Goal: Task Accomplishment & Management: Manage account settings

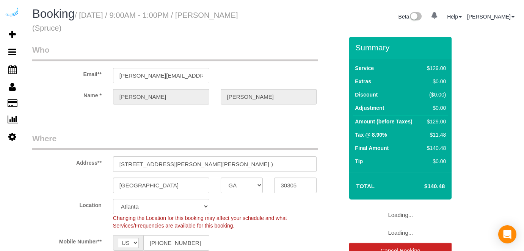
select select "GA"
select select "282"
select select "number:9"
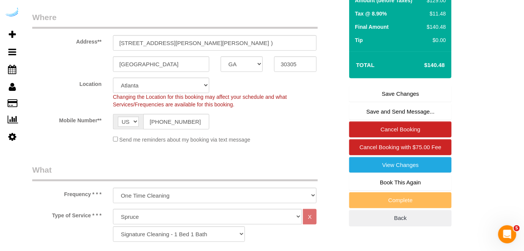
scroll to position [138, 0]
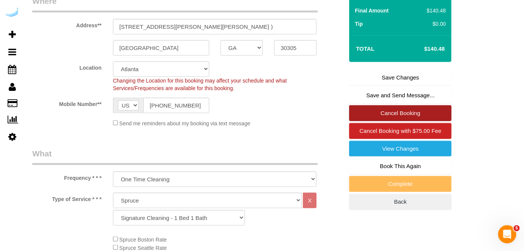
click at [372, 113] on link "Cancel Booking" at bounding box center [400, 113] width 102 height 16
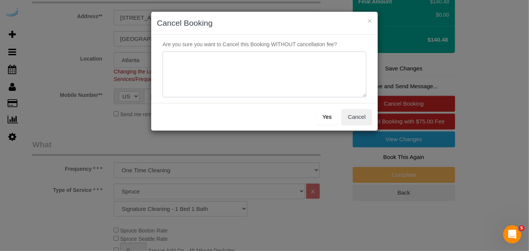
click at [297, 75] on textarea at bounding box center [265, 75] width 204 height 46
type textarea "Not on spruce."
click at [334, 119] on button "Yes" at bounding box center [327, 117] width 22 height 16
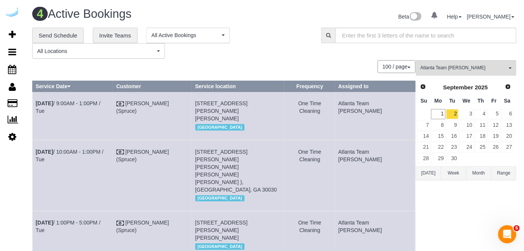
scroll to position [88, 0]
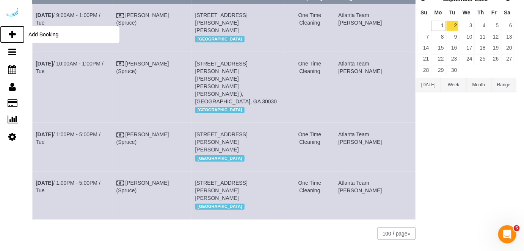
click at [12, 36] on icon at bounding box center [12, 34] width 7 height 9
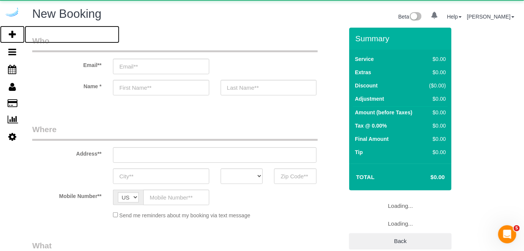
select select "number:9"
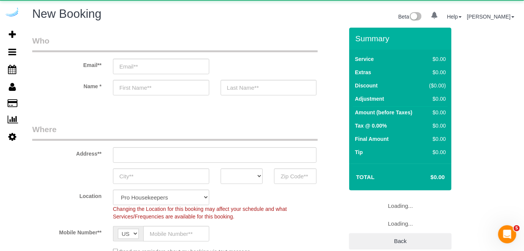
select select "4"
select select "object:1996"
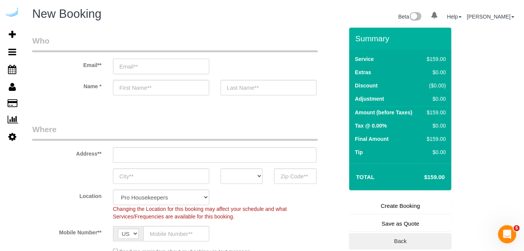
click at [164, 65] on input "email" at bounding box center [161, 67] width 96 height 16
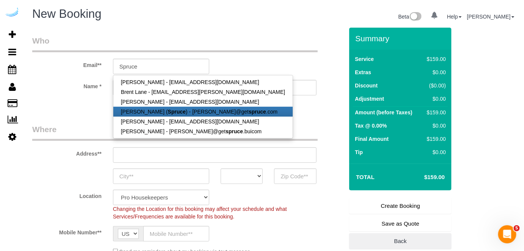
click at [168, 109] on strong "Spruce" at bounding box center [177, 112] width 18 height 6
type input "[PERSON_NAME][EMAIL_ADDRESS][DOMAIN_NAME]"
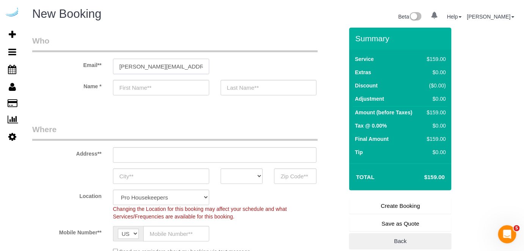
type input "[PERSON_NAME]"
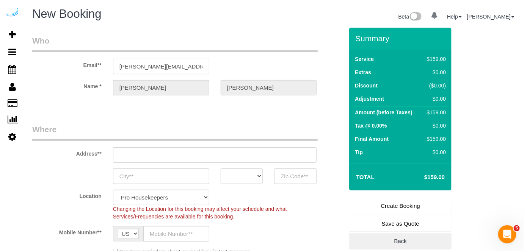
type input "3816 S Lamar Blvd"
type input "Austin"
select select "[GEOGRAPHIC_DATA]"
type input "78704"
click at [219, 157] on input "3816 S Lamar Blvd" at bounding box center [215, 155] width 204 height 16
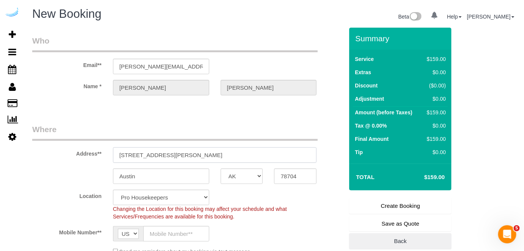
select select "9"
paste input "1050 Lenox Park Blvd NE, Atlanta, GA 30319"
type input "1050 Lenox Park Blvd NE, Atlanta, GA 30319"
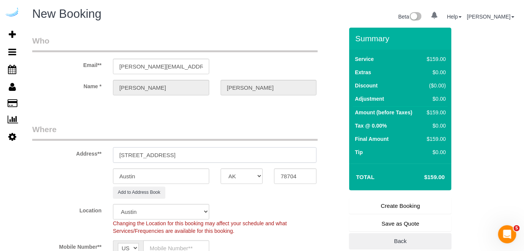
select select "object:2040"
drag, startPoint x: 217, startPoint y: 156, endPoint x: 277, endPoint y: 157, distance: 59.5
click at [272, 155] on input "1050 Lenox Park Blvd NE, Atlanta, GA 30319" at bounding box center [215, 155] width 204 height 16
type input "1050 Lenox Park Blvd NE, Atlanta, GA 30319"
click at [297, 175] on input "78704" at bounding box center [295, 177] width 42 height 16
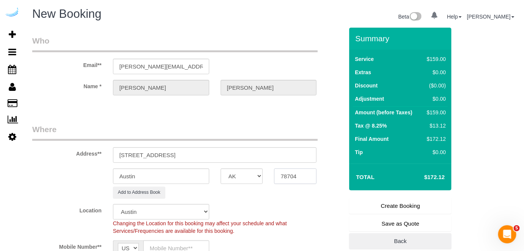
paste input "30319"
type input "30319"
click at [243, 180] on select "AK AL AR AZ CA CO CT DC DE FL GA HI IA ID IL IN KS KY LA MA MD ME MI MN MO MS M…" at bounding box center [242, 177] width 42 height 16
select select "8"
select select "GA"
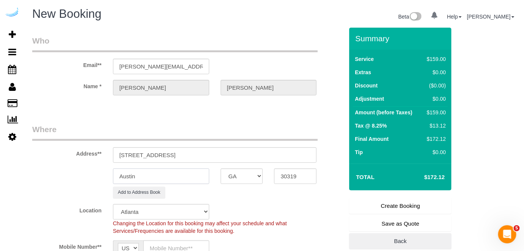
click at [201, 178] on input "Austin" at bounding box center [161, 177] width 96 height 16
type input "A"
select select "object:2087"
type input "[GEOGRAPHIC_DATA]"
drag, startPoint x: 187, startPoint y: 154, endPoint x: 297, endPoint y: 141, distance: 111.4
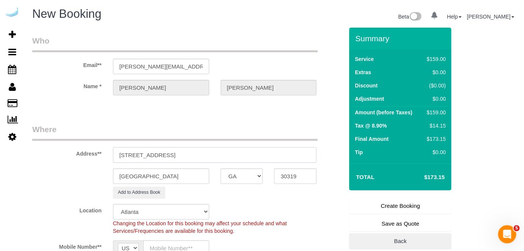
click at [297, 141] on div "Address** 1050 Lenox Park Blvd NE, Atlanta, GA 30319" at bounding box center [188, 143] width 322 height 39
paste input "Iman Hoque"
paste input "Aspire Lenox Park"
paste input "1470606"
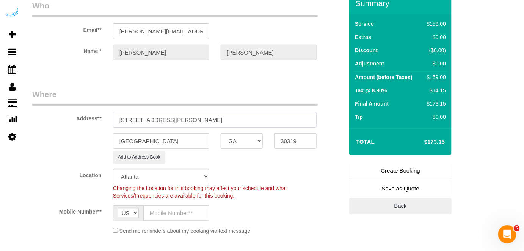
scroll to position [69, 0]
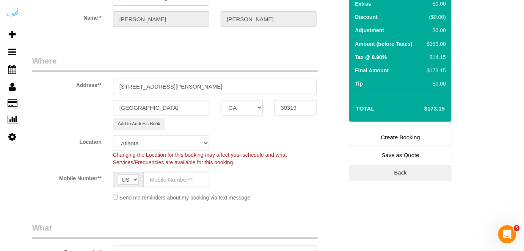
click at [309, 85] on input "1050 Lenox Park Blvd NE, Building 800, Unit 8404 (Iman Hoque, Aspire Lenox Park…" at bounding box center [215, 87] width 204 height 16
click at [275, 87] on input "1050 Lenox Park Blvd NE, Building 800, Unit 8404 (Iman Hoque, Aspire Lenox Park…" at bounding box center [215, 87] width 204 height 16
click at [214, 85] on input "1050 Lenox Park Blvd NE, Building 800, Unit 8404 (Iman Hoque, Aspire Lenox Park…" at bounding box center [215, 87] width 204 height 16
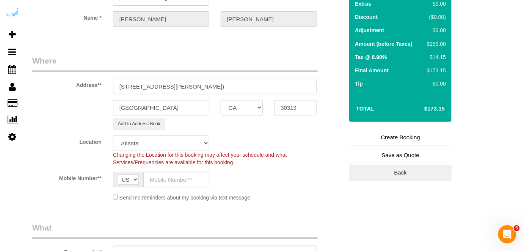
type input "1050 Lenox Park Blvd NE, Building 800, Unit 8404 (Iman Hoque, Aspire Lenox Park…"
click at [176, 181] on input "text" at bounding box center [176, 180] width 66 height 16
type input "[PHONE_NUMBER]"
type input "Brandie Louck"
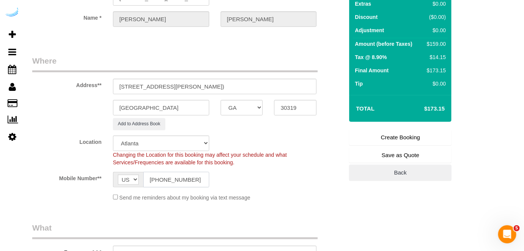
type input "[PHONE_NUMBER]"
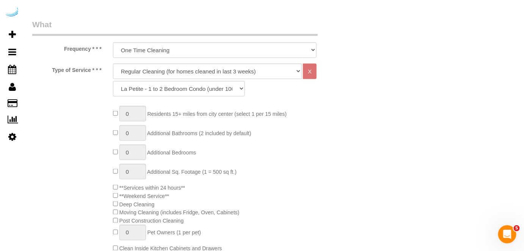
scroll to position [275, 0]
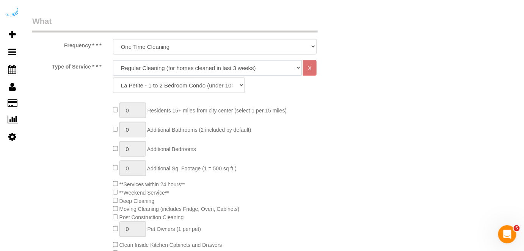
click at [210, 69] on select "Deep Cleaning (for homes that have not been cleaned in 3+ weeks) Spruce Regular…" at bounding box center [207, 68] width 189 height 16
select select "282"
click at [113, 60] on select "Deep Cleaning (for homes that have not been cleaned in 3+ weeks) Spruce Regular…" at bounding box center [207, 68] width 189 height 16
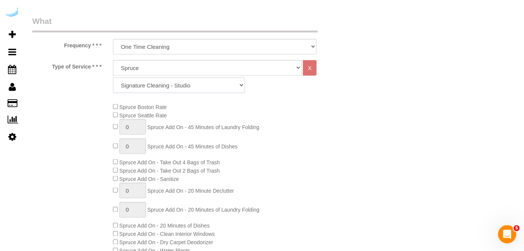
click at [194, 86] on select "Signature Cleaning - Studio Signature Cleaning - 1 Bed 1 Bath Signature Cleanin…" at bounding box center [179, 86] width 132 height 16
select select "320"
click at [113, 78] on select "Signature Cleaning - Studio Signature Cleaning - 1 Bed 1 Bath Signature Cleanin…" at bounding box center [179, 86] width 132 height 16
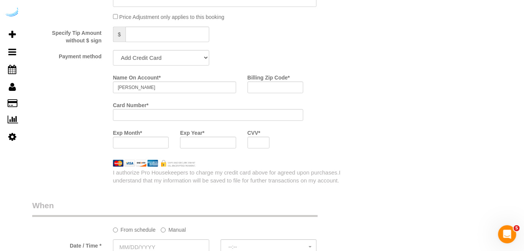
scroll to position [723, 0]
click at [180, 55] on select "Add Credit Card Cash Check Paypal" at bounding box center [161, 57] width 96 height 16
select select "string:check"
click at [113, 50] on select "Add Credit Card Cash Check Paypal" at bounding box center [161, 57] width 96 height 16
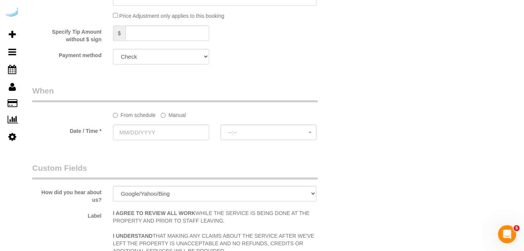
click at [170, 113] on label "Manual" at bounding box center [173, 114] width 25 height 10
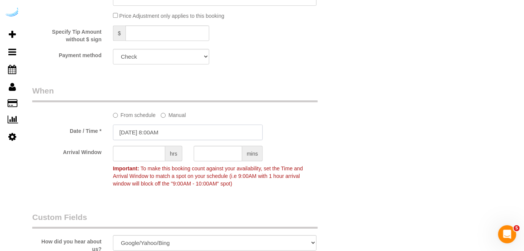
click at [172, 128] on input "09/01/2025 8:00AM" at bounding box center [188, 133] width 150 height 16
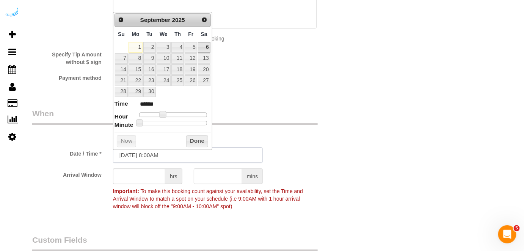
scroll to position [689, 0]
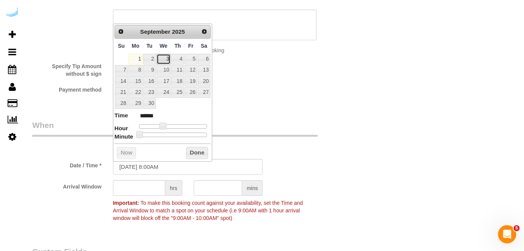
click at [157, 56] on link "3" at bounding box center [163, 59] width 14 height 10
click at [151, 56] on link "2" at bounding box center [149, 59] width 12 height 10
type input "09/02/2025 9:00AM"
type input "******"
click at [163, 125] on span at bounding box center [165, 126] width 7 height 7
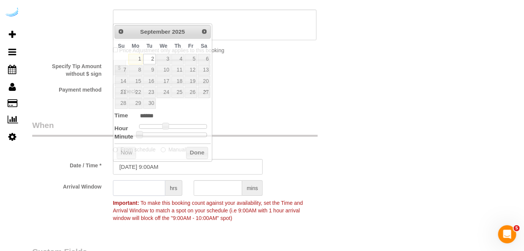
click at [143, 188] on input "text" at bounding box center [139, 188] width 52 height 16
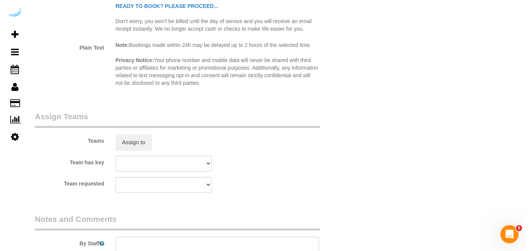
scroll to position [1033, 0]
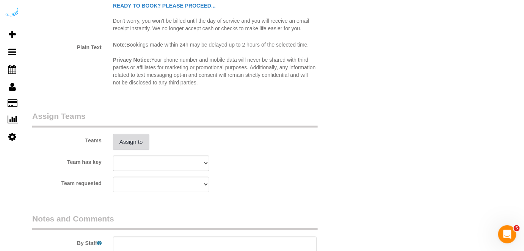
type input "4"
click at [131, 136] on button "Assign to" at bounding box center [131, 142] width 36 height 16
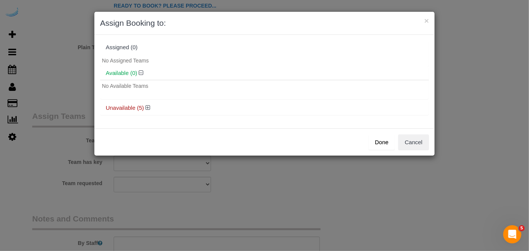
click at [144, 107] on h4 "Unavailable (5)" at bounding box center [265, 108] width 318 height 6
click at [146, 106] on icon at bounding box center [147, 108] width 5 height 6
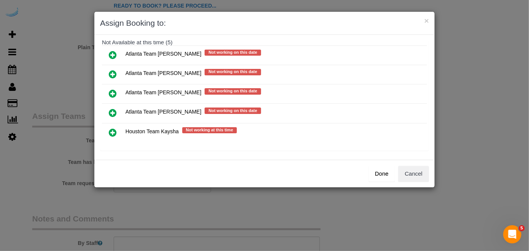
click at [110, 74] on icon at bounding box center [113, 74] width 8 height 9
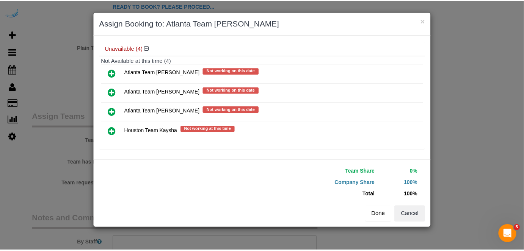
scroll to position [77, 0]
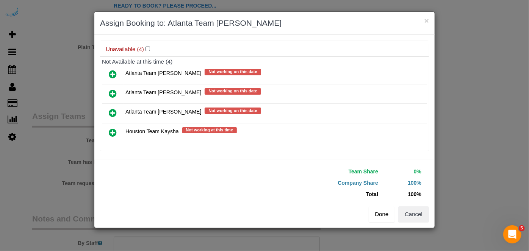
click at [383, 206] on button "Done" at bounding box center [382, 214] width 27 height 16
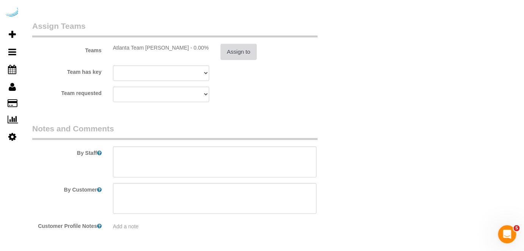
scroll to position [1149, 0]
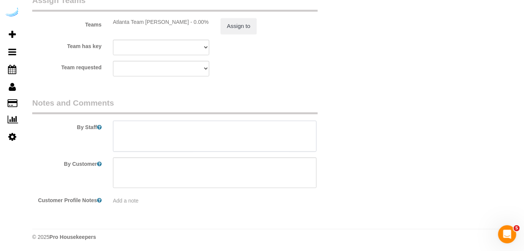
click at [221, 139] on textarea at bounding box center [215, 136] width 204 height 31
click at [258, 133] on textarea at bounding box center [215, 136] width 204 height 31
paste textarea "Permanent Notes:No notes from this customer.Today's Notes:Really just the bathr…"
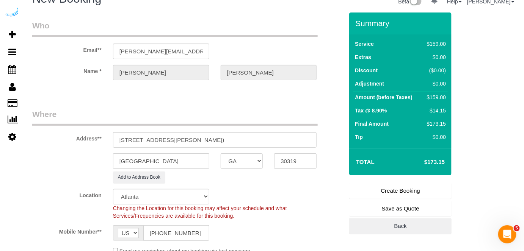
scroll to position [0, 0]
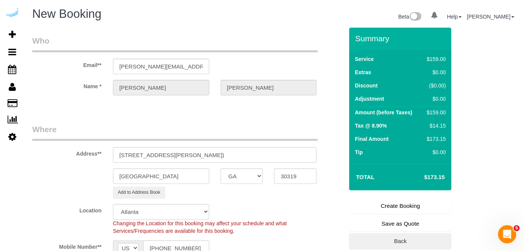
type textarea "Recurrency: One time service Permanent Notes:No notes from this customer.Today'…"
click at [399, 204] on link "Create Booking" at bounding box center [400, 206] width 102 height 16
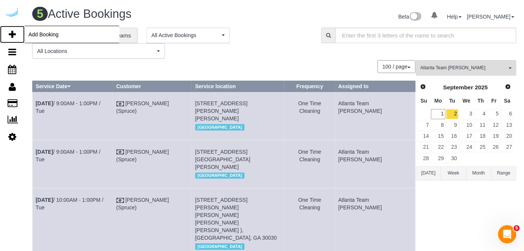
click at [12, 36] on icon at bounding box center [12, 34] width 7 height 9
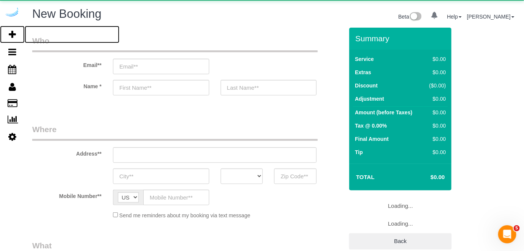
select select "4"
select select "number:9"
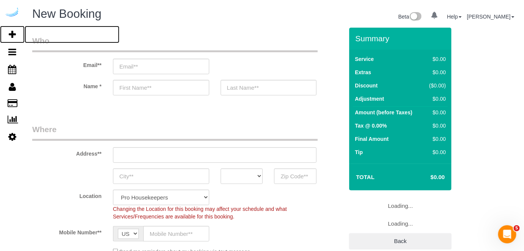
select select "object:3704"
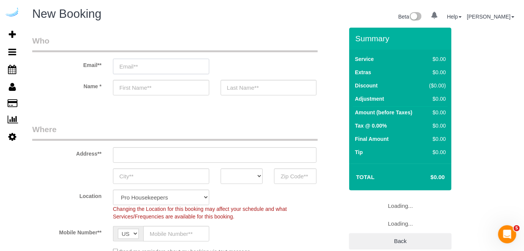
click at [188, 66] on input "email" at bounding box center [161, 67] width 96 height 16
click at [180, 65] on input "email" at bounding box center [161, 67] width 96 height 16
click at [180, 65] on input "s" at bounding box center [161, 67] width 96 height 16
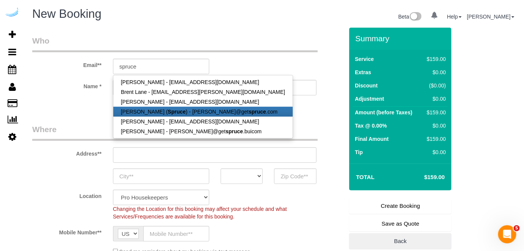
click at [176, 109] on link "Brandie Louck ( Spruce ) - brandie@get spruce .com" at bounding box center [202, 112] width 179 height 10
type input "[PERSON_NAME][EMAIL_ADDRESS][DOMAIN_NAME]"
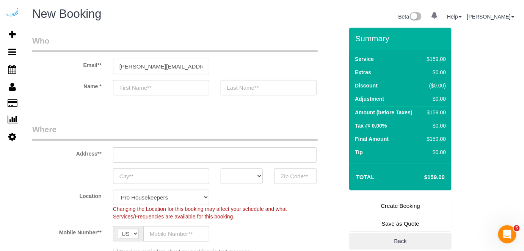
type input "[PERSON_NAME]"
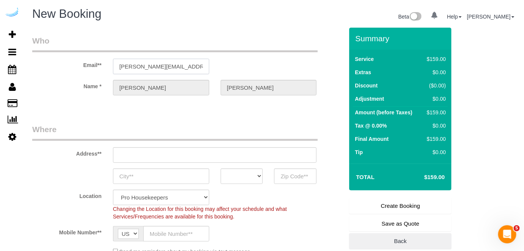
type input "3816 S Lamar Blvd"
type input "Austin"
select select "[GEOGRAPHIC_DATA]"
type input "78704"
click at [228, 155] on input "3816 S Lamar Blvd" at bounding box center [215, 155] width 204 height 16
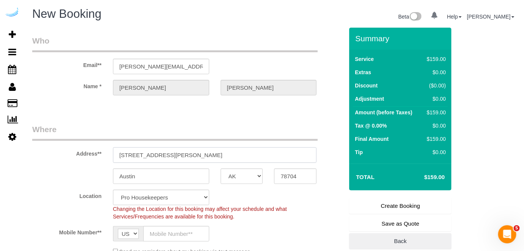
select select "9"
paste input "725 George Busbee Pkwy NW, Kennesaw, GA 30144"
type input "3725 George Busbee Pkwy NW, Kennesaw, GA 30144"
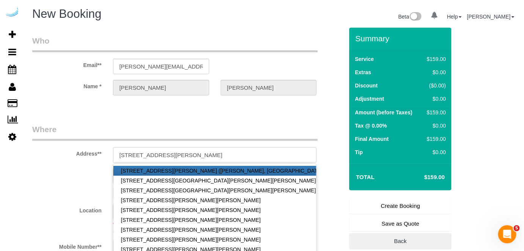
select select "object:3868"
drag, startPoint x: 240, startPoint y: 153, endPoint x: 282, endPoint y: 154, distance: 41.7
click at [282, 154] on input "3725 George Busbee Pkwy NW, Kennesaw, GA 30144" at bounding box center [215, 155] width 204 height 16
type input "3725 George Busbee Pkwy NW, Kennesaw, GA 30144"
click at [301, 126] on legend "Where" at bounding box center [174, 132] width 285 height 17
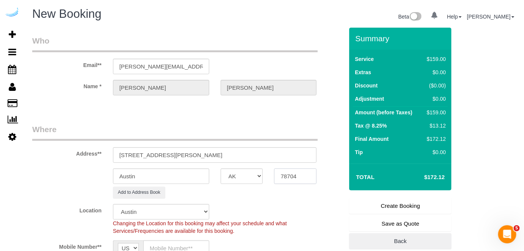
click at [311, 176] on input "78704" at bounding box center [295, 177] width 42 height 16
paste input "3014"
type input "30144"
click at [253, 176] on select "AK AL AR AZ CA CO CT DC DE FL GA HI IA ID IL IN KS KY LA MA MD ME MI MN MO MS M…" at bounding box center [242, 177] width 42 height 16
select select "1"
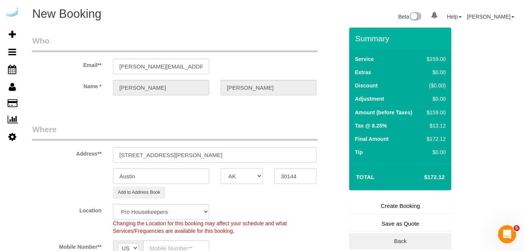
select select "GA"
click at [189, 178] on input "Austin" at bounding box center [161, 177] width 96 height 16
select select "object:3915"
drag, startPoint x: 227, startPoint y: 152, endPoint x: 203, endPoint y: 154, distance: 24.0
click at [203, 154] on input "3725 George Busbee Pkwy NW, Kennesaw, GA 30144" at bounding box center [215, 155] width 204 height 16
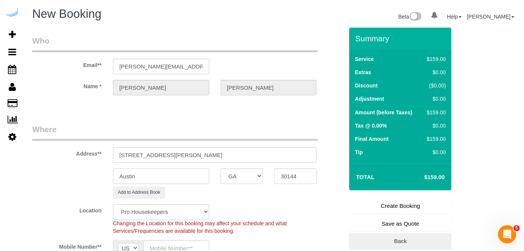
click at [178, 172] on input "Austin" at bounding box center [161, 177] width 96 height 16
paste input "Kennesaw"
type input "Kennesaw"
drag, startPoint x: 203, startPoint y: 155, endPoint x: 335, endPoint y: 152, distance: 131.9
click at [335, 152] on div "Address** 3725 George Busbee Pkwy NW, Kennesaw, GA 30144" at bounding box center [188, 143] width 322 height 39
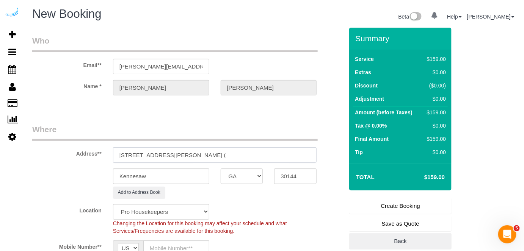
paste input "Erica Feggins"
paste input "TownPark Crossing Apartment Homes"
paste input "1469928"
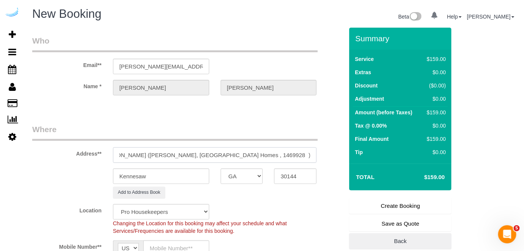
type input "3725 George Busbee Pkwy NW, Building 1520, Unit 1520 (Erica Feggins, TownPark C…"
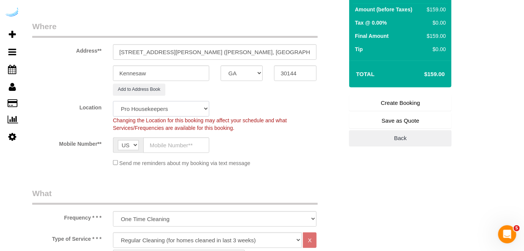
click at [181, 109] on select "Pro Housekeepers Atlanta Austin Boston Chicago Cincinnati Clearwater Denver Ft …" at bounding box center [161, 109] width 96 height 16
select select "8"
click at [113, 101] on select "Pro Housekeepers Atlanta Austin Boston Chicago Cincinnati Clearwater Denver Ft …" at bounding box center [161, 109] width 96 height 16
select select "object:4354"
click at [178, 136] on sui-booking-location "Location Pro Housekeepers Atlanta Austin Boston Chicago Cincinnati Clearwater D…" at bounding box center [187, 134] width 311 height 66
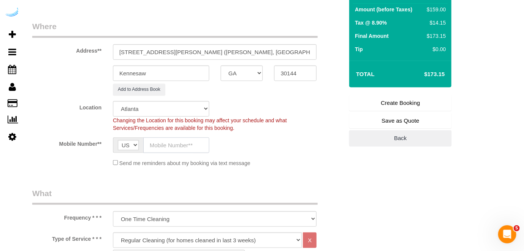
click at [178, 142] on input "text" at bounding box center [176, 146] width 66 height 16
click at [181, 145] on input "text" at bounding box center [176, 146] width 66 height 16
type input "[PHONE_NUMBER]"
type input "Brandie Louck"
type input "[PHONE_NUMBER]"
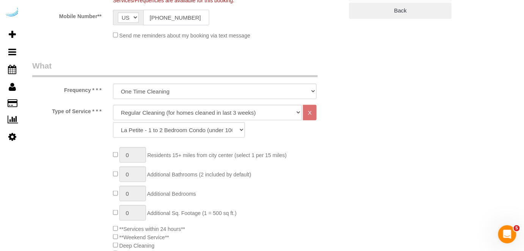
scroll to position [241, 0]
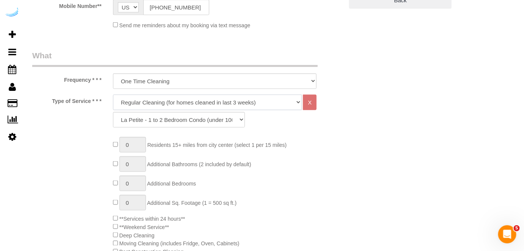
drag, startPoint x: 201, startPoint y: 102, endPoint x: 198, endPoint y: 107, distance: 5.8
click at [201, 102] on select "Deep Cleaning (for homes that have not been cleaned in 3+ weeks) Spruce Regular…" at bounding box center [207, 103] width 189 height 16
select select "282"
click at [113, 95] on select "Deep Cleaning (for homes that have not been cleaned in 3+ weeks) Spruce Regular…" at bounding box center [207, 103] width 189 height 16
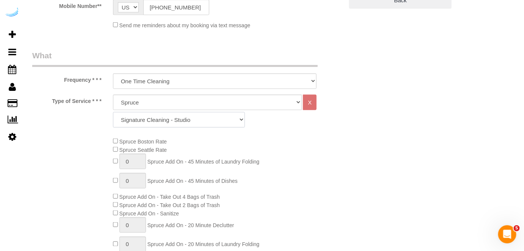
click at [208, 120] on select "Signature Cleaning - Studio Signature Cleaning - 1 Bed 1 Bath Signature Cleanin…" at bounding box center [179, 120] width 132 height 16
select select "351"
click at [113, 112] on select "Signature Cleaning - Studio Signature Cleaning - 1 Bed 1 Bath Signature Cleanin…" at bounding box center [179, 120] width 132 height 16
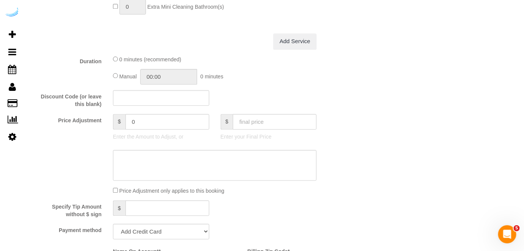
scroll to position [620, 0]
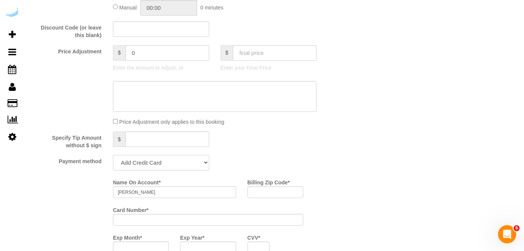
click at [164, 165] on select "Add Credit Card Cash Check Paypal" at bounding box center [161, 163] width 96 height 16
select select "string:check"
click at [113, 155] on select "Add Credit Card Cash Check Paypal" at bounding box center [161, 163] width 96 height 16
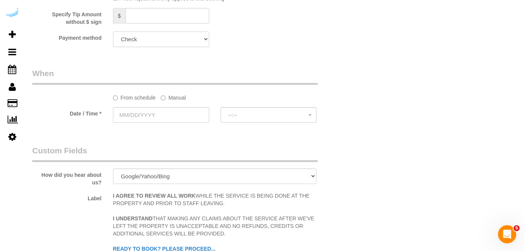
scroll to position [758, 0]
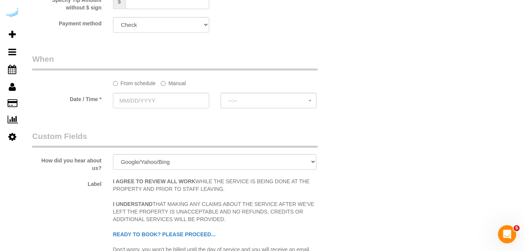
click at [171, 79] on label "Manual" at bounding box center [173, 82] width 25 height 10
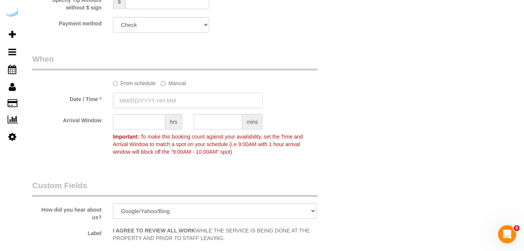
click at [166, 95] on input "text" at bounding box center [188, 101] width 150 height 16
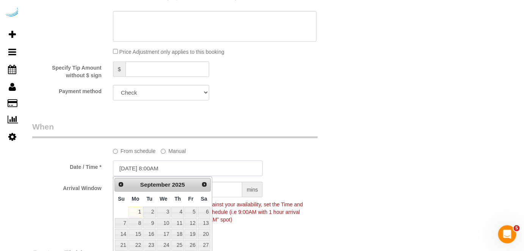
scroll to position [689, 0]
click at [179, 169] on input "09/01/2025 8:00AM" at bounding box center [188, 170] width 150 height 16
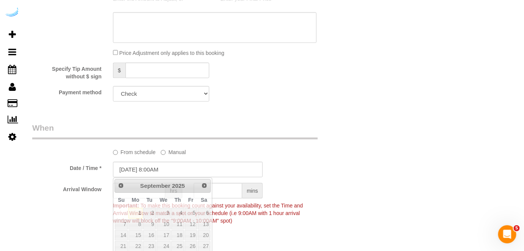
click at [228, 127] on legend "When" at bounding box center [174, 130] width 285 height 17
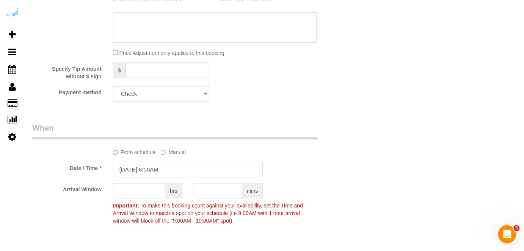
click at [172, 169] on input "09/01/2025 8:00AM" at bounding box center [188, 170] width 150 height 16
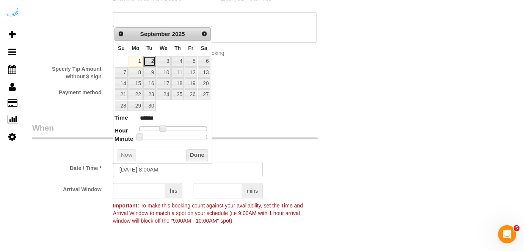
click at [153, 58] on link "2" at bounding box center [149, 61] width 12 height 10
type input "09/02/2025 9:00AM"
type input "******"
click at [166, 127] on span at bounding box center [165, 128] width 7 height 7
click at [153, 186] on input "text" at bounding box center [139, 191] width 52 height 16
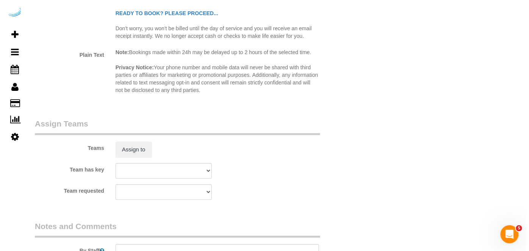
scroll to position [1033, 0]
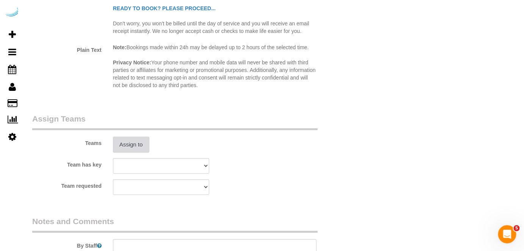
type input "8"
click at [128, 139] on button "Assign to" at bounding box center [131, 145] width 36 height 16
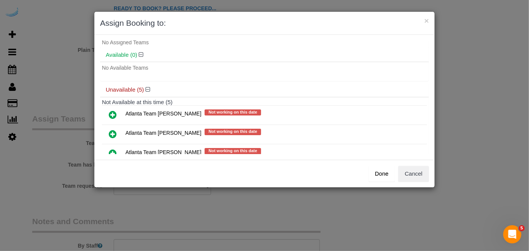
scroll to position [34, 0]
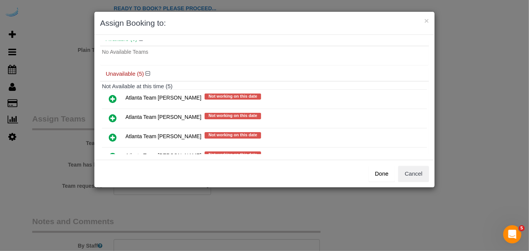
click at [113, 117] on icon at bounding box center [113, 118] width 8 height 9
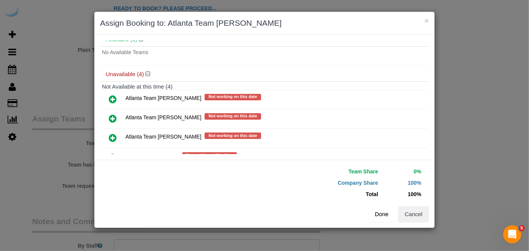
scroll to position [77, 0]
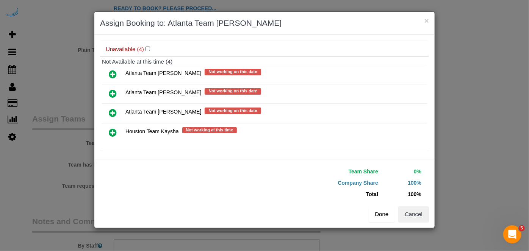
click at [377, 208] on button "Done" at bounding box center [382, 214] width 27 height 16
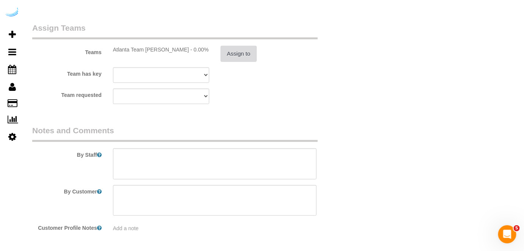
scroll to position [1137, 0]
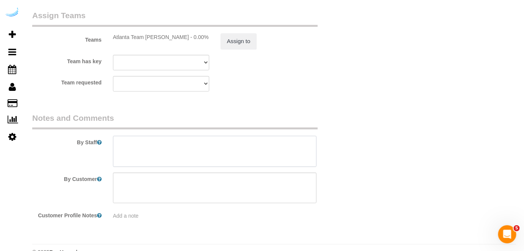
click at [252, 161] on textarea at bounding box center [215, 151] width 204 height 31
click at [201, 151] on textarea at bounding box center [215, 151] width 204 height 31
paste textarea "Permanent Notes:No notes from this customer.Today's Notes:No notes from this se…"
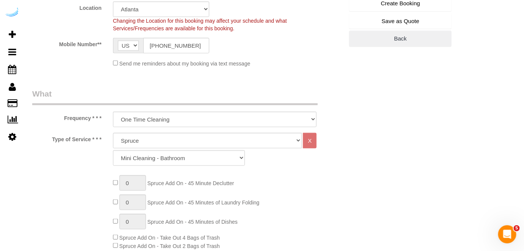
scroll to position [69, 0]
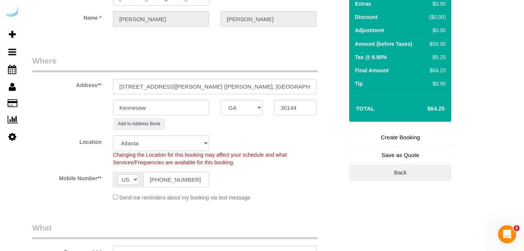
type textarea "Recurrency: Every 2 weeks Permanent Notes:No notes from this customer.Today's N…"
click at [384, 133] on link "Create Booking" at bounding box center [400, 138] width 102 height 16
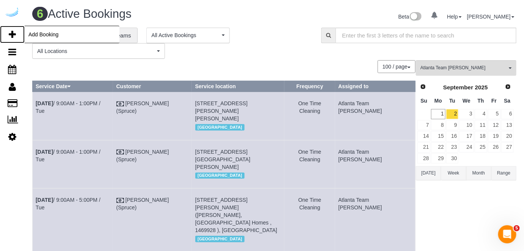
click at [18, 33] on link "Add Booking" at bounding box center [12, 34] width 25 height 17
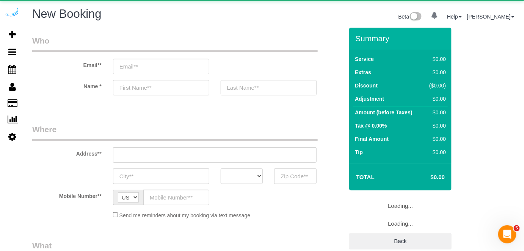
select select "number:9"
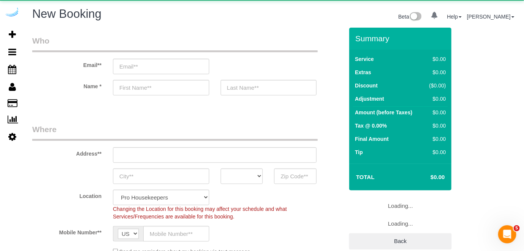
select select "4"
select select "object:5957"
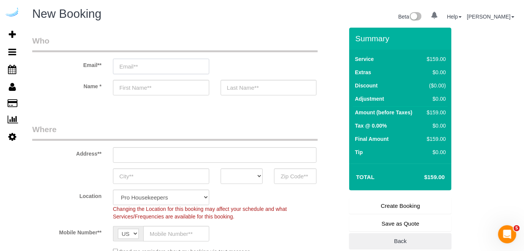
click at [175, 67] on input "email" at bounding box center [161, 67] width 96 height 16
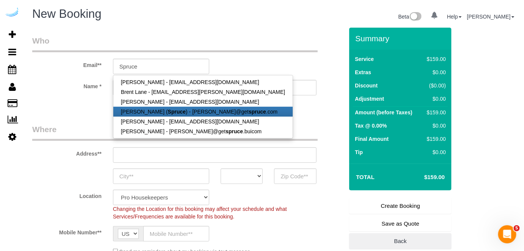
click at [168, 109] on strong "Spruce" at bounding box center [177, 112] width 18 height 6
type input "[PERSON_NAME][EMAIL_ADDRESS][DOMAIN_NAME]"
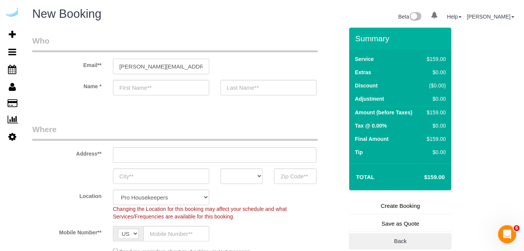
type input "[PERSON_NAME]"
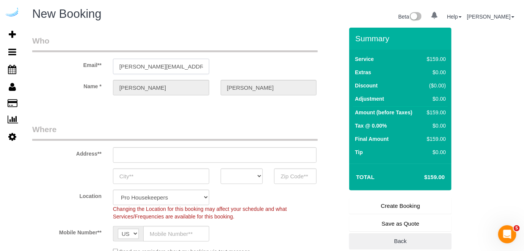
type input "3816 S Lamar Blvd"
type input "Austin"
select select "[GEOGRAPHIC_DATA]"
type input "78704"
click at [202, 156] on input "3816 S Lamar Blvd" at bounding box center [215, 155] width 204 height 16
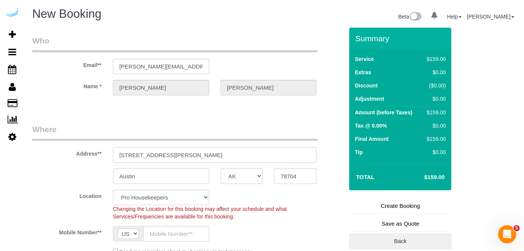
select select "9"
paste input "725 George Busbee Pkwy NW, Kennesaw, GA 30144"
type input "3725 George Busbee Pkwy NW, Kennesaw, GA 30144"
select select "object:6001"
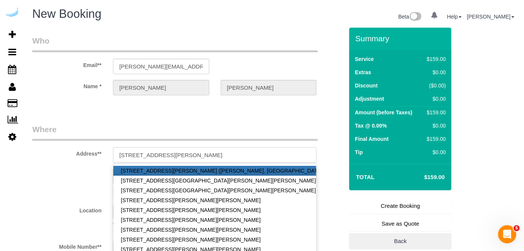
click at [225, 151] on input "3725 George Busbee Pkwy NW, Kennesaw, GA 30144" at bounding box center [215, 155] width 204 height 16
paste input "text"
drag, startPoint x: 240, startPoint y: 153, endPoint x: 280, endPoint y: 152, distance: 40.2
click at [280, 152] on input "3725 George Busbee Pkwy NW, Kennesaw, GA 30144" at bounding box center [215, 155] width 204 height 16
type input "3725 George Busbee Pkwy NW, Kennesaw, GA 30144"
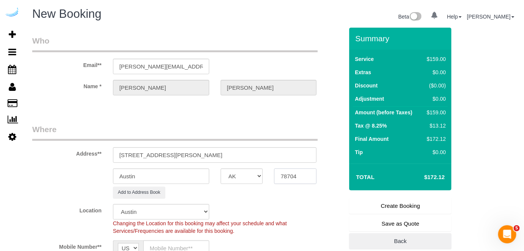
click at [297, 175] on input "78704" at bounding box center [295, 177] width 42 height 16
paste input "3014"
type input "30144"
click at [249, 176] on select "AK AL AR AZ CA CO CT DC DE FL GA HI IA ID IL IN KS KY LA MA MD ME MI MN MO MS M…" at bounding box center [242, 177] width 42 height 16
select select "GA"
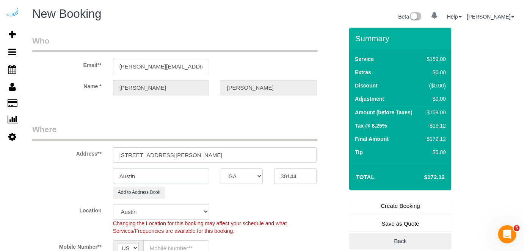
click at [207, 179] on input "Austin" at bounding box center [161, 177] width 96 height 16
select select "1"
select select "object:6168"
drag, startPoint x: 227, startPoint y: 155, endPoint x: 202, endPoint y: 158, distance: 24.9
click at [202, 158] on input "3725 George Busbee Pkwy NW, Kennesaw, GA 30144" at bounding box center [215, 155] width 204 height 16
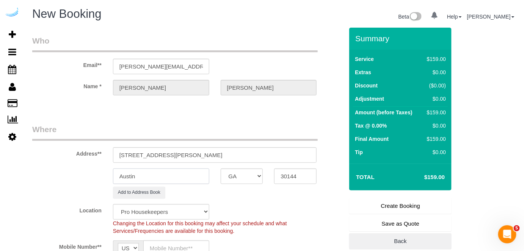
click at [183, 175] on input "Austin" at bounding box center [161, 177] width 96 height 16
paste input "Kennesaw"
type input "Kennesaw"
drag, startPoint x: 202, startPoint y: 153, endPoint x: 307, endPoint y: 156, distance: 105.8
click at [307, 156] on input "3725 George Busbee Pkwy NW, Kennesaw, GA 30144" at bounding box center [215, 155] width 204 height 16
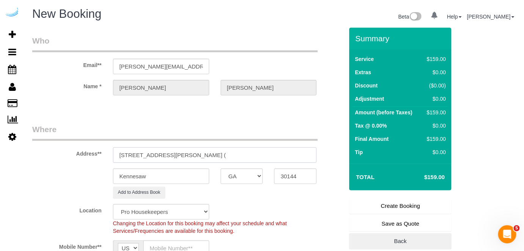
paste input "Erica Feggins"
paste input "View Checklists TownPark Crossing Apartment Homes"
drag, startPoint x: 209, startPoint y: 158, endPoint x: 170, endPoint y: 164, distance: 39.6
click at [170, 164] on sui-booking-address "Address** 3725 George Busbee Pkwy NW, Building 1520, Unit 1520 (Erica Feggins, …" at bounding box center [187, 161] width 311 height 75
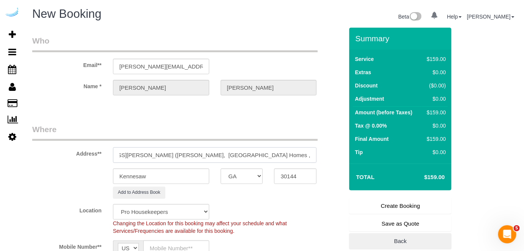
scroll to position [0, 97]
click at [313, 154] on input "3725 George Busbee Pkwy NW, Building 1520, Unit 1520 (Erica Feggins, TownPark C…" at bounding box center [215, 155] width 204 height 16
paste input "1469922"
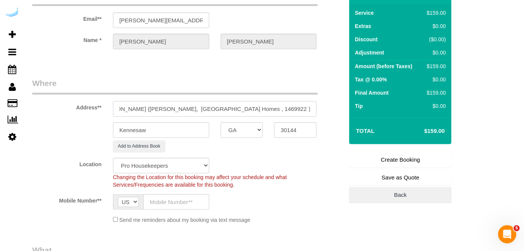
scroll to position [138, 0]
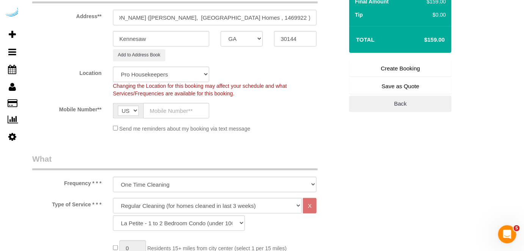
type input "3725 George Busbee Pkwy NW, Building 1520, Unit 1520 (Erica Feggins, TownPark C…"
click at [192, 70] on select "Pro Housekeepers Atlanta Austin Boston Chicago Cincinnati Clearwater Denver Ft …" at bounding box center [161, 75] width 96 height 16
select select "8"
click at [113, 67] on select "Pro Housekeepers Atlanta Austin Boston Chicago Cincinnati Clearwater Denver Ft …" at bounding box center [161, 75] width 96 height 16
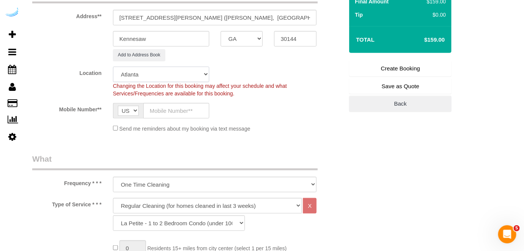
select select "object:6607"
click at [178, 113] on input "text" at bounding box center [176, 111] width 66 height 16
type input "[PHONE_NUMBER]"
type input "[PERSON_NAME]"
type input "[PHONE_NUMBER]"
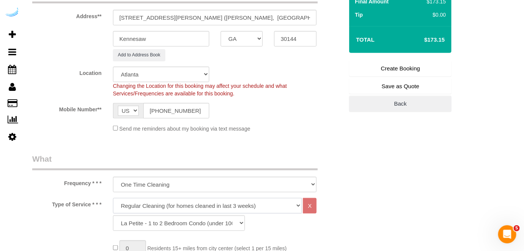
drag, startPoint x: 197, startPoint y: 205, endPoint x: 200, endPoint y: 199, distance: 6.8
click at [197, 205] on select "Deep Cleaning (for homes that have not been cleaned in 3+ weeks) Spruce Regular…" at bounding box center [207, 206] width 189 height 16
select select "282"
click at [113, 198] on select "Deep Cleaning (for homes that have not been cleaned in 3+ weeks) Spruce Regular…" at bounding box center [207, 206] width 189 height 16
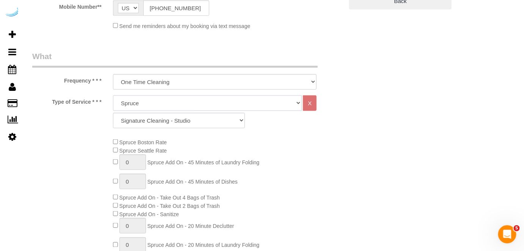
scroll to position [241, 0]
click at [213, 119] on select "Signature Cleaning - Studio Signature Cleaning - 1 Bed 1 Bath Signature Cleanin…" at bounding box center [179, 120] width 132 height 16
select select "351"
click at [113, 112] on select "Signature Cleaning - Studio Signature Cleaning - 1 Bed 1 Bath Signature Cleanin…" at bounding box center [179, 120] width 132 height 16
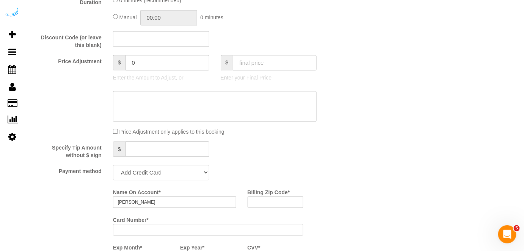
scroll to position [689, 0]
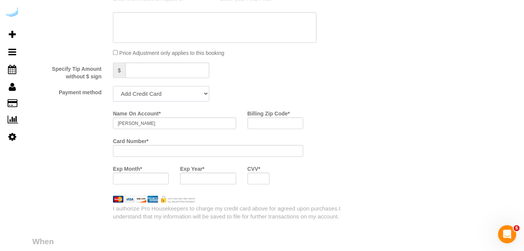
click at [165, 96] on select "Add Credit Card Cash Check Paypal" at bounding box center [161, 94] width 96 height 16
select select "string:check"
click at [113, 86] on select "Add Credit Card Cash Check Paypal" at bounding box center [161, 94] width 96 height 16
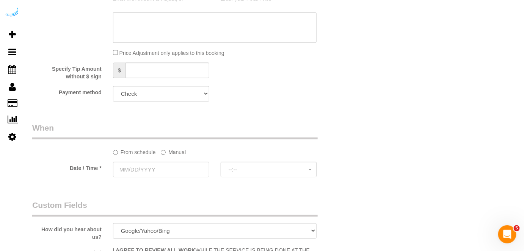
click at [172, 153] on label "Manual" at bounding box center [173, 151] width 25 height 10
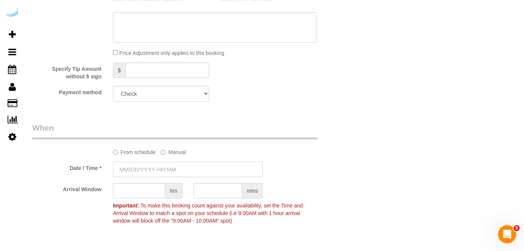
click at [163, 164] on input "text" at bounding box center [188, 170] width 150 height 16
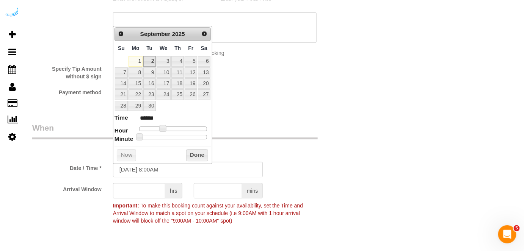
click at [148, 62] on link "2" at bounding box center [149, 61] width 12 height 10
type input "09/02/2025 9:00AM"
type input "******"
type input "09/02/2025 10:00AM"
type input "*******"
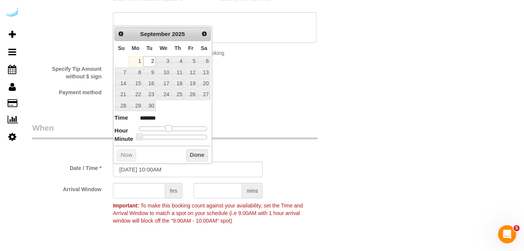
type input "09/02/2025 9:00AM"
type input "******"
click at [164, 130] on span at bounding box center [165, 128] width 7 height 7
click at [141, 191] on input "text" at bounding box center [139, 191] width 52 height 16
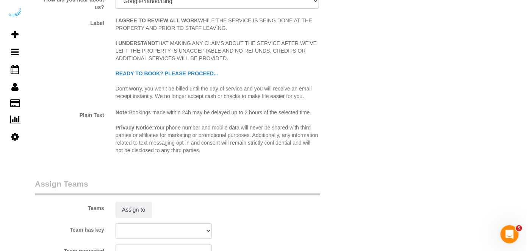
scroll to position [1068, 0]
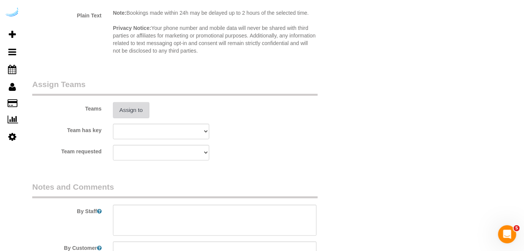
type input "8"
click at [131, 113] on button "Assign to" at bounding box center [131, 110] width 36 height 16
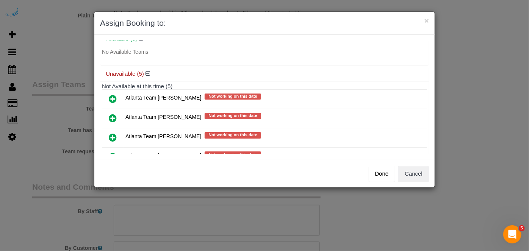
click at [110, 115] on icon at bounding box center [113, 118] width 8 height 9
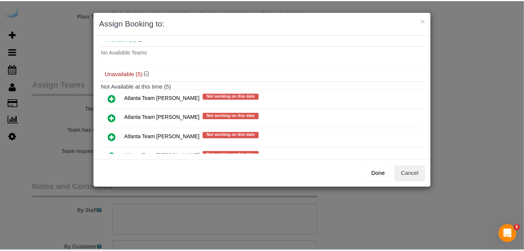
scroll to position [52, 0]
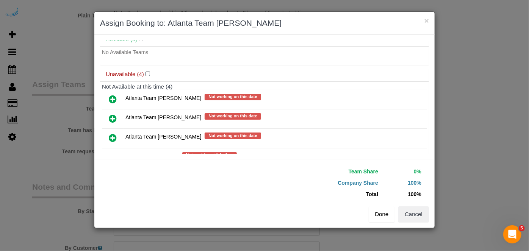
click at [389, 209] on button "Done" at bounding box center [382, 214] width 27 height 16
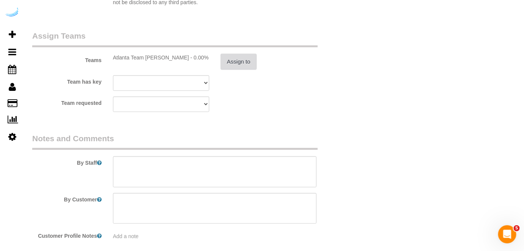
scroll to position [1151, 0]
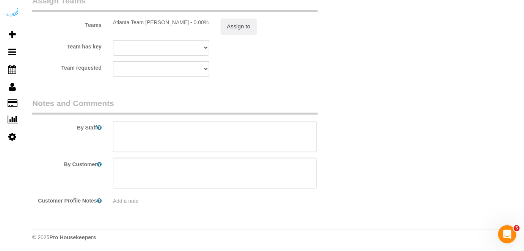
click at [251, 142] on textarea at bounding box center [215, 136] width 204 height 31
click at [225, 131] on textarea at bounding box center [215, 136] width 204 height 31
paste textarea "Permanent Notes:No notes from this [DOMAIN_NAME][DATE] Notes:No notes from this…"
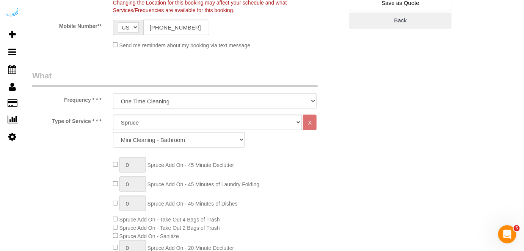
scroll to position [84, 0]
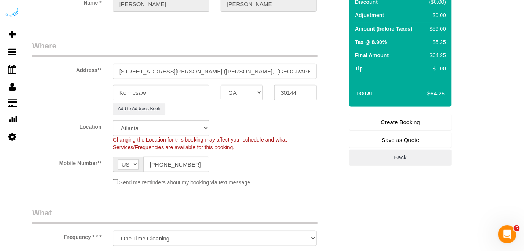
type textarea "Recurrency: Every 1 week Permanent Notes:No notes from this customer.Today's No…"
click at [408, 120] on link "Create Booking" at bounding box center [400, 122] width 102 height 16
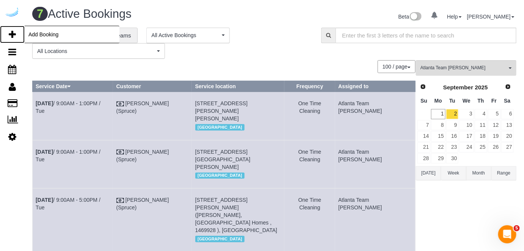
click at [13, 31] on icon at bounding box center [12, 34] width 7 height 9
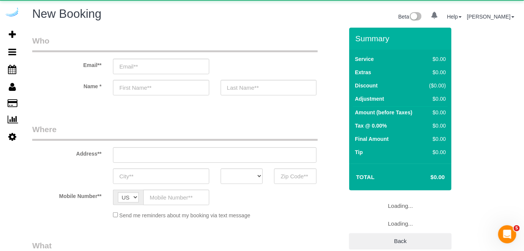
select select "number:9"
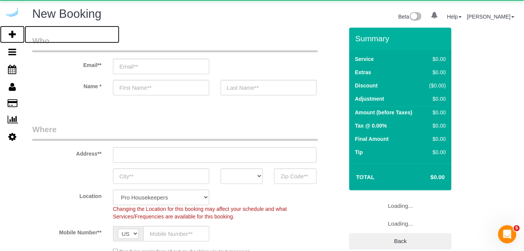
select select "4"
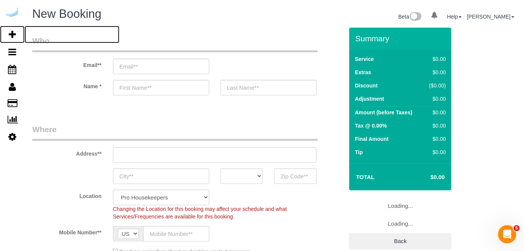
select select "object:8219"
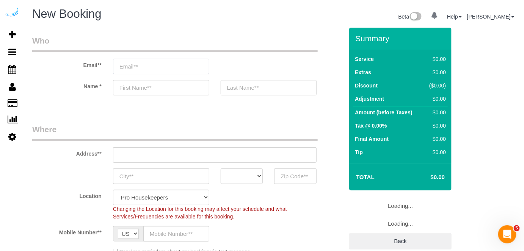
click at [166, 62] on input "email" at bounding box center [161, 67] width 96 height 16
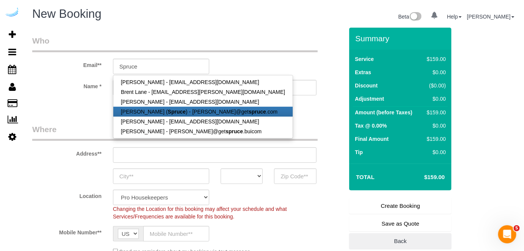
click at [168, 110] on strong "Spruce" at bounding box center [177, 112] width 18 height 6
type input "[PERSON_NAME][EMAIL_ADDRESS][DOMAIN_NAME]"
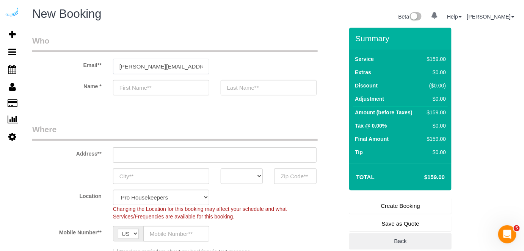
type input "[PERSON_NAME]"
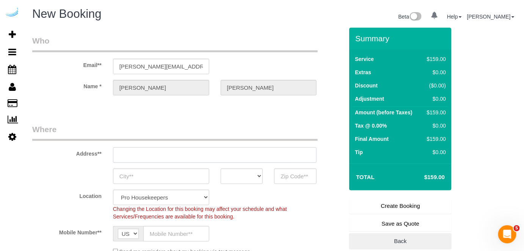
type input "[STREET_ADDRESS][PERSON_NAME]"
type input "Austin"
select select "[GEOGRAPHIC_DATA]"
type input "78704"
click at [201, 155] on input "[STREET_ADDRESS][PERSON_NAME]" at bounding box center [215, 155] width 204 height 16
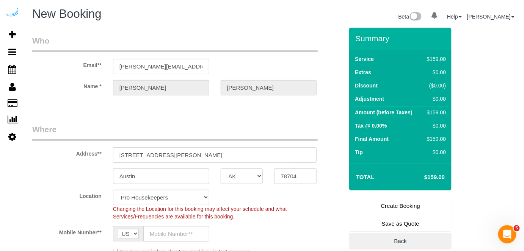
paste input "770 Juniper St NE, Atlanta, GA 30308"
type input "770 Juniper St NE, Atlanta, GA 30308"
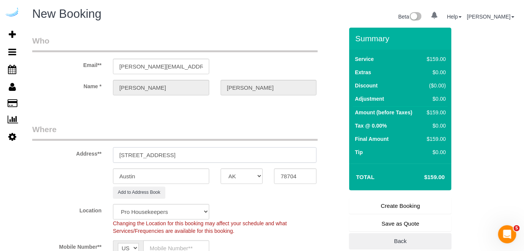
select select "9"
select select "object:8263"
drag, startPoint x: 200, startPoint y: 156, endPoint x: 247, endPoint y: 153, distance: 47.5
click at [246, 153] on input "770 Juniper St NE, Atlanta, GA 30308" at bounding box center [215, 155] width 204 height 16
type input "770 Juniper St NE, Atlanta, GA 30308"
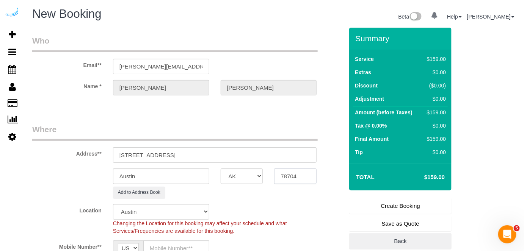
click at [290, 178] on input "78704" at bounding box center [295, 177] width 42 height 16
paste input "30308"
type input "30308"
click at [258, 178] on select "AK AL AR AZ CA CO CT DC DE [GEOGRAPHIC_DATA] [GEOGRAPHIC_DATA] HI IA ID IL IN K…" at bounding box center [242, 177] width 42 height 16
select select "8"
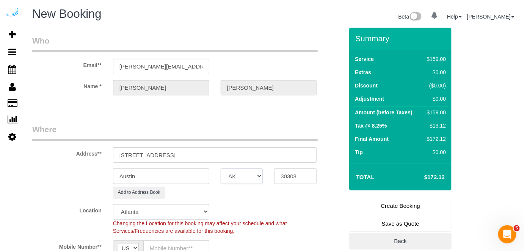
select select "GA"
click at [190, 175] on input "Austin" at bounding box center [161, 177] width 96 height 16
select select "object:8310"
type input "[GEOGRAPHIC_DATA]"
drag, startPoint x: 167, startPoint y: 154, endPoint x: 257, endPoint y: 153, distance: 89.8
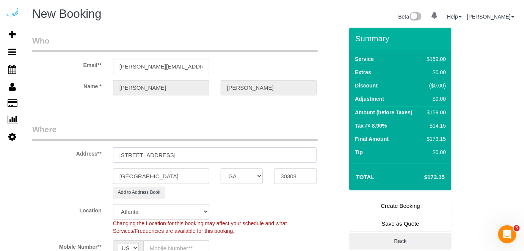
click at [257, 153] on input "770 Juniper St NE, Atlanta, GA 30308" at bounding box center [215, 155] width 204 height 16
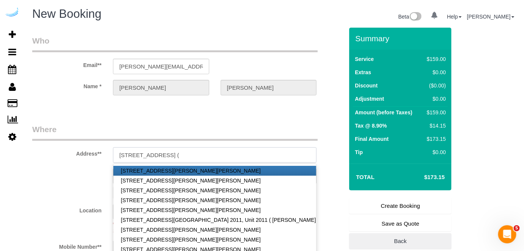
paste input "Katarzyna Ruszowska"
paste input "SchedulerView Checklists The Hadley"
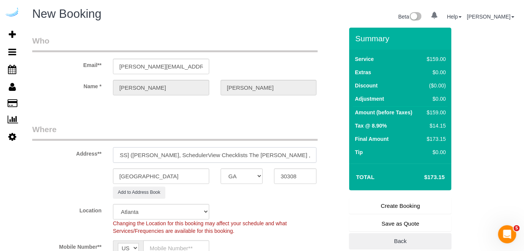
drag, startPoint x: 276, startPoint y: 155, endPoint x: 211, endPoint y: 157, distance: 64.5
click at [211, 157] on input "770 Juniper St NE, Building 1009, Unit 1009 (Katarzyna Ruszowska, SchedulerView…" at bounding box center [215, 155] width 204 height 16
paste input "1469813"
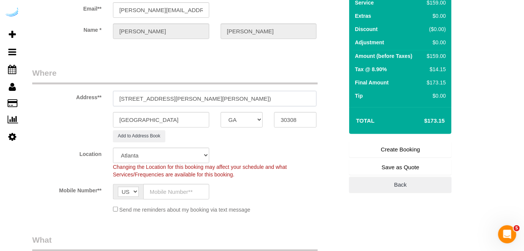
scroll to position [103, 0]
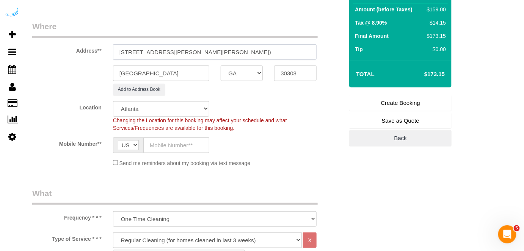
type input "770 Juniper St NE, Building 1009, Unit 1009 (Katarzyna Ruszowska, The Hadley , …"
click at [181, 144] on input "text" at bounding box center [176, 146] width 66 height 16
type input "[PHONE_NUMBER]"
type input "[PERSON_NAME]"
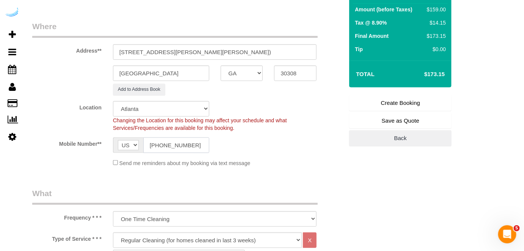
type input "[PHONE_NUMBER]"
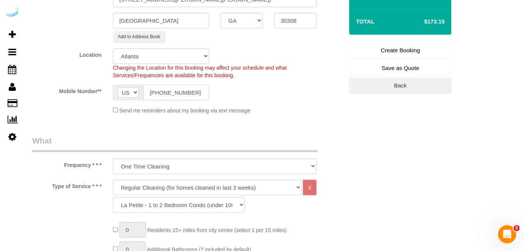
scroll to position [172, 0]
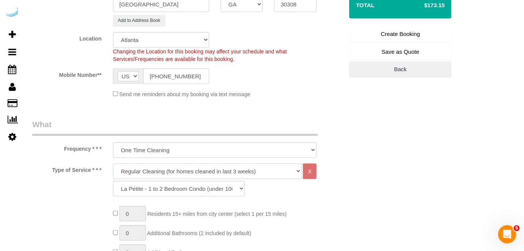
click at [196, 166] on select "Deep Cleaning (for homes that have not been cleaned in 3+ weeks) Spruce Regular…" at bounding box center [207, 172] width 189 height 16
select select "282"
click at [113, 164] on select "Deep Cleaning (for homes that have not been cleaned in 3+ weeks) Spruce Regular…" at bounding box center [207, 172] width 189 height 16
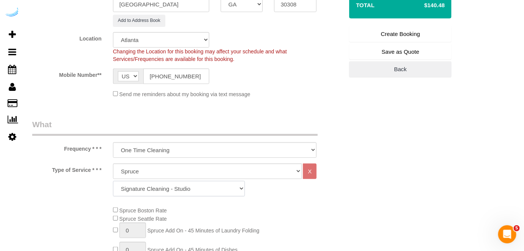
click at [195, 186] on select "Signature Cleaning - Studio Signature Cleaning - 1 Bed 1 Bath Signature Cleanin…" at bounding box center [179, 189] width 132 height 16
select select "351"
click at [113, 181] on select "Signature Cleaning - Studio Signature Cleaning - 1 Bed 1 Bath Signature Cleanin…" at bounding box center [179, 189] width 132 height 16
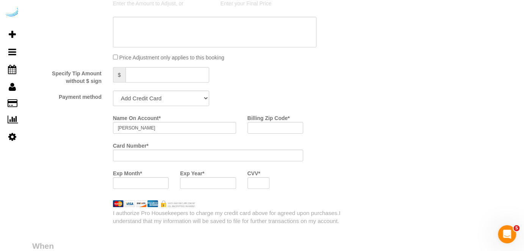
scroll to position [689, 0]
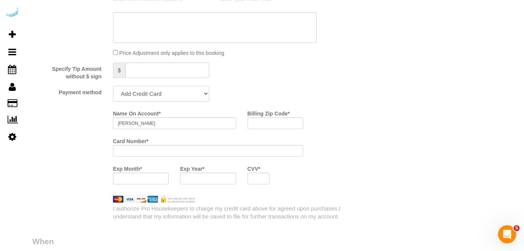
drag, startPoint x: 157, startPoint y: 93, endPoint x: 155, endPoint y: 101, distance: 8.3
click at [157, 93] on select "Add Credit Card Cash Check Paypal" at bounding box center [161, 94] width 96 height 16
select select "string:check"
click at [113, 86] on select "Add Credit Card Cash Check Paypal" at bounding box center [161, 94] width 96 height 16
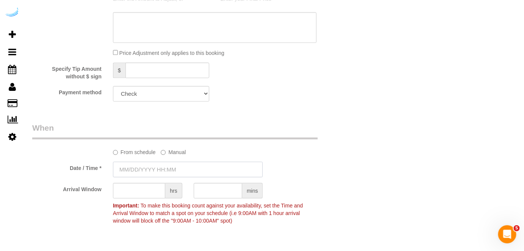
click at [158, 169] on input "text" at bounding box center [188, 170] width 150 height 16
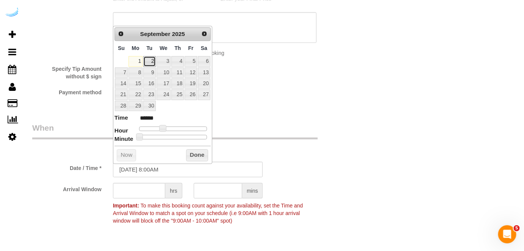
click at [147, 59] on link "2" at bounding box center [149, 61] width 12 height 10
type input "09/02/2025 9:00AM"
type input "******"
type input "09/02/2025 10:00AM"
type input "*******"
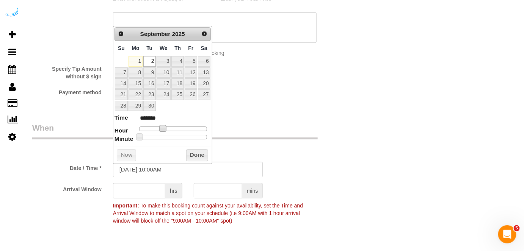
type input "09/02/2025 11:00AM"
type input "*******"
type input "09/02/2025 10:00AM"
type input "*******"
type input "09/02/2025 9:00AM"
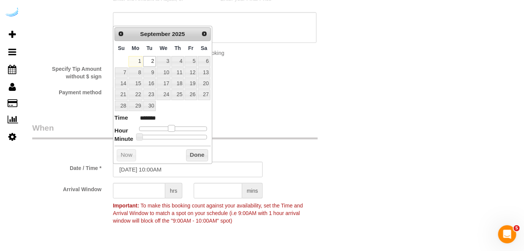
type input "******"
drag, startPoint x: 170, startPoint y: 129, endPoint x: 165, endPoint y: 131, distance: 5.6
click at [165, 131] on dl "Time ****** Hour Minute Second Millisecond Microsecond Time Zone ***** ***** **…" at bounding box center [162, 127] width 96 height 26
click at [140, 192] on input "text" at bounding box center [139, 191] width 52 height 16
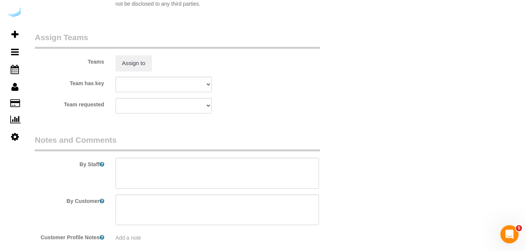
scroll to position [1151, 0]
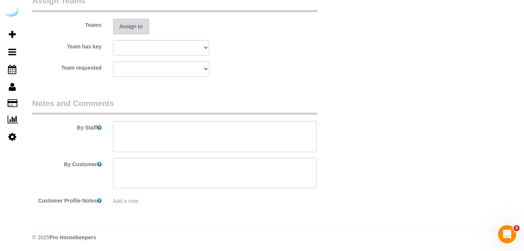
type input "8"
click at [130, 28] on button "Assign to" at bounding box center [131, 27] width 36 height 16
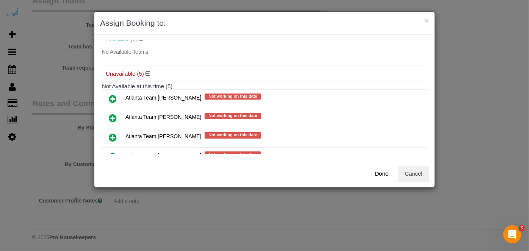
click at [111, 114] on icon at bounding box center [113, 118] width 8 height 9
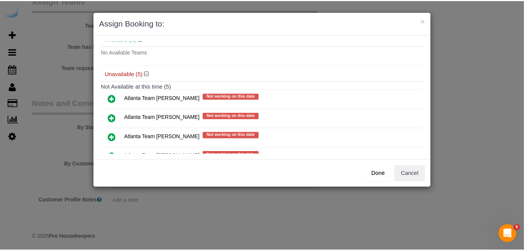
scroll to position [52, 0]
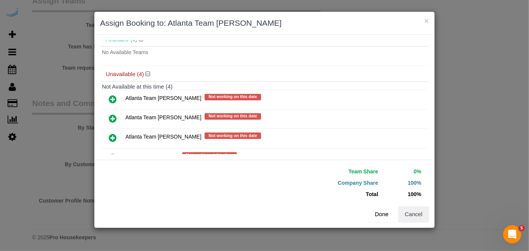
click at [394, 219] on button "Done" at bounding box center [382, 214] width 27 height 16
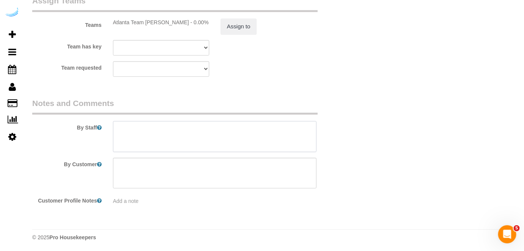
click at [267, 144] on textarea at bounding box center [215, 136] width 204 height 31
click at [211, 140] on textarea at bounding box center [215, 136] width 204 height 31
paste textarea "Permanent Notes:No notes from this customer.Today's Notes:No notes from this se…"
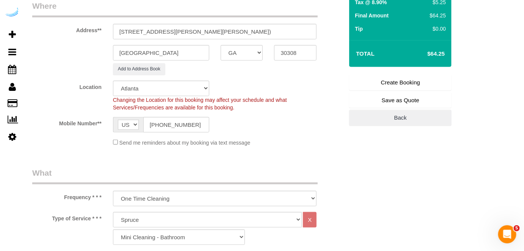
scroll to position [49, 0]
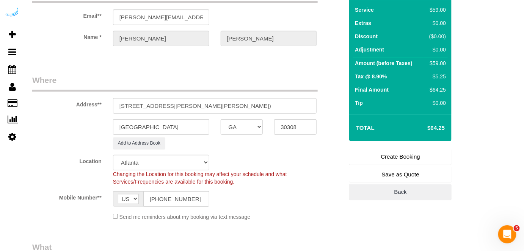
type textarea "Recurrency: One time service Permanent Notes:No notes from this customer.Today'…"
click at [403, 156] on link "Create Booking" at bounding box center [400, 157] width 102 height 16
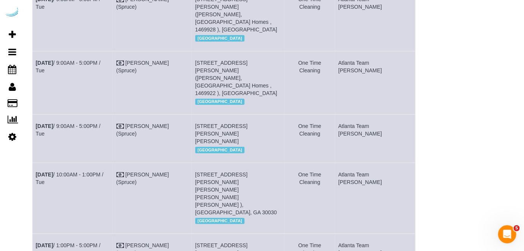
scroll to position [206, 0]
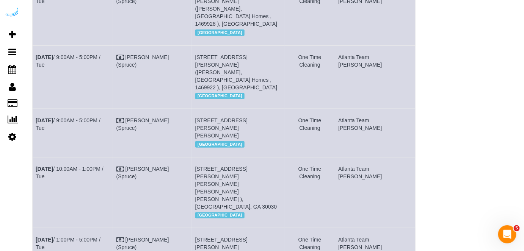
drag, startPoint x: 124, startPoint y: 138, endPoint x: 35, endPoint y: 123, distance: 89.4
click at [36, 124] on td "Sep 2nd / 9:00AM - 5:00PM / Tue" at bounding box center [73, 133] width 81 height 48
drag, startPoint x: 300, startPoint y: 132, endPoint x: 205, endPoint y: 122, distance: 95.3
click at [205, 122] on td "770 Juniper St Ne, Building 1009, Unit 1009 (Katarzyna Ruszowska, The Hadley , …" at bounding box center [238, 133] width 92 height 48
copy span "[STREET_ADDRESS][PERSON_NAME][PERSON_NAME]"
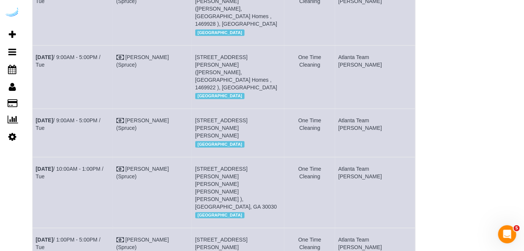
drag, startPoint x: 410, startPoint y: 124, endPoint x: 360, endPoint y: 124, distance: 50.0
click at [360, 124] on td "Atlanta Team [PERSON_NAME]" at bounding box center [375, 133] width 80 height 48
copy td "Atlanta Team [PERSON_NAME]"
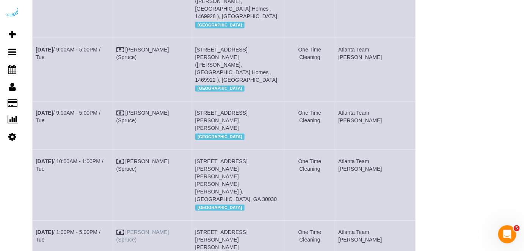
scroll to position [140, 0]
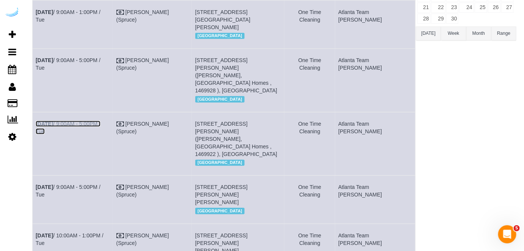
click at [91, 122] on link "Sep 2nd / 9:00AM - 5:00PM / Tue" at bounding box center [68, 128] width 65 height 14
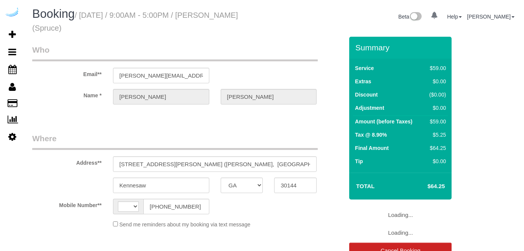
select select "GA"
select select "number:9"
select select "string:US"
select select "282"
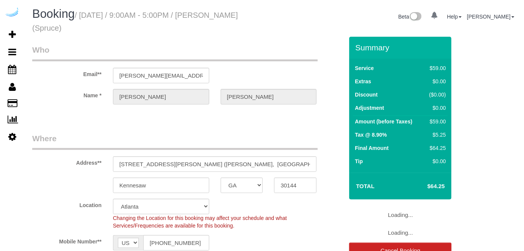
select select "object:783"
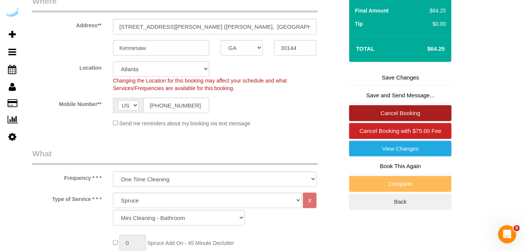
click at [396, 114] on link "Cancel Booking" at bounding box center [400, 113] width 102 height 16
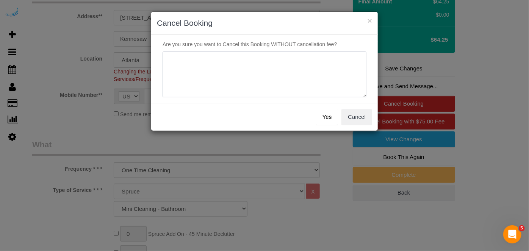
click at [309, 75] on textarea at bounding box center [265, 75] width 204 height 46
type textarea "N"
type textarea "Duplicate."
click at [328, 119] on button "Yes" at bounding box center [327, 117] width 22 height 16
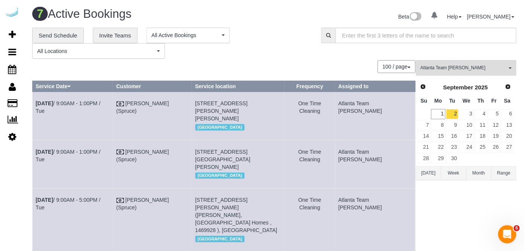
drag, startPoint x: 111, startPoint y: 153, endPoint x: 33, endPoint y: 156, distance: 77.7
click at [33, 156] on td "Sep 2nd / 9:00AM - 1:00PM / Tue" at bounding box center [73, 164] width 81 height 48
copy link "Sep 2nd / 9:00AM - 1:00PM / Tue"
drag, startPoint x: 294, startPoint y: 168, endPoint x: 205, endPoint y: 152, distance: 90.5
click at [205, 152] on td "1050 Lenox Park Blvd Ne, Building 800, Unit 8404 (Iman Hoque, Aspire Lenox Park…" at bounding box center [238, 164] width 92 height 48
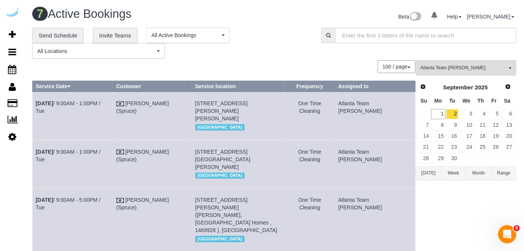
copy span "1050 Lenox Park Blvd Ne, Building 800, Unit 8404 (Iman Hoque, Aspire Lenox Park…"
drag, startPoint x: 410, startPoint y: 155, endPoint x: 361, endPoint y: 153, distance: 48.5
click at [361, 153] on td "Atlanta Team [PERSON_NAME]" at bounding box center [375, 164] width 80 height 48
copy td "Atlanta Team [PERSON_NAME]"
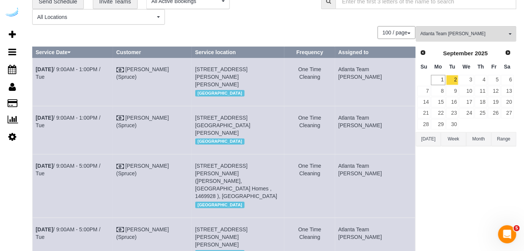
scroll to position [103, 0]
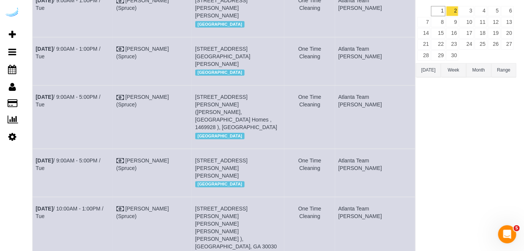
drag, startPoint x: 115, startPoint y: 101, endPoint x: 36, endPoint y: 107, distance: 79.0
click at [36, 107] on td "Sep 2nd / 9:00AM - 5:00PM / Tue" at bounding box center [73, 117] width 81 height 63
copy link "Sep 2nd / 9:00AM - 5:00PM / Tue"
drag, startPoint x: 295, startPoint y: 120, endPoint x: 246, endPoint y: 128, distance: 49.1
click at [283, 120] on td "3725 George Busbee Pkwy Nw, Building 1520, Unit 1520 (Erica Feggins, Townpark C…" at bounding box center [238, 117] width 92 height 63
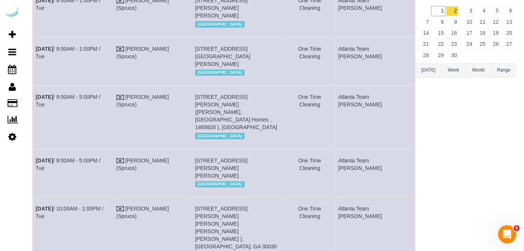
drag, startPoint x: 219, startPoint y: 129, endPoint x: 225, endPoint y: 127, distance: 6.4
click at [220, 129] on span "3725 George Busbee Pkwy Nw, Building 1520, Unit 1520 (Erica Feggins, Townpark C…" at bounding box center [236, 112] width 82 height 36
drag, startPoint x: 231, startPoint y: 127, endPoint x: 206, endPoint y: 97, distance: 39.3
click at [206, 97] on td "3725 George Busbee Pkwy Nw, Building 1520, Unit 1520 (Erica Feggins, Townpark C…" at bounding box center [238, 117] width 92 height 63
copy span "3725 George Busbee Pkwy Nw, Building 1520, Unit 1520 (Erica Feggins, Townpark C…"
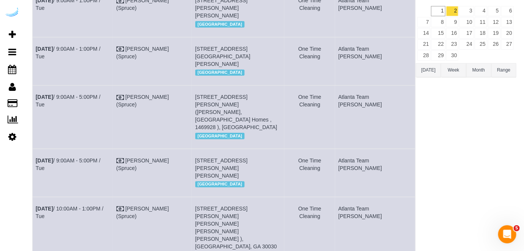
drag, startPoint x: 400, startPoint y: 101, endPoint x: 362, endPoint y: 102, distance: 37.9
click at [362, 102] on td "Atlanta Team Eliane" at bounding box center [375, 117] width 80 height 63
copy td "Atlanta Team Eliane"
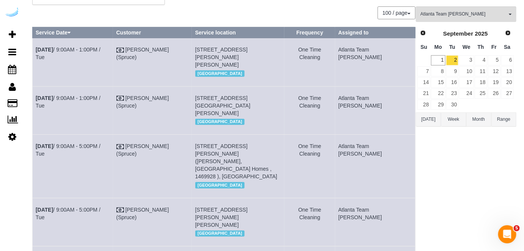
scroll to position [34, 0]
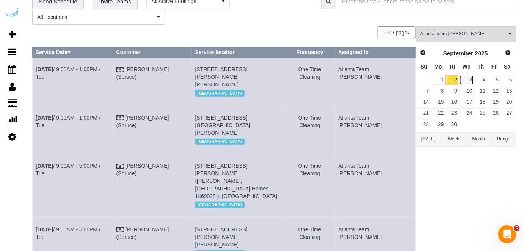
click at [470, 77] on link "3" at bounding box center [466, 80] width 14 height 10
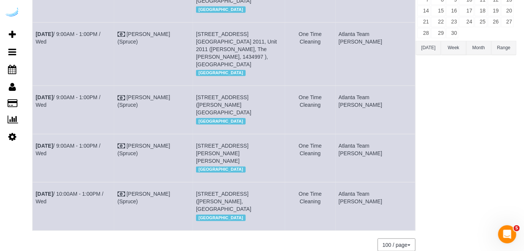
scroll to position [136, 0]
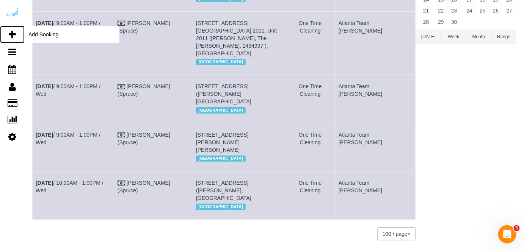
click at [19, 36] on link "Add Booking" at bounding box center [12, 34] width 25 height 17
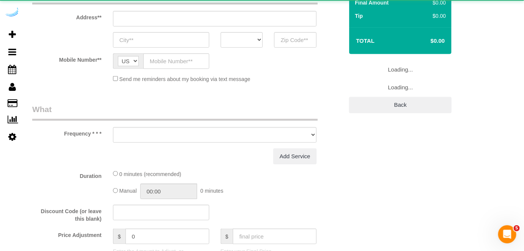
select select "number:9"
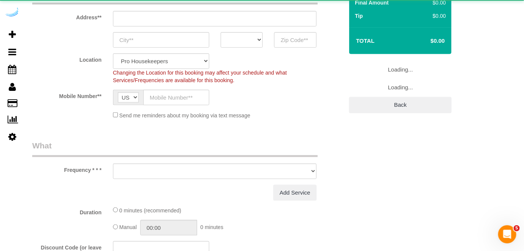
select select "4"
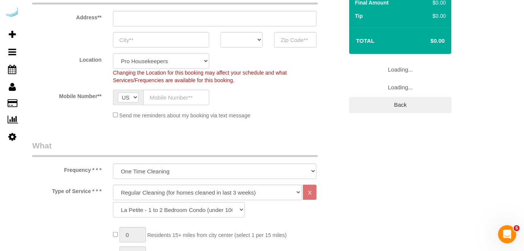
select select "object:2092"
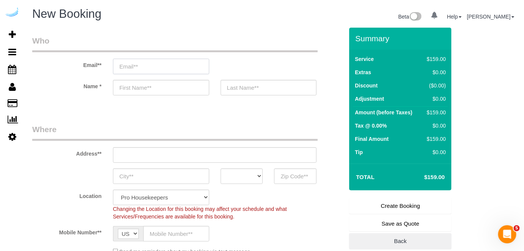
click at [160, 67] on input "email" at bounding box center [161, 67] width 96 height 16
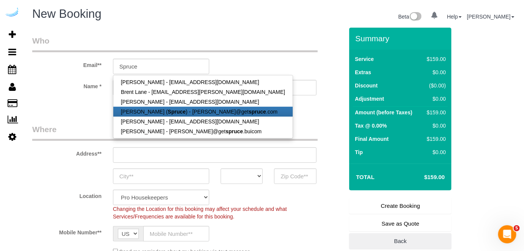
click at [162, 107] on link "Brandie Louck ( Spruce ) - brandie@get spruce .com" at bounding box center [202, 112] width 179 height 10
type input "[PERSON_NAME][EMAIL_ADDRESS][DOMAIN_NAME]"
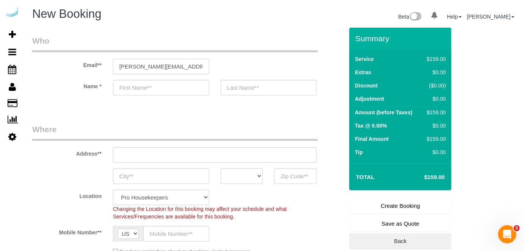
type input "[PERSON_NAME]"
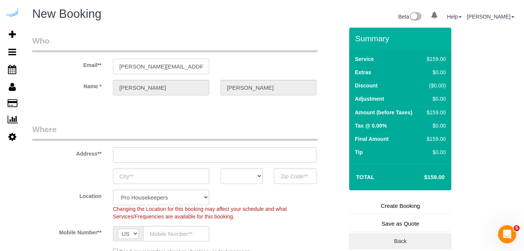
type input "3816 S Lamar Blvd"
type input "Austin"
select select "[GEOGRAPHIC_DATA]"
type input "78704"
click at [226, 152] on input "3816 S Lamar Blvd" at bounding box center [215, 155] width 204 height 16
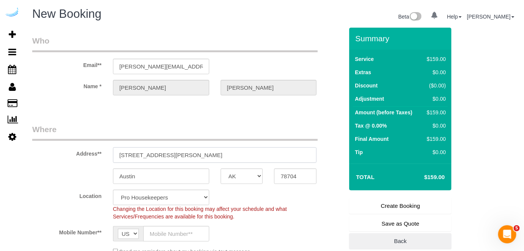
select select "9"
paste input "300 Roswell Rd NE, Atlanta, GA 30305"
type input "3300 Roswell Rd NE, Atlanta, GA 30305"
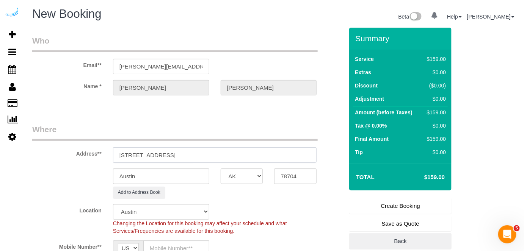
select select "object:2136"
drag, startPoint x: 204, startPoint y: 155, endPoint x: 271, endPoint y: 160, distance: 66.5
click at [269, 160] on input "3300 Roswell Rd NE, Atlanta, GA 30305" at bounding box center [215, 155] width 204 height 16
type input "3300 Roswell Rd NE, Atlanta, GA 30305"
click at [294, 177] on input "78704" at bounding box center [295, 177] width 42 height 16
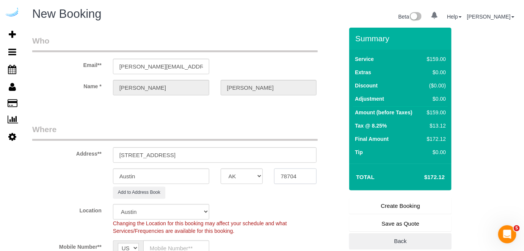
paste input "30305"
type input "30305"
click at [248, 173] on select "AK AL AR AZ CA CO CT DC DE FL GA HI IA ID IL IN KS KY LA MA MD ME MI MN MO MS M…" at bounding box center [242, 177] width 42 height 16
select select "8"
select select "GA"
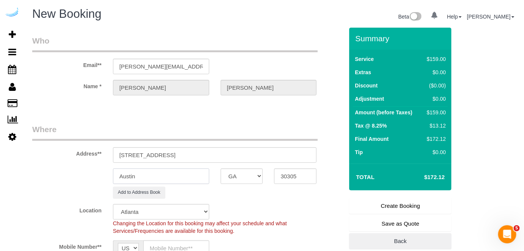
click at [186, 178] on input "Austin" at bounding box center [161, 177] width 96 height 16
select select "object:2183"
type input "[GEOGRAPHIC_DATA]"
drag, startPoint x: 176, startPoint y: 154, endPoint x: 242, endPoint y: 148, distance: 66.6
click at [243, 150] on input "3300 Roswell Rd NE, Atlanta, GA 30305" at bounding box center [215, 155] width 204 height 16
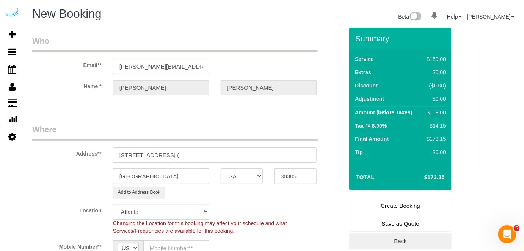
paste input "Bryana Stanley"
paste input "Camden Buckhead"
paste input "1471248"
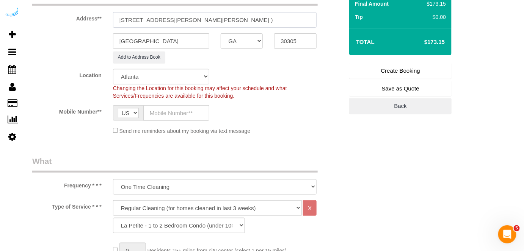
scroll to position [138, 0]
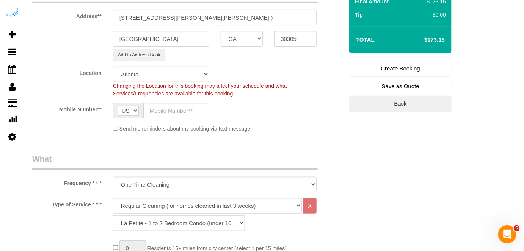
type input "3300 Roswell Rd NE, Building 500, Unit 5210 (Bryana Stanley, Camden Buckhead , …"
click at [176, 106] on input "text" at bounding box center [176, 111] width 66 height 16
type input "[PHONE_NUMBER]"
type input "Brandie Louck"
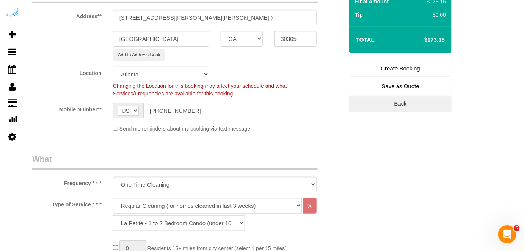
type input "[PHONE_NUMBER]"
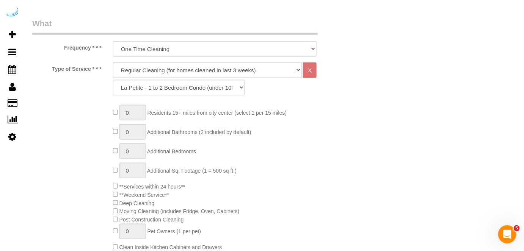
scroll to position [275, 0]
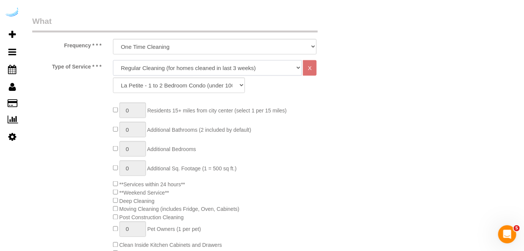
click at [176, 70] on select "Deep Cleaning (for homes that have not been cleaned in 3+ weeks) Spruce Regular…" at bounding box center [207, 68] width 189 height 16
select select "282"
click at [113, 60] on select "Deep Cleaning (for homes that have not been cleaned in 3+ weeks) Spruce Regular…" at bounding box center [207, 68] width 189 height 16
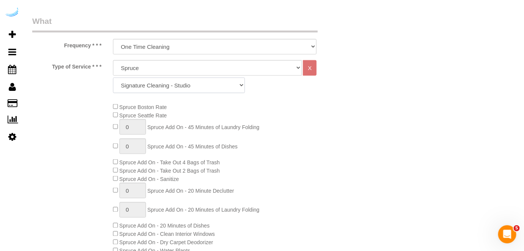
click at [193, 81] on select "Signature Cleaning - Studio Signature Cleaning - 1 Bed 1 Bath Signature Cleanin…" at bounding box center [179, 86] width 132 height 16
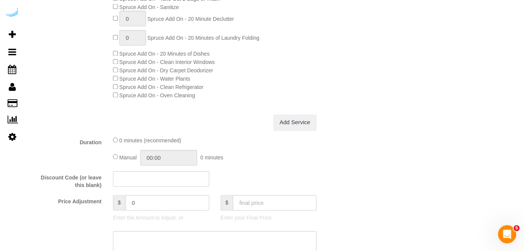
scroll to position [310, 0]
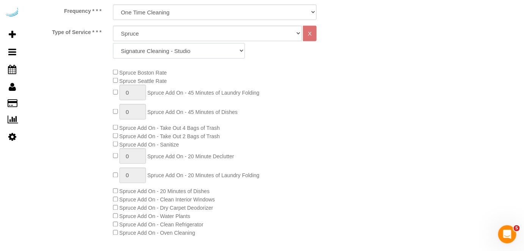
click at [203, 47] on select "Signature Cleaning - Studio Signature Cleaning - 1 Bed 1 Bath Signature Cleanin…" at bounding box center [179, 51] width 132 height 16
select select "360"
click at [113, 43] on select "Signature Cleaning - Studio Signature Cleaning - 1 Bed 1 Bath Signature Cleanin…" at bounding box center [179, 51] width 132 height 16
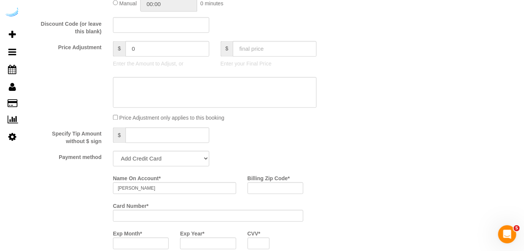
scroll to position [516, 0]
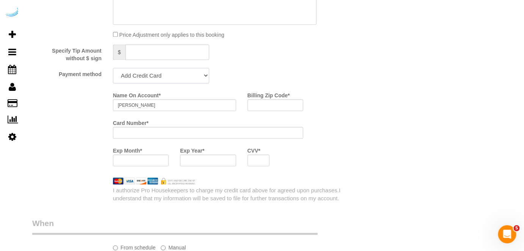
click at [177, 73] on select "Add Credit Card Cash Check Paypal" at bounding box center [161, 76] width 96 height 16
select select "string:check"
click at [113, 68] on select "Add Credit Card Cash Check Paypal" at bounding box center [161, 76] width 96 height 16
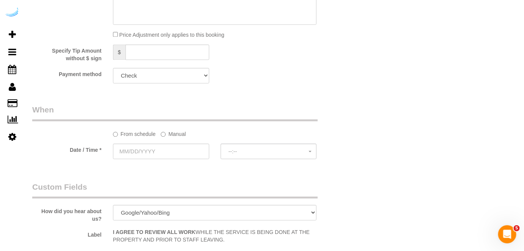
drag, startPoint x: 177, startPoint y: 135, endPoint x: 171, endPoint y: 141, distance: 8.6
click at [176, 135] on label "Manual" at bounding box center [173, 133] width 25 height 10
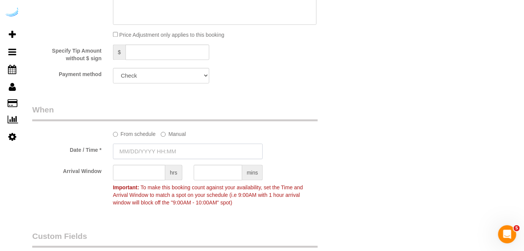
click at [169, 149] on input "text" at bounding box center [188, 152] width 150 height 16
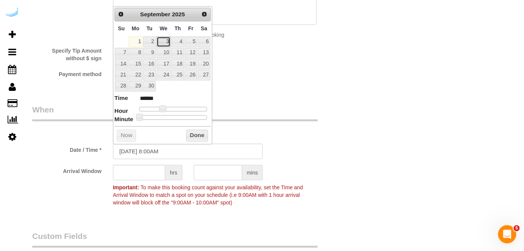
click at [161, 41] on link "3" at bounding box center [163, 41] width 14 height 10
type input "09/03/2025 9:00AM"
type input "******"
click at [163, 107] on span at bounding box center [165, 108] width 7 height 7
click at [146, 174] on input "text" at bounding box center [139, 173] width 52 height 16
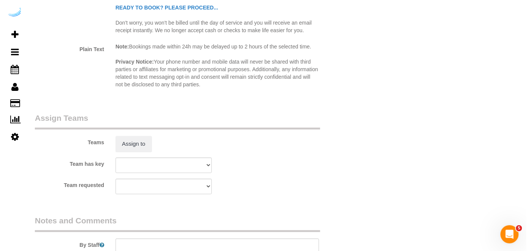
scroll to position [895, 0]
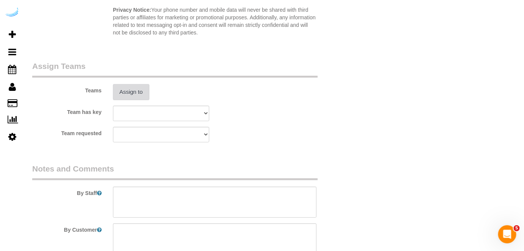
type input "8"
click at [143, 93] on button "Assign to" at bounding box center [131, 92] width 36 height 16
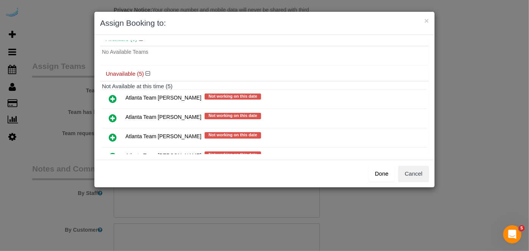
scroll to position [34, 0]
click at [112, 114] on icon at bounding box center [113, 118] width 8 height 9
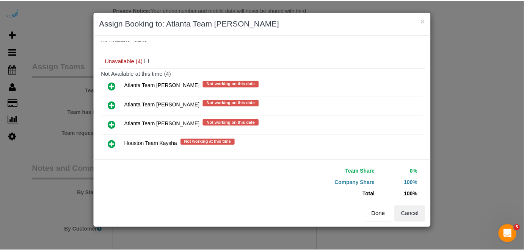
scroll to position [42, 0]
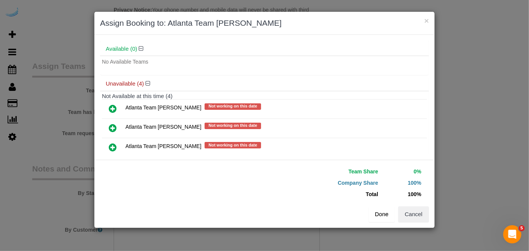
click at [385, 213] on button "Done" at bounding box center [382, 214] width 27 height 16
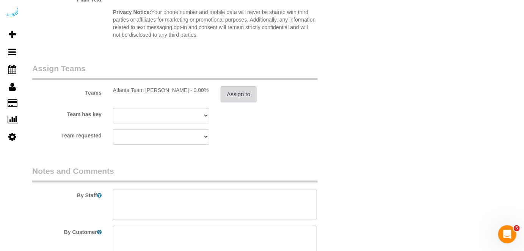
scroll to position [895, 0]
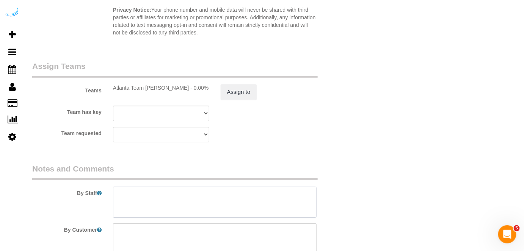
click at [242, 198] on textarea at bounding box center [215, 202] width 204 height 31
click at [228, 192] on textarea at bounding box center [215, 202] width 204 height 31
paste textarea "Permanent Notes:No notes from this customer.Today's Notes:No notes from this se…"
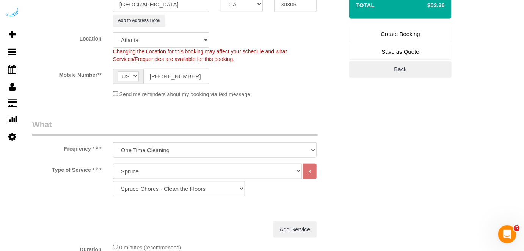
scroll to position [0, 0]
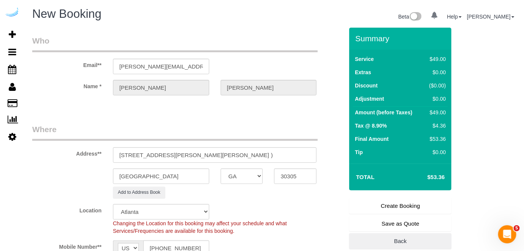
type textarea "Recurrency: One time service Permanent Notes:No notes from this customer.Today'…"
click at [422, 209] on link "Create Booking" at bounding box center [400, 206] width 102 height 16
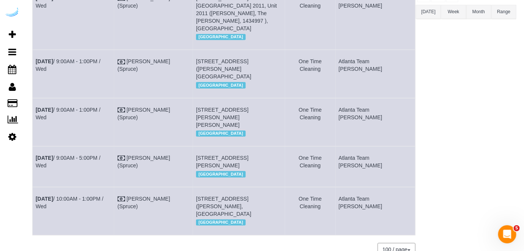
scroll to position [193, 0]
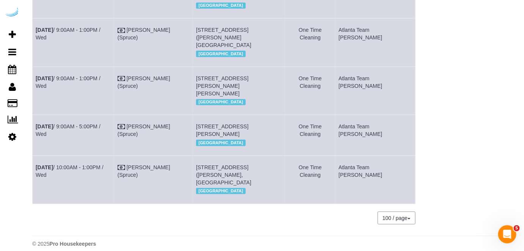
drag, startPoint x: 88, startPoint y: 110, endPoint x: 36, endPoint y: 113, distance: 52.0
click at [36, 115] on td "Sep 3rd / 9:00AM - 5:00PM / Wed" at bounding box center [74, 135] width 82 height 41
drag, startPoint x: 283, startPoint y: 122, endPoint x: 207, endPoint y: 104, distance: 77.9
click at [207, 115] on td "3300 Roswell Rd Ne, Building 500, Unit 5210 (Bryana Stanley, Camden Buckhead , …" at bounding box center [239, 135] width 92 height 41
copy span "3300 Roswell Rd Ne, Building 500, Unit 5210 (Bryana Stanley, Camden Buckhead , …"
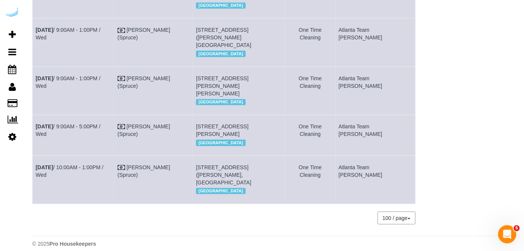
drag, startPoint x: 398, startPoint y: 106, endPoint x: 359, endPoint y: 107, distance: 38.7
click at [359, 115] on td "Atlanta Team Eliane" at bounding box center [375, 135] width 80 height 41
copy td "Atlanta Team Eliane"
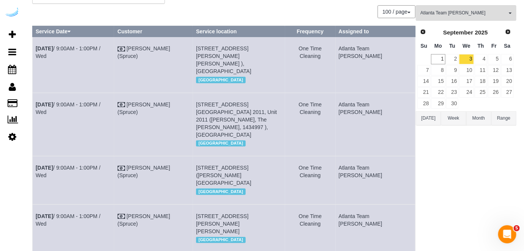
scroll to position [0, 0]
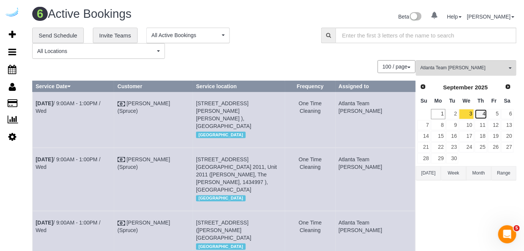
click at [481, 109] on link "4" at bounding box center [480, 114] width 13 height 10
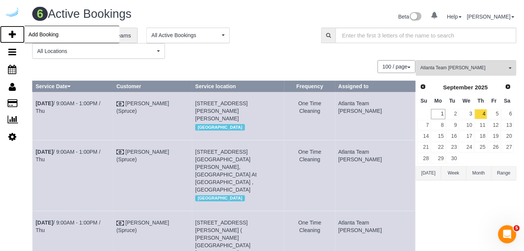
click at [18, 34] on link "Add Booking" at bounding box center [12, 34] width 25 height 17
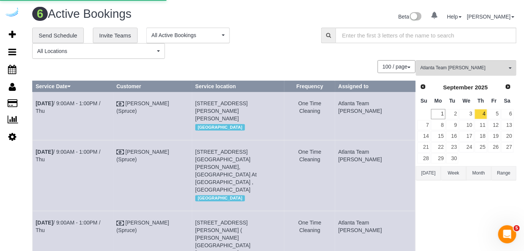
select select "number:9"
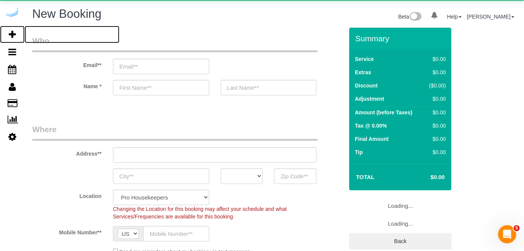
select select "object:3802"
select select "4"
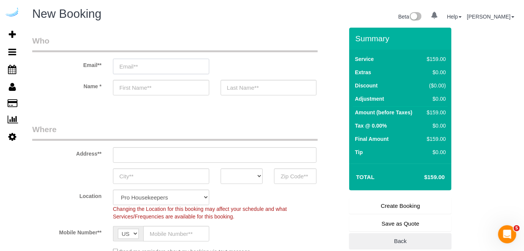
click at [185, 67] on input "email" at bounding box center [161, 67] width 96 height 16
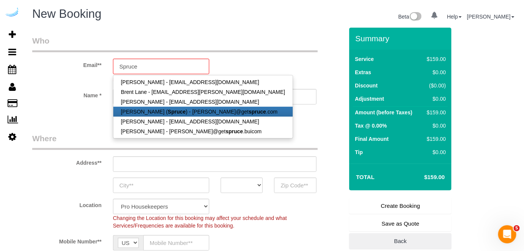
click at [178, 107] on link "Brandie Louck ( Spruce ) - brandie@get spruce .com" at bounding box center [202, 112] width 179 height 10
type input "[PERSON_NAME][EMAIL_ADDRESS][DOMAIN_NAME]"
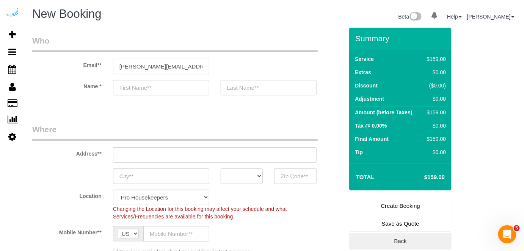
type input "[PERSON_NAME]"
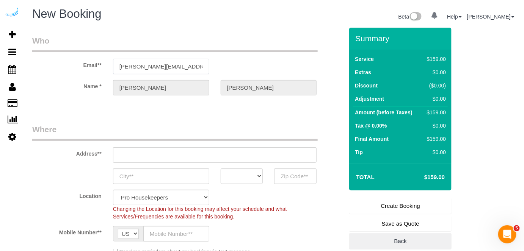
type input "3816 S Lamar Blvd"
type input "Austin"
select select "[GEOGRAPHIC_DATA]"
type input "78704"
click at [212, 159] on input "3816 S Lamar Blvd" at bounding box center [215, 155] width 204 height 16
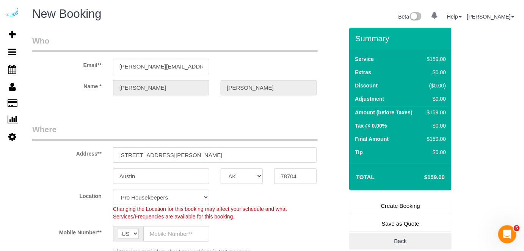
select select "9"
paste input "693 Peachtree St NE, Atlanta, GA 30308"
type input "693 Peachtree St NE, Atlanta, GA 30308"
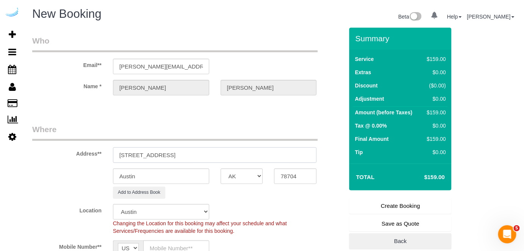
select select "object:3846"
drag, startPoint x: 208, startPoint y: 154, endPoint x: 271, endPoint y: 165, distance: 64.3
click at [253, 155] on input "693 Peachtree St NE, Atlanta, GA 30308" at bounding box center [215, 155] width 204 height 16
type input "693 Peachtree St NE, Atlanta, GA 30308"
click at [287, 169] on input "78704" at bounding box center [295, 177] width 42 height 16
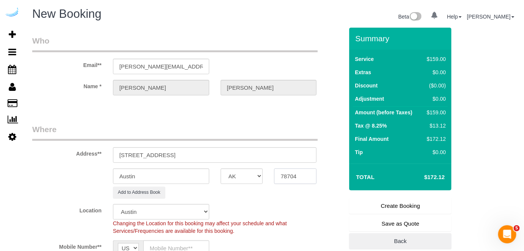
paste input "30308"
type input "30308"
click at [252, 177] on select "AK AL AR AZ CA CO CT DC DE FL GA HI IA ID IL IN KS KY LA MA MD ME MI MN MO MS M…" at bounding box center [242, 177] width 42 height 16
select select "GA"
click at [205, 175] on input "Austin" at bounding box center [161, 177] width 96 height 16
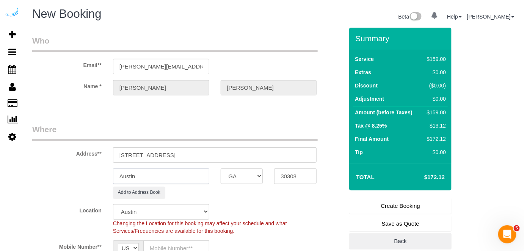
select select "8"
select select "object:3893"
type input "[GEOGRAPHIC_DATA]"
drag, startPoint x: 177, startPoint y: 155, endPoint x: 247, endPoint y: 151, distance: 70.6
click at [247, 151] on input "693 Peachtree St NE, Atlanta, GA 30308" at bounding box center [215, 155] width 204 height 16
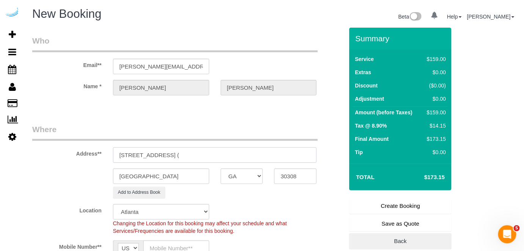
paste input "Kerry McLeod"
paste input "Lilli Midtown"
paste input "1471072"
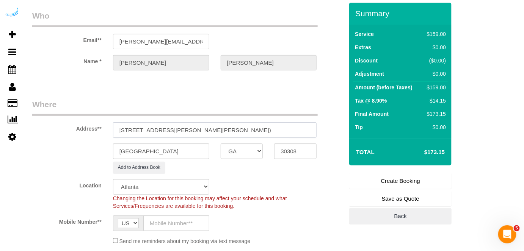
scroll to position [103, 0]
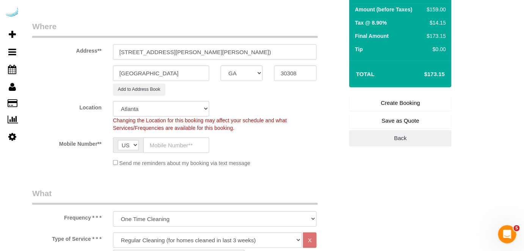
type input "693 Peachtree St NE, Building 7F, Unit 7F (Kerry McLeod, Lilli Midtown , 147107…"
click at [164, 131] on sui-booking-location "Location Pro Housekeepers Atlanta Austin Boston Chicago Cincinnati Clearwater D…" at bounding box center [187, 134] width 311 height 66
click at [164, 140] on input "text" at bounding box center [176, 146] width 66 height 16
type input "[PHONE_NUMBER]"
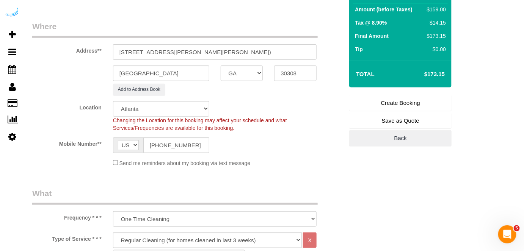
type input "[PERSON_NAME]"
type input "[PHONE_NUMBER]"
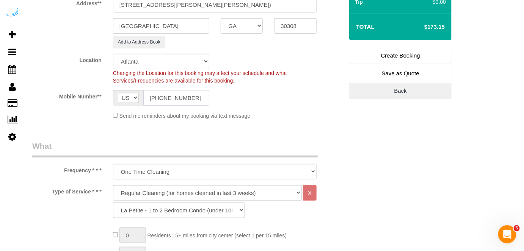
scroll to position [206, 0]
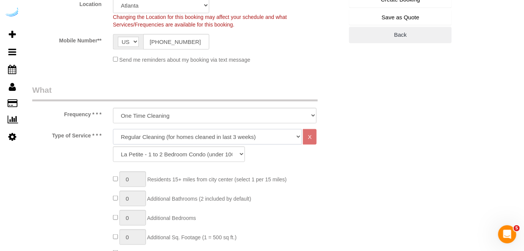
click at [186, 134] on select "Deep Cleaning (for homes that have not been cleaned in 3+ weeks) Spruce Regular…" at bounding box center [207, 137] width 189 height 16
select select "282"
click at [113, 129] on select "Deep Cleaning (for homes that have not been cleaned in 3+ weeks) Spruce Regular…" at bounding box center [207, 137] width 189 height 16
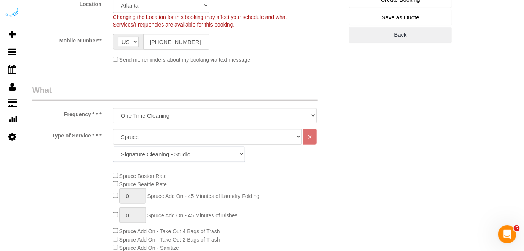
click at [167, 153] on select "Signature Cleaning - Studio Signature Cleaning - 1 Bed 1 Bath Signature Cleanin…" at bounding box center [179, 155] width 132 height 16
select select "309"
click at [113, 147] on select "Signature Cleaning - Studio Signature Cleaning - 1 Bed 1 Bath Signature Cleanin…" at bounding box center [179, 155] width 132 height 16
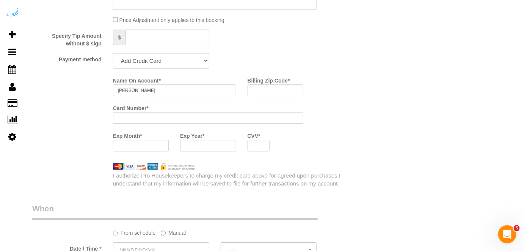
scroll to position [723, 0]
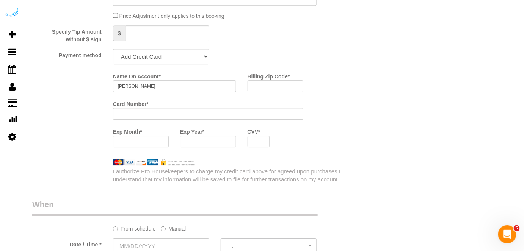
click at [170, 62] on select "Add Credit Card Cash Check Paypal" at bounding box center [161, 57] width 96 height 16
select select "string:check"
click at [113, 50] on select "Add Credit Card Cash Check Paypal" at bounding box center [161, 57] width 96 height 16
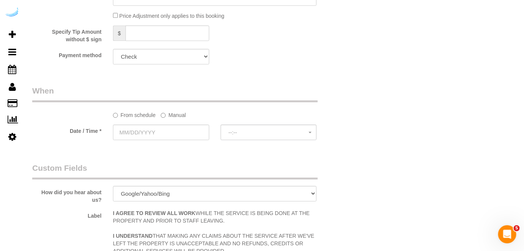
click at [169, 112] on label "Manual" at bounding box center [173, 114] width 25 height 10
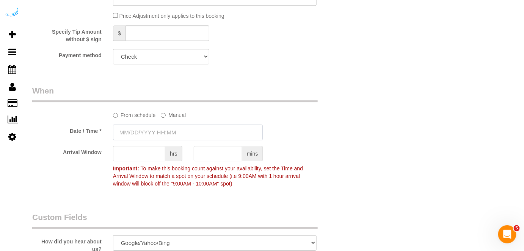
click at [163, 127] on input "text" at bounding box center [188, 133] width 150 height 16
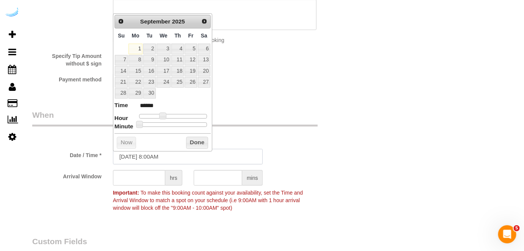
scroll to position [689, 0]
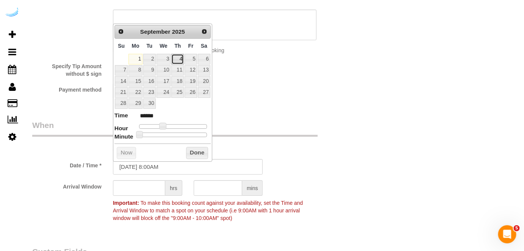
click at [179, 59] on link "4" at bounding box center [177, 59] width 13 height 10
type input "09/04/2025 9:00AM"
type input "******"
click at [166, 124] on span at bounding box center [165, 126] width 7 height 7
click at [140, 186] on input "text" at bounding box center [139, 188] width 52 height 16
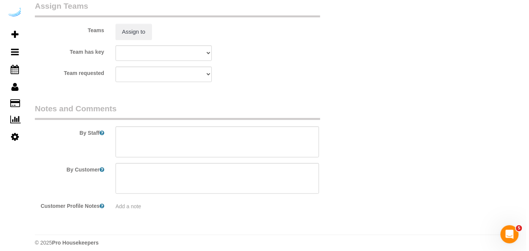
scroll to position [1149, 0]
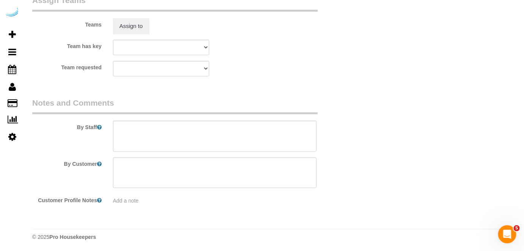
type input "4"
click at [137, 34] on sui-booking-teams "Teams Assign to Team has key Atlanta Team Andrea Atlanta Team Eliane Atlanta Te…" at bounding box center [187, 36] width 311 height 82
click at [136, 28] on button "Assign to" at bounding box center [131, 26] width 36 height 16
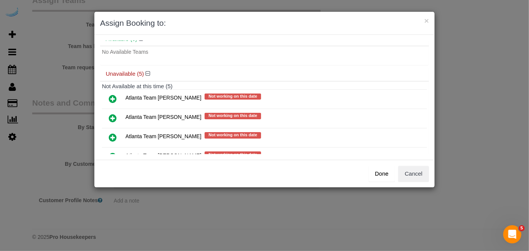
click at [113, 114] on icon at bounding box center [113, 118] width 8 height 9
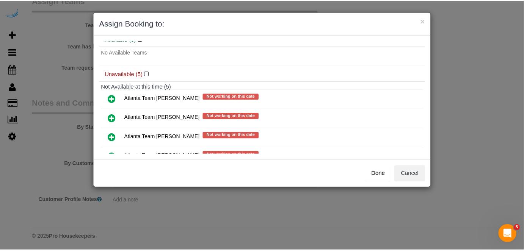
scroll to position [52, 0]
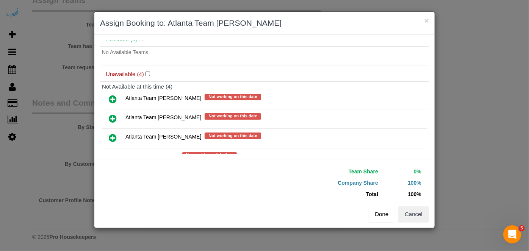
click at [381, 213] on button "Done" at bounding box center [382, 214] width 27 height 16
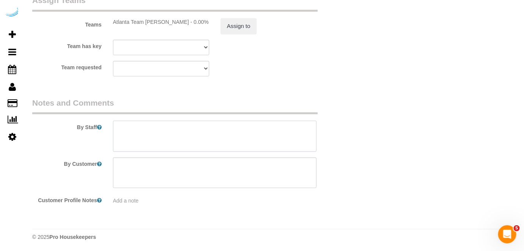
click at [261, 129] on textarea at bounding box center [215, 136] width 204 height 31
click at [243, 130] on textarea at bounding box center [215, 136] width 204 height 31
paste textarea "Permanent Notes:No notes from this customer.Today's Notes:No notes from this se…"
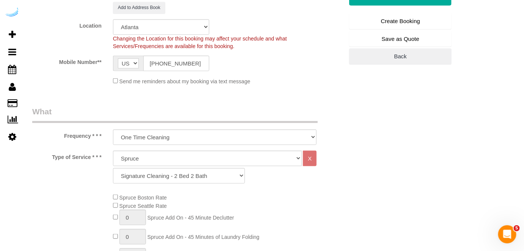
scroll to position [47, 0]
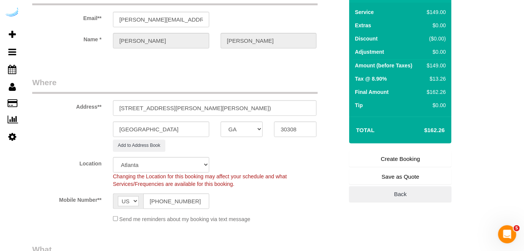
type textarea "Recurrency: One time service Permanent Notes:No notes from this customer.Today'…"
click at [386, 156] on link "Create Booking" at bounding box center [400, 159] width 102 height 16
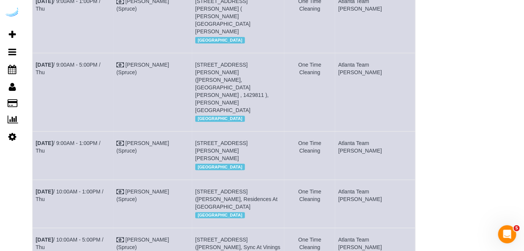
scroll to position [264, 0]
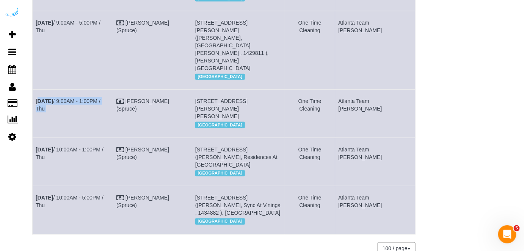
drag, startPoint x: 119, startPoint y: 68, endPoint x: 35, endPoint y: 60, distance: 83.7
click at [35, 90] on tr "Sep 4th / 9:00AM - 1:00PM / Thu Brandie Louck (Spruce) 693 Peachtree St Ne, Bui…" at bounding box center [224, 114] width 383 height 48
drag, startPoint x: 277, startPoint y: 71, endPoint x: 205, endPoint y: 54, distance: 73.3
click at [205, 90] on td "693 Peachtree St Ne, Building 7f, Unit 7f (Kerry Mcleod, Lilli Midtown , 147107…" at bounding box center [238, 114] width 92 height 48
copy span "693 Peachtree St Ne, Building 7f, Unit 7f (Kerry Mcleod, Lilli Midtown , 147107…"
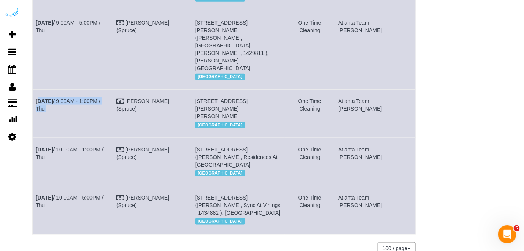
drag, startPoint x: 410, startPoint y: 58, endPoint x: 360, endPoint y: 57, distance: 49.6
click at [360, 90] on td "Atlanta Team [PERSON_NAME]" at bounding box center [375, 114] width 80 height 48
copy td "Atlanta Team [PERSON_NAME]"
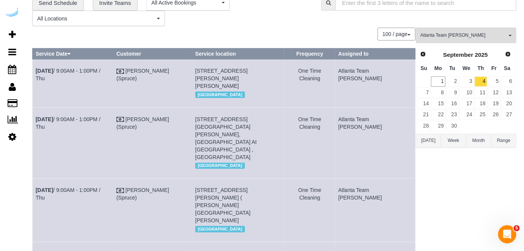
scroll to position [0, 0]
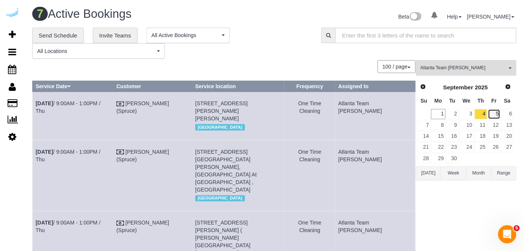
click at [491, 110] on link "5" at bounding box center [494, 114] width 13 height 10
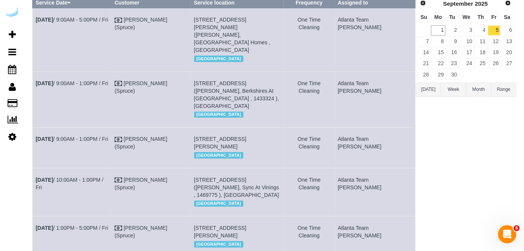
scroll to position [48, 0]
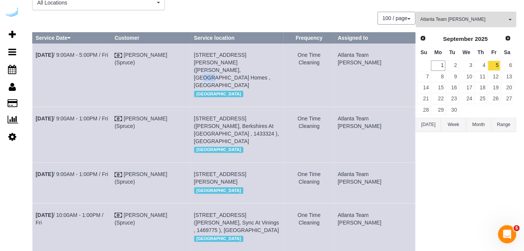
drag, startPoint x: 239, startPoint y: 62, endPoint x: 229, endPoint y: 63, distance: 10.0
click at [229, 63] on span "[STREET_ADDRESS][PERSON_NAME] ([PERSON_NAME], [GEOGRAPHIC_DATA] Homes , [GEOGRA…" at bounding box center [232, 70] width 77 height 36
drag, startPoint x: 240, startPoint y: 61, endPoint x: 229, endPoint y: 63, distance: 10.8
click at [229, 63] on span "3725 George Busbee Pkwy Nw, Building 1520, Unit 1520 (Erica Feggins, Townpark C…" at bounding box center [232, 70] width 77 height 36
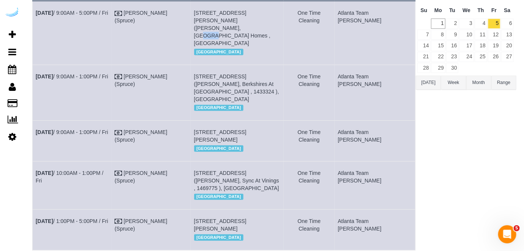
scroll to position [152, 0]
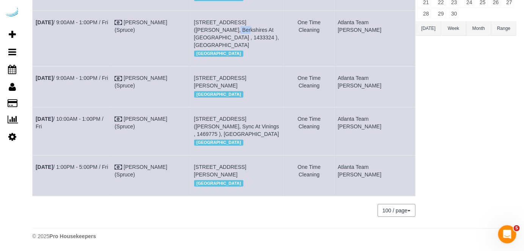
drag, startPoint x: 282, startPoint y: 6, endPoint x: 277, endPoint y: 8, distance: 5.2
click at [277, 11] on td "3200 Spring Hill Pkwy Se, Unit 2211 (Stephanie Roberts, Berkshires At Vinings ,…" at bounding box center [237, 39] width 93 height 56
click at [108, 19] on link "Sep 5th / 9:00AM - 1:00PM / Fri" at bounding box center [72, 22] width 72 height 6
drag, startPoint x: 98, startPoint y: 9, endPoint x: 36, endPoint y: 17, distance: 62.6
click at [36, 17] on td "Sep 5th / 9:00AM - 1:00PM / Fri" at bounding box center [72, 39] width 79 height 56
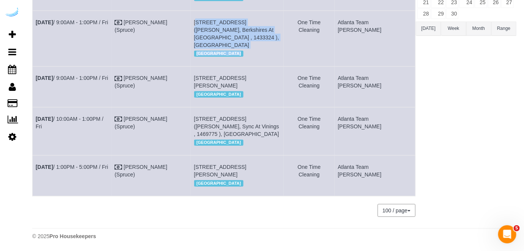
drag, startPoint x: 305, startPoint y: 23, endPoint x: 202, endPoint y: 6, distance: 104.5
click at [202, 11] on tr "Sep 5th / 9:00AM - 1:00PM / Fri Brandie Louck (Spruce) 3200 Spring Hill Pkwy Se…" at bounding box center [224, 39] width 383 height 56
click at [229, 25] on td "3200 Spring Hill Pkwy Se, Unit 2211 (Stephanie Roberts, Berkshires At Vinings ,…" at bounding box center [237, 39] width 93 height 56
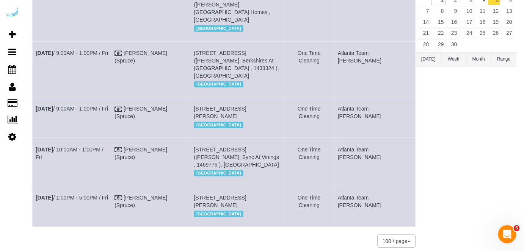
scroll to position [106, 0]
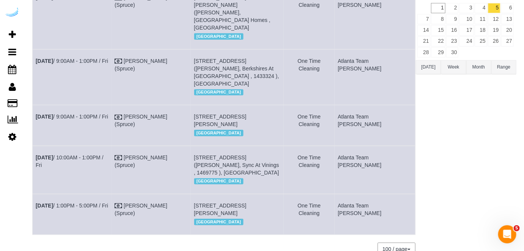
drag, startPoint x: 300, startPoint y: 22, endPoint x: 203, endPoint y: 50, distance: 100.5
click at [203, 50] on td "3200 Spring Hill Pkwy Se, Unit 2211 (Stephanie Roberts, Berkshires At Vinings ,…" at bounding box center [237, 77] width 93 height 56
drag, startPoint x: 407, startPoint y: 53, endPoint x: 359, endPoint y: 53, distance: 48.1
click at [359, 53] on td "Atlanta Team [PERSON_NAME]" at bounding box center [375, 77] width 81 height 56
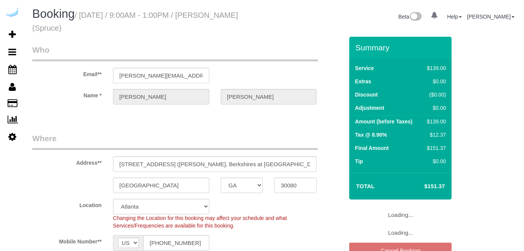
select select "GA"
select select "282"
select select "number:9"
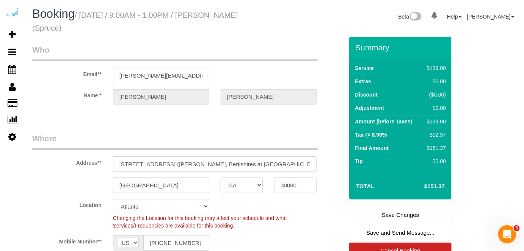
scroll to position [172, 0]
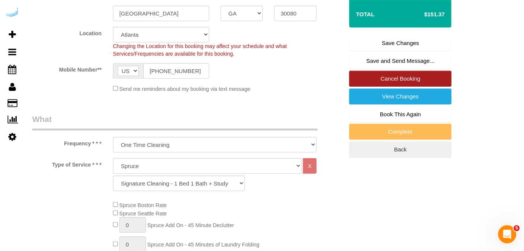
click at [365, 82] on link "Cancel Booking" at bounding box center [400, 79] width 102 height 16
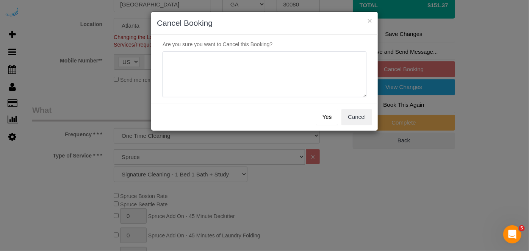
click at [272, 85] on textarea at bounding box center [265, 75] width 204 height 46
type textarea "Not on spruce."
click at [333, 117] on button "Yes" at bounding box center [327, 117] width 22 height 16
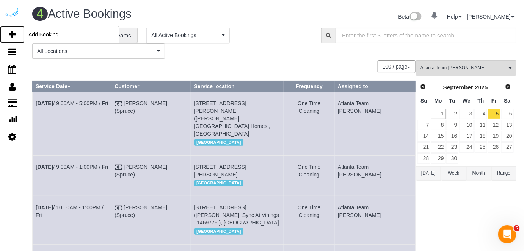
drag, startPoint x: 11, startPoint y: 35, endPoint x: 7, endPoint y: 40, distance: 6.7
click at [11, 35] on icon at bounding box center [12, 34] width 7 height 9
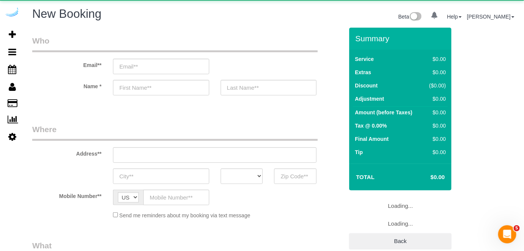
select select "number:9"
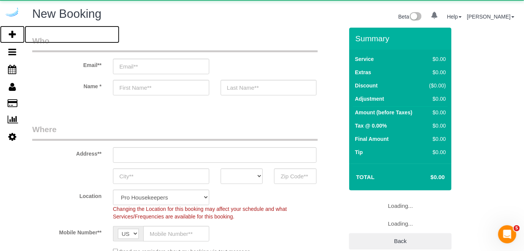
select select "object:1992"
select select "4"
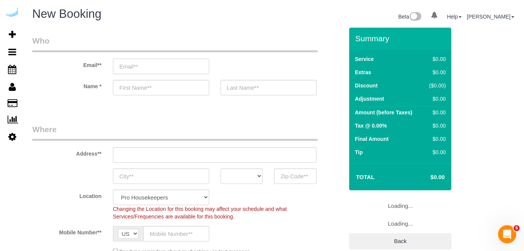
click at [161, 66] on input "email" at bounding box center [161, 67] width 96 height 16
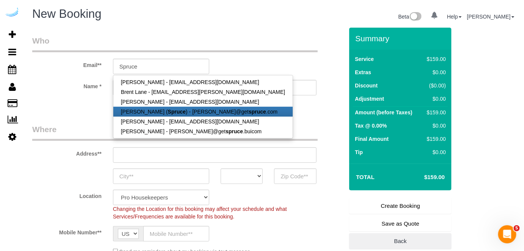
click at [168, 109] on strong "Spruce" at bounding box center [177, 112] width 18 height 6
type input "[PERSON_NAME][EMAIL_ADDRESS][DOMAIN_NAME]"
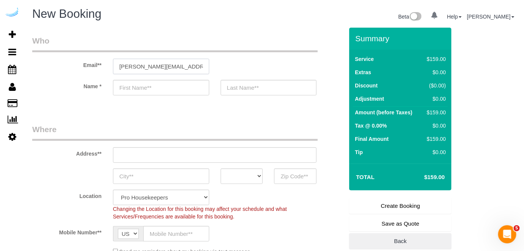
type input "[PERSON_NAME]"
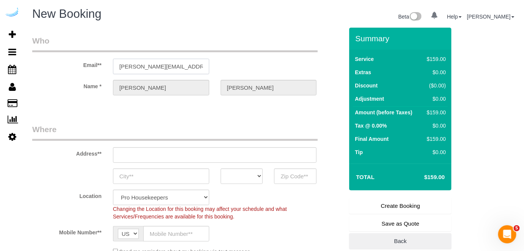
type input "3816 S Lamar Blvd"
type input "Austin"
select select "[GEOGRAPHIC_DATA]"
type input "78704"
click at [184, 151] on input "3816 S Lamar Blvd" at bounding box center [215, 155] width 204 height 16
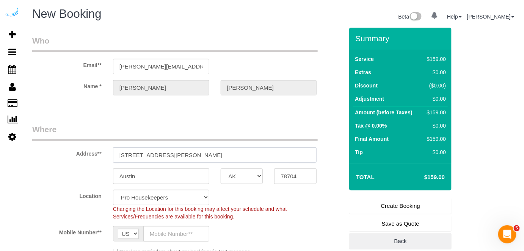
paste input "6075 Roswell Rd, Atlanta, GA 30328"
type input "6075 Roswell Rd, Atlanta, GA 30328"
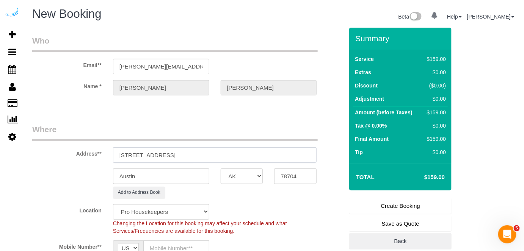
select select "9"
select select "object:2036"
drag, startPoint x: 195, startPoint y: 153, endPoint x: 258, endPoint y: 164, distance: 64.6
click at [241, 154] on input "6075 Roswell Rd, Atlanta, GA 30328" at bounding box center [215, 155] width 204 height 16
type input "6075 Roswell Rd, Atlanta, GA 30328"
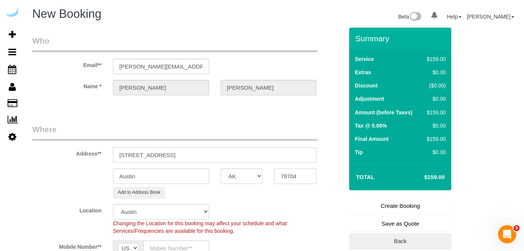
click at [284, 175] on input "78704" at bounding box center [295, 177] width 42 height 16
paste input "30328"
type input "30328"
click at [253, 176] on select "AK AL AR AZ CA CO CT DC DE FL GA HI IA ID IL IN KS KY LA MA MD ME MI MN MO MS M…" at bounding box center [242, 177] width 42 height 16
select select "8"
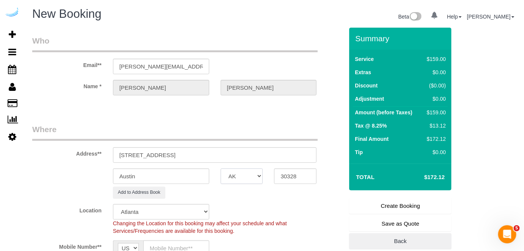
select select "GA"
click at [197, 176] on input "Austin" at bounding box center [161, 177] width 96 height 16
select select "object:2083"
type input "[GEOGRAPHIC_DATA]"
drag, startPoint x: 166, startPoint y: 155, endPoint x: 236, endPoint y: 160, distance: 70.2
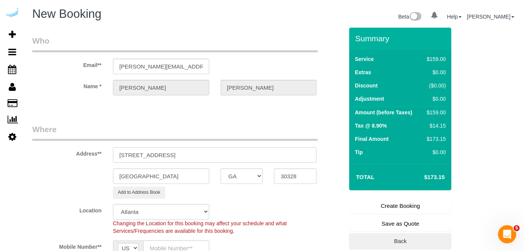
click at [236, 159] on input "6075 Roswell Rd, Atlanta, GA 30328" at bounding box center [215, 155] width 204 height 16
paste input "Roy Monzer"
paste input "Adley City Springs"
paste input "1470523"
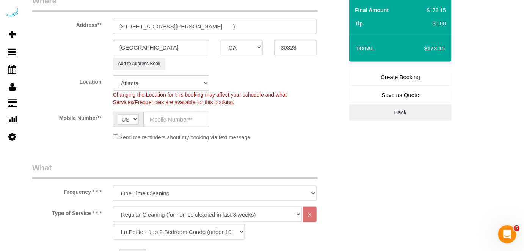
scroll to position [138, 0]
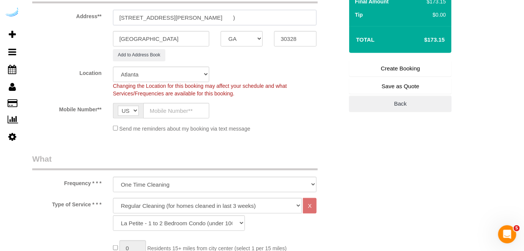
type input "6075 Roswell Rd, Building 431, Unit 431 (Roy Monzer, Adley City Springs , 14705…"
click at [175, 111] on input "text" at bounding box center [176, 111] width 66 height 16
type input "[PHONE_NUMBER]"
type input "Brandie Louck"
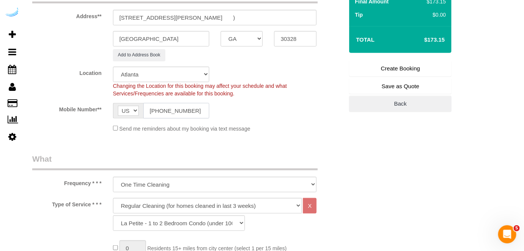
type input "[PHONE_NUMBER]"
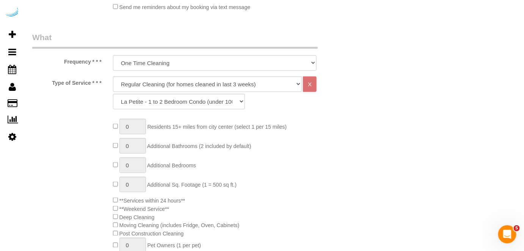
scroll to position [275, 0]
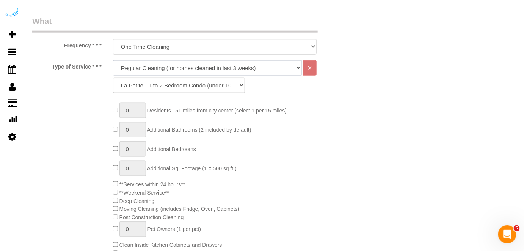
click at [194, 71] on select "Deep Cleaning (for homes that have not been cleaned in 3+ weeks) Spruce Regular…" at bounding box center [207, 68] width 189 height 16
select select "282"
click at [113, 60] on select "Deep Cleaning (for homes that have not been cleaned in 3+ weeks) Spruce Regular…" at bounding box center [207, 68] width 189 height 16
select select "303"
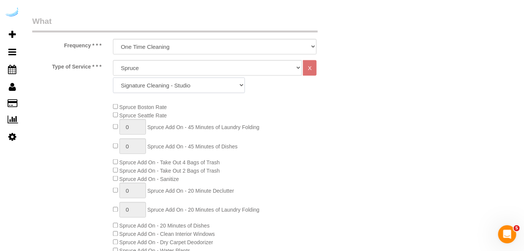
click at [213, 81] on select "Signature Cleaning - Studio Signature Cleaning - 1 Bed 1 Bath Signature Cleanin…" at bounding box center [179, 86] width 132 height 16
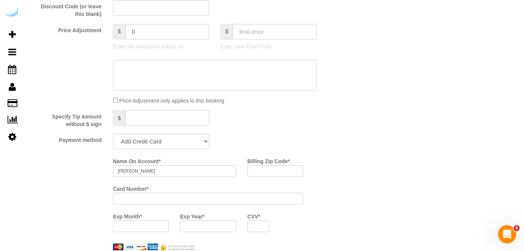
scroll to position [654, 0]
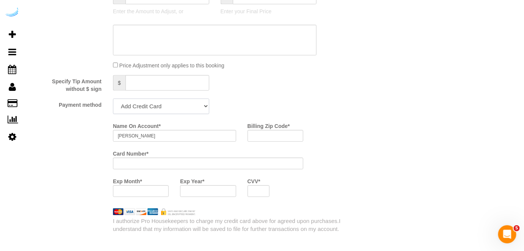
drag, startPoint x: 166, startPoint y: 106, endPoint x: 160, endPoint y: 114, distance: 9.7
click at [166, 106] on select "Add Credit Card Cash Check Paypal" at bounding box center [161, 107] width 96 height 16
select select "string:check"
click at [113, 99] on select "Add Credit Card Cash Check Paypal" at bounding box center [161, 107] width 96 height 16
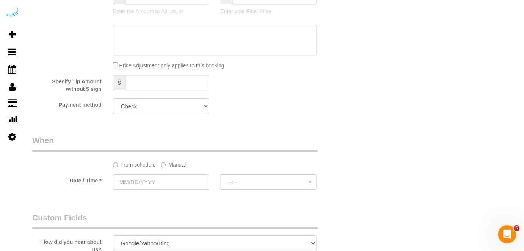
click at [171, 168] on label "Manual" at bounding box center [173, 163] width 25 height 10
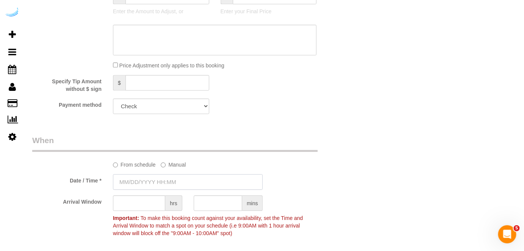
click at [161, 178] on input "text" at bounding box center [188, 182] width 150 height 16
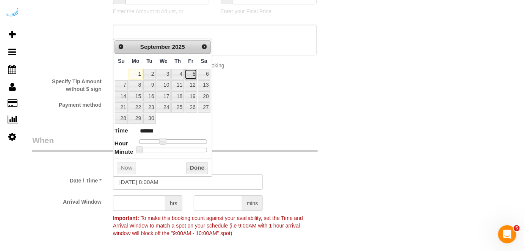
click at [190, 72] on link "5" at bounding box center [191, 74] width 12 height 10
type input "09/05/2025 11:00AM"
type input "*******"
type input "09/05/2025 12:00PM"
type input "*******"
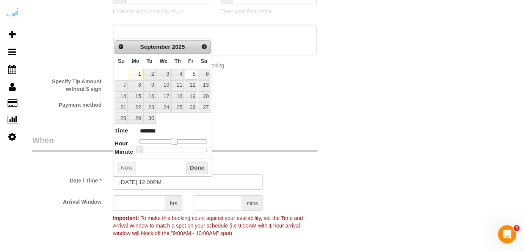
type input "09/05/2025 1:00PM"
type input "******"
type input "09/05/2025 2:00PM"
type input "******"
type input "09/05/2025 1:00PM"
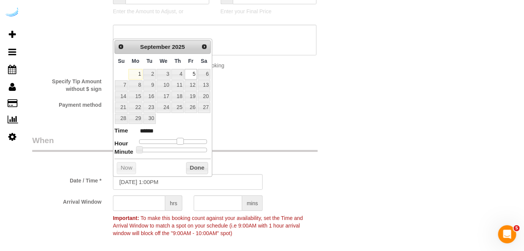
type input "******"
drag, startPoint x: 162, startPoint y: 141, endPoint x: 177, endPoint y: 142, distance: 15.6
click at [177, 142] on span at bounding box center [177, 141] width 7 height 7
click at [140, 203] on input "text" at bounding box center [139, 204] width 52 height 16
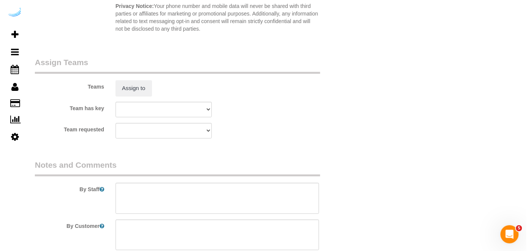
scroll to position [999, 0]
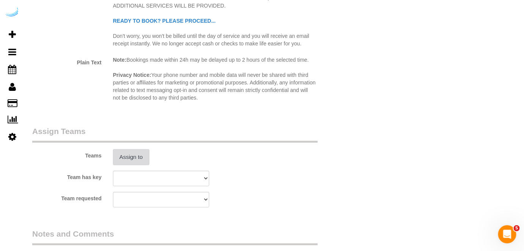
type input "4"
click at [139, 157] on button "Assign to" at bounding box center [131, 157] width 36 height 16
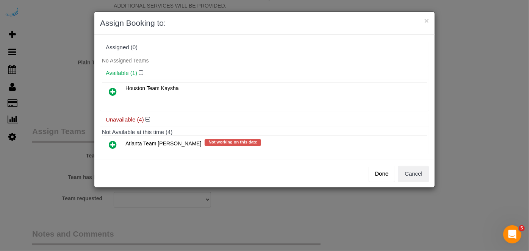
scroll to position [34, 0]
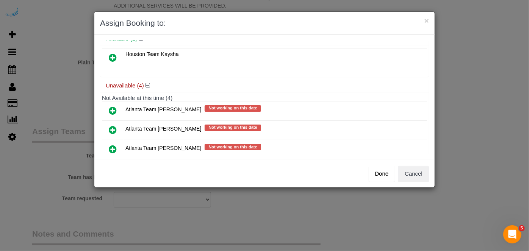
click at [114, 127] on icon at bounding box center [113, 129] width 8 height 9
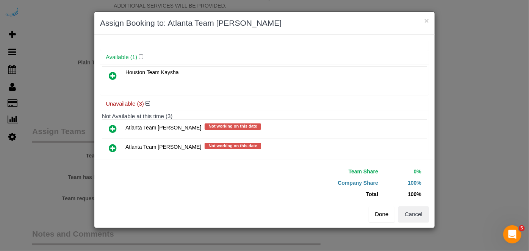
scroll to position [52, 0]
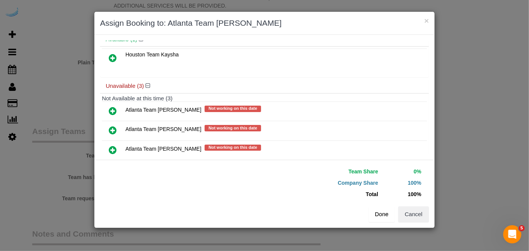
click at [374, 210] on button "Done" at bounding box center [382, 214] width 27 height 16
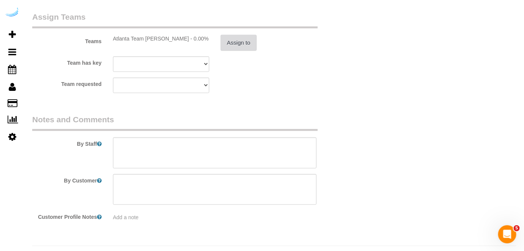
scroll to position [1130, 0]
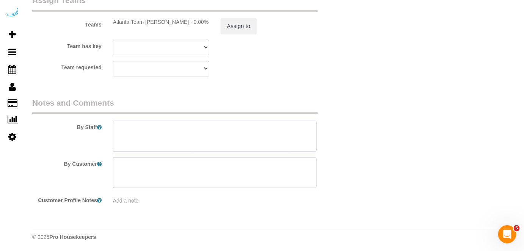
click at [235, 136] on textarea at bounding box center [215, 136] width 204 height 31
click at [246, 139] on textarea at bounding box center [215, 136] width 204 height 31
paste textarea "Permanent Notes:No notes from this customer.Today's Notes:No notes from this se…"
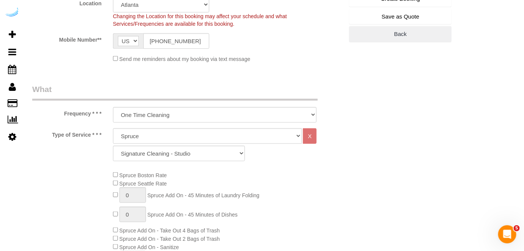
scroll to position [131, 0]
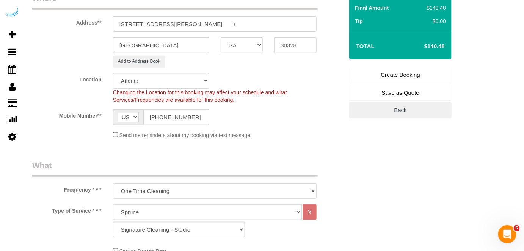
type textarea "Recurrency: Every 5 weeks Permanent Notes:No notes from this customer.Today's N…"
click at [407, 74] on link "Create Booking" at bounding box center [400, 75] width 102 height 16
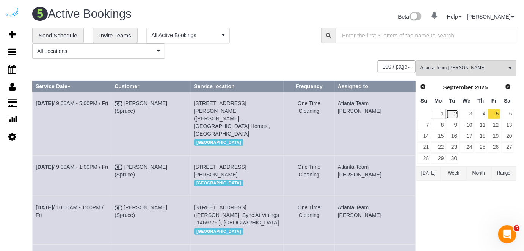
click at [457, 112] on link "2" at bounding box center [452, 114] width 13 height 10
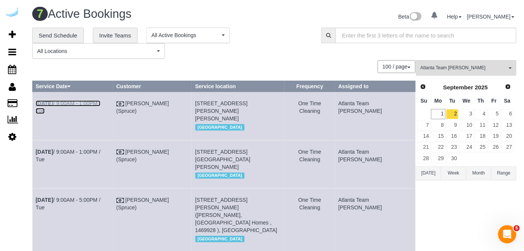
drag, startPoint x: 114, startPoint y: 104, endPoint x: 113, endPoint y: 97, distance: 7.2
click at [100, 104] on link "[DATE] 9:00AM - 1:00PM / Tue" at bounding box center [68, 107] width 65 height 14
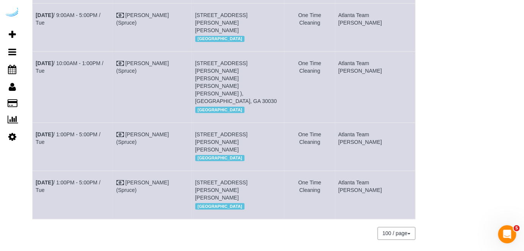
click at [107, 171] on td "[DATE] 1:00PM - 5:00PM / Tue" at bounding box center [73, 195] width 81 height 48
click at [100, 180] on link "[DATE] 1:00PM - 5:00PM / Tue" at bounding box center [68, 187] width 65 height 14
drag, startPoint x: 98, startPoint y: 109, endPoint x: 102, endPoint y: 57, distance: 52.5
click at [98, 131] on link "[DATE] 1:00PM - 5:00PM / Tue" at bounding box center [68, 138] width 65 height 14
click at [103, 61] on link "[DATE] 10:00AM - 1:00PM / Tue" at bounding box center [70, 67] width 68 height 14
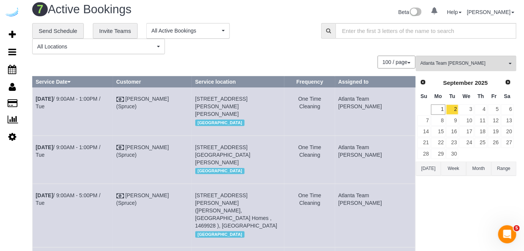
scroll to position [0, 0]
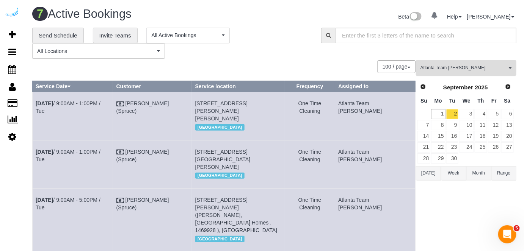
click at [438, 70] on span "Atlanta Team [PERSON_NAME]" at bounding box center [463, 68] width 86 height 6
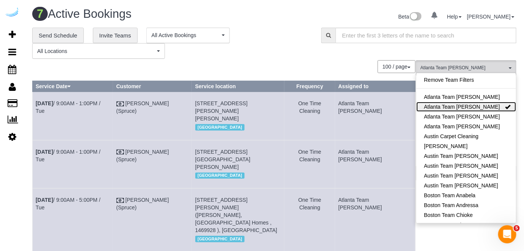
click at [470, 107] on link "Atlanta Team [PERSON_NAME]" at bounding box center [466, 107] width 100 height 10
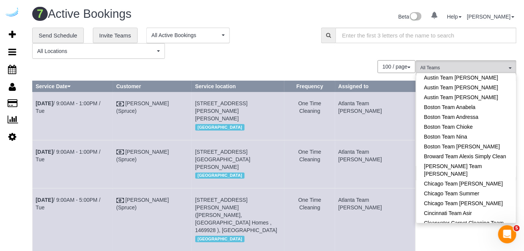
scroll to position [103, 0]
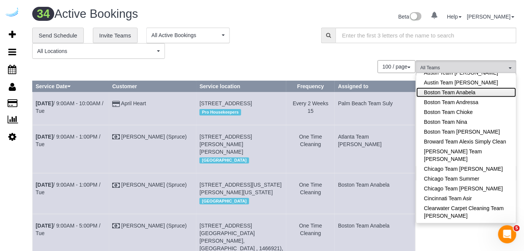
click at [484, 91] on link "Boston Team Anabela" at bounding box center [466, 93] width 100 height 10
click at [348, 68] on div "100 / page 10 / page 20 / page 30 / page 40 / page 50 / page 100 / page" at bounding box center [223, 66] width 383 height 13
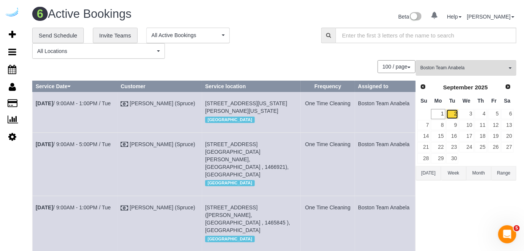
click at [453, 113] on link "2" at bounding box center [452, 114] width 13 height 10
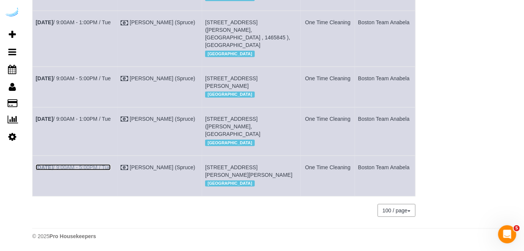
click at [100, 164] on link "[DATE] 9:00AM - 5:00PM / Tue" at bounding box center [73, 167] width 75 height 6
click at [108, 116] on link "[DATE] 9:00AM - 1:00PM / Tue" at bounding box center [73, 119] width 75 height 6
click at [100, 75] on link "[DATE] 9:00AM - 5:00PM / Tue" at bounding box center [73, 78] width 75 height 6
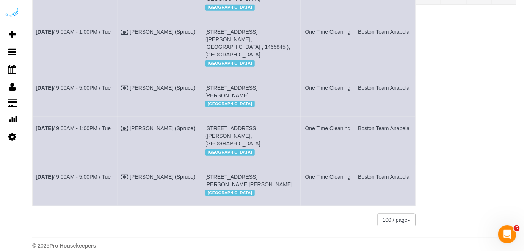
scroll to position [139, 0]
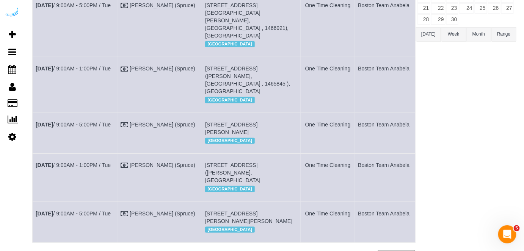
click at [112, 71] on td "[DATE] 9:00AM - 1:00PM / Tue" at bounding box center [75, 85] width 85 height 56
click at [108, 67] on link "[DATE] 9:00AM - 1:00PM / Tue" at bounding box center [73, 69] width 75 height 6
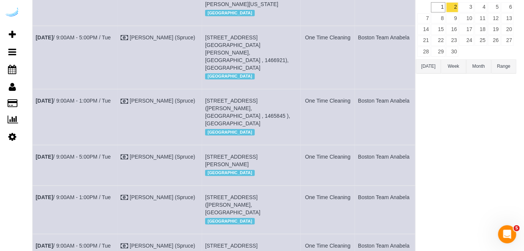
scroll to position [70, 0]
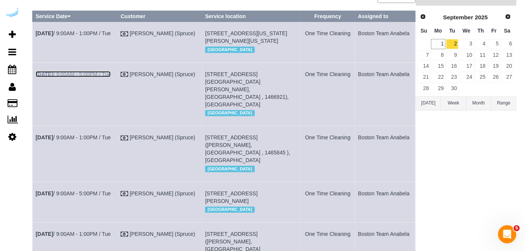
drag, startPoint x: 104, startPoint y: 81, endPoint x: 111, endPoint y: 69, distance: 14.2
click at [104, 77] on link "Sep 2nd / 9:00AM - 5:00PM / Tue" at bounding box center [73, 74] width 75 height 6
click at [103, 32] on link "Sep 2nd / 9:00AM - 1:00PM / Tue" at bounding box center [73, 33] width 75 height 6
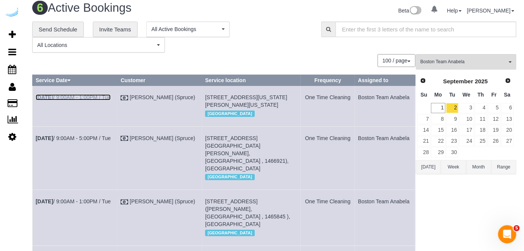
scroll to position [1, 0]
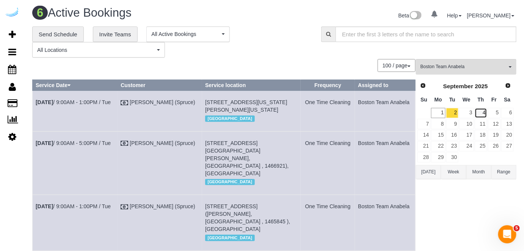
click at [476, 113] on link "4" at bounding box center [480, 113] width 13 height 10
click at [466, 113] on link "3" at bounding box center [466, 113] width 14 height 10
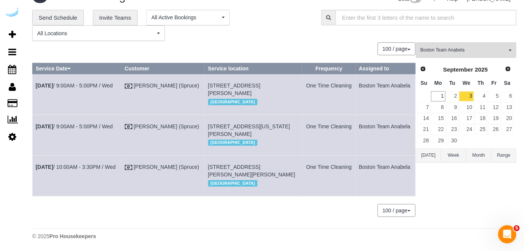
scroll to position [0, 0]
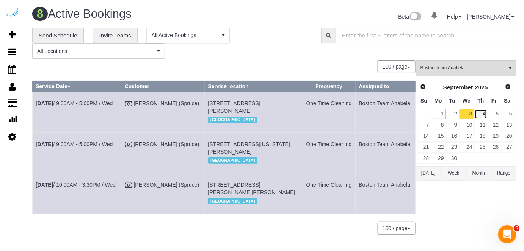
click at [484, 116] on link "4" at bounding box center [480, 114] width 13 height 10
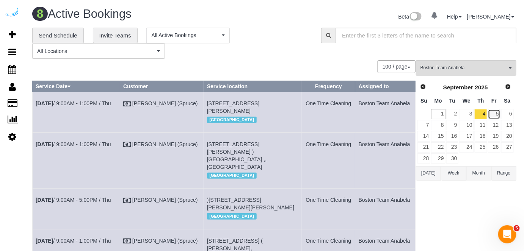
click at [494, 114] on link "5" at bounding box center [494, 114] width 13 height 10
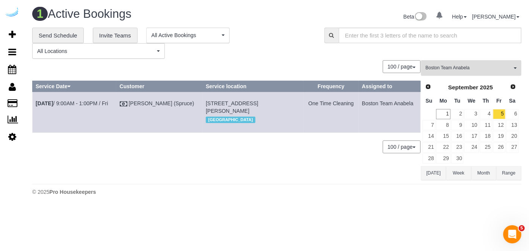
click at [471, 63] on button "Boston Team Anabela All Teams" at bounding box center [471, 68] width 100 height 16
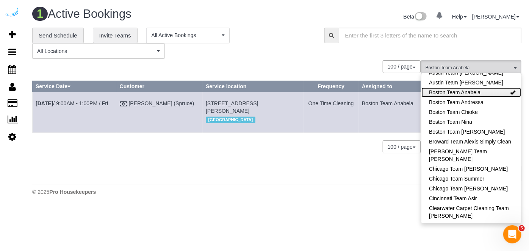
click at [477, 93] on link "Boston Team Anabela" at bounding box center [471, 93] width 100 height 10
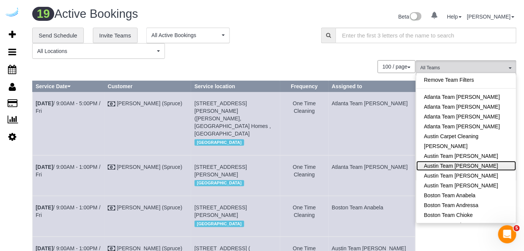
click at [475, 166] on link "Austin Team [PERSON_NAME]" at bounding box center [466, 166] width 100 height 10
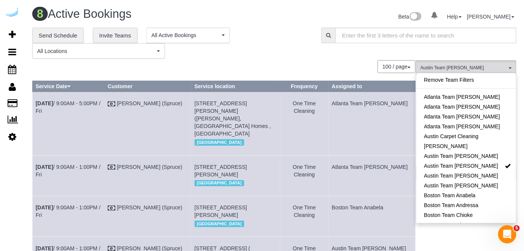
click at [318, 57] on div "**********" at bounding box center [274, 43] width 495 height 31
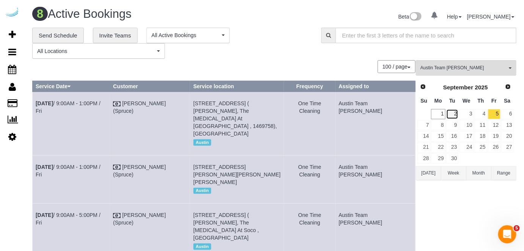
click at [457, 112] on link "2" at bounding box center [452, 114] width 13 height 10
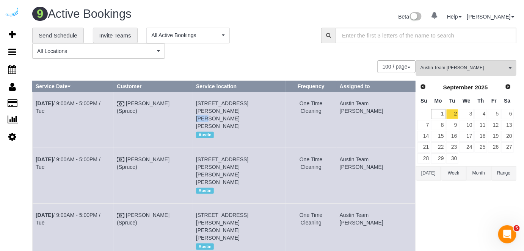
drag, startPoint x: 286, startPoint y: 100, endPoint x: 276, endPoint y: 105, distance: 11.4
click at [248, 105] on span "1401 S Lamar Blvd, Building 1512 , Unit 1512 (Drew Woodcock, The Bouldin, 14696…" at bounding box center [222, 114] width 52 height 29
copy span "1512"
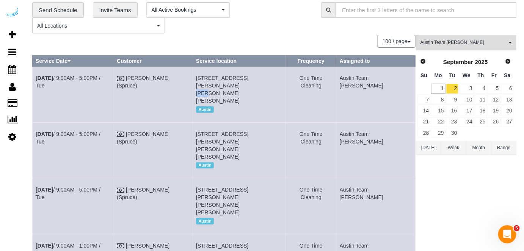
scroll to position [69, 0]
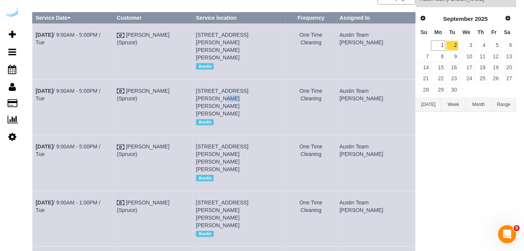
drag, startPoint x: 276, startPoint y: 82, endPoint x: 266, endPoint y: 81, distance: 9.9
click at [248, 88] on span "1401 S Lamar Blvd, Unit 1122 ( Matt Graham, The Bouldin, 1468913), Austin, TX 7…" at bounding box center [222, 102] width 52 height 29
copy span "1122"
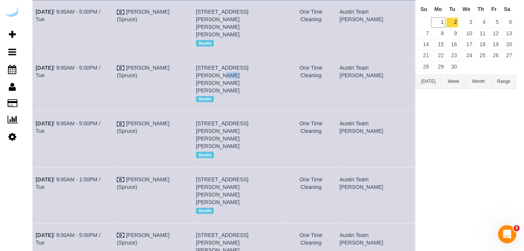
scroll to position [138, 0]
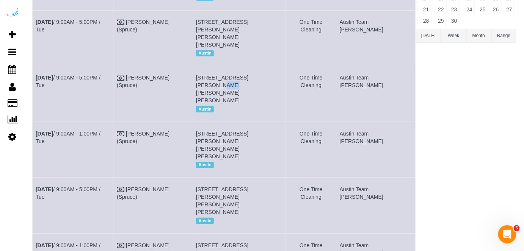
drag, startPoint x: 273, startPoint y: 62, endPoint x: 267, endPoint y: 62, distance: 6.1
click at [248, 75] on span "5313 Vega Ave, Building 1226, Unit 1226 (Kahle Hunter, The Markson , 1467370), …" at bounding box center [222, 89] width 52 height 29
copy span "1226"
drag, startPoint x: 285, startPoint y: 110, endPoint x: 277, endPoint y: 110, distance: 7.6
click at [248, 131] on span "1155 Barton Springs Rd, Unit 604 (Scott Collins, 1155 Barton Springs , 1447367 …" at bounding box center [222, 145] width 52 height 29
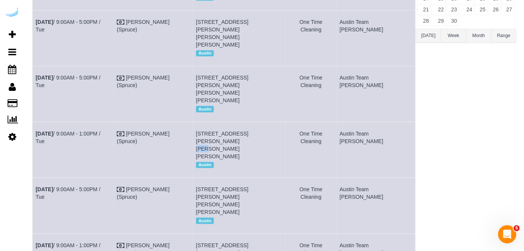
copy span "604"
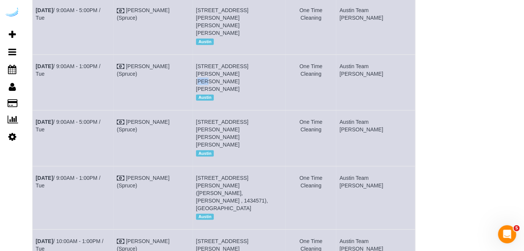
scroll to position [206, 0]
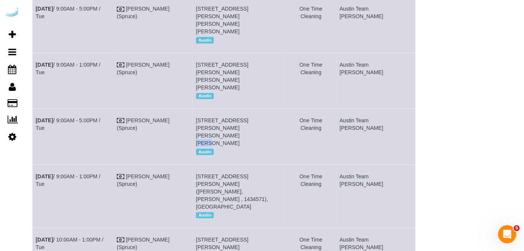
drag, startPoint x: 229, startPoint y: 95, endPoint x: 217, endPoint y: 100, distance: 13.2
click at [217, 117] on span "4424 Gaines Ranch Loop, Building 20, Unit 2032 (Kyndal Goen , Camden Gaines Ran…" at bounding box center [222, 131] width 52 height 29
copy span "2032"
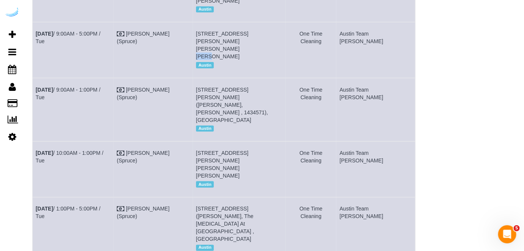
scroll to position [310, 0]
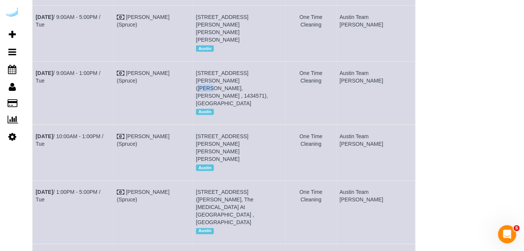
drag, startPoint x: 287, startPoint y: 42, endPoint x: 274, endPoint y: 41, distance: 12.5
click at [268, 70] on span "8818 Travis Hills Dr, Building 0521, Unit 0521 (Jeff Soukup, Hudson Miramont , …" at bounding box center [232, 88] width 72 height 36
copy span "0521"
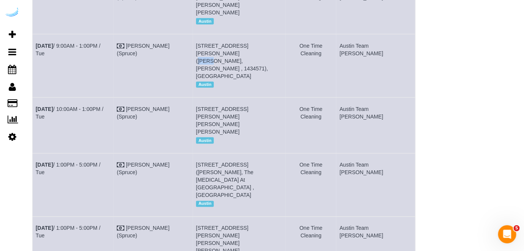
scroll to position [338, 0]
drag, startPoint x: 231, startPoint y: 69, endPoint x: 217, endPoint y: 72, distance: 13.5
click at [217, 106] on span "2716 Barton Creek Blvd, Building 1512, Unit 1512 (Victoria Henry, Barton Creek …" at bounding box center [222, 120] width 52 height 29
copy span "1512"
drag, startPoint x: 280, startPoint y: 109, endPoint x: 274, endPoint y: 113, distance: 7.6
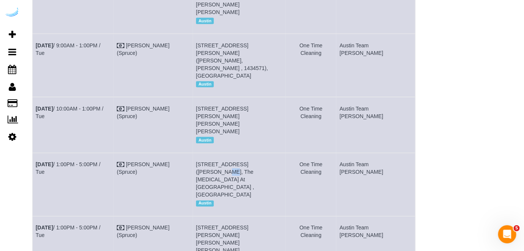
click at [254, 162] on span "1007 S Congress Ave, Unit 832 (Jenna Mcquid, The Muse At Soco , 1435302 ), Aust…" at bounding box center [225, 180] width 58 height 36
copy span "32"
click at [254, 162] on span "1007 S Congress Ave, Unit 832 (Jenna Mcquid, The Muse At Soco , 1435302 ), Aust…" at bounding box center [225, 180] width 58 height 36
drag, startPoint x: 282, startPoint y: 109, endPoint x: 273, endPoint y: 110, distance: 8.8
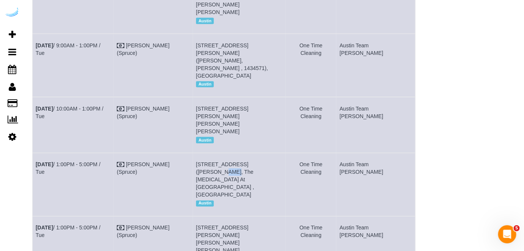
click at [254, 162] on span "1007 S Congress Ave, Unit 832 (Jenna Mcquid, The Muse At Soco , 1435302 ), Aust…" at bounding box center [225, 180] width 58 height 36
copy span "832"
drag, startPoint x: 216, startPoint y: 169, endPoint x: 208, endPoint y: 170, distance: 8.4
click at [208, 217] on td "7500 W Slaughter Ln, Building 8, Unit 8105 (Briana Luna, The Saint Mary , 14349…" at bounding box center [239, 245] width 93 height 56
copy span "8105"
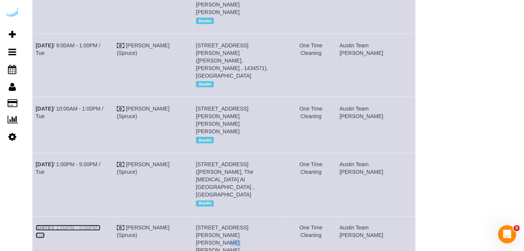
click at [94, 225] on link "[DATE] 1:00PM - 5:00PM / Tue" at bounding box center [68, 232] width 65 height 14
drag, startPoint x: 103, startPoint y: 164, endPoint x: 36, endPoint y: 35, distance: 144.7
click at [35, 217] on td "[DATE] 1:00PM - 5:00PM / Tue" at bounding box center [73, 245] width 81 height 56
drag, startPoint x: 286, startPoint y: 177, endPoint x: 206, endPoint y: 161, distance: 81.6
click at [206, 217] on td "7500 W Slaughter Ln, Building 8, Unit 8105 (Briana Luna, The Saint Mary , 14349…" at bounding box center [239, 245] width 93 height 56
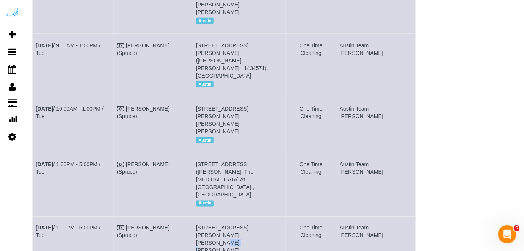
drag, startPoint x: 408, startPoint y: 161, endPoint x: 358, endPoint y: 159, distance: 49.7
click at [358, 217] on tr "Sep 2nd / 1:00PM - 5:00PM / Tue Brandie Louck (Spruce) 7500 W Slaughter Ln, Bui…" at bounding box center [224, 245] width 383 height 56
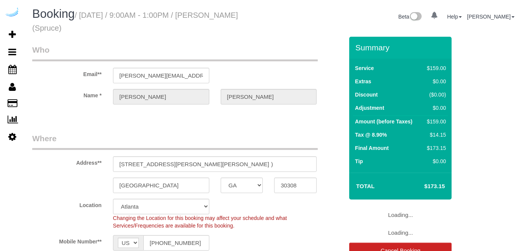
select select "GA"
select select "number:9"
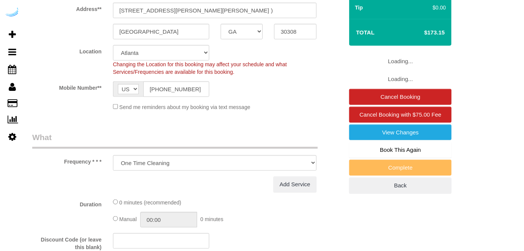
select select "object:784"
select select "282"
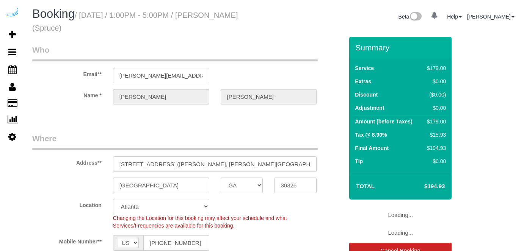
select select "GA"
select select "282"
select select "number:9"
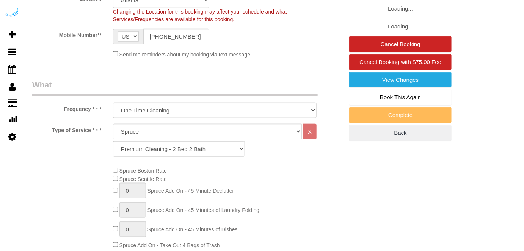
select select "object:784"
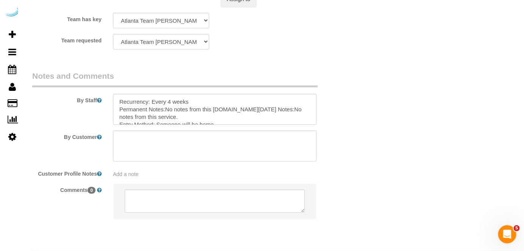
scroll to position [1171, 0]
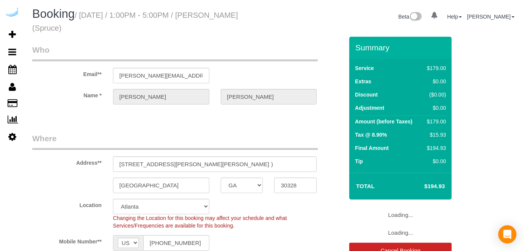
select select "GA"
select select "282"
select select "number:9"
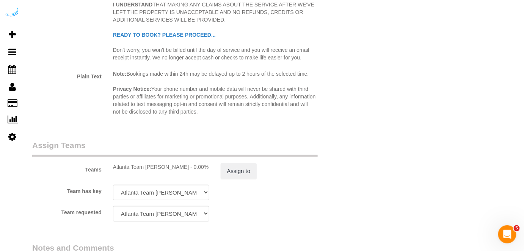
scroll to position [1171, 0]
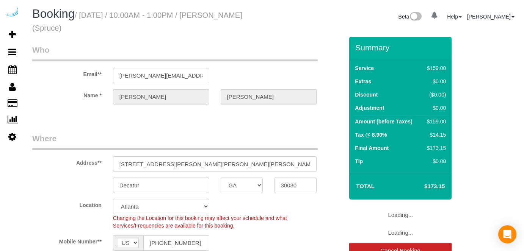
select select "GA"
select select "number:9"
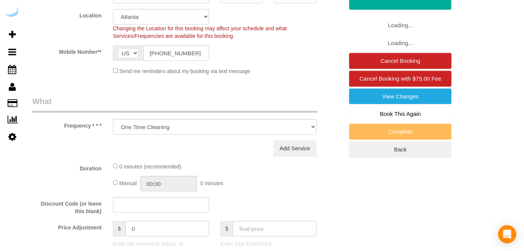
select select "object:784"
select select "282"
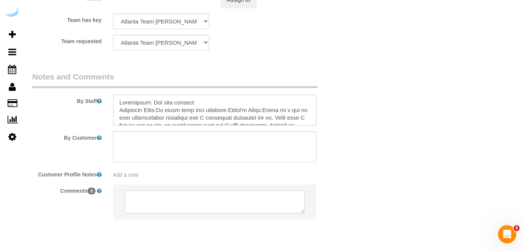
scroll to position [1171, 0]
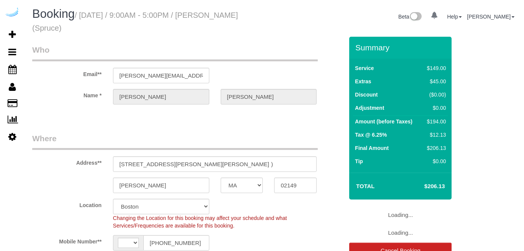
select select "MA"
select select "number:9"
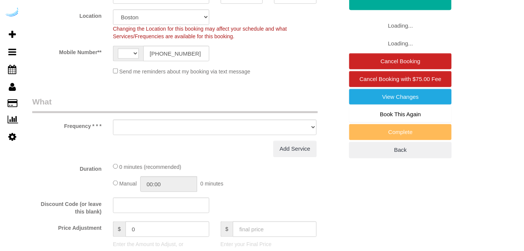
select select "string:[GEOGRAPHIC_DATA]"
select select "object:784"
select select "282"
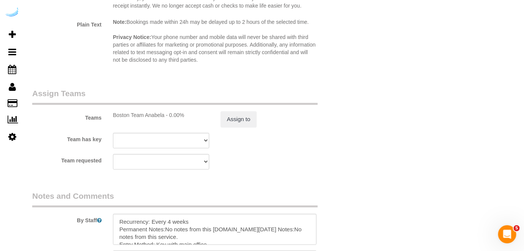
scroll to position [1068, 0]
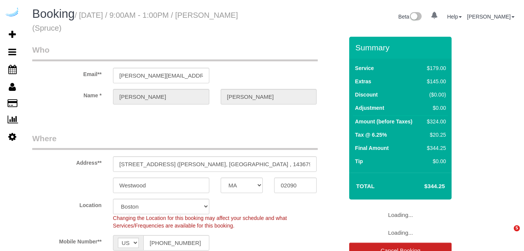
select select "MA"
select select "282"
select select "number:9"
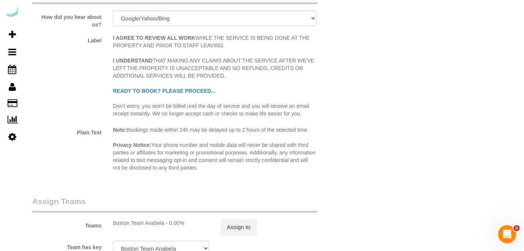
scroll to position [1137, 0]
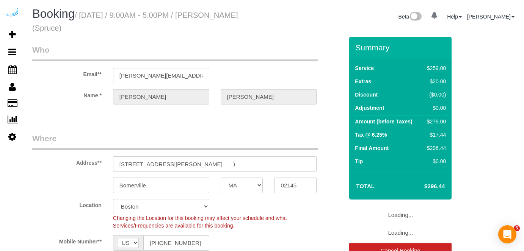
select select "MA"
select select "282"
select select "number:9"
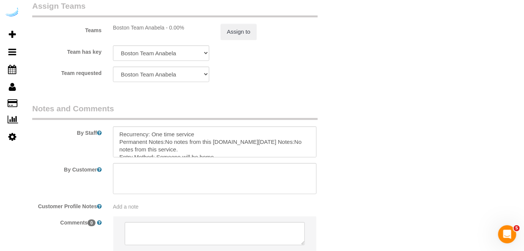
scroll to position [1193, 0]
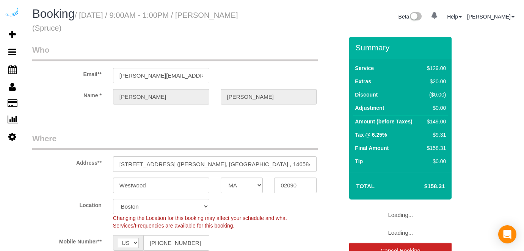
select select "MA"
select select "number:9"
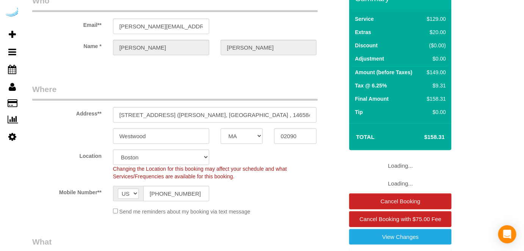
select select "object:784"
select select "282"
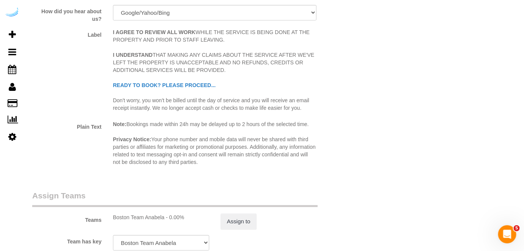
scroll to position [1137, 0]
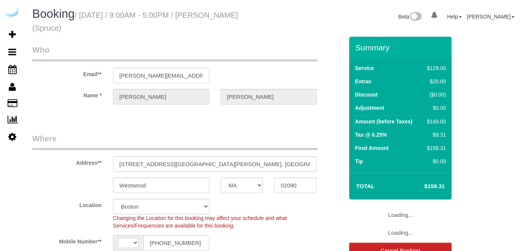
select select "MA"
select select "number:9"
select select "object:784"
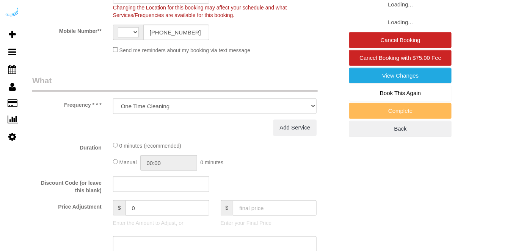
select select "string:[GEOGRAPHIC_DATA]"
select select "282"
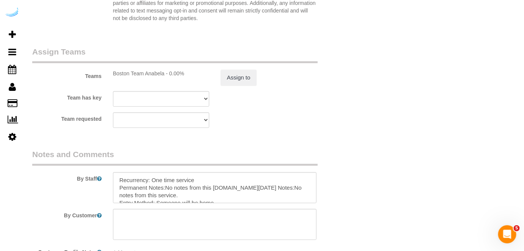
scroll to position [1102, 0]
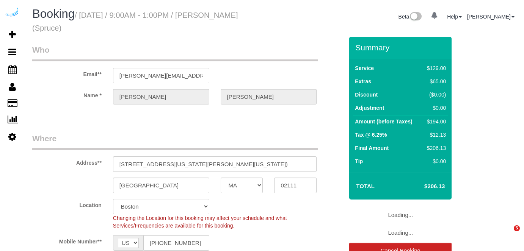
select select "MA"
select select "282"
select select "number:9"
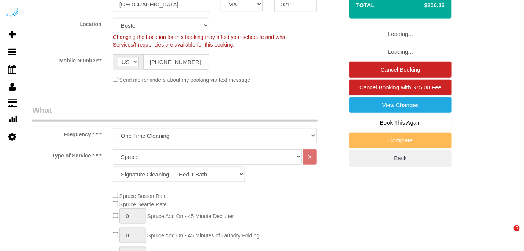
select select "object:784"
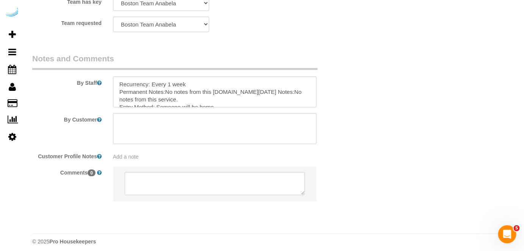
scroll to position [1193, 0]
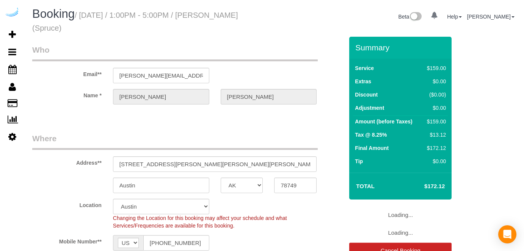
select select "[GEOGRAPHIC_DATA]"
select select "282"
select select "number:9"
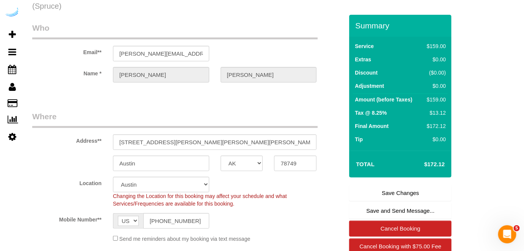
scroll to position [34, 0]
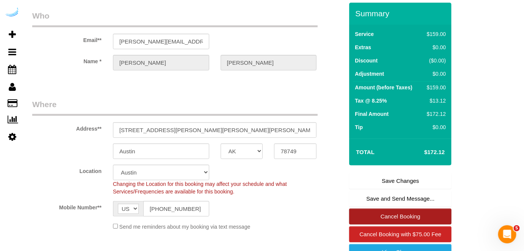
click at [398, 214] on link "Cancel Booking" at bounding box center [400, 217] width 102 height 16
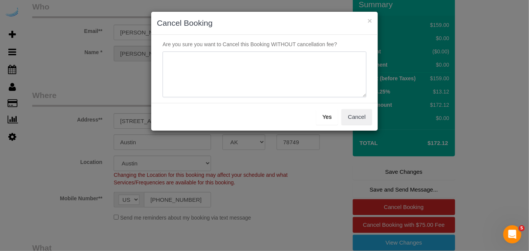
click at [283, 81] on textarea at bounding box center [265, 75] width 204 height 46
type textarea "Not on spruce."
click at [330, 114] on button "Yes" at bounding box center [327, 117] width 22 height 16
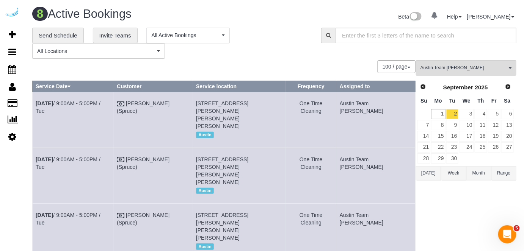
scroll to position [242, 0]
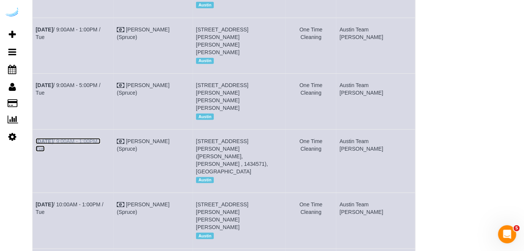
click at [100, 138] on link "[DATE] 9:00AM - 1:00PM / Tue" at bounding box center [68, 145] width 65 height 14
click at [100, 82] on link "[DATE] 9:00AM - 5:00PM / Tue" at bounding box center [68, 89] width 65 height 14
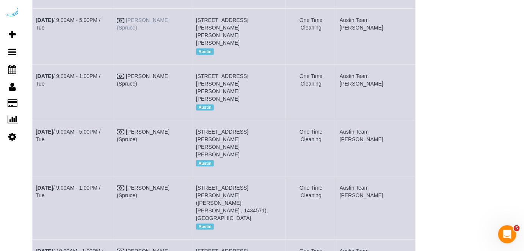
scroll to position [138, 0]
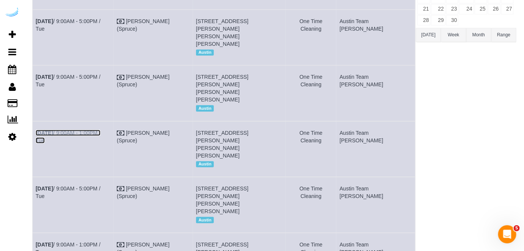
click at [91, 130] on link "[DATE] 9:00AM - 1:00PM / Tue" at bounding box center [68, 137] width 65 height 14
click at [100, 74] on link "[DATE] 9:00AM - 5:00PM / Tue" at bounding box center [68, 81] width 65 height 14
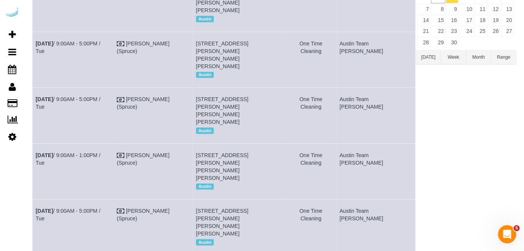
scroll to position [70, 0]
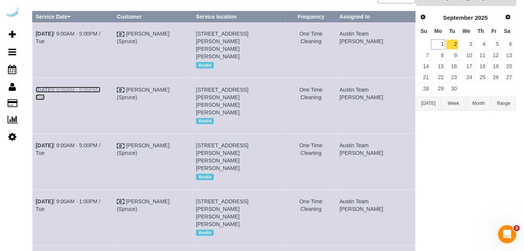
click at [91, 87] on link "[DATE] 9:00AM - 5:00PM / Tue" at bounding box center [68, 94] width 65 height 14
click at [94, 34] on link "[DATE] 9:00AM - 5:00PM / Tue" at bounding box center [68, 38] width 65 height 14
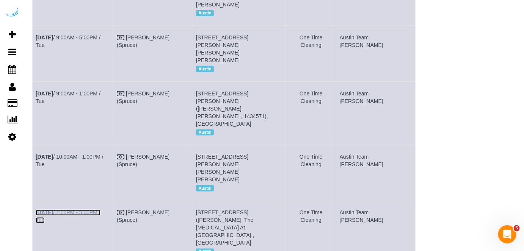
click at [70, 210] on link "[DATE] 1:00PM - 5:00PM / Tue" at bounding box center [68, 217] width 65 height 14
drag, startPoint x: 224, startPoint y: 119, endPoint x: 219, endPoint y: 120, distance: 4.6
click at [219, 154] on span "[STREET_ADDRESS][PERSON_NAME][PERSON_NAME][PERSON_NAME]" at bounding box center [222, 168] width 52 height 29
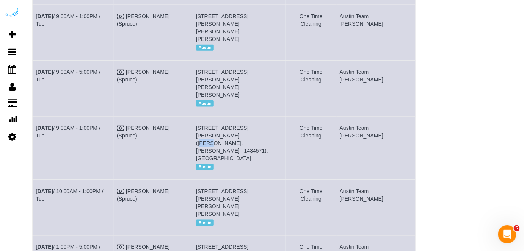
drag, startPoint x: 284, startPoint y: 97, endPoint x: 277, endPoint y: 97, distance: 7.2
click at [268, 125] on span "[STREET_ADDRESS][PERSON_NAME] ([PERSON_NAME], [PERSON_NAME] , 1434571), [GEOGRA…" at bounding box center [232, 143] width 72 height 36
drag, startPoint x: 228, startPoint y: 48, endPoint x: 216, endPoint y: 50, distance: 12.6
click at [216, 69] on span "[STREET_ADDRESS][PERSON_NAME][PERSON_NAME][PERSON_NAME]" at bounding box center [222, 83] width 52 height 29
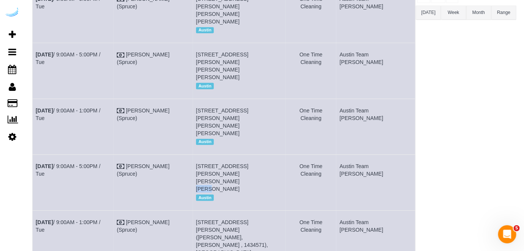
scroll to position [152, 0]
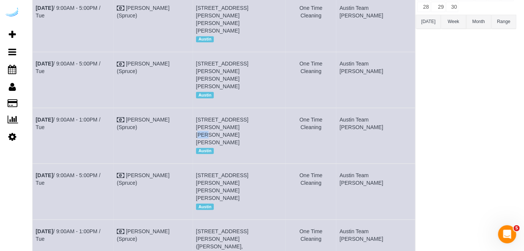
drag, startPoint x: 285, startPoint y: 96, endPoint x: 277, endPoint y: 96, distance: 8.0
click at [248, 117] on span "[STREET_ADDRESS][PERSON_NAME][PERSON_NAME][PERSON_NAME]" at bounding box center [222, 131] width 52 height 29
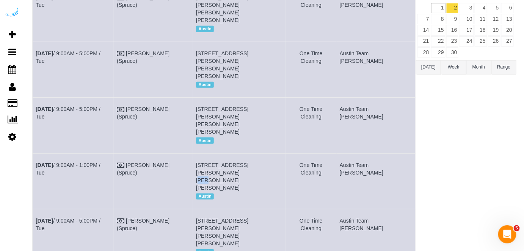
scroll to position [48, 0]
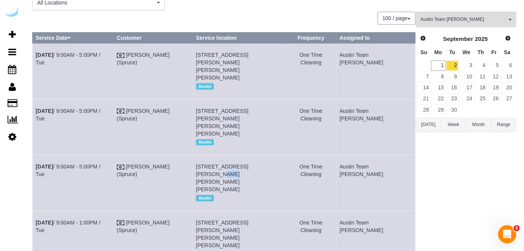
drag, startPoint x: 277, startPoint y: 152, endPoint x: 266, endPoint y: 151, distance: 10.6
click at [248, 164] on span "[STREET_ADDRESS][PERSON_NAME][PERSON_NAME][PERSON_NAME]" at bounding box center [222, 178] width 52 height 29
copy span "1226"
drag, startPoint x: 278, startPoint y: 102, endPoint x: 266, endPoint y: 102, distance: 11.4
click at [248, 108] on span "[STREET_ADDRESS][PERSON_NAME][PERSON_NAME][PERSON_NAME]" at bounding box center [222, 122] width 52 height 29
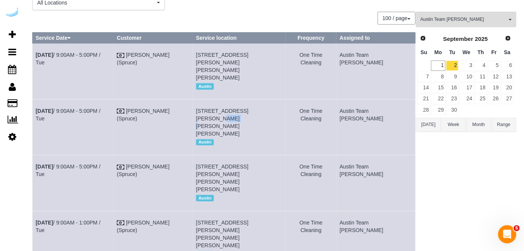
copy span "1122"
drag, startPoint x: 288, startPoint y: 52, endPoint x: 276, endPoint y: 53, distance: 12.3
click at [248, 53] on span "[STREET_ADDRESS][PERSON_NAME][PERSON_NAME][PERSON_NAME]" at bounding box center [222, 66] width 52 height 29
copy span "1512"
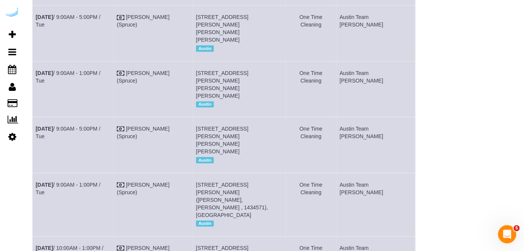
scroll to position [241, 0]
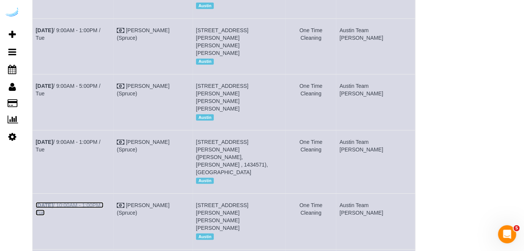
click at [103, 202] on link "[DATE] 10:00AM - 1:00PM / Tue" at bounding box center [70, 209] width 68 height 14
drag, startPoint x: 121, startPoint y: 161, endPoint x: 34, endPoint y: 160, distance: 86.8
click at [34, 194] on td "[DATE] 10:00AM - 1:00PM / Tue" at bounding box center [73, 222] width 81 height 56
copy link "[DATE] 10:00AM - 1:00PM / Tue"
drag, startPoint x: 300, startPoint y: 174, endPoint x: 208, endPoint y: 157, distance: 94.0
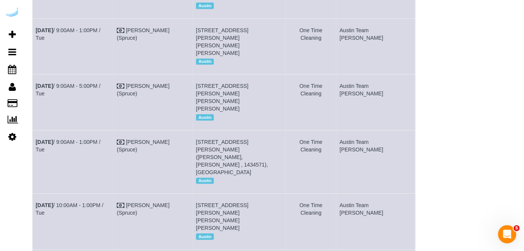
click at [208, 194] on td "[STREET_ADDRESS][PERSON_NAME][PERSON_NAME][PERSON_NAME] [GEOGRAPHIC_DATA]" at bounding box center [239, 222] width 93 height 56
copy span "[STREET_ADDRESS][PERSON_NAME][PERSON_NAME][PERSON_NAME]"
drag, startPoint x: 407, startPoint y: 159, endPoint x: 360, endPoint y: 162, distance: 46.7
click at [360, 194] on td "Austin Team [PERSON_NAME]" at bounding box center [375, 222] width 79 height 56
copy td "Austin Team Isabe"
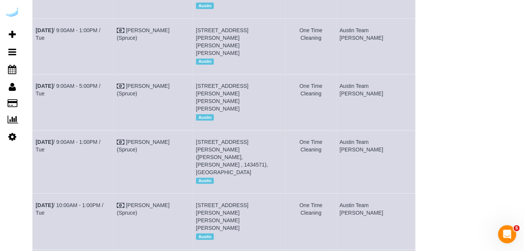
drag, startPoint x: 398, startPoint y: 185, endPoint x: 404, endPoint y: 175, distance: 11.2
click at [398, 194] on td "Austin Team [PERSON_NAME]" at bounding box center [375, 222] width 79 height 56
drag, startPoint x: 411, startPoint y: 157, endPoint x: 363, endPoint y: 158, distance: 48.1
click at [363, 194] on td "Austin Team [PERSON_NAME]" at bounding box center [375, 222] width 79 height 56
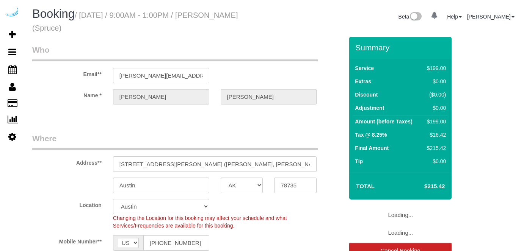
select select "[GEOGRAPHIC_DATA]"
select select "282"
select select "number:9"
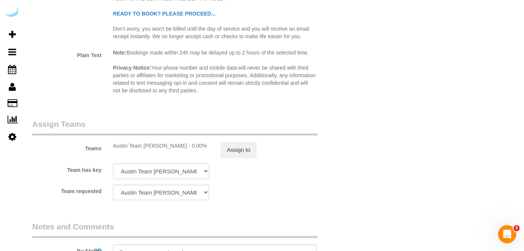
scroll to position [1171, 0]
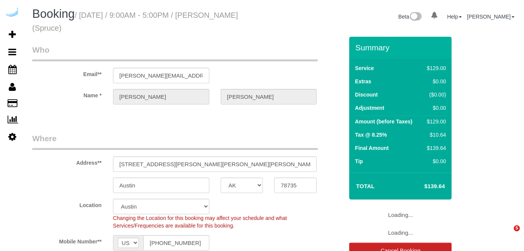
select select "[GEOGRAPHIC_DATA]"
select select "282"
select select "number:9"
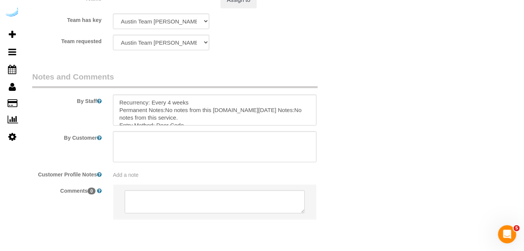
scroll to position [1171, 0]
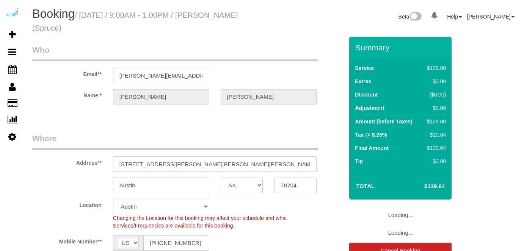
select select "[GEOGRAPHIC_DATA]"
select select "282"
select select "number:9"
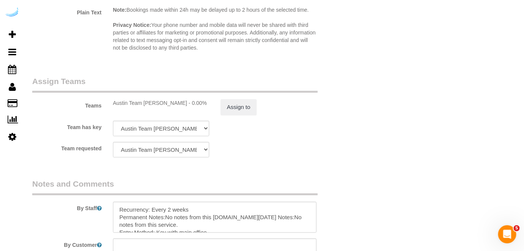
scroll to position [1171, 0]
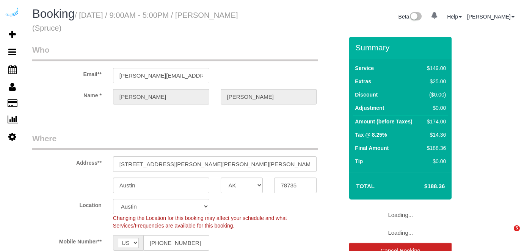
select select "[GEOGRAPHIC_DATA]"
select select "number:9"
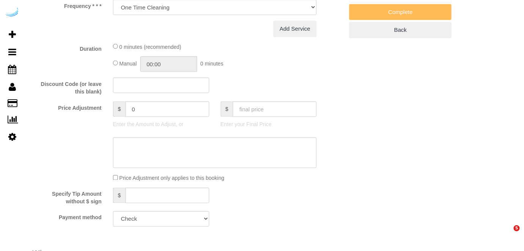
select select "object:799"
select select "282"
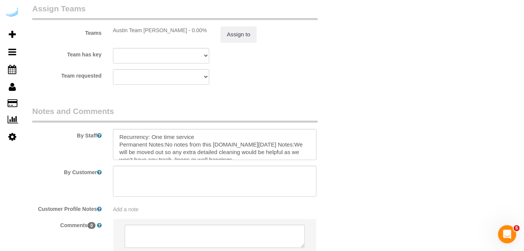
scroll to position [1137, 0]
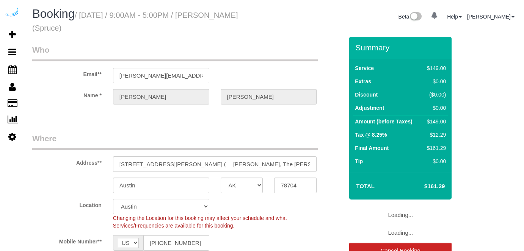
select select "[GEOGRAPHIC_DATA]"
select select "number:9"
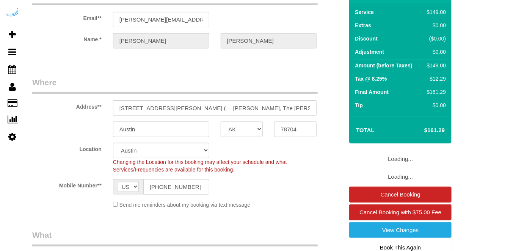
select select "object:715"
select select "282"
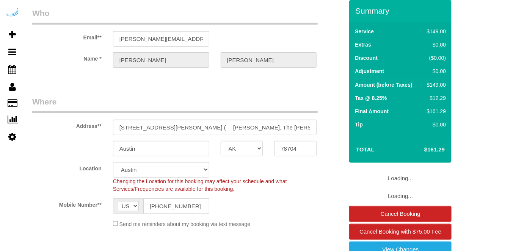
select select "object:799"
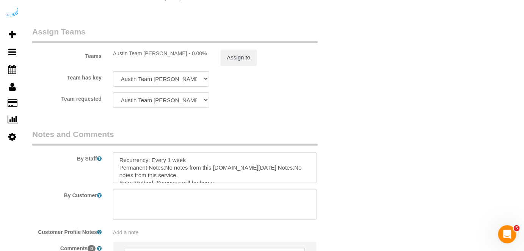
scroll to position [1137, 0]
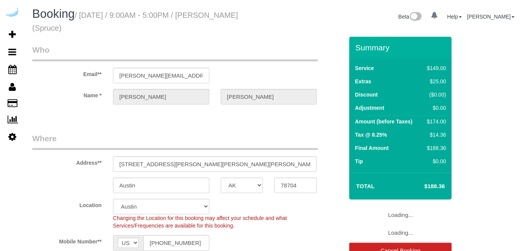
select select "[GEOGRAPHIC_DATA]"
select select "282"
select select "number:9"
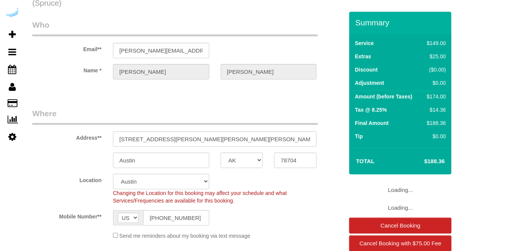
select select "object:799"
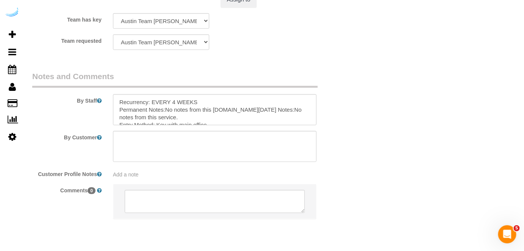
scroll to position [1171, 0]
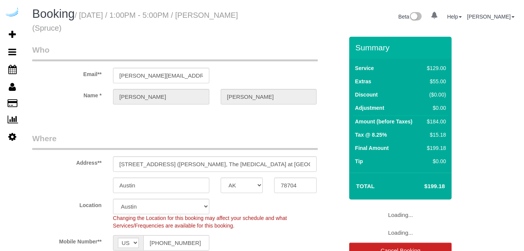
select select "[GEOGRAPHIC_DATA]"
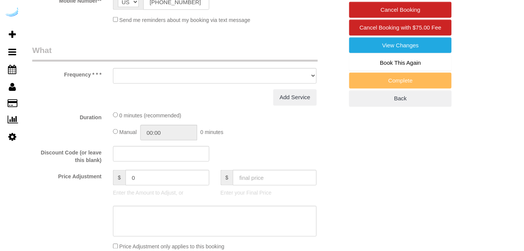
select select "object:799"
select select "282"
select select "number:9"
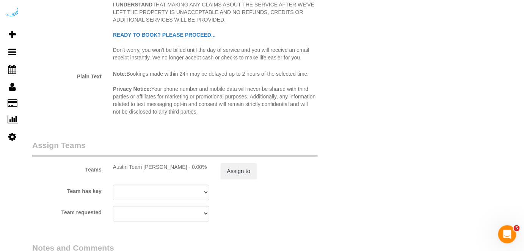
scroll to position [1193, 0]
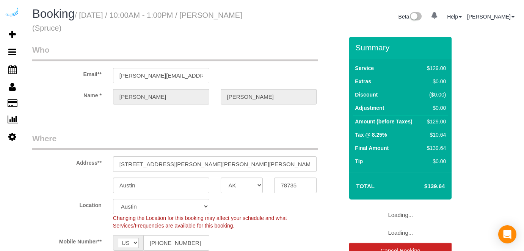
select select "[GEOGRAPHIC_DATA]"
select select "282"
select select "number:9"
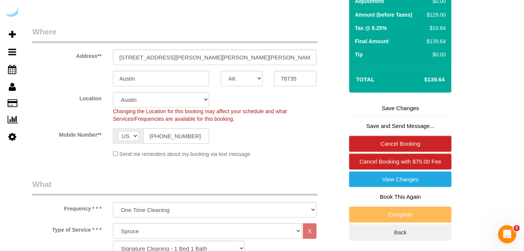
scroll to position [172, 0]
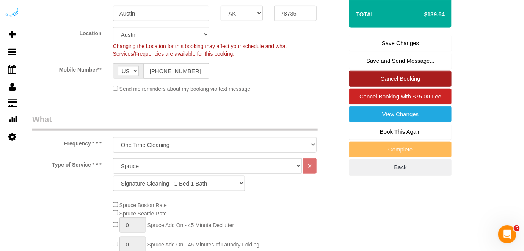
click at [397, 78] on link "Cancel Booking" at bounding box center [400, 79] width 102 height 16
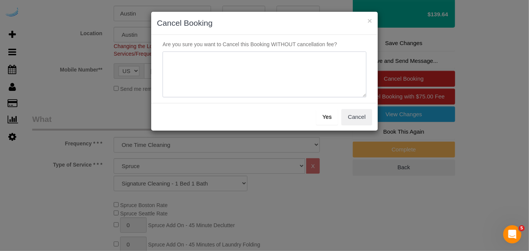
click at [286, 72] on textarea at bounding box center [265, 75] width 204 height 46
type textarea "Not on spruce."
click at [335, 124] on button "Yes" at bounding box center [327, 117] width 22 height 16
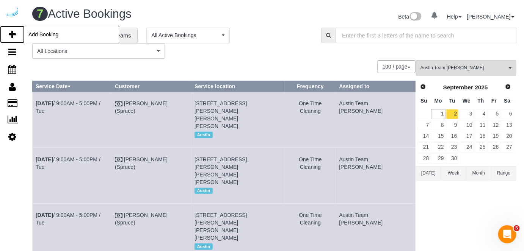
click at [13, 33] on icon at bounding box center [12, 34] width 7 height 9
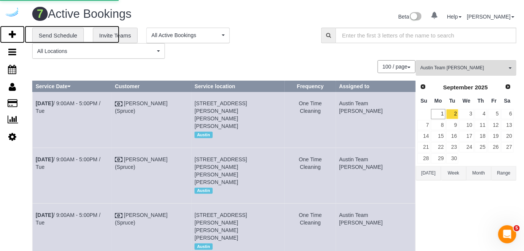
select select "number:9"
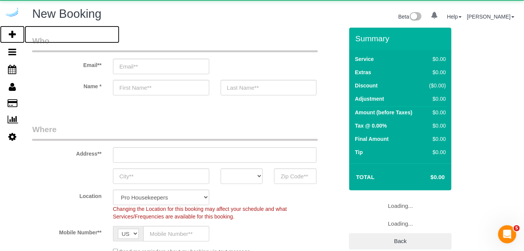
select select "4"
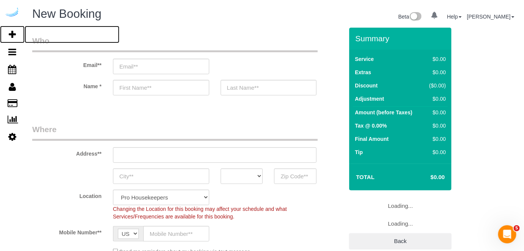
select select "object:2062"
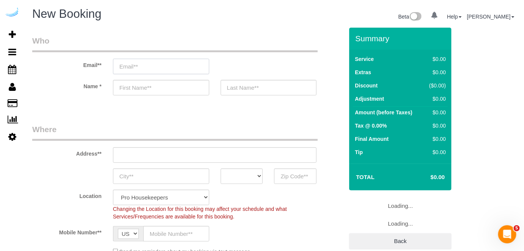
click at [142, 65] on input "email" at bounding box center [161, 67] width 96 height 16
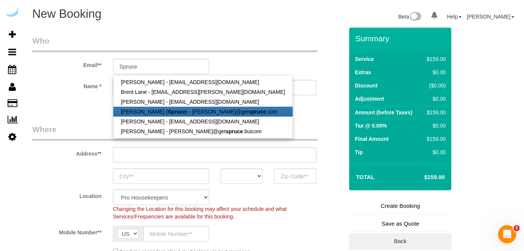
click at [185, 108] on link "Brandie Louck ( Spruce ) - brandie@get spruce .com" at bounding box center [202, 112] width 179 height 10
type input "[PERSON_NAME][EMAIL_ADDRESS][DOMAIN_NAME]"
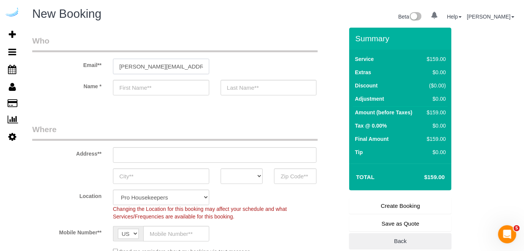
type input "[PERSON_NAME]"
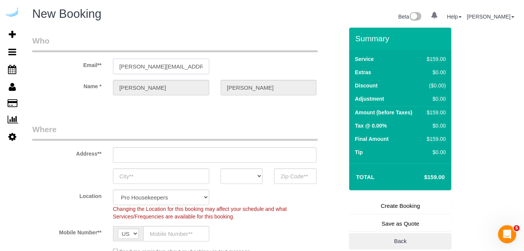
type input "3816 S Lamar Blvd"
type input "Austin"
select select "[GEOGRAPHIC_DATA]"
type input "78704"
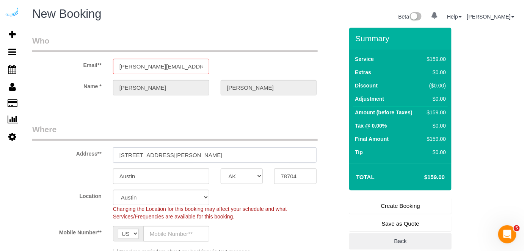
select select "9"
click at [172, 155] on input "3816 S Lamar Blvd" at bounding box center [215, 155] width 204 height 16
select select "object:2101"
paste input "1401 S Lamar Blvd, Austin, TX 78704"
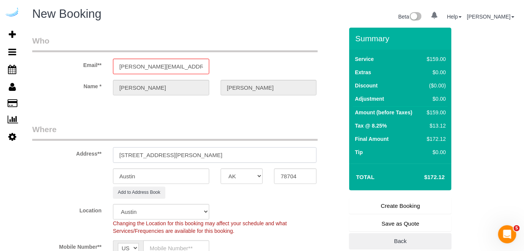
drag, startPoint x: 199, startPoint y: 154, endPoint x: 253, endPoint y: 166, distance: 56.3
click at [240, 152] on input "1401 S Lamar Blvd, Austin, TX 78704" at bounding box center [215, 155] width 204 height 16
click at [287, 178] on input "78704" at bounding box center [295, 177] width 42 height 16
click at [252, 175] on select "AK AL AR AZ CA CO CT DC DE FL GA HI IA ID IL IN KS KY LA MA MD ME MI MN MO MS M…" at bounding box center [242, 177] width 42 height 16
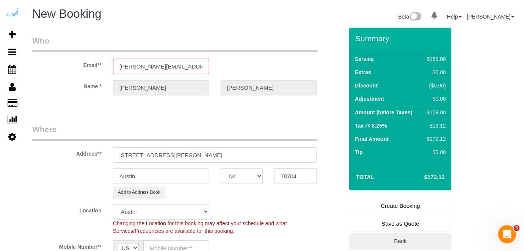
drag, startPoint x: 170, startPoint y: 154, endPoint x: 260, endPoint y: 153, distance: 89.8
click at [260, 153] on input "1401 S Lamar Blvd, Austin, TX 78704" at bounding box center [215, 155] width 204 height 16
paste input "Yolaine Scolan"
paste input "The Bouldin"
paste input "1471067"
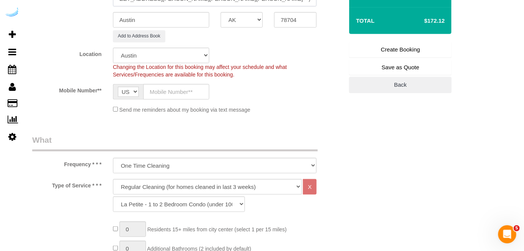
scroll to position [172, 0]
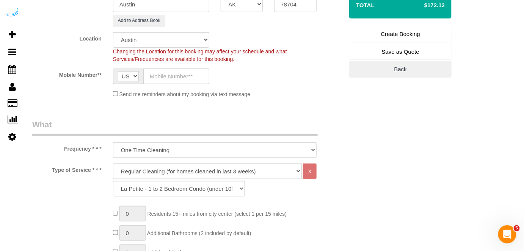
type input "1401 S Lamar Blvd, Building 1334, Unit 1334 (Yolaine Scolan, The Bouldin, 14710…"
click at [171, 70] on input "text" at bounding box center [176, 77] width 66 height 16
type input "[PHONE_NUMBER]"
type input "Seattle"
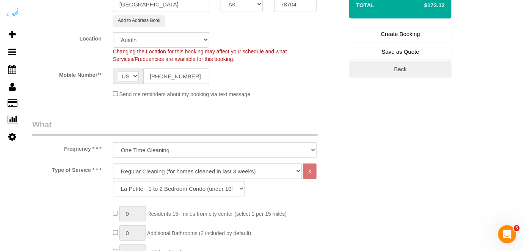
type input "Brandie Louck"
type input "[PHONE_NUMBER]"
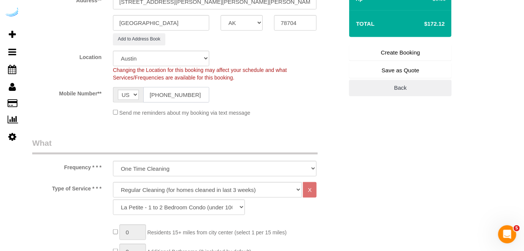
scroll to position [138, 0]
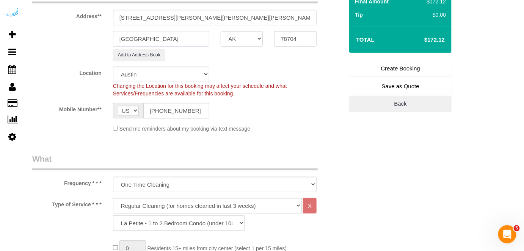
click at [193, 39] on input "Seattle" at bounding box center [161, 39] width 96 height 16
type input "Austin"
click at [197, 110] on input "[PHONE_NUMBER]" at bounding box center [176, 111] width 66 height 16
paste input "text"
type input "[PHONE_NUMBER]"
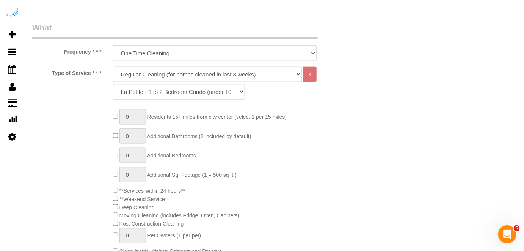
scroll to position [275, 0]
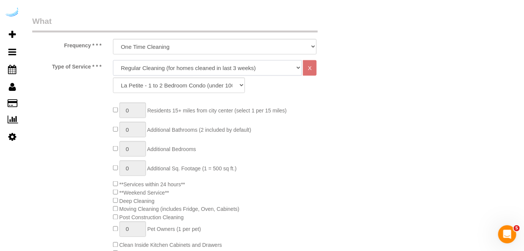
click at [208, 69] on select "Deep Cleaning (for homes that have not been cleaned in 3+ weeks) Spruce Regular…" at bounding box center [207, 68] width 189 height 16
select select "282"
click at [113, 60] on select "Deep Cleaning (for homes that have not been cleaned in 3+ weeks) Spruce Regular…" at bounding box center [207, 68] width 189 height 16
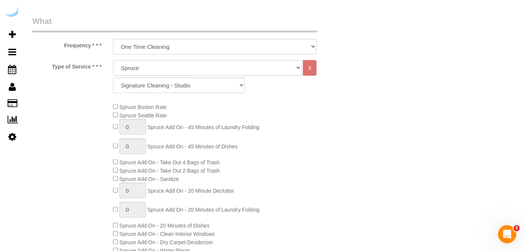
select select "303"
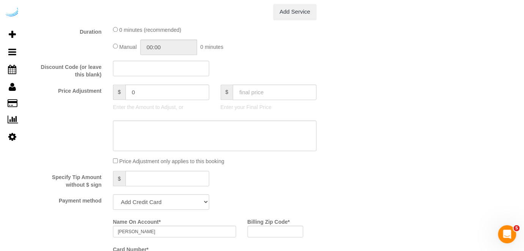
scroll to position [689, 0]
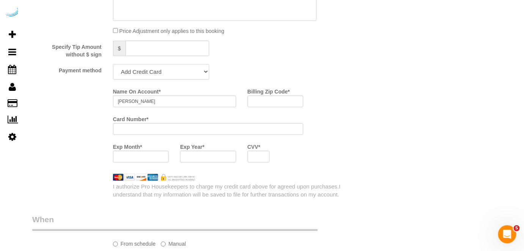
click at [171, 80] on select "Add Credit Card Cash Check Paypal" at bounding box center [161, 72] width 96 height 16
select select "string:check"
click at [113, 65] on select "Add Credit Card Cash Check Paypal" at bounding box center [161, 72] width 96 height 16
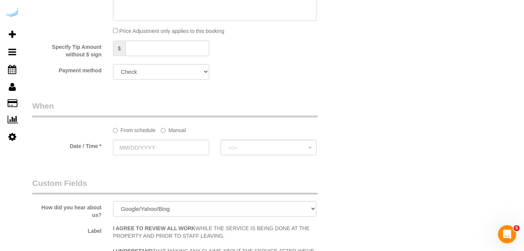
click at [172, 133] on label "Manual" at bounding box center [173, 129] width 25 height 10
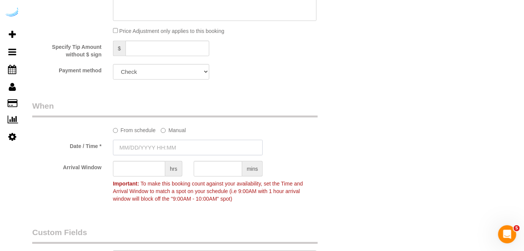
click at [158, 145] on input "text" at bounding box center [188, 148] width 150 height 16
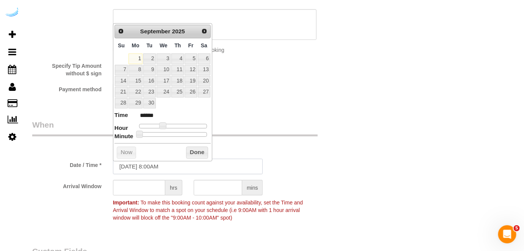
scroll to position [654, 0]
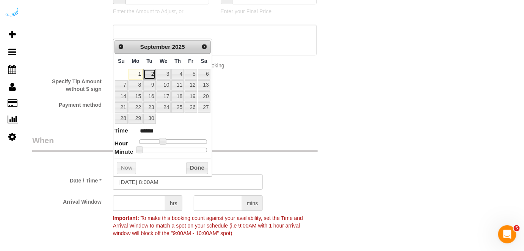
click at [149, 72] on link "2" at bounding box center [149, 74] width 12 height 10
type input "09/02/2025 9:00AM"
type input "******"
type input "09/02/2025 10:00AM"
type input "*******"
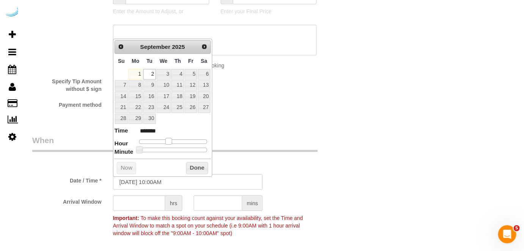
type input "09/02/2025 11:00AM"
type input "*******"
type input "09/02/2025 12:00PM"
type input "*******"
type input "[DATE] 1:00PM"
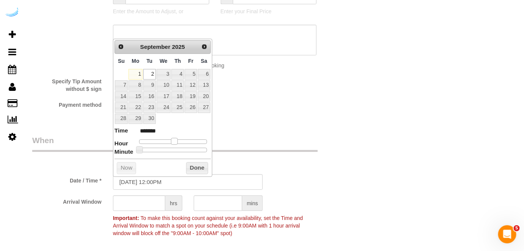
type input "******"
drag, startPoint x: 164, startPoint y: 142, endPoint x: 179, endPoint y: 144, distance: 15.3
click at [179, 144] on dl "Time ****** Hour Minute Second Millisecond Microsecond Time Zone ***** ***** **…" at bounding box center [162, 140] width 96 height 26
click at [146, 201] on input "text" at bounding box center [139, 204] width 52 height 16
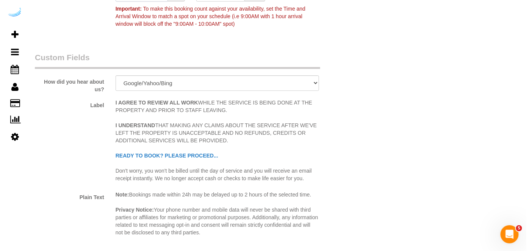
scroll to position [1068, 0]
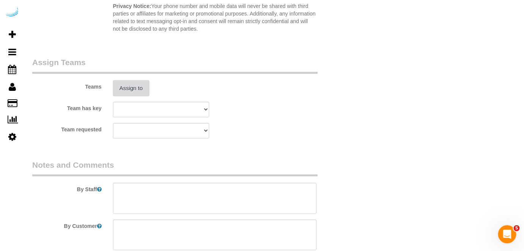
type input "4"
click at [138, 83] on button "Assign to" at bounding box center [131, 88] width 36 height 16
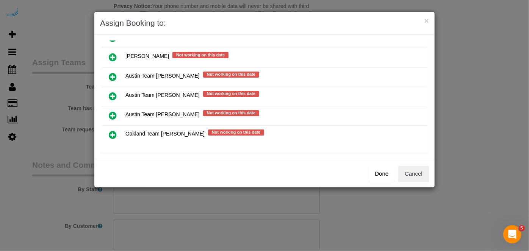
scroll to position [127, 0]
click at [114, 91] on icon at bounding box center [113, 95] width 8 height 9
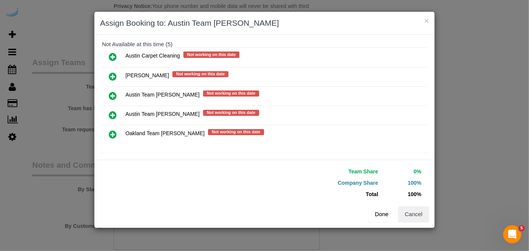
click at [368, 212] on div "Done Cancel" at bounding box center [349, 214] width 170 height 16
click at [374, 213] on button "Done" at bounding box center [382, 214] width 27 height 16
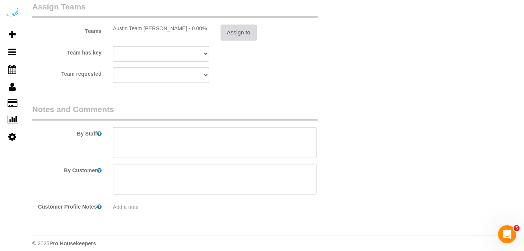
scroll to position [1130, 0]
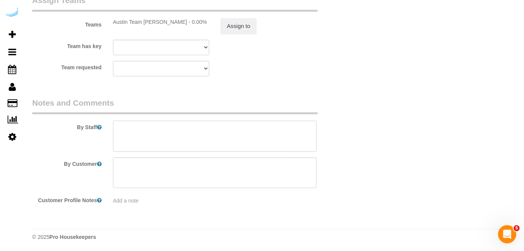
click at [238, 130] on textarea at bounding box center [215, 136] width 204 height 31
click at [210, 140] on textarea at bounding box center [215, 136] width 204 height 31
paste textarea "Permanent Notes:No notes from this customer.Today's Notes:No notes from this se…"
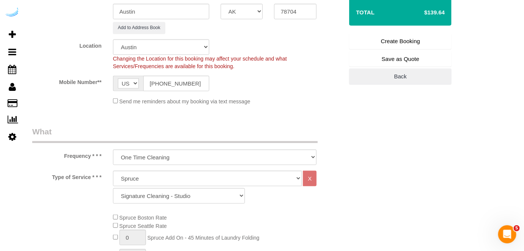
scroll to position [131, 0]
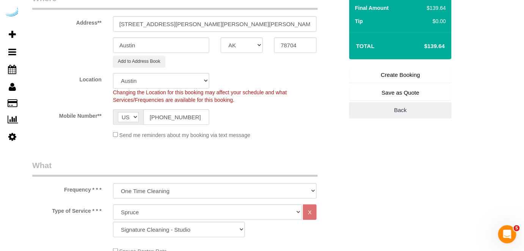
type textarea "Recurrency: One time service Permanent Notes:No notes from this customer.Today'…"
click at [408, 75] on link "Create Booking" at bounding box center [400, 75] width 102 height 16
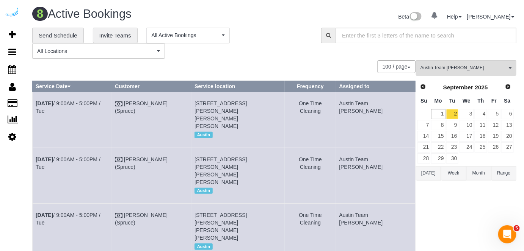
scroll to position [289, 0]
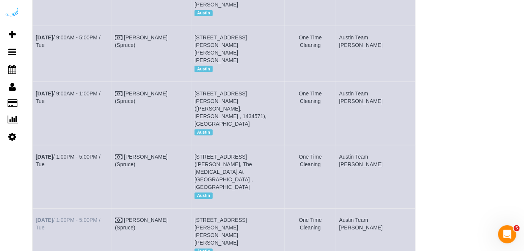
drag, startPoint x: 121, startPoint y: 157, endPoint x: 37, endPoint y: 159, distance: 84.1
click at [37, 209] on td "Sep 2nd / 1:00PM - 5:00PM / Tue" at bounding box center [72, 237] width 79 height 56
copy link "Sep 2nd / 1:00PM - 5:00PM / Tue"
drag, startPoint x: 260, startPoint y: 173, endPoint x: 202, endPoint y: 159, distance: 60.1
click at [202, 209] on td "1401 S Lamar Blvd, Building 1334, Unit 1334 (Yolaine Scolan, The Bouldin, 14710…" at bounding box center [237, 237] width 93 height 56
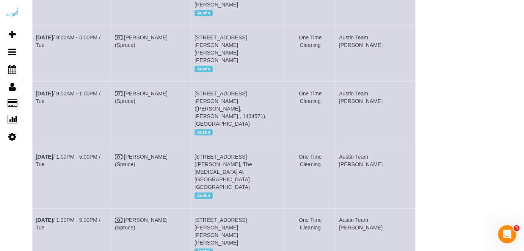
copy span "[STREET_ADDRESS][PERSON_NAME][PERSON_NAME][PERSON_NAME]"
drag, startPoint x: 410, startPoint y: 159, endPoint x: 363, endPoint y: 160, distance: 47.0
click at [363, 209] on td "Austin Team [PERSON_NAME]" at bounding box center [376, 237] width 80 height 56
copy td "Austin Team [PERSON_NAME]"
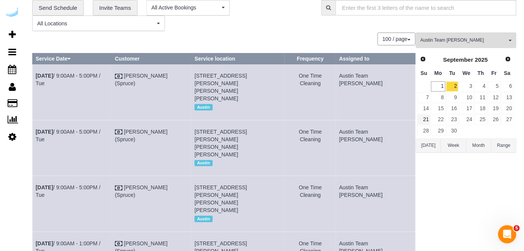
scroll to position [83, 0]
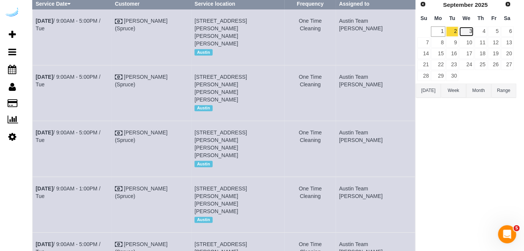
click at [468, 32] on link "3" at bounding box center [466, 32] width 14 height 10
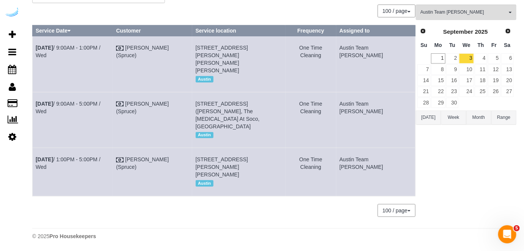
scroll to position [40, 0]
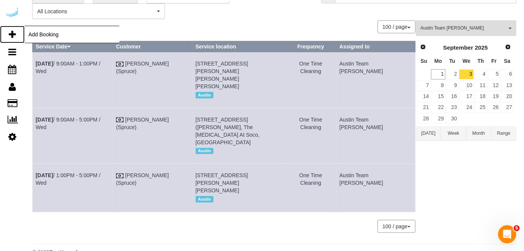
drag, startPoint x: 11, startPoint y: 39, endPoint x: 70, endPoint y: 0, distance: 70.8
click at [11, 39] on link "Add Booking" at bounding box center [12, 34] width 25 height 17
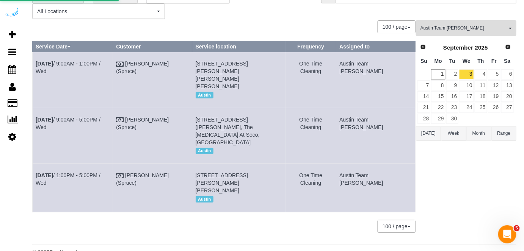
select select "number:9"
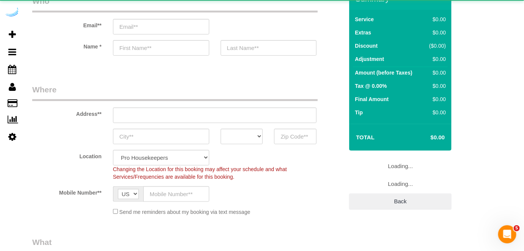
select select "4"
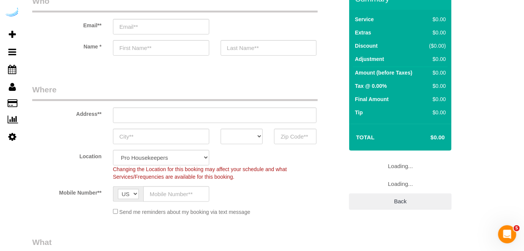
select select "object:3815"
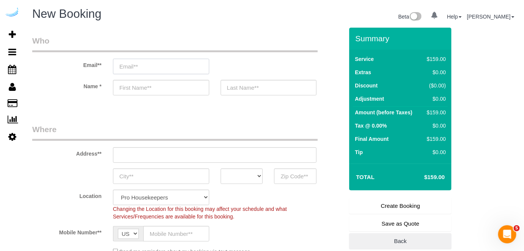
click at [148, 64] on input "email" at bounding box center [161, 67] width 96 height 16
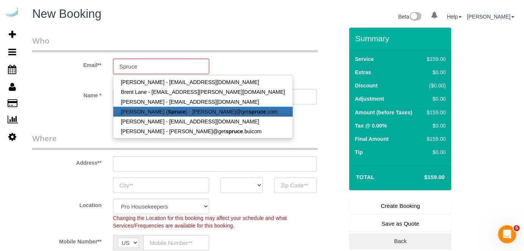
click at [145, 110] on link "[PERSON_NAME] ( Spruce ) - [PERSON_NAME]@get spruce .com" at bounding box center [202, 112] width 179 height 10
type input "[PERSON_NAME][EMAIL_ADDRESS][DOMAIN_NAME]"
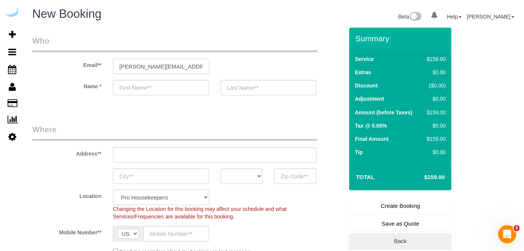
type input "[PERSON_NAME]"
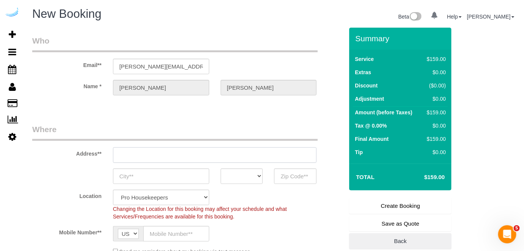
type input "[STREET_ADDRESS][PERSON_NAME]"
type input "Austin"
select select "[GEOGRAPHIC_DATA]"
type input "78704"
click at [219, 158] on input "[STREET_ADDRESS][PERSON_NAME]" at bounding box center [215, 155] width 204 height 16
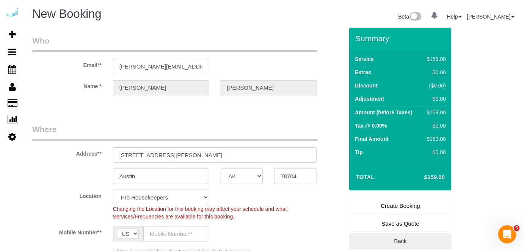
paste input "1155 Barton Springs Rd, Austin, TX 78704"
type input "1155 Barton Springs Rd, Austin, TX 78704"
select select "9"
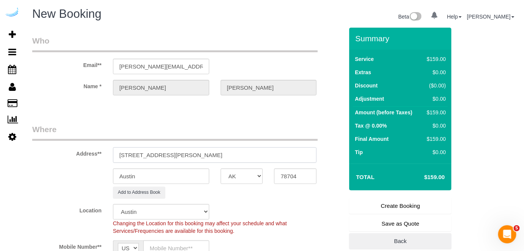
select select "object:3859"
drag, startPoint x: 209, startPoint y: 155, endPoint x: 266, endPoint y: 163, distance: 57.8
click at [258, 155] on input "1155 Barton Springs Rd, Austin, TX 78704" at bounding box center [215, 155] width 204 height 16
type input "1155 Barton Springs Rd, Austin, TX 78704"
click at [280, 169] on input "78704" at bounding box center [295, 177] width 42 height 16
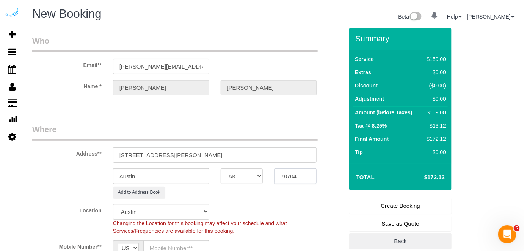
paste input "text"
type input "78704"
drag, startPoint x: 183, startPoint y: 154, endPoint x: 267, endPoint y: 144, distance: 84.7
click at [266, 144] on div "Address** 1155 Barton Springs Rd, Austin, TX 78704" at bounding box center [188, 143] width 322 height 39
click at [264, 150] on input "1155 Barton Springs Rd, Building 1155, Unit 309" at bounding box center [215, 155] width 204 height 16
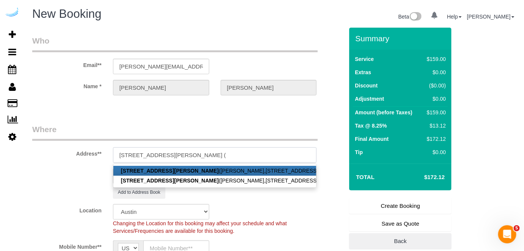
paste input "Josie Lane"
paste input "1155 Barton Springs"
paste input "1415671"
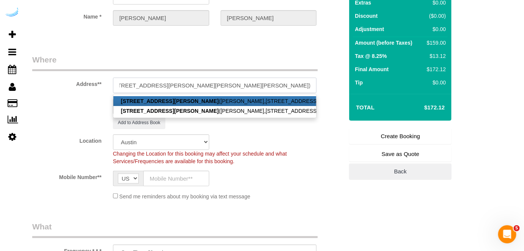
scroll to position [103, 0]
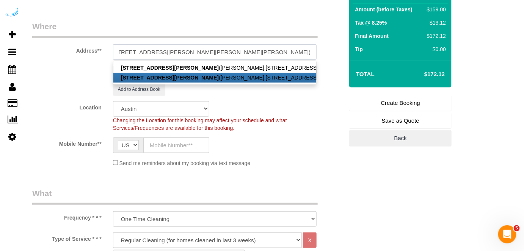
type input "1155 Barton Springs Rd, Building 1155, Unit 309 (Josie Lane, 1155 Barton Spring…"
click at [261, 159] on div "Send me reminders about my booking via text message" at bounding box center [214, 163] width 215 height 8
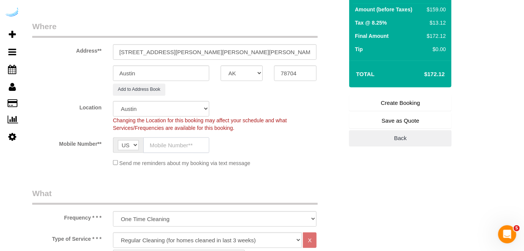
drag, startPoint x: 191, startPoint y: 142, endPoint x: 122, endPoint y: 36, distance: 126.4
click at [191, 142] on input "text" at bounding box center [176, 146] width 66 height 16
paste input "[PHONE_NUMBER]"
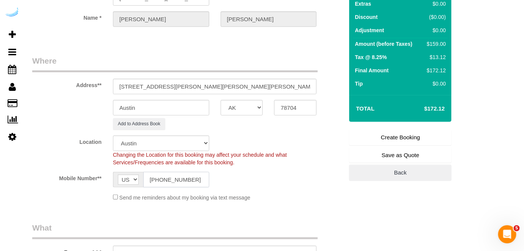
scroll to position [172, 0]
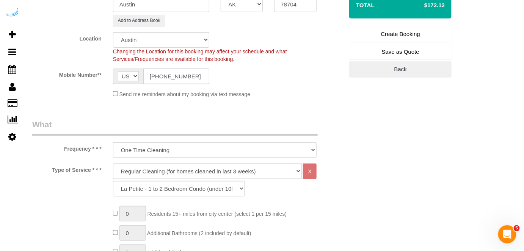
type input "[PHONE_NUMBER]"
click at [193, 166] on select "Deep Cleaning (for homes that have not been cleaned in 3+ weeks) Spruce Regular…" at bounding box center [207, 172] width 189 height 16
select select "282"
click at [113, 164] on select "Deep Cleaning (for homes that have not been cleaned in 3+ weeks) Spruce Regular…" at bounding box center [207, 172] width 189 height 16
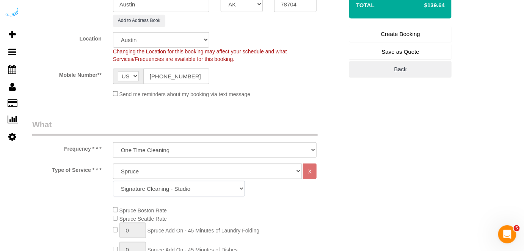
click at [200, 195] on select "Signature Cleaning - Studio Signature Cleaning - 1 Bed 1 Bath Signature Cleanin…" at bounding box center [179, 189] width 132 height 16
select select "313"
click at [113, 181] on select "Signature Cleaning - Studio Signature Cleaning - 1 Bed 1 Bath Signature Cleanin…" at bounding box center [179, 189] width 132 height 16
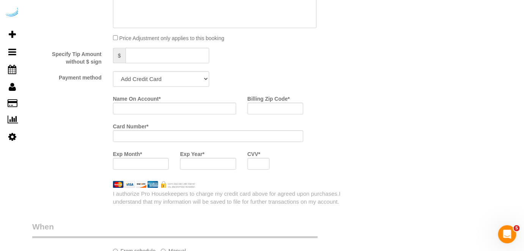
scroll to position [758, 0]
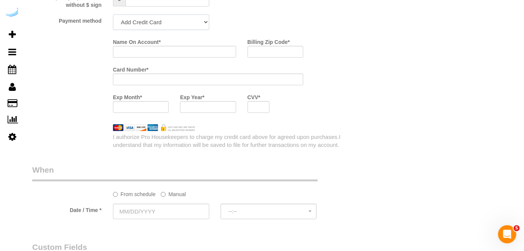
click at [181, 27] on select "Add Credit Card Cash Check Paypal" at bounding box center [161, 22] width 96 height 16
select select "string:check"
click at [113, 15] on select "Add Credit Card Cash Check Paypal" at bounding box center [161, 22] width 96 height 16
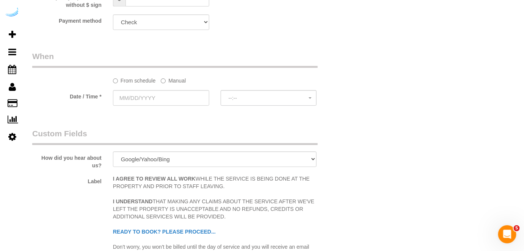
click at [168, 80] on label "Manual" at bounding box center [173, 79] width 25 height 10
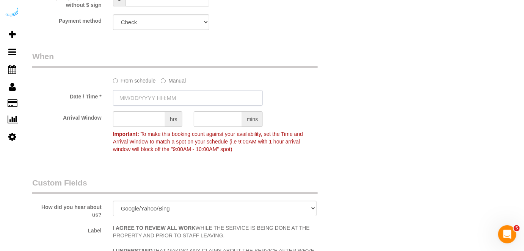
click at [168, 97] on input "text" at bounding box center [188, 98] width 150 height 16
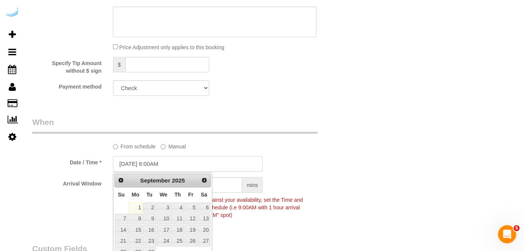
scroll to position [689, 0]
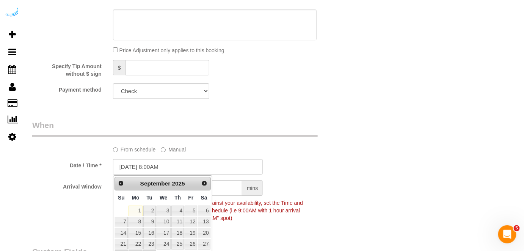
click at [198, 134] on legend "When" at bounding box center [174, 128] width 285 height 17
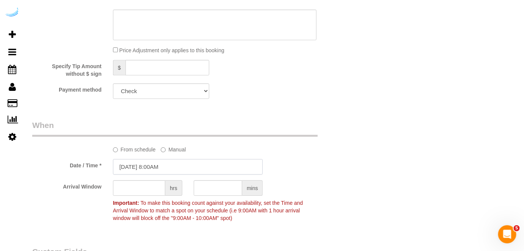
click at [176, 168] on input "[DATE] 8:00AM" at bounding box center [188, 167] width 150 height 16
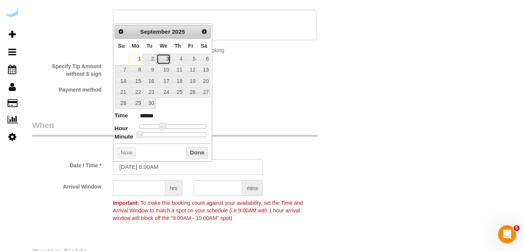
click at [167, 57] on link "3" at bounding box center [163, 59] width 14 height 10
type input "[DATE] 9:00AM"
type input "******"
click at [167, 124] on span at bounding box center [165, 126] width 7 height 7
click at [146, 188] on input "text" at bounding box center [139, 188] width 52 height 16
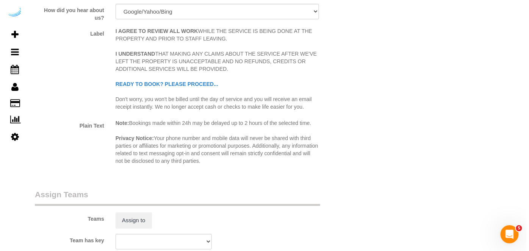
scroll to position [1033, 0]
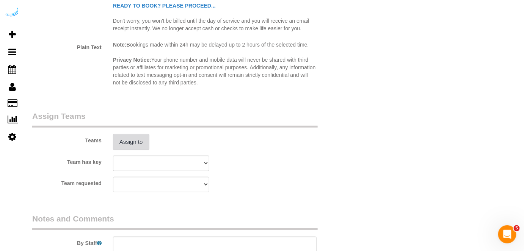
type input "8"
click at [136, 145] on button "Assign to" at bounding box center [131, 142] width 36 height 16
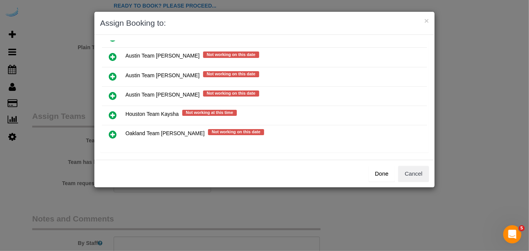
click at [111, 72] on icon at bounding box center [113, 76] width 8 height 9
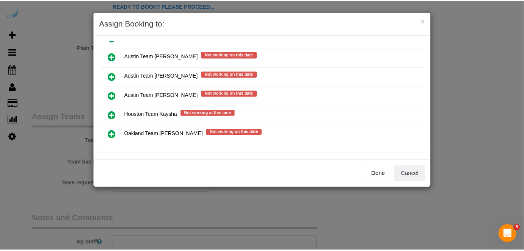
scroll to position [125, 0]
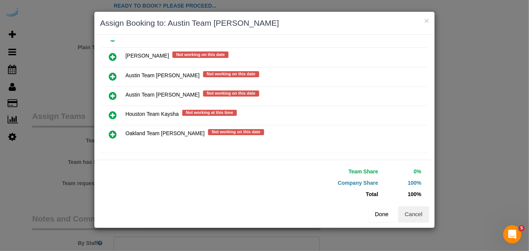
click at [380, 214] on button "Done" at bounding box center [382, 214] width 27 height 16
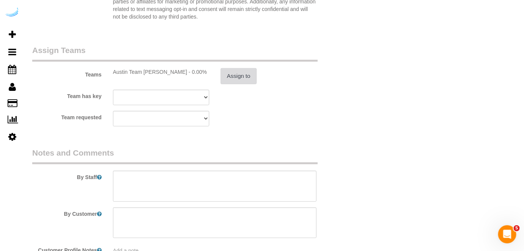
scroll to position [1102, 0]
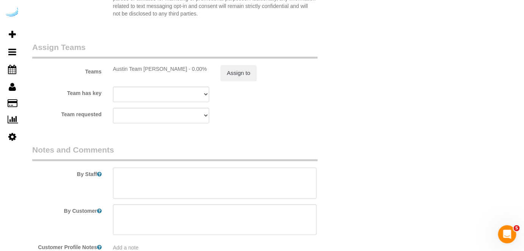
click at [242, 183] on textarea at bounding box center [215, 183] width 204 height 31
click at [236, 180] on textarea at bounding box center [215, 183] width 204 height 31
paste textarea "Permanent Notes:No notes from this customer.Today's Notes:I have left clean bed…"
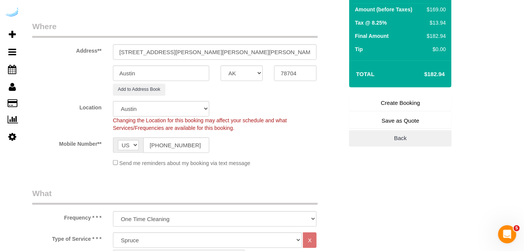
scroll to position [0, 0]
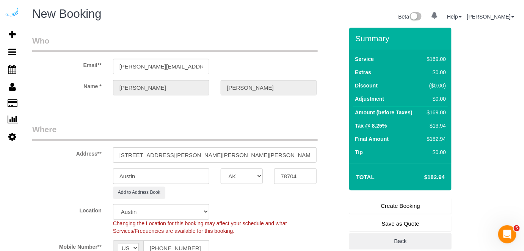
type textarea "Recurrency: Every 4 weeks Permanent Notes:No notes from this customer.Today's N…"
click at [390, 204] on link "Create Booking" at bounding box center [400, 206] width 102 height 16
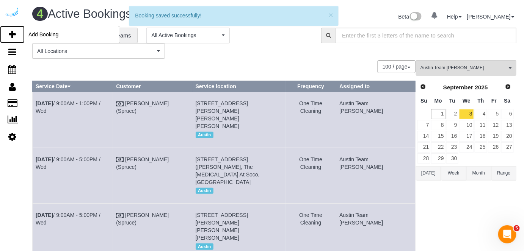
click at [15, 33] on icon at bounding box center [12, 34] width 7 height 9
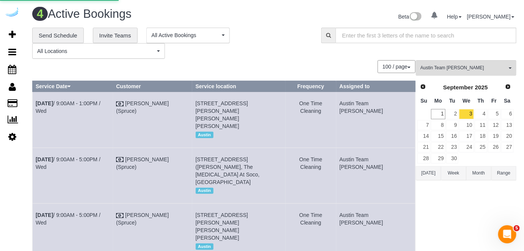
select select "4"
select select "number:9"
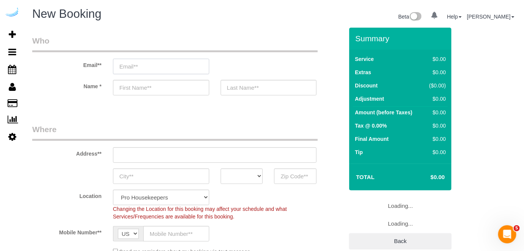
click at [171, 69] on input "email" at bounding box center [161, 67] width 96 height 16
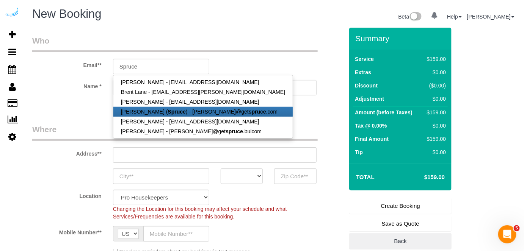
click at [173, 107] on link "[PERSON_NAME] ( Spruce ) - [PERSON_NAME]@get spruce .com" at bounding box center [202, 112] width 179 height 10
type input "[PERSON_NAME][EMAIL_ADDRESS][DOMAIN_NAME]"
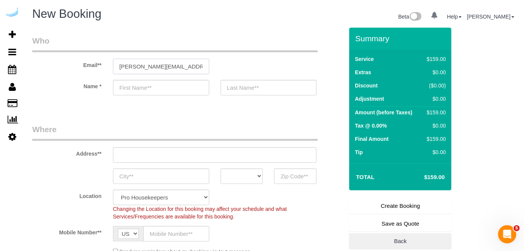
type input "[PERSON_NAME]"
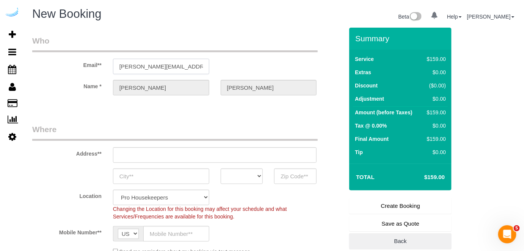
type input "[STREET_ADDRESS][PERSON_NAME]"
type input "Austin"
select select "[GEOGRAPHIC_DATA]"
type input "78704"
click at [210, 152] on input "[STREET_ADDRESS][PERSON_NAME]" at bounding box center [215, 155] width 204 height 16
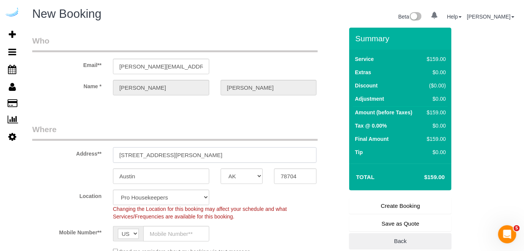
select select "9"
paste input "5321 Barton Creek Blvd, Austin, TX 78735"
type input "5321 Barton Creek Blvd, Austin, TX 78735"
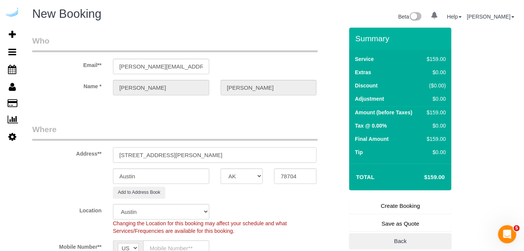
select select "object:5590"
drag, startPoint x: 206, startPoint y: 156, endPoint x: 280, endPoint y: 166, distance: 74.2
click at [254, 154] on input "5321 Barton Creek Blvd, Austin, TX 78735" at bounding box center [215, 155] width 204 height 16
type input "5321 Barton Creek Blvd, Austin, TX 78735"
click at [286, 174] on input "78704" at bounding box center [295, 177] width 42 height 16
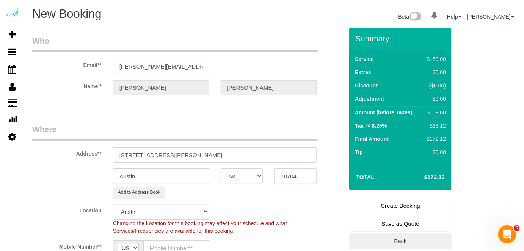
paste input "78735"
type input "78735"
drag, startPoint x: 183, startPoint y: 155, endPoint x: 255, endPoint y: 153, distance: 72.4
click at [255, 153] on input "5321 Barton Creek Blvd, Austin, TX 78735" at bounding box center [215, 155] width 204 height 16
paste input "Dana Stanley"
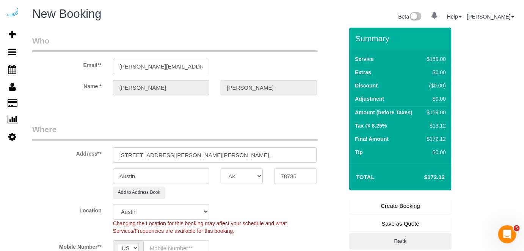
paste input "The Saint June"
paste input "1468922"
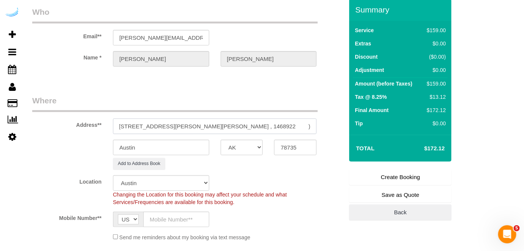
scroll to position [103, 0]
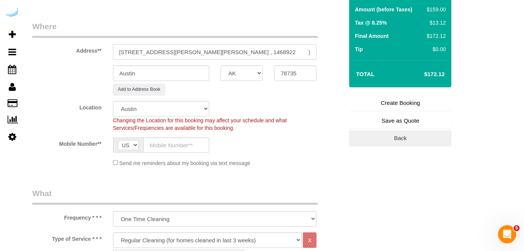
type input "5321 Barton Creek Blvd, Building 2, Unit 2302 (Dana Stanley, The Saint June , 1…"
click at [177, 144] on input "text" at bounding box center [176, 146] width 66 height 16
paste input "[PHONE_NUMBER]"
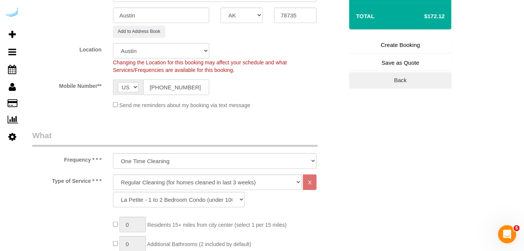
scroll to position [206, 0]
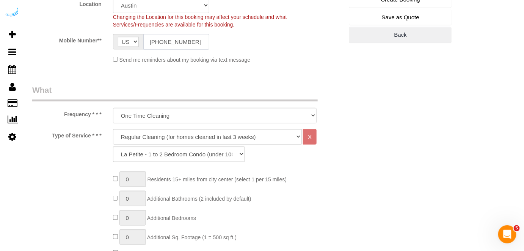
type input "[PHONE_NUMBER]"
click at [191, 135] on select "Deep Cleaning (for homes that have not been cleaned in 3+ weeks) Spruce Regular…" at bounding box center [207, 137] width 189 height 16
select select "282"
click at [113, 129] on select "Deep Cleaning (for homes that have not been cleaned in 3+ weeks) Spruce Regular…" at bounding box center [207, 137] width 189 height 16
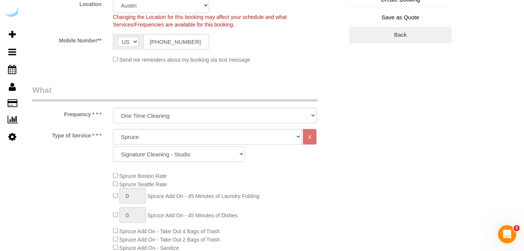
drag, startPoint x: 197, startPoint y: 157, endPoint x: 196, endPoint y: 147, distance: 10.3
click at [197, 157] on select "Signature Cleaning - Studio Signature Cleaning - 1 Bed 1 Bath Signature Cleanin…" at bounding box center [179, 155] width 132 height 16
select select "328"
click at [113, 147] on select "Signature Cleaning - Studio Signature Cleaning - 1 Bed 1 Bath Signature Cleanin…" at bounding box center [179, 155] width 132 height 16
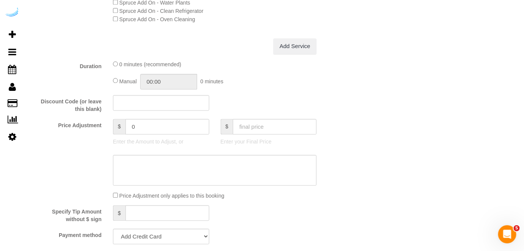
scroll to position [620, 0]
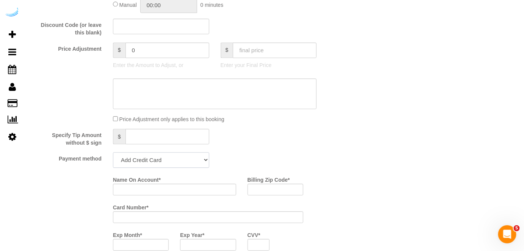
click at [175, 161] on select "Add Credit Card Cash Check Paypal" at bounding box center [161, 160] width 96 height 16
click at [113, 153] on select "Add Credit Card Cash Check Paypal" at bounding box center [161, 160] width 96 height 16
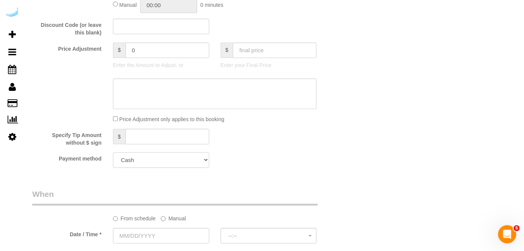
click at [173, 162] on select "Add Credit Card Cash Check Paypal" at bounding box center [161, 160] width 96 height 16
select select "string:check"
click at [113, 153] on select "Add Credit Card Cash Check Paypal" at bounding box center [161, 160] width 96 height 16
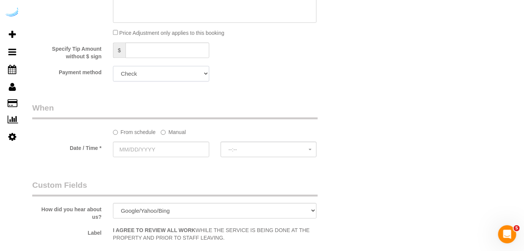
scroll to position [723, 0]
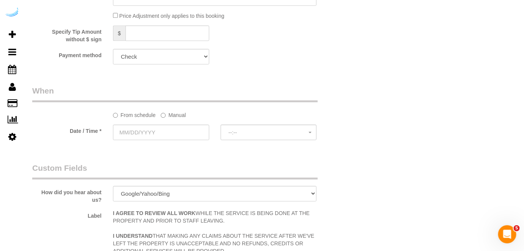
click at [176, 113] on label "Manual" at bounding box center [173, 114] width 25 height 10
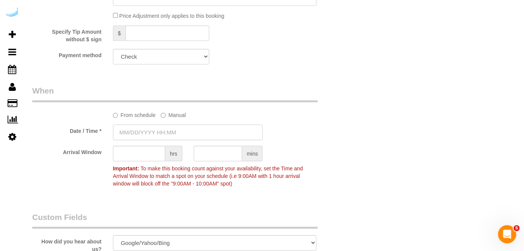
click at [169, 135] on input "text" at bounding box center [188, 133] width 150 height 16
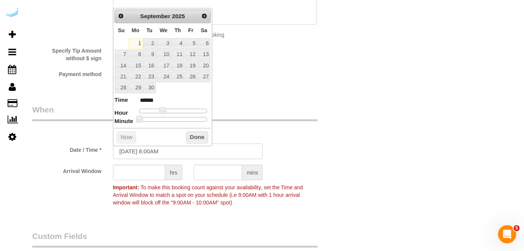
scroll to position [689, 0]
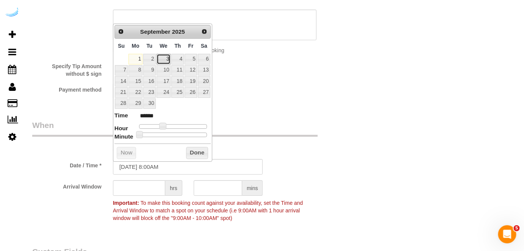
click at [167, 56] on link "3" at bounding box center [163, 59] width 14 height 10
type input "09/03/2025 9:00AM"
type input "******"
type input "09/03/2025 10:00AM"
type input "*******"
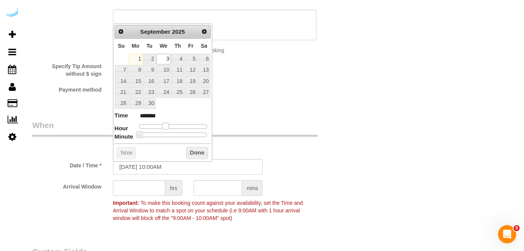
type input "09/03/2025 11:00AM"
type input "*******"
type input "09/03/2025 12:00PM"
type input "*******"
type input "09/03/2025 1:00PM"
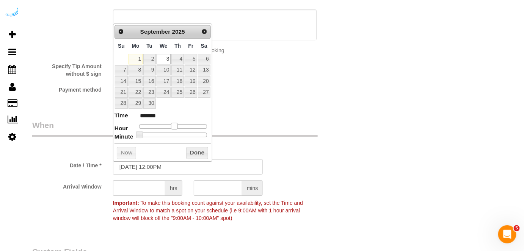
type input "******"
drag, startPoint x: 163, startPoint y: 124, endPoint x: 178, endPoint y: 124, distance: 14.8
click at [178, 124] on span at bounding box center [177, 126] width 7 height 7
click at [145, 187] on input "text" at bounding box center [139, 188] width 52 height 16
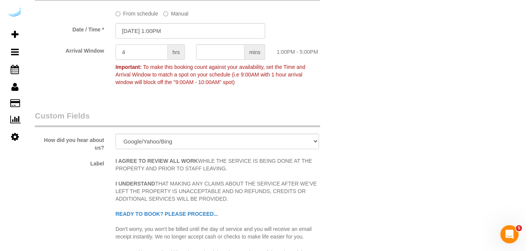
scroll to position [999, 0]
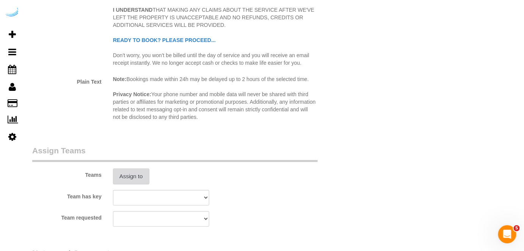
type input "4"
click at [136, 173] on button "Assign to" at bounding box center [131, 177] width 36 height 16
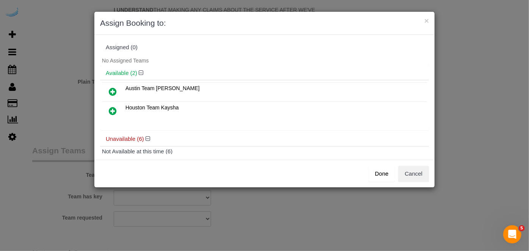
scroll to position [69, 0]
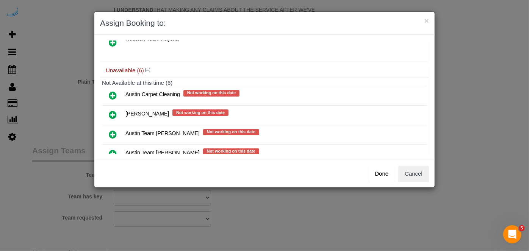
click at [111, 149] on icon at bounding box center [113, 153] width 8 height 9
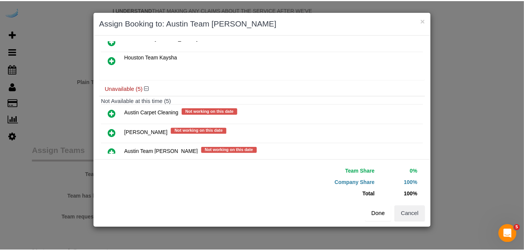
scroll to position [86, 0]
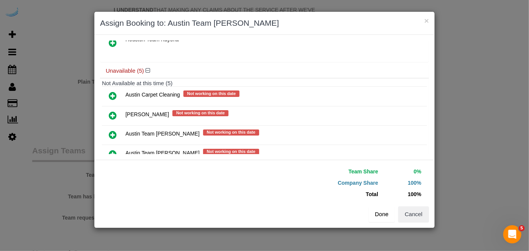
drag, startPoint x: 385, startPoint y: 214, endPoint x: 352, endPoint y: 199, distance: 35.6
click at [385, 214] on button "Done" at bounding box center [382, 214] width 27 height 16
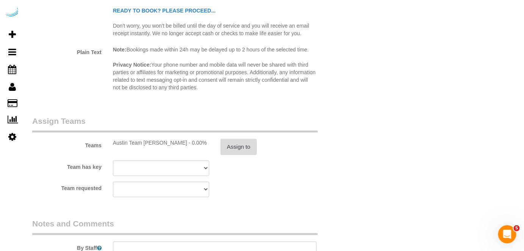
scroll to position [1102, 0]
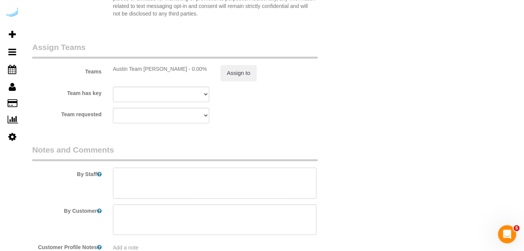
click at [203, 177] on textarea at bounding box center [215, 183] width 204 height 31
click at [253, 186] on textarea at bounding box center [215, 183] width 204 height 31
paste textarea "Permanent Notes:No notes from this customer.Today's Notes:No notes from this se…"
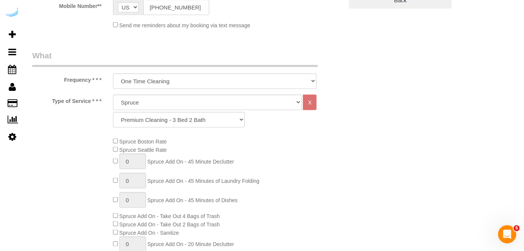
scroll to position [34, 0]
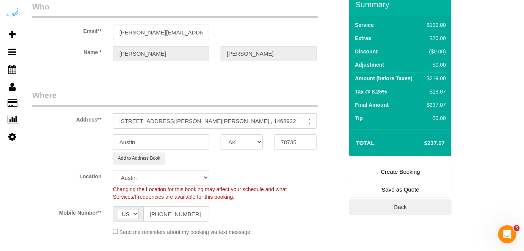
type textarea "Recurrency: One time service Permanent Notes:No notes from this customer.Today'…"
click at [401, 174] on link "Create Booking" at bounding box center [400, 172] width 102 height 16
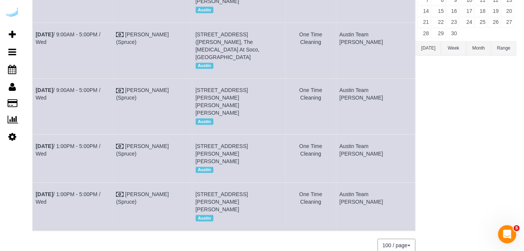
scroll to position [136, 0]
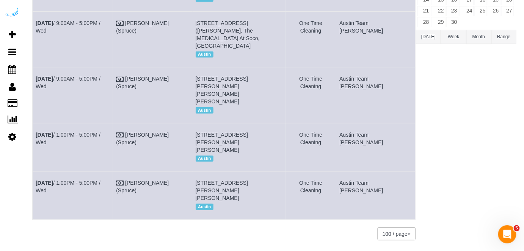
drag, startPoint x: 118, startPoint y: 166, endPoint x: 35, endPoint y: 170, distance: 83.4
click at [35, 172] on td "Sep 3rd / 1:00PM - 5:00PM / Wed" at bounding box center [73, 196] width 80 height 48
copy link "Sep 3rd / 1:00PM - 5:00PM / Wed"
drag, startPoint x: 289, startPoint y: 175, endPoint x: 205, endPoint y: 155, distance: 86.1
click at [205, 172] on td "5321 Barton Creek Blvd, Building 2, Unit 2302 (Dana Stanley, The Saint June , 1…" at bounding box center [238, 196] width 93 height 48
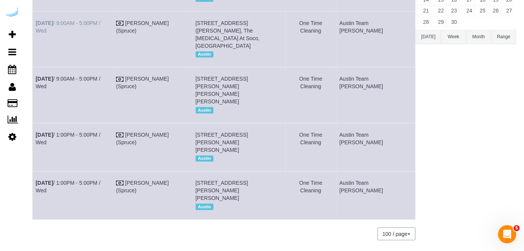
copy span "5321 Barton Creek Blvd, Building 2, Unit 2302 (Dana Stanley, The Saint June , 1…"
drag, startPoint x: 411, startPoint y: 159, endPoint x: 364, endPoint y: 160, distance: 47.4
click at [364, 172] on td "Austin Team [PERSON_NAME]" at bounding box center [375, 196] width 79 height 48
copy td "Austin Team [PERSON_NAME]"
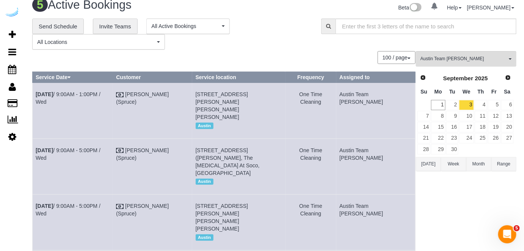
scroll to position [0, 0]
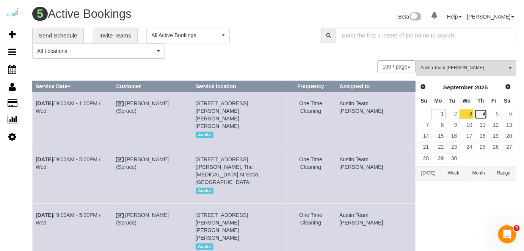
click at [482, 114] on link "4" at bounding box center [480, 114] width 13 height 10
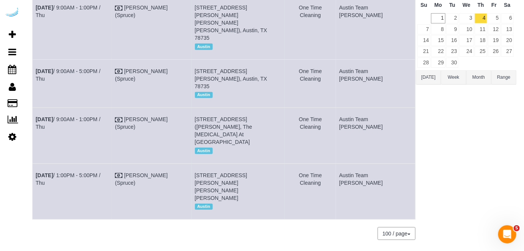
scroll to position [61, 0]
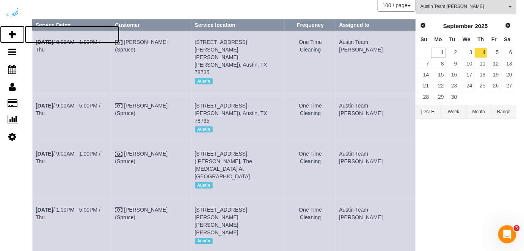
click at [14, 30] on icon at bounding box center [12, 34] width 7 height 9
select select "number:9"
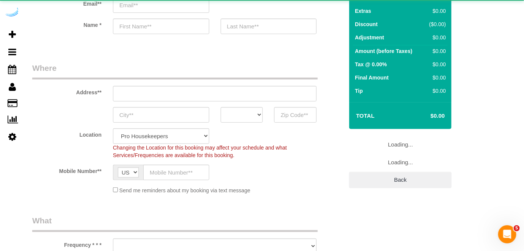
select select "4"
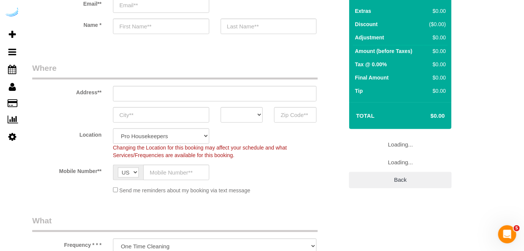
select select "object:7285"
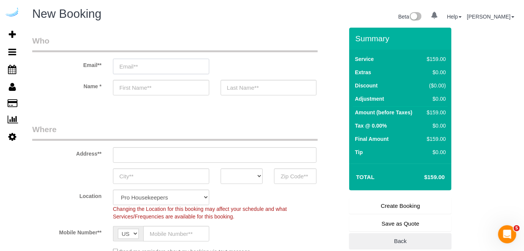
click at [142, 69] on input "email" at bounding box center [161, 67] width 96 height 16
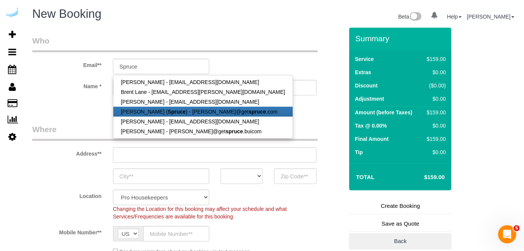
click at [149, 114] on link "[PERSON_NAME] ( Spruce ) - [PERSON_NAME]@get spruce .com" at bounding box center [202, 112] width 179 height 10
type input "[PERSON_NAME][EMAIL_ADDRESS][DOMAIN_NAME]"
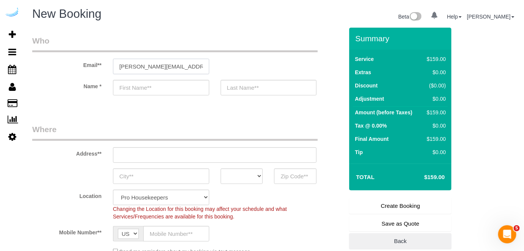
type input "[PERSON_NAME]"
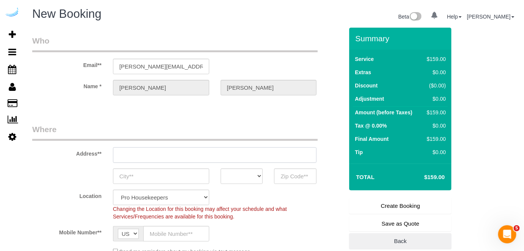
type input "[STREET_ADDRESS][PERSON_NAME]"
type input "Austin"
select select "[GEOGRAPHIC_DATA]"
type input "78704"
click at [201, 157] on input "[STREET_ADDRESS][PERSON_NAME]" at bounding box center [215, 155] width 204 height 16
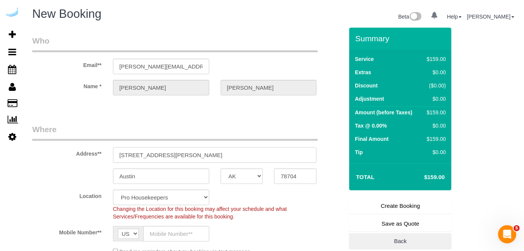
paste input "201 Lavaca St, Austin, TX 78701"
type input "201 Lavaca St, Austin, TX 78701"
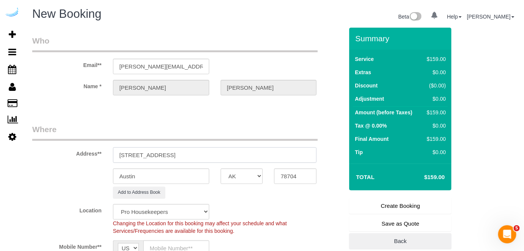
select select "9"
select select "object:7329"
drag, startPoint x: 186, startPoint y: 155, endPoint x: 263, endPoint y: 166, distance: 78.5
click at [243, 156] on input "201 Lavaca St, Austin, TX 78701" at bounding box center [215, 155] width 204 height 16
type input "201 Lavaca St, Austin, TX 78701"
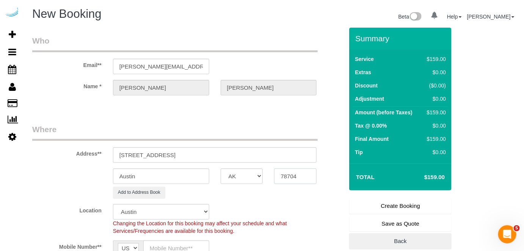
click at [288, 172] on input "78704" at bounding box center [295, 177] width 42 height 16
paste input "1"
type input "78701"
drag, startPoint x: 199, startPoint y: 153, endPoint x: 255, endPoint y: 147, distance: 57.2
click at [255, 150] on input "201 Lavaca St, Austin, TX 78701" at bounding box center [215, 155] width 204 height 16
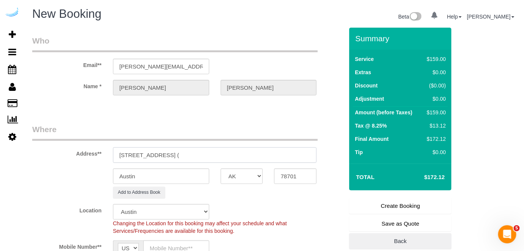
paste input "Charles Mccann"
paste input "AMLI Downtown"
paste input "1471249"
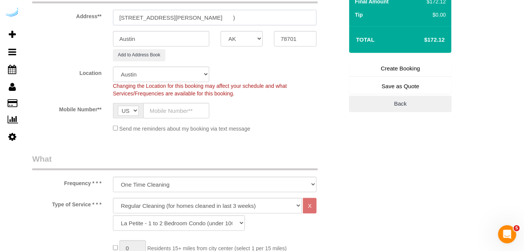
type input "201 Lavaca St, Unit 0245 ( Charles Mccann, AMLI Downtown , 1471249 )"
click at [184, 113] on input "text" at bounding box center [176, 111] width 66 height 16
type input "[PHONE_NUMBER]"
type input "[GEOGRAPHIC_DATA]"
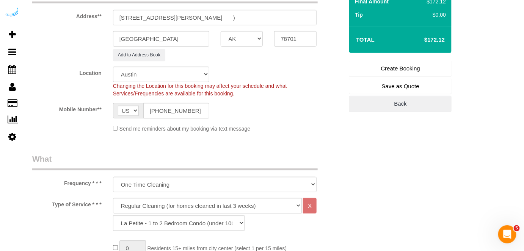
type input "[PERSON_NAME]"
type input "[PHONE_NUMBER]"
click at [181, 36] on input "[GEOGRAPHIC_DATA]" at bounding box center [161, 39] width 96 height 16
type input "a"
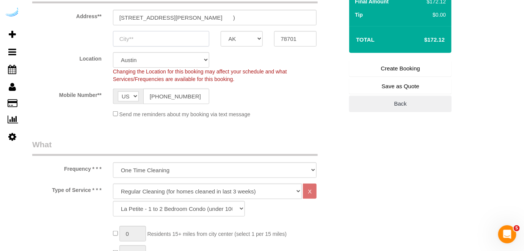
type input "a"
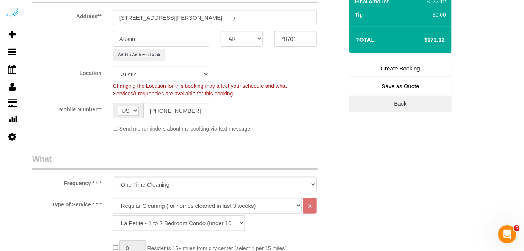
type input "Austin"
click at [192, 112] on input "[PHONE_NUMBER]" at bounding box center [176, 111] width 66 height 16
paste input "text"
type input "[PHONE_NUMBER]"
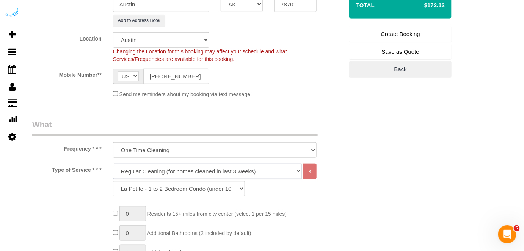
drag, startPoint x: 205, startPoint y: 167, endPoint x: 204, endPoint y: 163, distance: 4.6
click at [205, 167] on select "Deep Cleaning (for homes that have not been cleaned in 3+ weeks) Spruce Regular…" at bounding box center [207, 172] width 189 height 16
select select "5"
click at [113, 164] on select "Deep Cleaning (for homes that have not been cleaned in 3+ weeks) Spruce Regular…" at bounding box center [207, 172] width 189 height 16
select select "93"
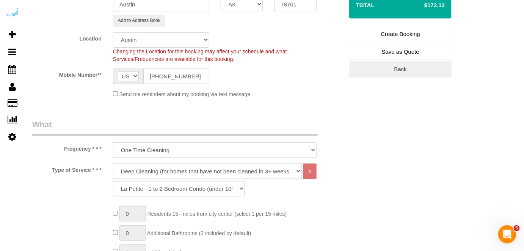
drag, startPoint x: 199, startPoint y: 169, endPoint x: 200, endPoint y: 165, distance: 4.2
click at [199, 169] on select "Deep Cleaning (for homes that have not been cleaned in 3+ weeks) Spruce Regular…" at bounding box center [207, 172] width 189 height 16
select select "282"
click at [113, 164] on select "Deep Cleaning (for homes that have not been cleaned in 3+ weeks) Spruce Regular…" at bounding box center [207, 172] width 189 height 16
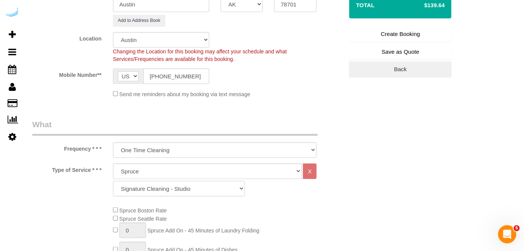
drag, startPoint x: 198, startPoint y: 188, endPoint x: 198, endPoint y: 181, distance: 7.2
click at [198, 188] on select "Signature Cleaning - Studio Signature Cleaning - 1 Bed 1 Bath Signature Cleanin…" at bounding box center [179, 189] width 132 height 16
select select "351"
click at [113, 181] on select "Signature Cleaning - Studio Signature Cleaning - 1 Bed 1 Bath Signature Cleanin…" at bounding box center [179, 189] width 132 height 16
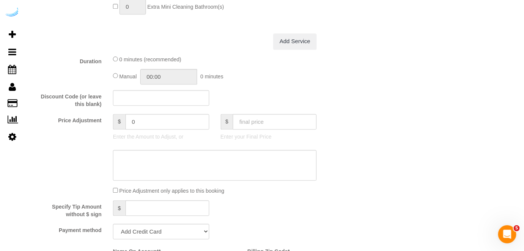
scroll to position [585, 0]
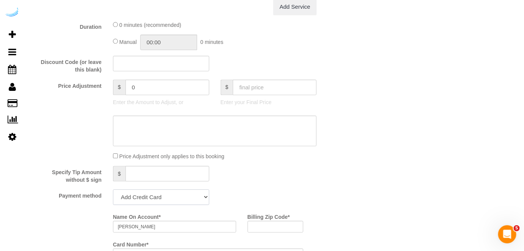
click at [158, 198] on select "Add Credit Card Cash Check Paypal" at bounding box center [161, 197] width 96 height 16
select select "string:check"
click at [113, 190] on select "Add Credit Card Cash Check Paypal" at bounding box center [161, 197] width 96 height 16
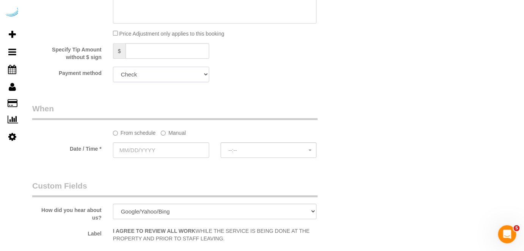
scroll to position [758, 0]
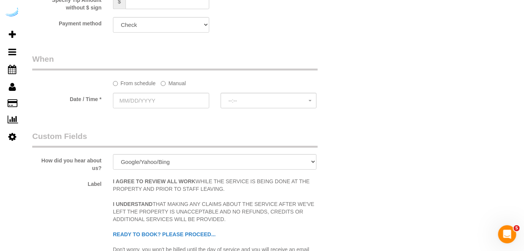
click at [172, 80] on label "Manual" at bounding box center [173, 82] width 25 height 10
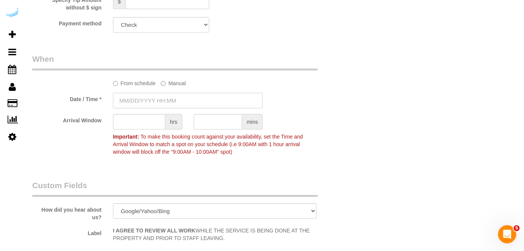
click at [167, 94] on input "text" at bounding box center [188, 101] width 150 height 16
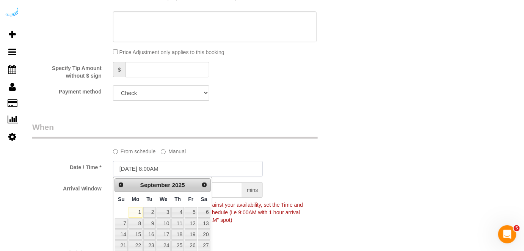
scroll to position [689, 0]
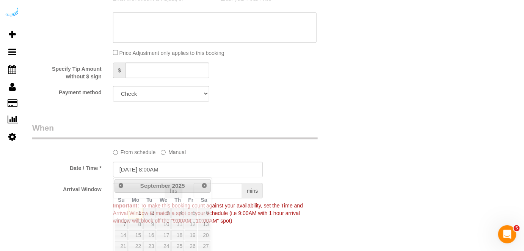
click at [226, 113] on div "Who Email** brandie@getspruce.com Name * Brandie Louck Where Address** 201 Lava…" at bounding box center [188, 14] width 322 height 1350
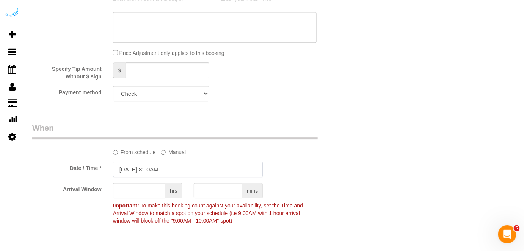
click at [167, 171] on input "[DATE] 8:00AM" at bounding box center [188, 170] width 150 height 16
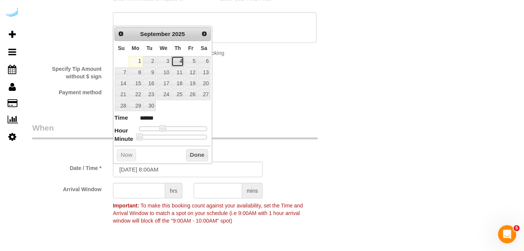
click at [182, 63] on link "4" at bounding box center [177, 61] width 13 height 10
type input "[DATE] 9:00AM"
type input "******"
click at [164, 128] on span at bounding box center [165, 128] width 7 height 7
click at [153, 187] on input "text" at bounding box center [139, 191] width 52 height 16
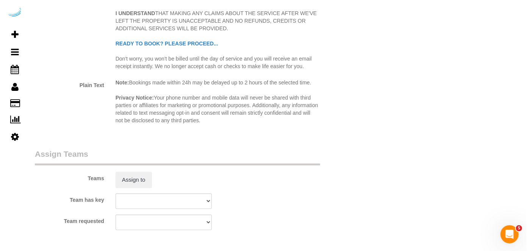
scroll to position [999, 0]
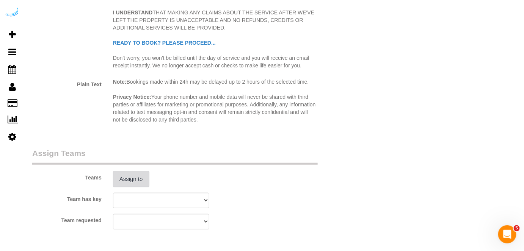
type input "8"
click at [138, 175] on button "Assign to" at bounding box center [131, 179] width 36 height 16
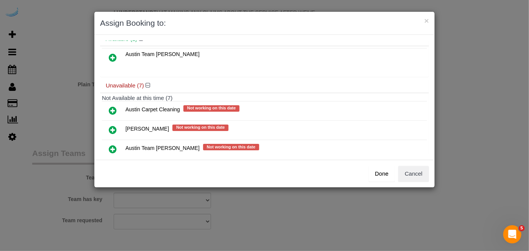
scroll to position [69, 0]
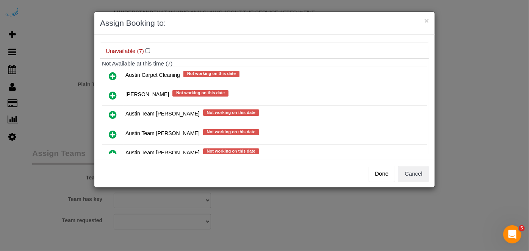
click at [112, 130] on icon at bounding box center [113, 134] width 8 height 9
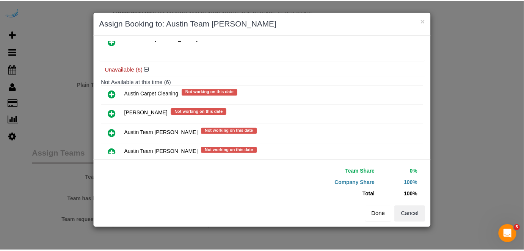
scroll to position [86, 0]
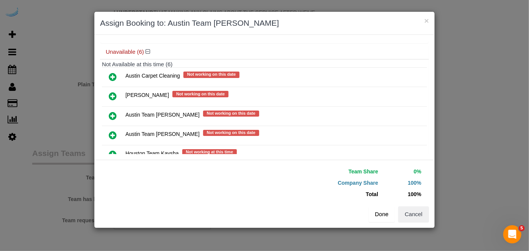
click at [385, 216] on button "Done" at bounding box center [382, 214] width 27 height 16
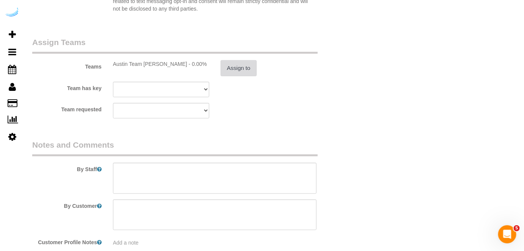
scroll to position [1137, 0]
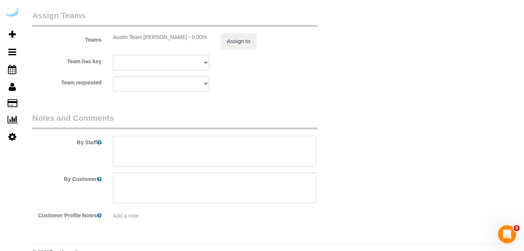
click at [217, 157] on textarea at bounding box center [215, 151] width 204 height 31
click at [241, 149] on textarea at bounding box center [215, 151] width 204 height 31
paste textarea "Permanent Notes:No notes from this customer.Today's Notes:No notes from this se…"
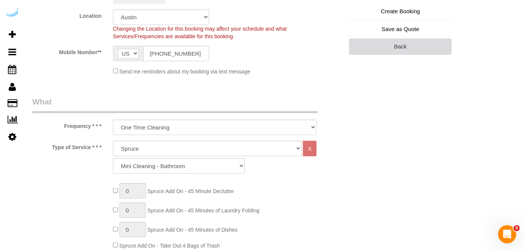
scroll to position [103, 0]
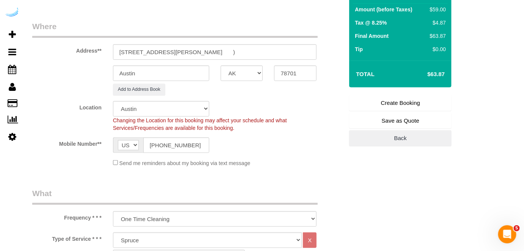
type textarea "Recurrency: One time service Permanent Notes:No notes from this customer.Today'…"
click at [396, 101] on link "Create Booking" at bounding box center [400, 103] width 102 height 16
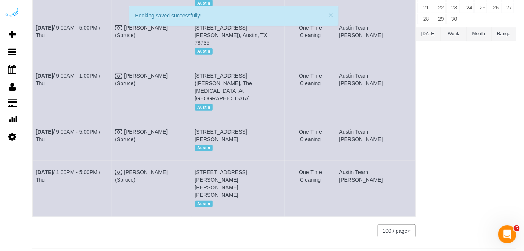
scroll to position [144, 0]
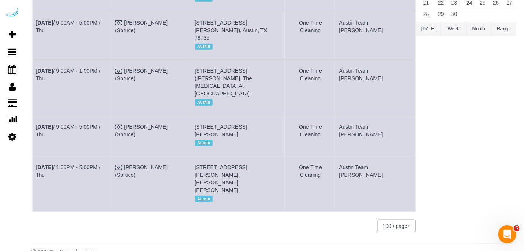
drag, startPoint x: 115, startPoint y: 114, endPoint x: 35, endPoint y: 122, distance: 80.4
click at [35, 122] on td "Sep 4th / 9:00AM - 5:00PM / Thu" at bounding box center [72, 135] width 79 height 41
copy link "Sep 4th / 9:00AM - 5:00PM / Thu"
drag, startPoint x: 219, startPoint y: 120, endPoint x: 200, endPoint y: 112, distance: 20.7
click at [200, 115] on tr "Sep 4th / 9:00AM - 5:00PM / Thu Brandie Louck (Spruce) 201 Lavaca St, Unit 0245…" at bounding box center [224, 135] width 383 height 41
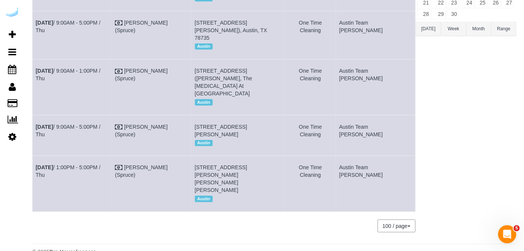
copy tr "[STREET_ADDRESS][PERSON_NAME]"
drag, startPoint x: 404, startPoint y: 111, endPoint x: 362, endPoint y: 114, distance: 42.1
click at [362, 115] on td "Austin Team [PERSON_NAME]" at bounding box center [375, 135] width 79 height 41
copy td "Austin Team [PERSON_NAME]"
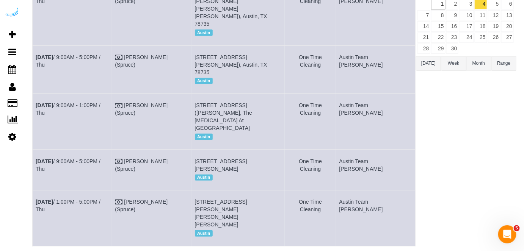
scroll to position [75, 0]
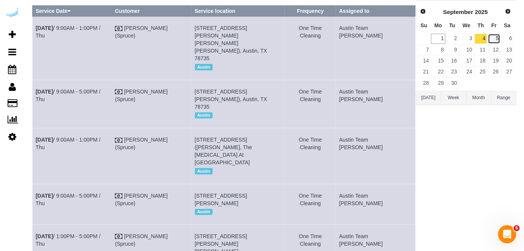
click at [494, 36] on link "5" at bounding box center [494, 39] width 13 height 10
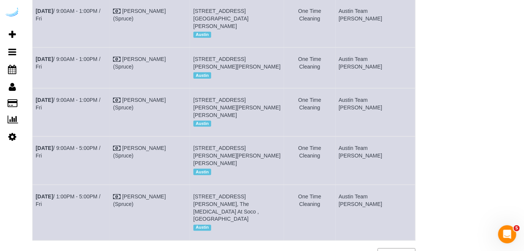
scroll to position [282, 0]
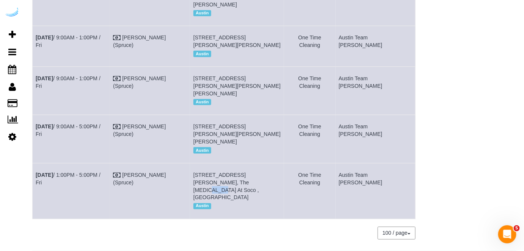
drag, startPoint x: 209, startPoint y: 168, endPoint x: 206, endPoint y: 164, distance: 4.6
click at [202, 167] on td "1007 S Congress Ave, Building 515, Unit 515 ( Maddie Reeder, The Muse At Soco ,…" at bounding box center [237, 191] width 94 height 56
click at [206, 172] on span "1007 S Congress Ave, Building 515, Unit 515 ( Maddie Reeder, The Muse At Soco ,…" at bounding box center [226, 186] width 66 height 29
drag, startPoint x: 211, startPoint y: 168, endPoint x: 198, endPoint y: 169, distance: 12.9
click at [198, 169] on tr "Sep 5th / 1:00PM - 5:00PM / Fri Brandie Louck (Spruce) 1007 S Congress Ave, Bui…" at bounding box center [224, 191] width 383 height 56
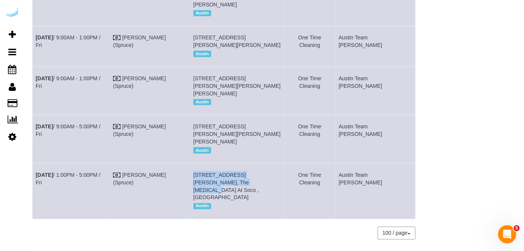
copy tr "1007 S Congress Ave, Building 515, Unit 515"
drag, startPoint x: 194, startPoint y: 112, endPoint x: 201, endPoint y: 160, distance: 48.5
click at [190, 115] on td "[PERSON_NAME] (Spruce)" at bounding box center [150, 139] width 80 height 48
click at [212, 172] on span "1007 S Congress Ave, Building 515, Unit 515 ( Maddie Reeder, The Muse At Soco ,…" at bounding box center [226, 186] width 66 height 29
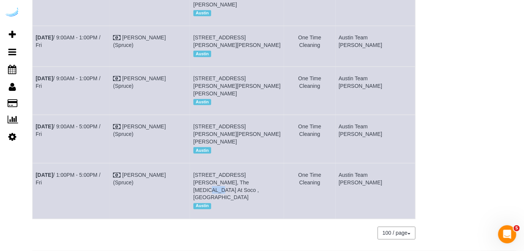
drag, startPoint x: 212, startPoint y: 168, endPoint x: 203, endPoint y: 169, distance: 8.4
click at [203, 172] on span "1007 S Congress Ave, Building 515, Unit 515 ( Maddie Reeder, The Muse At Soco ,…" at bounding box center [226, 186] width 66 height 29
click at [98, 172] on link "Sep 5th / 1:00PM - 5:00PM / Fri" at bounding box center [68, 179] width 65 height 14
drag, startPoint x: 112, startPoint y: 161, endPoint x: 45, endPoint y: 120, distance: 78.2
click at [36, 163] on td "Sep 5th / 1:00PM - 5:00PM / Fri" at bounding box center [71, 191] width 77 height 56
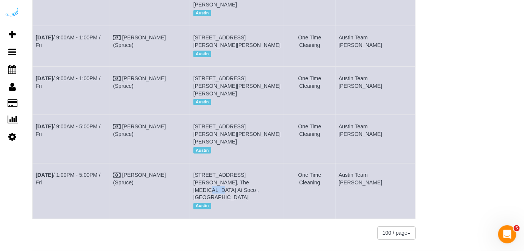
drag, startPoint x: 281, startPoint y: 175, endPoint x: 203, endPoint y: 159, distance: 79.3
click at [203, 163] on td "1007 S Congress Ave, Building 515, Unit 515 ( Maddie Reeder, The Muse At Soco ,…" at bounding box center [237, 191] width 94 height 56
drag, startPoint x: 402, startPoint y: 161, endPoint x: 364, endPoint y: 164, distance: 38.5
click at [364, 164] on td "Austin Team [PERSON_NAME]" at bounding box center [375, 191] width 80 height 56
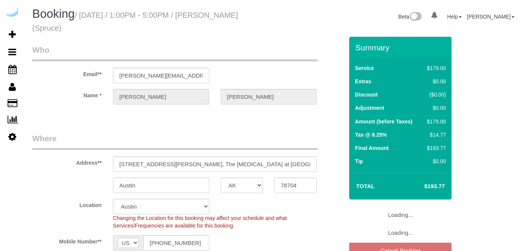
select select "[GEOGRAPHIC_DATA]"
select select "282"
select select "number:9"
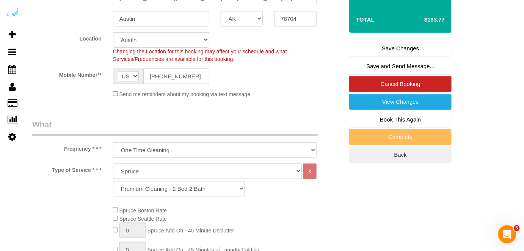
scroll to position [172, 0]
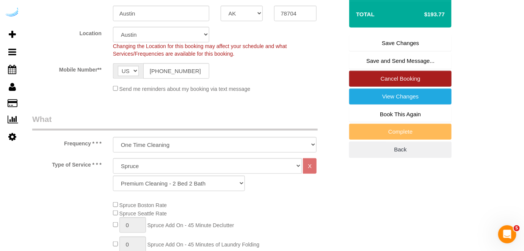
click at [394, 80] on link "Cancel Booking" at bounding box center [400, 79] width 102 height 16
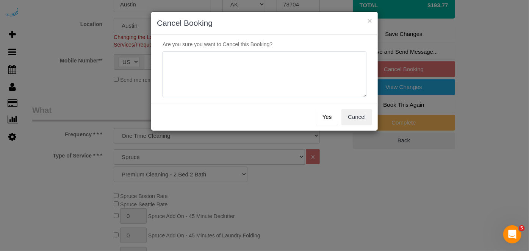
click at [286, 63] on textarea at bounding box center [265, 75] width 204 height 46
type textarea "Not on spruce."
click at [328, 117] on button "Yes" at bounding box center [327, 117] width 22 height 16
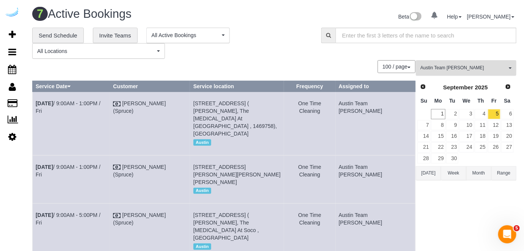
click at [484, 65] on span "Austin Team [PERSON_NAME]" at bounding box center [463, 68] width 86 height 6
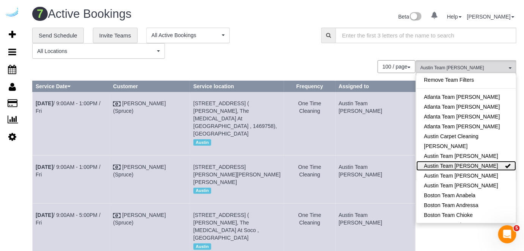
click at [470, 165] on link "Austin Team [PERSON_NAME]" at bounding box center [466, 166] width 100 height 10
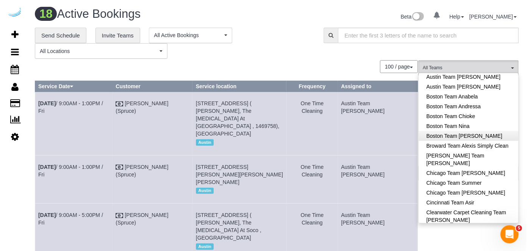
scroll to position [172, 0]
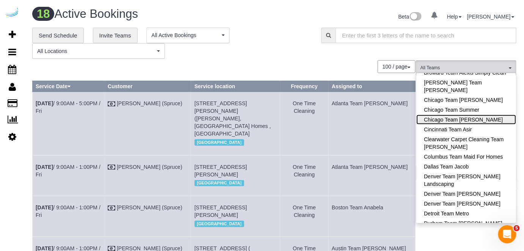
click at [466, 121] on link "Chicago Team [PERSON_NAME]" at bounding box center [466, 120] width 100 height 10
click at [343, 63] on div "100 / page 10 / page 20 / page 30 / page 40 / page 50 / page 100 / page" at bounding box center [223, 66] width 383 height 13
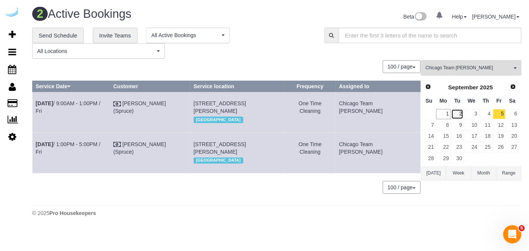
click at [455, 112] on link "2" at bounding box center [457, 114] width 13 height 10
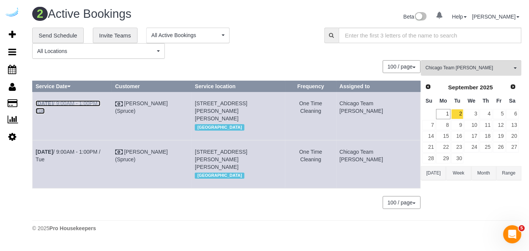
click at [100, 105] on link "[DATE] 9:00AM - 1:00PM / Tue" at bounding box center [68, 107] width 65 height 14
drag, startPoint x: 115, startPoint y: 156, endPoint x: 36, endPoint y: 151, distance: 78.9
click at [36, 152] on td "[DATE] 9:00AM - 1:00PM / Tue" at bounding box center [73, 164] width 80 height 48
copy link "[DATE] 9:00AM - 1:00PM / Tue"
drag, startPoint x: 244, startPoint y: 165, endPoint x: 198, endPoint y: 148, distance: 49.3
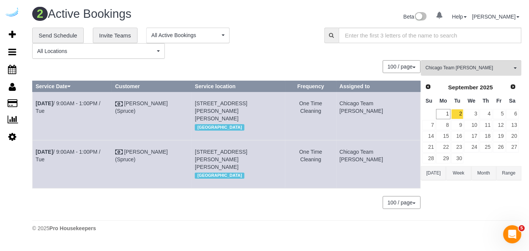
click at [198, 148] on tr "[DATE] 9:00AM - 1:00PM / Tue [PERSON_NAME] (Spruce) [STREET_ADDRESS][PERSON_NAM…" at bounding box center [227, 164] width 388 height 48
copy tr "[STREET_ADDRESS][PERSON_NAME][PERSON_NAME]"
click at [87, 155] on td "[DATE] 9:00AM - 1:00PM / Tue" at bounding box center [73, 164] width 80 height 48
click at [91, 148] on td "[DATE] 9:00AM - 1:00PM / Tue" at bounding box center [73, 164] width 80 height 48
click at [91, 149] on link "[DATE] 9:00AM - 1:00PM / Tue" at bounding box center [68, 156] width 65 height 14
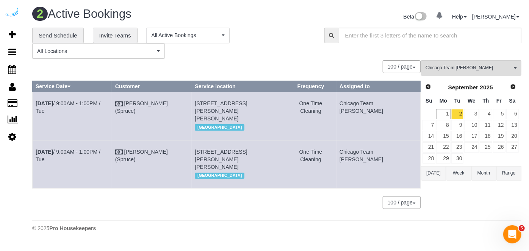
drag, startPoint x: 413, startPoint y: 156, endPoint x: 360, endPoint y: 156, distance: 53.4
click at [360, 156] on td "Chicago Team [PERSON_NAME]" at bounding box center [378, 164] width 84 height 48
copy td "Chicago Team [PERSON_NAME]"
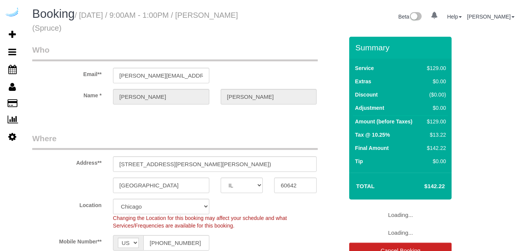
select select "IL"
select select "282"
select select "number:9"
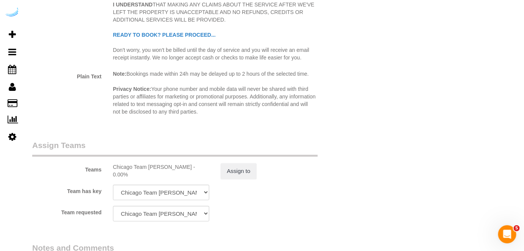
scroll to position [1171, 0]
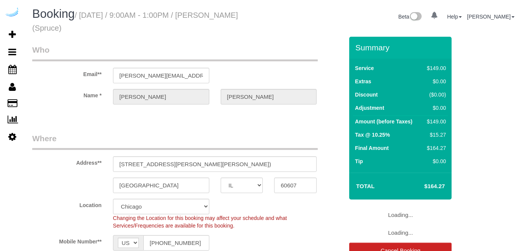
select select "IL"
select select "282"
select select "number:9"
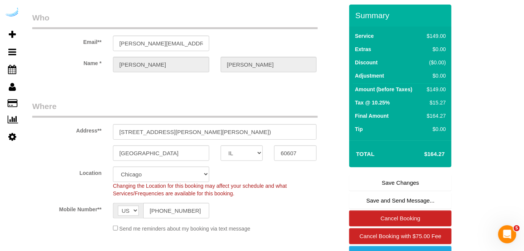
scroll to position [69, 0]
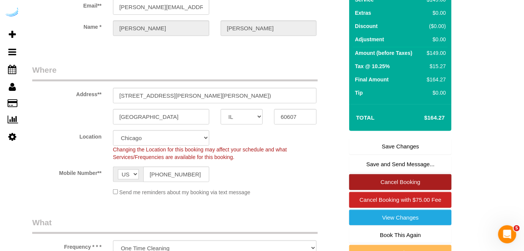
click at [390, 185] on link "Cancel Booking" at bounding box center [400, 182] width 102 height 16
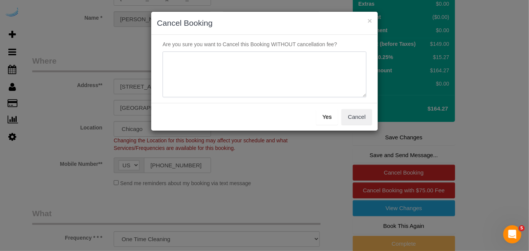
click at [251, 81] on textarea at bounding box center [265, 75] width 204 height 46
type textarea "Not on spruce."
click at [323, 113] on button "Yes" at bounding box center [327, 117] width 22 height 16
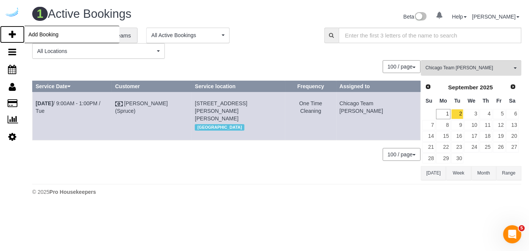
click at [13, 30] on icon at bounding box center [12, 34] width 7 height 9
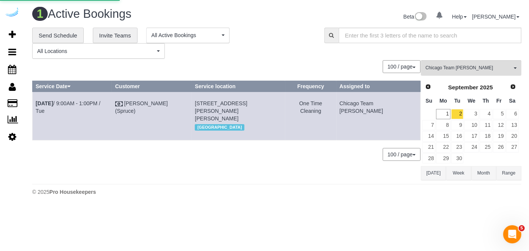
select select "number:9"
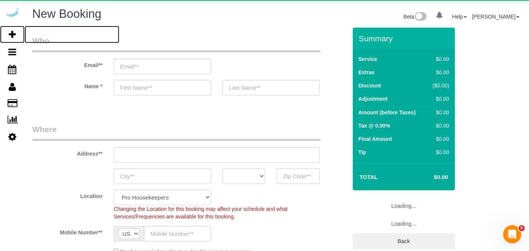
select select "4"
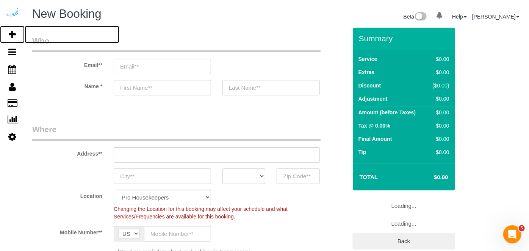
select select "object:1950"
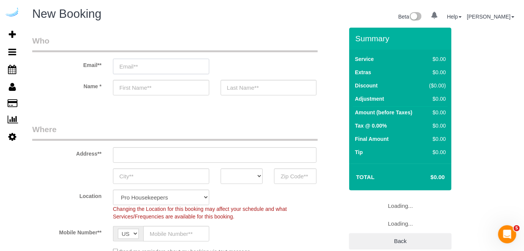
click at [164, 67] on input "email" at bounding box center [161, 67] width 96 height 16
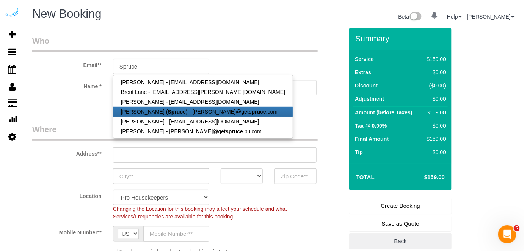
click at [168, 112] on strong "Spruce" at bounding box center [177, 112] width 18 height 6
type input "[PERSON_NAME][EMAIL_ADDRESS][DOMAIN_NAME]"
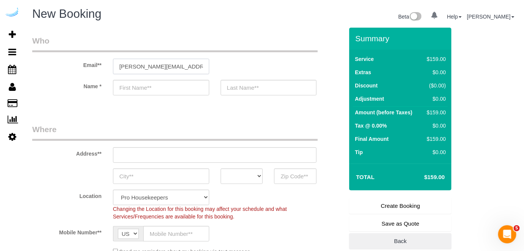
type input "[PERSON_NAME]"
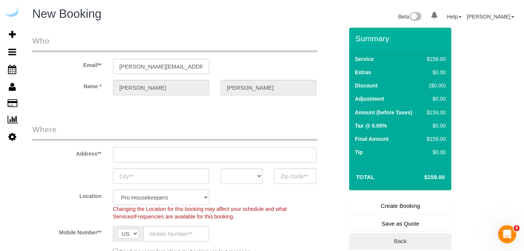
click at [202, 152] on input "text" at bounding box center [215, 155] width 204 height 16
type input "3816 S Lamar Blvd"
type input "Austin"
select select "[GEOGRAPHIC_DATA]"
type input "78704"
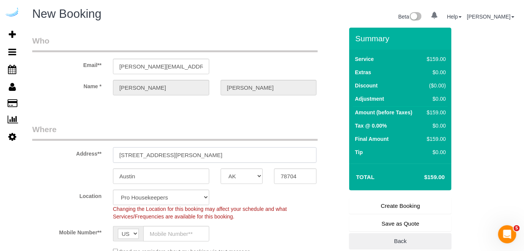
paste input "71 W Hubbard St, Chicago, IL 60654"
type input "71 W Hubbard St, Chicago, IL 60654"
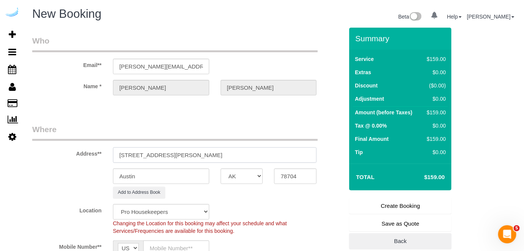
select select "9"
select select "object:1994"
drag, startPoint x: 195, startPoint y: 154, endPoint x: 254, endPoint y: 152, distance: 59.2
click at [252, 152] on input "71 W Hubbard St, Chicago, IL 60654" at bounding box center [215, 155] width 204 height 16
type input "71 W Hubbard St, Chicago, IL 60654"
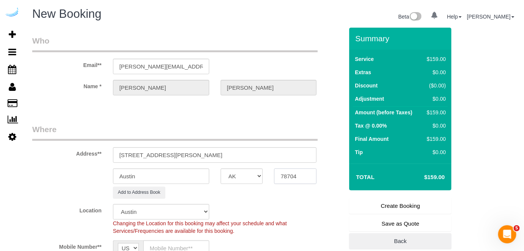
click at [294, 177] on input "78704" at bounding box center [295, 177] width 42 height 16
paste input "6065"
type input "60654"
click at [240, 180] on select "AK AL AR AZ CA CO CT DC DE [GEOGRAPHIC_DATA] [GEOGRAPHIC_DATA] HI IA ID IL IN K…" at bounding box center [242, 177] width 42 height 16
select select "IL"
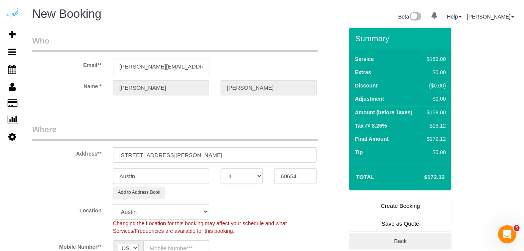
click at [221, 169] on select "AK AL AR AZ CA CO CT DC DE [GEOGRAPHIC_DATA] [GEOGRAPHIC_DATA] HI IA ID IL IN K…" at bounding box center [242, 177] width 42 height 16
select select "11"
select select "object:2041"
click at [184, 176] on input "Austin" at bounding box center [161, 177] width 96 height 16
type input "[GEOGRAPHIC_DATA]"
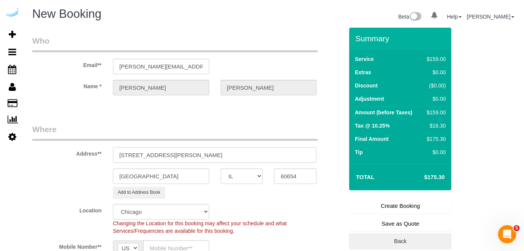
drag, startPoint x: 274, startPoint y: 154, endPoint x: 297, endPoint y: 154, distance: 23.1
click at [298, 154] on input "71 W Hubbard St, Chicago, IL 60654" at bounding box center [215, 155] width 204 height 16
paste input "Julia Jiang"
paste input "AMLI River North"
paste input "1470588"
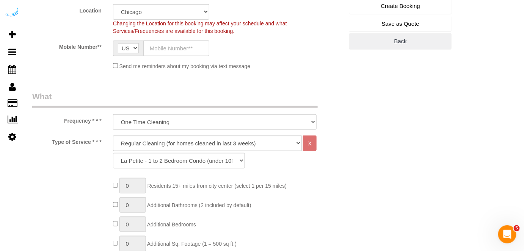
scroll to position [206, 0]
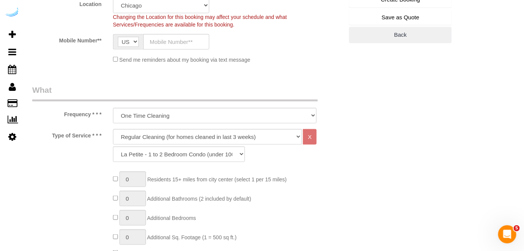
type input "71 W Hubbard St, Unit 3010 ( Julia Jiang, AMLI River North, 1470588)"
click at [173, 39] on input "text" at bounding box center [176, 42] width 66 height 16
click at [182, 139] on select "Deep Cleaning (for homes that have not been cleaned in 3+ weeks) Spruce Regular…" at bounding box center [207, 137] width 189 height 16
click at [185, 42] on input "text" at bounding box center [176, 42] width 66 height 16
type input "[PHONE_NUMBER]"
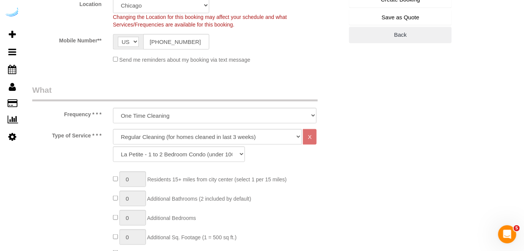
type input "[PERSON_NAME]"
type input "[PHONE_NUMBER]"
click at [208, 138] on select "Deep Cleaning (for homes that have not been cleaned in 3+ weeks) Spruce Regular…" at bounding box center [207, 137] width 189 height 16
select select "282"
click at [113, 129] on select "Deep Cleaning (for homes that have not been cleaned in 3+ weeks) Spruce Regular…" at bounding box center [207, 137] width 189 height 16
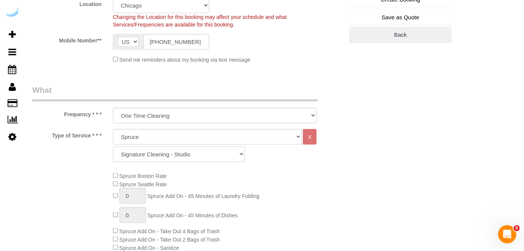
click at [180, 155] on select "Signature Cleaning - Studio Signature Cleaning - 1 Bed 1 Bath Signature Cleanin…" at bounding box center [179, 155] width 132 height 16
select select "319"
click at [113, 147] on select "Signature Cleaning - Studio Signature Cleaning - 1 Bed 1 Bath Signature Cleanin…" at bounding box center [179, 155] width 132 height 16
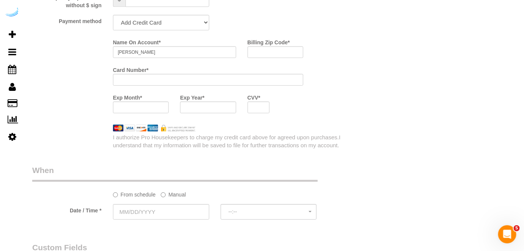
scroll to position [758, 0]
drag, startPoint x: 163, startPoint y: 12, endPoint x: 160, endPoint y: 21, distance: 9.6
click at [159, 27] on select "Add Credit Card Cash Check Paypal" at bounding box center [161, 22] width 96 height 16
select select "string:check"
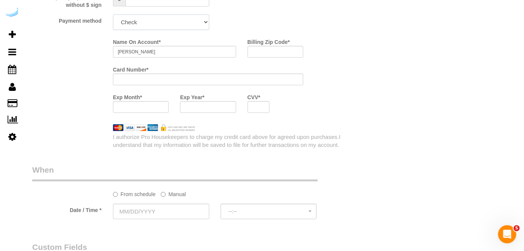
click at [113, 15] on select "Add Credit Card Cash Check Paypal" at bounding box center [161, 22] width 96 height 16
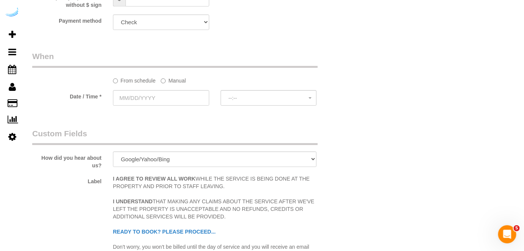
click at [168, 86] on sui-booking-spot "From schedule Manual Date / Time * --:-- --:--" at bounding box center [187, 79] width 311 height 56
click at [169, 84] on label "Manual" at bounding box center [173, 79] width 25 height 10
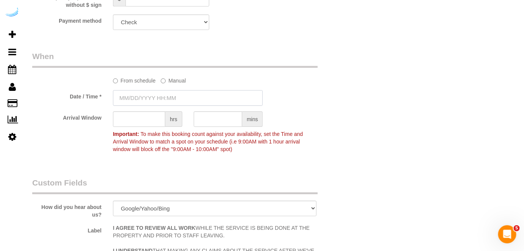
click at [164, 92] on input "text" at bounding box center [188, 98] width 150 height 16
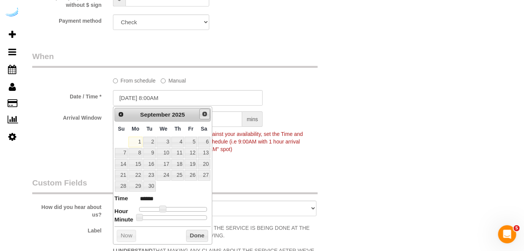
click at [206, 114] on span "Next" at bounding box center [205, 114] width 6 height 6
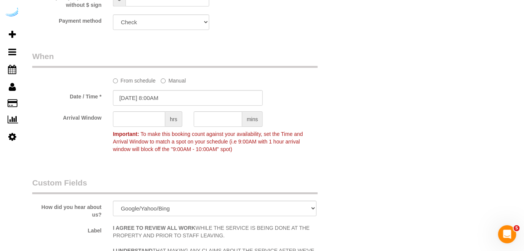
scroll to position [689, 0]
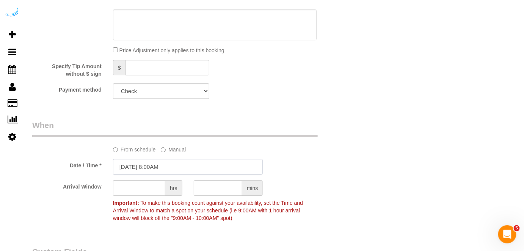
click at [163, 170] on input "[DATE] 8:00AM" at bounding box center [188, 167] width 150 height 16
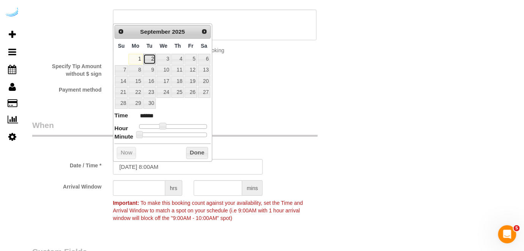
click at [149, 56] on link "2" at bounding box center [149, 59] width 12 height 10
type input "09/02/2025 9:00AM"
type input "******"
click at [165, 123] on span at bounding box center [165, 126] width 7 height 7
click at [149, 190] on input "text" at bounding box center [139, 188] width 52 height 16
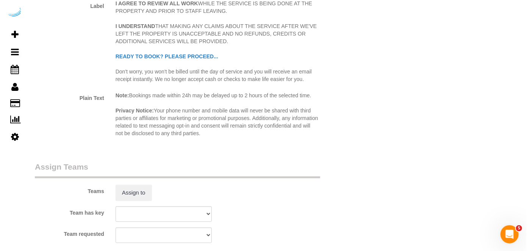
scroll to position [999, 0]
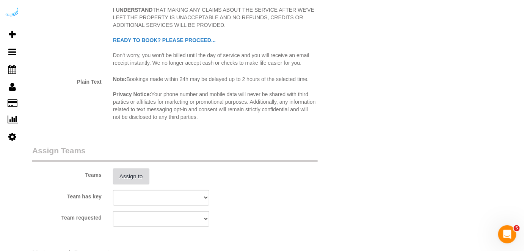
type input "4"
click at [130, 181] on button "Assign to" at bounding box center [131, 177] width 36 height 16
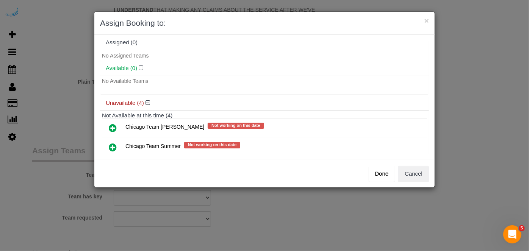
scroll to position [0, 0]
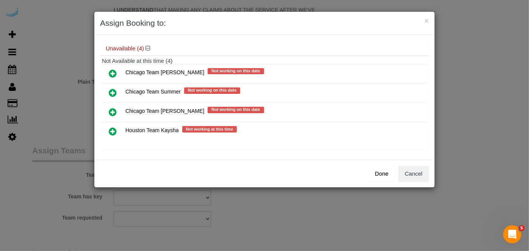
click at [111, 111] on icon at bounding box center [113, 112] width 8 height 9
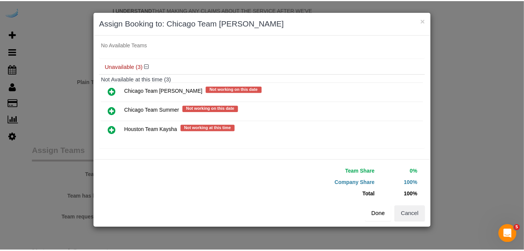
scroll to position [58, 0]
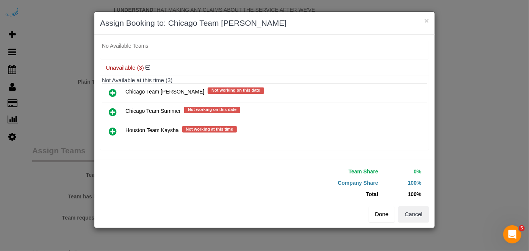
click at [387, 213] on button "Done" at bounding box center [382, 214] width 27 height 16
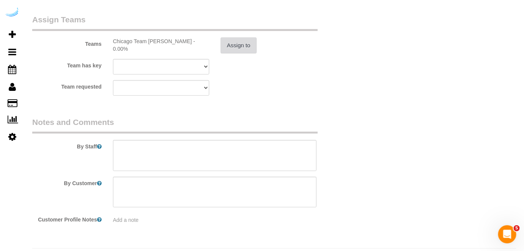
scroll to position [1149, 0]
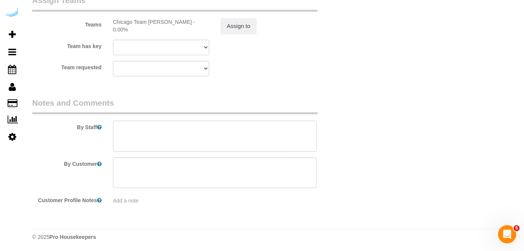
click at [207, 142] on textarea at bounding box center [215, 136] width 204 height 31
click at [219, 133] on textarea at bounding box center [215, 136] width 204 height 31
paste textarea "Permanent Notes:No notes from this customer.Today's Notes:No notes from this se…"
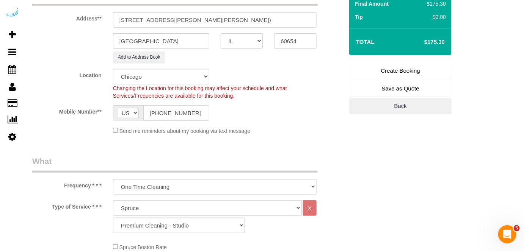
scroll to position [81, 0]
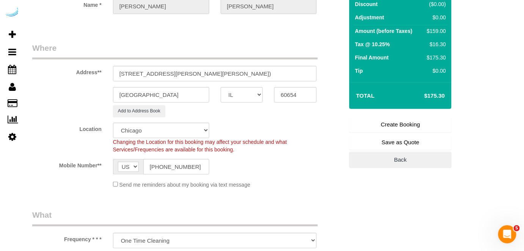
type textarea "Recurrency: One time service Permanent Notes:No notes from this customer.Today'…"
click at [364, 126] on link "Create Booking" at bounding box center [400, 125] width 102 height 16
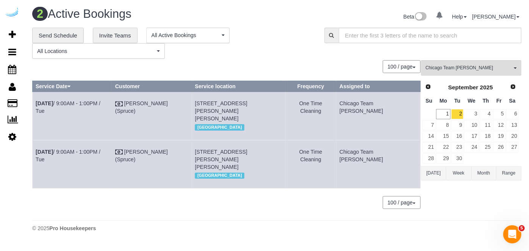
drag, startPoint x: 120, startPoint y: 157, endPoint x: 36, endPoint y: 45, distance: 139.6
click at [36, 153] on td "Sep 2nd / 9:00AM - 1:00PM / Tue" at bounding box center [73, 164] width 80 height 48
drag, startPoint x: 250, startPoint y: 167, endPoint x: 201, endPoint y: 150, distance: 52.4
click at [201, 150] on td "71 W Hubbard St, Unit 3010 ( Julia Jiang, Amli River North, 1470588), Chicago, …" at bounding box center [239, 164] width 94 height 48
copy span "[STREET_ADDRESS][PERSON_NAME][PERSON_NAME]"
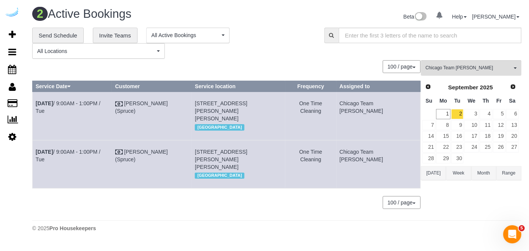
drag, startPoint x: 415, startPoint y: 153, endPoint x: 355, endPoint y: 152, distance: 59.9
click at [358, 156] on td "Chicago Team [PERSON_NAME]" at bounding box center [378, 164] width 84 height 48
copy td "Chicago Team [PERSON_NAME]"
click at [478, 118] on link "3" at bounding box center [471, 114] width 14 height 10
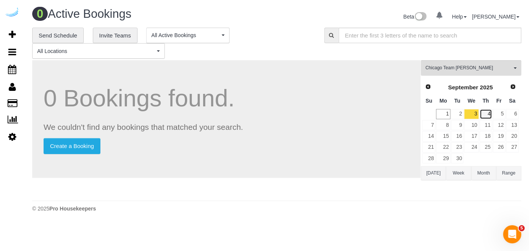
click at [486, 113] on link "4" at bounding box center [486, 114] width 13 height 10
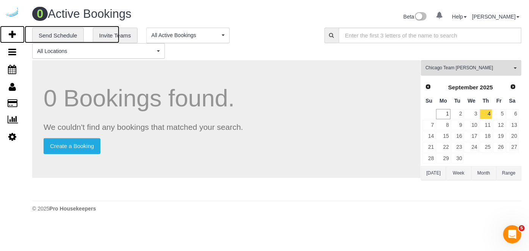
drag, startPoint x: 16, startPoint y: 34, endPoint x: 64, endPoint y: 5, distance: 56.7
click at [16, 34] on icon at bounding box center [12, 34] width 7 height 9
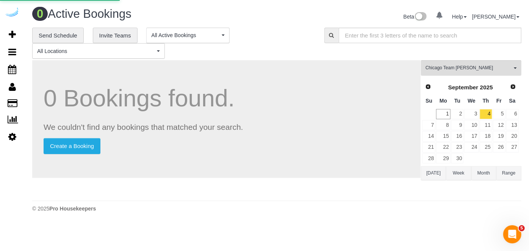
select select "4"
select select "number:9"
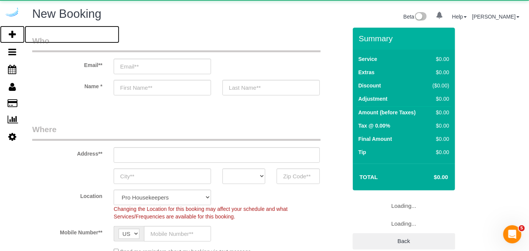
select select "object:3560"
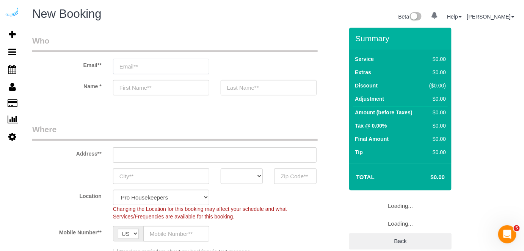
click at [129, 69] on input "email" at bounding box center [161, 67] width 96 height 16
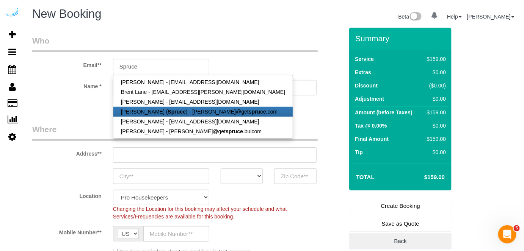
click at [142, 111] on link "[PERSON_NAME] ( Spruce ) - [PERSON_NAME]@get spruce .com" at bounding box center [202, 112] width 179 height 10
type input "[PERSON_NAME][EMAIL_ADDRESS][DOMAIN_NAME]"
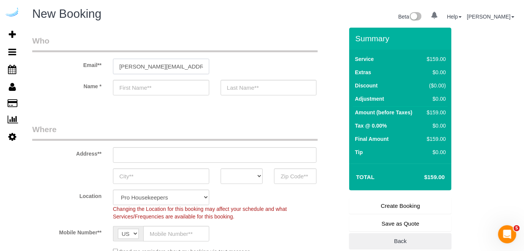
type input "[PERSON_NAME]"
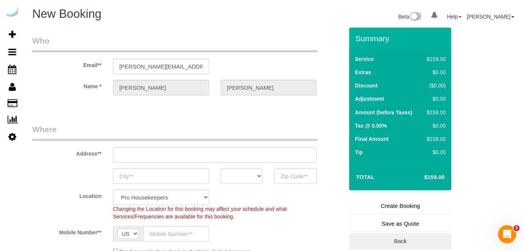
type input "[STREET_ADDRESS][PERSON_NAME]"
type input "Austin"
select select "[GEOGRAPHIC_DATA]"
type input "78704"
select select "9"
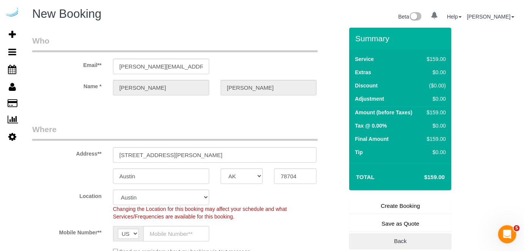
select select "object:3599"
click at [201, 152] on input "[STREET_ADDRESS][PERSON_NAME]" at bounding box center [215, 155] width 204 height 16
paste input "700 N Larrabee St, Chicago, IL 60654"
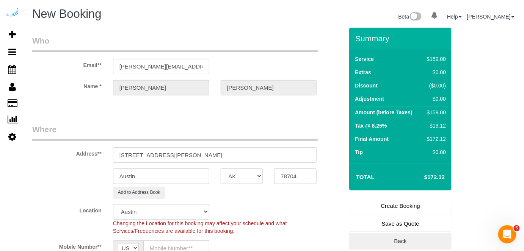
drag, startPoint x: 214, startPoint y: 154, endPoint x: 230, endPoint y: 151, distance: 15.8
click at [232, 152] on input "700 N Larrabee St, Chicago, IL 60654" at bounding box center [215, 155] width 204 height 16
drag, startPoint x: 195, startPoint y: 155, endPoint x: 232, endPoint y: 155, distance: 37.5
click at [228, 154] on input "700 N Larrabee St, Chicago, IL 60654" at bounding box center [215, 155] width 204 height 16
click at [234, 156] on input "700 N Larrabee St, Chicago, IL 60654" at bounding box center [215, 155] width 204 height 16
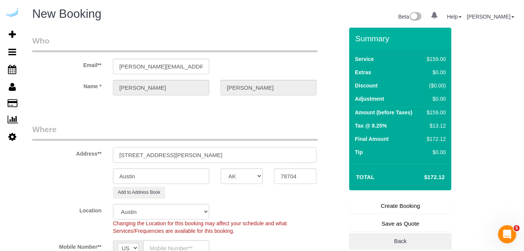
click at [194, 153] on input "700 N Larrabee St, Chicago, IL 60654" at bounding box center [215, 155] width 204 height 16
drag, startPoint x: 240, startPoint y: 152, endPoint x: 245, endPoint y: 153, distance: 4.9
click at [244, 152] on input "700 N Larrabee St, Chicago, IL 60654" at bounding box center [215, 155] width 204 height 16
click at [255, 160] on input "700 N Larrabee St, Chicago, IL 60654" at bounding box center [215, 155] width 204 height 16
drag, startPoint x: 209, startPoint y: 154, endPoint x: 248, endPoint y: 153, distance: 38.7
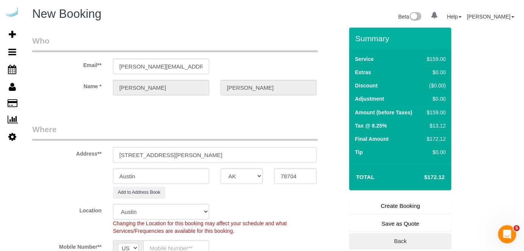
click at [246, 153] on input "700 N Larrabee St, Chicago, IL 60654" at bounding box center [215, 155] width 204 height 16
type input "700 N Larrabee St, Chicago, IL 60654"
click at [294, 175] on input "78704" at bounding box center [295, 177] width 42 height 16
paste input "6065"
type input "60654"
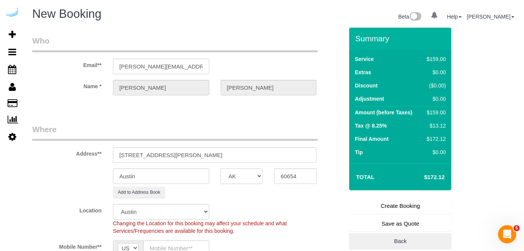
click at [259, 174] on select "AK AL AR AZ CA CO CT DC DE [GEOGRAPHIC_DATA] [GEOGRAPHIC_DATA] HI IA ID IL IN K…" at bounding box center [242, 177] width 42 height 16
select select "11"
select select "IL"
click at [221, 169] on select "AK AL AR AZ CA CO CT DC DE [GEOGRAPHIC_DATA] [GEOGRAPHIC_DATA] HI IA ID IL IN K…" at bounding box center [242, 177] width 42 height 16
select select "object:3651"
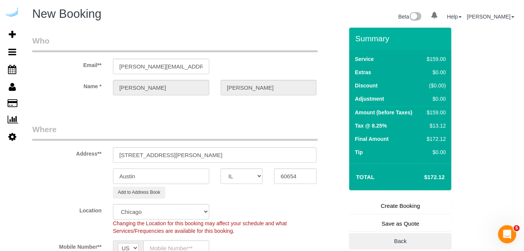
click at [195, 175] on input "Austin" at bounding box center [161, 177] width 96 height 16
type input "[GEOGRAPHIC_DATA]"
drag, startPoint x: 168, startPoint y: 156, endPoint x: 288, endPoint y: 154, distance: 119.4
click at [287, 154] on input "700 N Larrabee St, Chicago, IL 60654" at bounding box center [215, 155] width 204 height 16
paste input "Mae Hill"
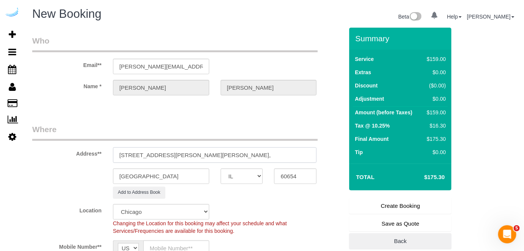
paste input "700 N Larrabee St"
paste input "1470814"
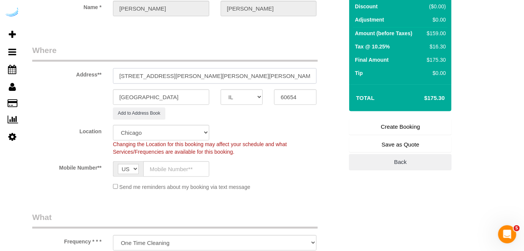
scroll to position [172, 0]
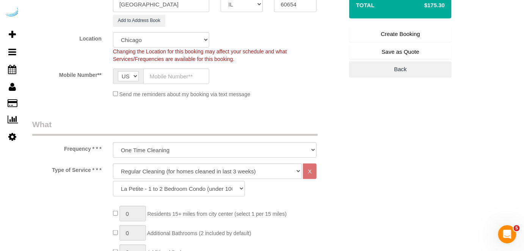
type input "700 N Larrabee St, Unit 214 ( Mae Hill, 700 N Larrabee St, 1470814)"
click at [190, 79] on input "text" at bounding box center [176, 77] width 66 height 16
type input "[PHONE_NUMBER]"
type input "[PERSON_NAME]"
type input "[PHONE_NUMBER]"
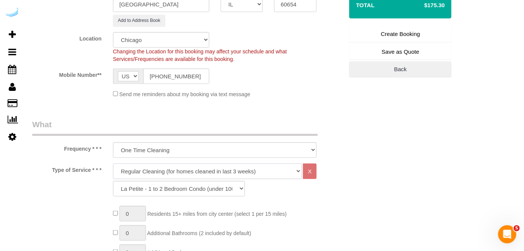
click at [186, 165] on select "Deep Cleaning (for homes that have not been cleaned in 3+ weeks) Spruce Regular…" at bounding box center [207, 172] width 189 height 16
select select "282"
click at [113, 164] on select "Deep Cleaning (for homes that have not been cleaned in 3+ weeks) Spruce Regular…" at bounding box center [207, 172] width 189 height 16
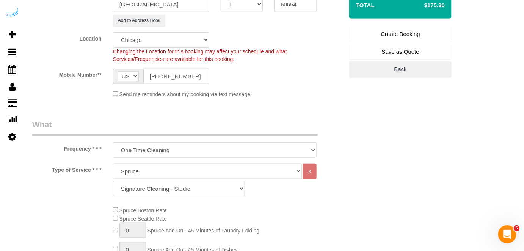
click at [173, 190] on select "Signature Cleaning - Studio Signature Cleaning - 1 Bed 1 Bath Signature Cleanin…" at bounding box center [179, 189] width 132 height 16
select select "325"
click at [113, 181] on select "Signature Cleaning - Studio Signature Cleaning - 1 Bed 1 Bath Signature Cleanin…" at bounding box center [179, 189] width 132 height 16
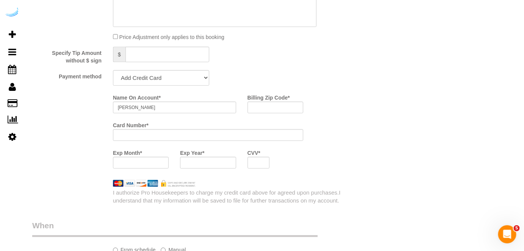
scroll to position [723, 0]
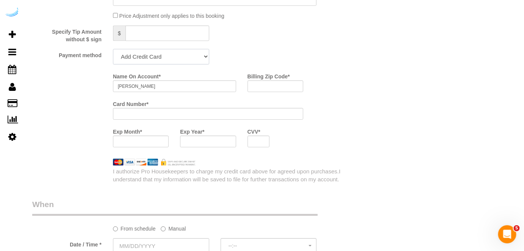
click at [164, 57] on select "Add Credit Card Cash Check Paypal" at bounding box center [161, 57] width 96 height 16
select select "string:check"
click at [113, 50] on select "Add Credit Card Cash Check Paypal" at bounding box center [161, 57] width 96 height 16
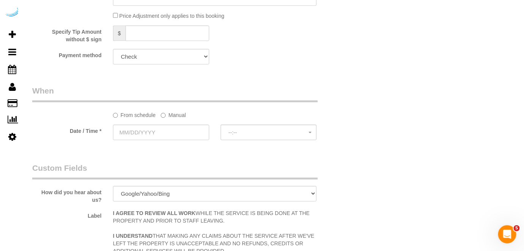
click at [176, 115] on label "Manual" at bounding box center [173, 114] width 25 height 10
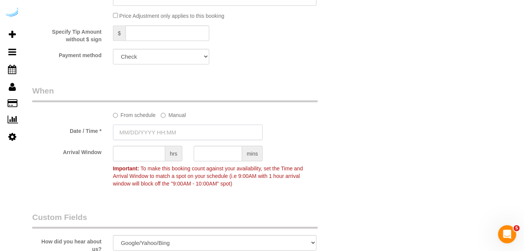
click at [166, 131] on input "text" at bounding box center [188, 133] width 150 height 16
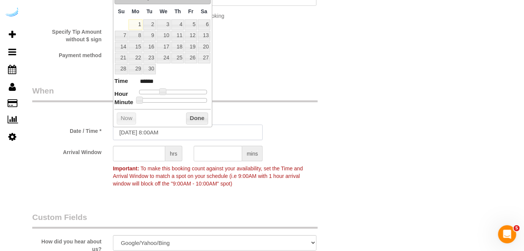
scroll to position [689, 0]
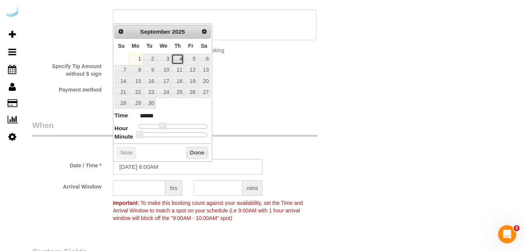
click at [177, 56] on link "4" at bounding box center [177, 59] width 13 height 10
type input "[DATE] 9:00AM"
type input "******"
type input "09/04/2025 10:00AM"
type input "*******"
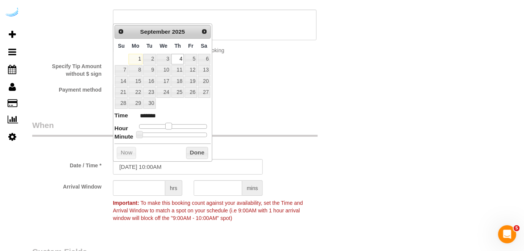
type input "09/04/2025 11:00AM"
type input "*******"
type input "09/04/2025 12:00PM"
type input "*******"
type input "09/04/2025 1:00PM"
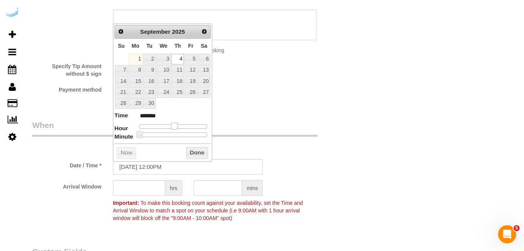
type input "******"
drag, startPoint x: 163, startPoint y: 123, endPoint x: 177, endPoint y: 127, distance: 14.9
click at [177, 127] on span at bounding box center [177, 126] width 7 height 7
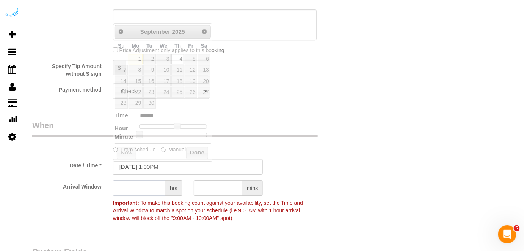
click at [145, 191] on input "text" at bounding box center [139, 188] width 52 height 16
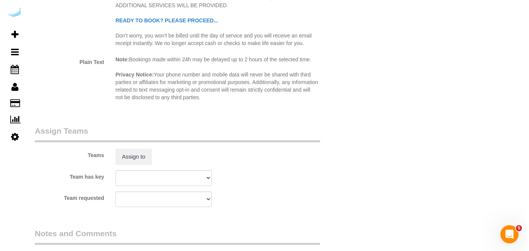
scroll to position [1102, 0]
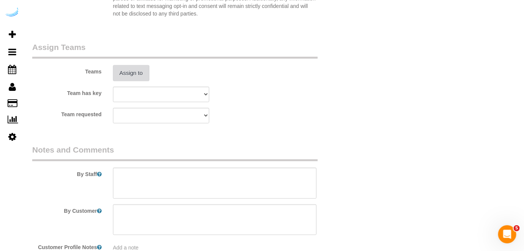
type input "4"
click at [131, 76] on button "Assign to" at bounding box center [131, 73] width 36 height 16
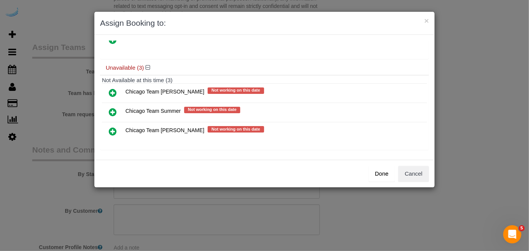
click at [113, 127] on icon at bounding box center [113, 131] width 8 height 9
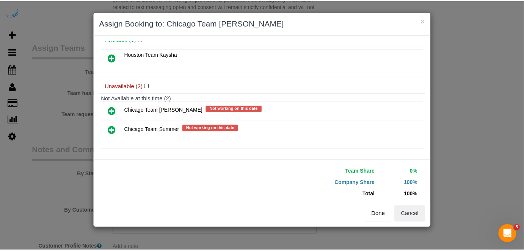
scroll to position [50, 0]
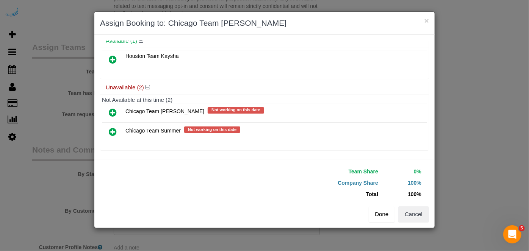
click at [382, 216] on button "Done" at bounding box center [382, 214] width 27 height 16
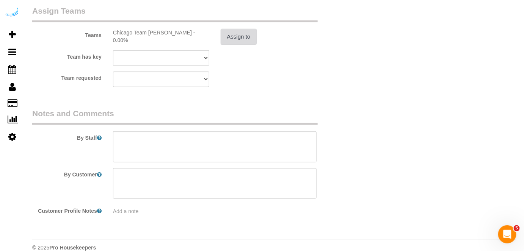
scroll to position [1149, 0]
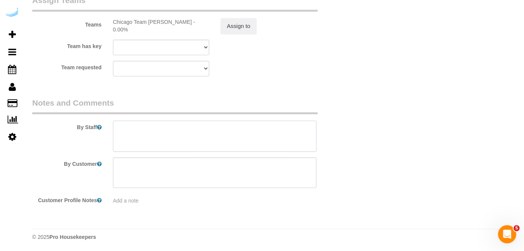
click at [232, 127] on textarea at bounding box center [215, 136] width 204 height 31
click at [229, 140] on textarea at bounding box center [215, 136] width 204 height 31
paste textarea "140 MINUTE CLEAN"
type textarea "Recurrency: Every 5 weeks 140 MINUTE CLEAN"
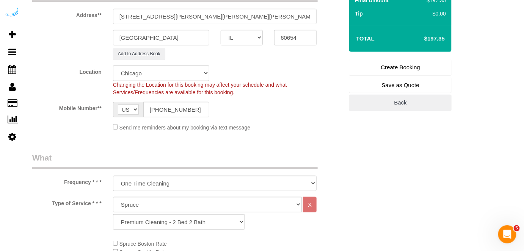
scroll to position [13, 0]
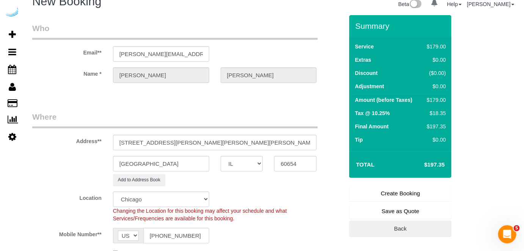
click at [386, 194] on link "Create Booking" at bounding box center [400, 194] width 102 height 16
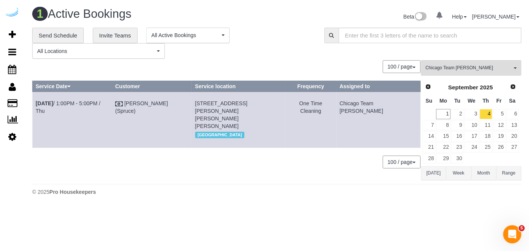
drag, startPoint x: 107, startPoint y: 106, endPoint x: 30, endPoint y: 12, distance: 121.5
click at [34, 101] on td "Sep 4th / 1:00PM - 5:00PM / Thu" at bounding box center [73, 120] width 80 height 56
copy link "Sep 4th / 1:00PM - 5:00PM / Thu"
drag, startPoint x: 241, startPoint y: 116, endPoint x: 202, endPoint y: 104, distance: 41.6
click at [202, 104] on td "700 N Larrabee St, Unit 214 ( Mae Hill, 700 N Larrabee St, 1470814), Chicago, I…" at bounding box center [238, 120] width 93 height 56
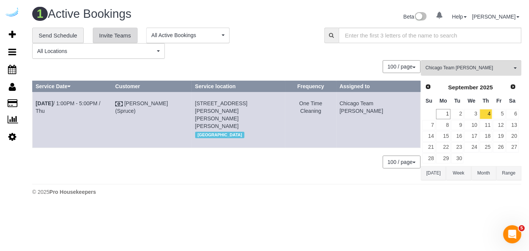
copy span "[STREET_ADDRESS][PERSON_NAME][PERSON_NAME][PERSON_NAME]"
drag, startPoint x: 415, startPoint y: 106, endPoint x: 361, endPoint y: 107, distance: 53.8
click at [361, 107] on td "Chicago Team [PERSON_NAME]" at bounding box center [378, 120] width 84 height 56
copy td "Chicago Team [PERSON_NAME]"
click at [500, 112] on link "5" at bounding box center [499, 114] width 13 height 10
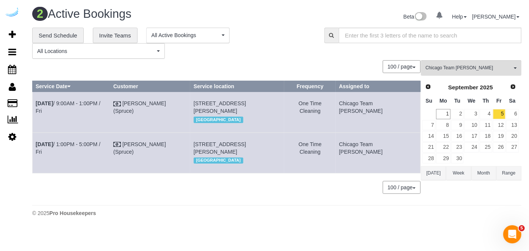
click at [451, 59] on div "**********" at bounding box center [276, 115] width 489 height 174
click at [452, 68] on span "Chicago Team [PERSON_NAME]" at bounding box center [468, 68] width 86 height 6
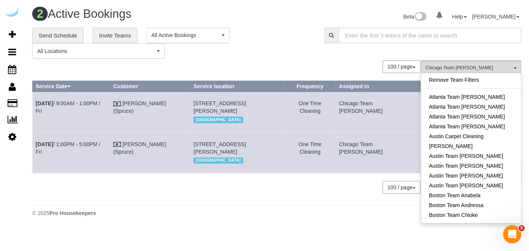
scroll to position [143, 0]
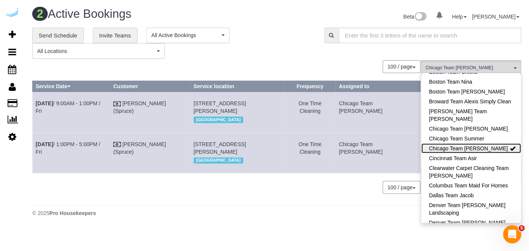
click at [502, 151] on link "Chicago Team [PERSON_NAME]" at bounding box center [471, 149] width 100 height 10
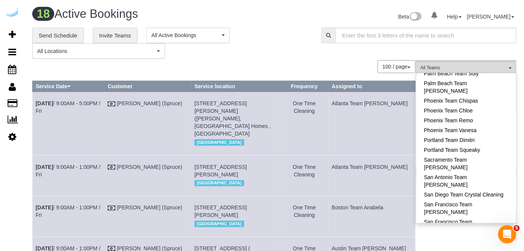
scroll to position [660, 0]
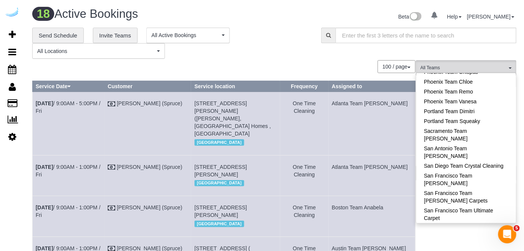
click at [471, 223] on link "Sarasota Team [PERSON_NAME]" at bounding box center [466, 228] width 100 height 10
click at [341, 50] on div "**********" at bounding box center [274, 43] width 495 height 31
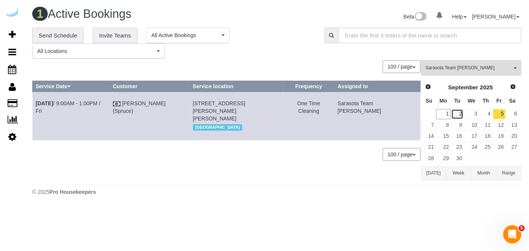
click at [463, 111] on link "2" at bounding box center [457, 114] width 13 height 10
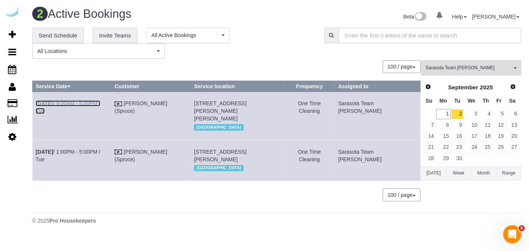
drag, startPoint x: 103, startPoint y: 102, endPoint x: 213, endPoint y: 25, distance: 133.7
click at [100, 102] on link "Sep 2nd / 9:00AM - 5:00PM / Tue" at bounding box center [68, 107] width 65 height 14
click at [89, 154] on link "Sep 2nd / 1:00PM - 5:00PM / Tue" at bounding box center [68, 156] width 65 height 14
click at [471, 113] on link "3" at bounding box center [471, 114] width 14 height 10
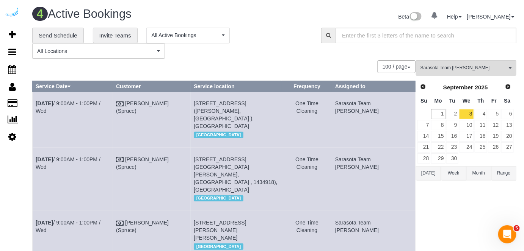
scroll to position [88, 0]
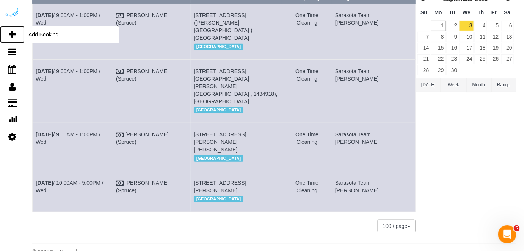
click at [11, 31] on icon at bounding box center [12, 34] width 7 height 9
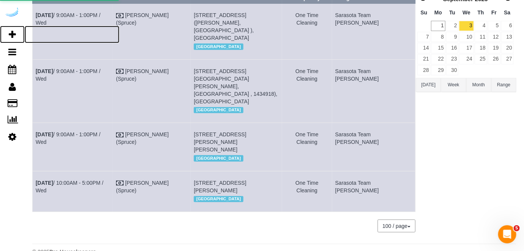
select select "number:9"
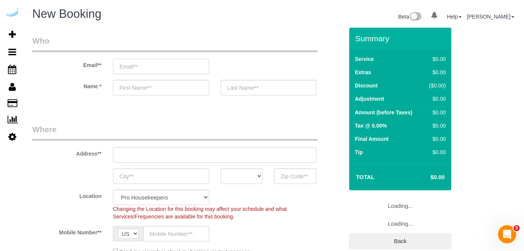
click at [155, 67] on input "email" at bounding box center [161, 67] width 96 height 16
select select "object:5495"
select select "4"
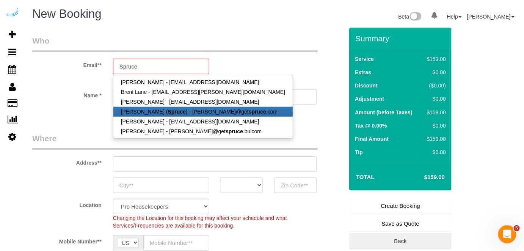
click at [168, 110] on strong "Spruce" at bounding box center [177, 112] width 18 height 6
type input "[PERSON_NAME][EMAIL_ADDRESS][DOMAIN_NAME]"
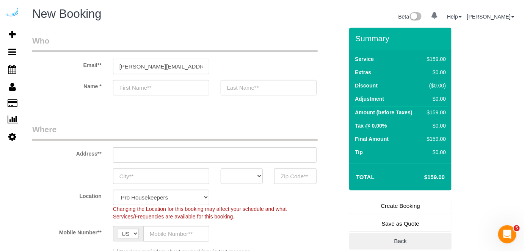
type input "[PERSON_NAME]"
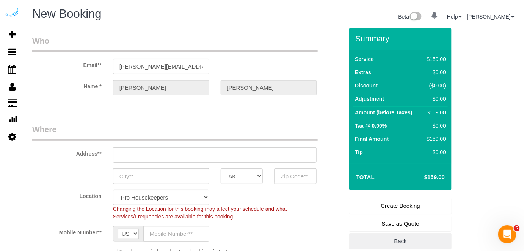
type input "[STREET_ADDRESS][PERSON_NAME]"
type input "Austin"
select select "[GEOGRAPHIC_DATA]"
type input "78704"
select select "9"
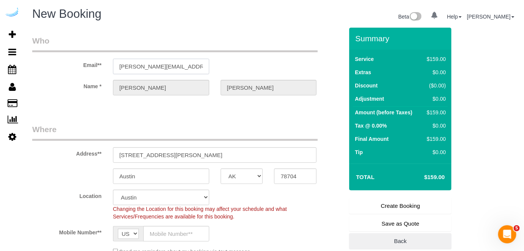
select select "object:5534"
click at [171, 152] on input "[STREET_ADDRESS][PERSON_NAME]" at bounding box center [215, 155] width 204 height 16
paste input "7000 Tides Cir, Sarasota, FL 34240"
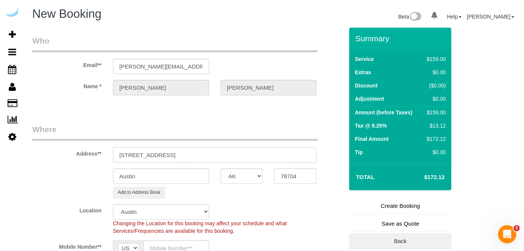
drag, startPoint x: 193, startPoint y: 155, endPoint x: 265, endPoint y: 167, distance: 72.5
click at [244, 151] on input "7000 Tides Cir, Sarasota, FL 34240" at bounding box center [215, 155] width 204 height 16
type input "7000 Tides Cir, Sarasota, FL 34240"
click at [299, 176] on input "78704" at bounding box center [295, 177] width 42 height 16
paste input "34240"
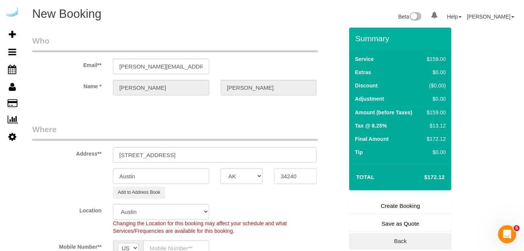
type input "34240"
click at [234, 177] on select "AK AL AR AZ CA CO CT DC DE [GEOGRAPHIC_DATA] [GEOGRAPHIC_DATA] HI IA ID IL IN K…" at bounding box center [242, 177] width 42 height 16
select select "22"
select select "FL"
click at [221, 169] on select "AK AL AR AZ CA CO CT DC DE [GEOGRAPHIC_DATA] [GEOGRAPHIC_DATA] HI IA ID IL IN K…" at bounding box center [242, 177] width 42 height 16
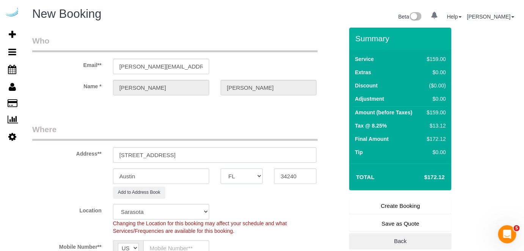
select select "object:5586"
click at [187, 178] on input "Austin" at bounding box center [161, 177] width 96 height 16
type input "A"
type input "s"
type input "[GEOGRAPHIC_DATA]"
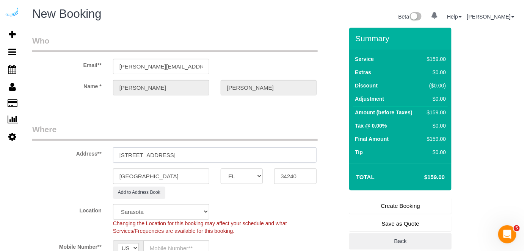
drag, startPoint x: 272, startPoint y: 157, endPoint x: 309, endPoint y: 154, distance: 36.5
click at [303, 156] on input "7000 Tides Cir, Sarasota, FL 34240" at bounding box center [215, 155] width 204 height 16
paste input "Jamie Davis"
paste input "Tides at Waterside"
paste input "1470641"
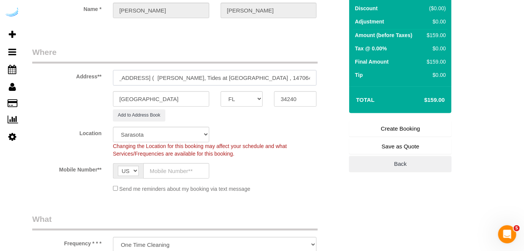
scroll to position [103, 0]
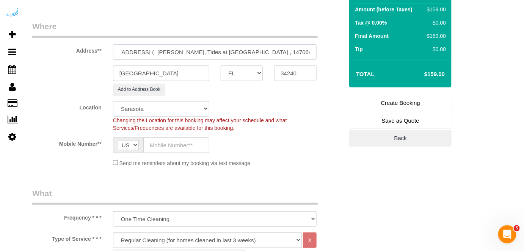
type input "7000 Tides Cir, Building 355, Unit 355 ( Jamie Davis, Tides at Waterside , 1470…"
click at [174, 139] on input "text" at bounding box center [176, 146] width 66 height 16
type input "[PHONE_NUMBER]"
type input "[PERSON_NAME]"
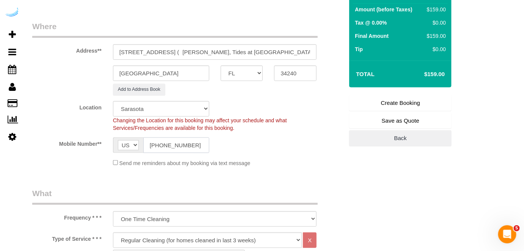
type input "[PHONE_NUMBER]"
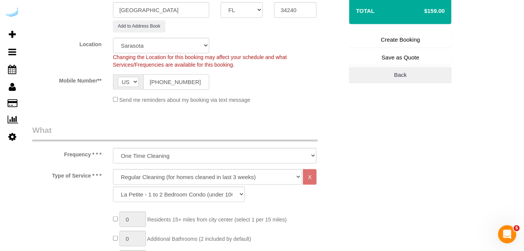
scroll to position [172, 0]
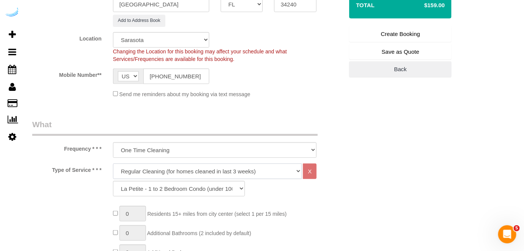
click at [182, 175] on select "Deep Cleaning (for homes that have not been cleaned in 3+ weeks) Spruce Regular…" at bounding box center [207, 172] width 189 height 16
select select "282"
click at [113, 164] on select "Deep Cleaning (for homes that have not been cleaned in 3+ weeks) Spruce Regular…" at bounding box center [207, 172] width 189 height 16
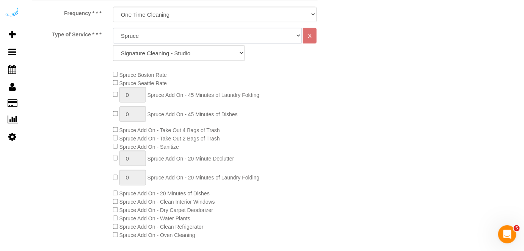
scroll to position [310, 0]
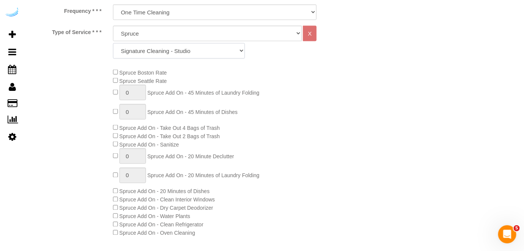
drag, startPoint x: 185, startPoint y: 45, endPoint x: 183, endPoint y: 55, distance: 10.7
click at [185, 45] on select "Signature Cleaning - Studio Signature Cleaning - 1 Bed 1 Bath Signature Cleanin…" at bounding box center [179, 51] width 132 height 16
select select "309"
click at [113, 43] on select "Signature Cleaning - Studio Signature Cleaning - 1 Bed 1 Bath Signature Cleanin…" at bounding box center [179, 51] width 132 height 16
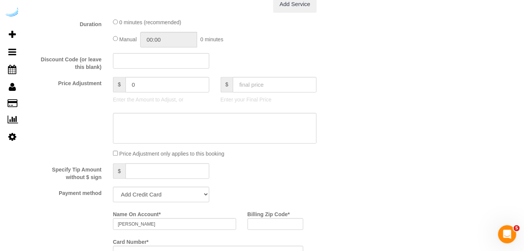
scroll to position [689, 0]
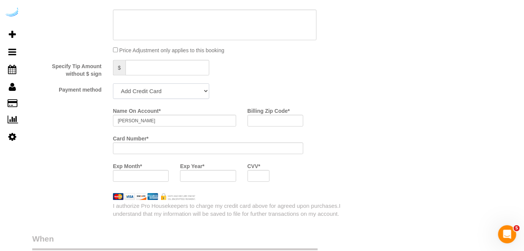
click at [162, 86] on select "Add Credit Card Cash Check Paypal" at bounding box center [161, 91] width 96 height 16
select select "string:check"
click at [113, 84] on select "Add Credit Card Cash Check Paypal" at bounding box center [161, 91] width 96 height 16
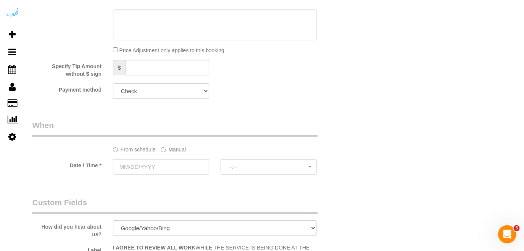
click at [169, 149] on label "Manual" at bounding box center [173, 148] width 25 height 10
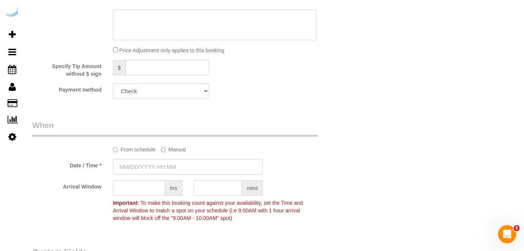
click at [155, 161] on input "text" at bounding box center [188, 167] width 150 height 16
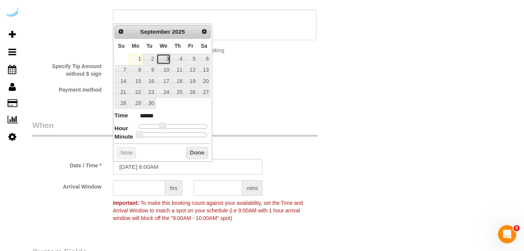
click at [164, 59] on link "3" at bounding box center [163, 59] width 14 height 10
type input "09/03/2025 9:00AM"
type input "******"
click at [166, 127] on span at bounding box center [165, 126] width 7 height 7
click at [144, 186] on input "text" at bounding box center [139, 188] width 52 height 16
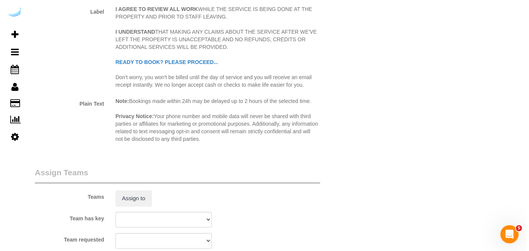
scroll to position [1068, 0]
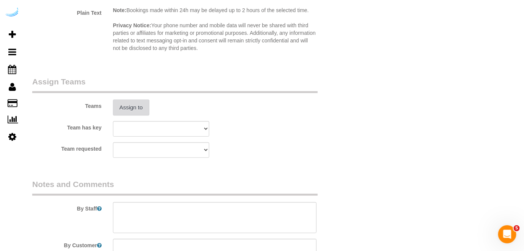
type input "8"
click at [134, 108] on button "Assign to" at bounding box center [131, 108] width 36 height 16
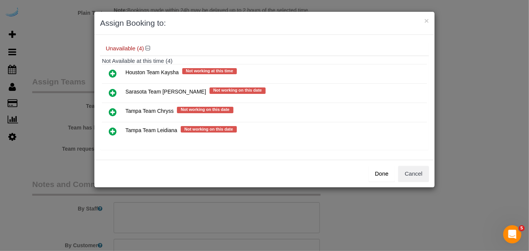
click at [114, 91] on icon at bounding box center [113, 92] width 8 height 9
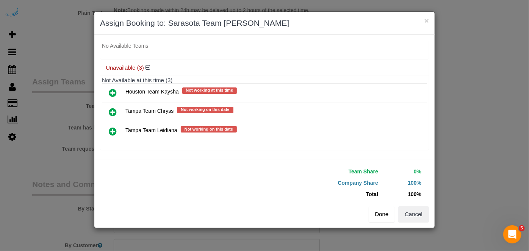
click at [384, 215] on button "Done" at bounding box center [382, 214] width 27 height 16
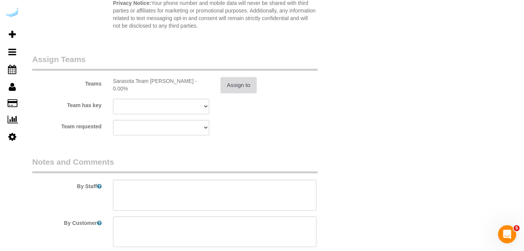
scroll to position [1102, 0]
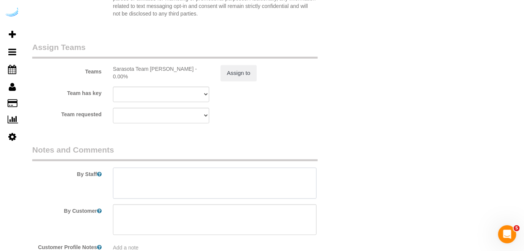
click at [232, 181] on textarea at bounding box center [215, 183] width 204 height 31
click at [219, 191] on textarea at bounding box center [215, 183] width 204 height 31
paste textarea "Permanent Notes:No notes from this customer.Today's Notes:No notes from this se…"
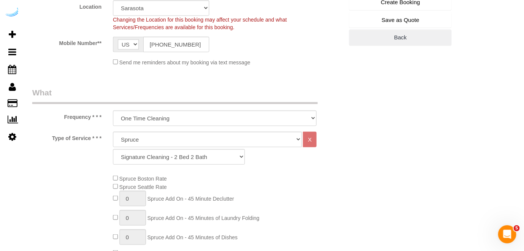
scroll to position [138, 0]
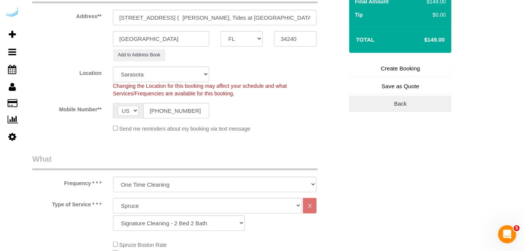
type textarea "Recurrency: One time service Permanent Notes:No notes from this customer.Today'…"
click at [383, 70] on link "Create Booking" at bounding box center [400, 69] width 102 height 16
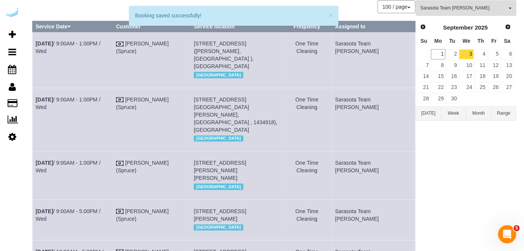
scroll to position [136, 0]
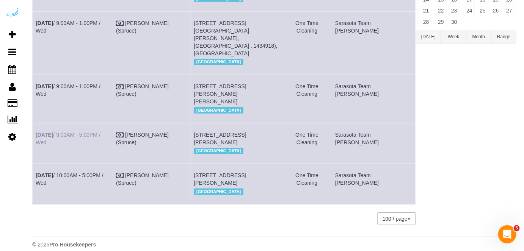
drag, startPoint x: 122, startPoint y: 116, endPoint x: 35, endPoint y: 113, distance: 86.8
click at [35, 123] on td "Sep 3rd / 9:00AM - 5:00PM / Wed" at bounding box center [73, 143] width 80 height 41
copy link "Sep 3rd / 9:00AM - 5:00PM / Wed"
drag, startPoint x: 289, startPoint y: 124, endPoint x: 206, endPoint y: 111, distance: 83.2
click at [206, 123] on td "7000 Tides Cir, Building 355, Unit 355 ( Jamie Davis, Tides At Waterside , 1470…" at bounding box center [236, 143] width 91 height 41
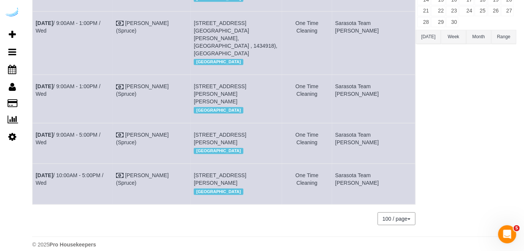
copy span "7000 Tides Cir, Building 355, Unit 355 ( Jamie Davis, Tides At Waterside , 1470…"
drag, startPoint x: 411, startPoint y: 113, endPoint x: 358, endPoint y: 113, distance: 53.4
click at [358, 123] on td "Sarasota Team [PERSON_NAME]" at bounding box center [373, 143] width 83 height 41
copy td "Sarasota Team [PERSON_NAME]"
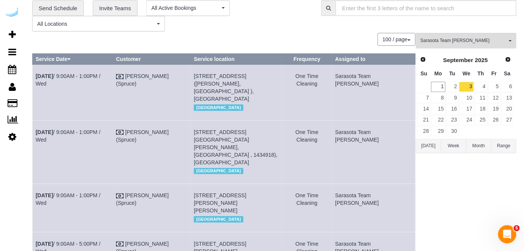
scroll to position [0, 0]
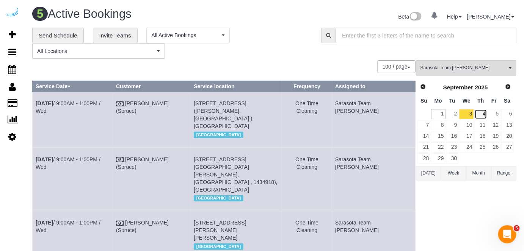
click at [479, 114] on link "4" at bounding box center [480, 114] width 13 height 10
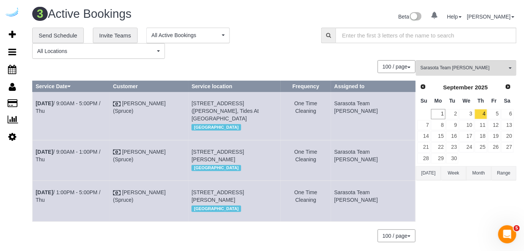
drag, startPoint x: 119, startPoint y: 161, endPoint x: 31, endPoint y: 153, distance: 88.3
click at [31, 153] on div "**********" at bounding box center [274, 139] width 495 height 222
copy div "Service Date Customer Service location Frequency Assigned to Sep 4th / 9:00AM -…"
click at [64, 159] on td "Sep 4th / 9:00AM - 1:00PM / Thu" at bounding box center [71, 160] width 77 height 41
drag, startPoint x: 120, startPoint y: 156, endPoint x: 37, endPoint y: 151, distance: 82.7
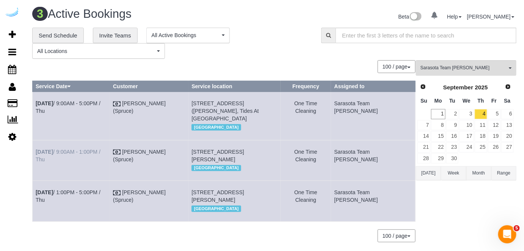
click at [35, 155] on td "Sep 4th / 9:00AM - 1:00PM / Thu" at bounding box center [71, 160] width 77 height 41
copy link "Sep 4th / 9:00AM - 1:00PM / Thu"
click at [67, 154] on td "Sep 4th / 9:00AM - 1:00PM / Thu" at bounding box center [71, 160] width 77 height 41
click at [68, 152] on link "Sep 4th / 9:00AM - 1:00PM / Thu" at bounding box center [68, 156] width 65 height 14
drag, startPoint x: 105, startPoint y: 156, endPoint x: 37, endPoint y: 152, distance: 68.7
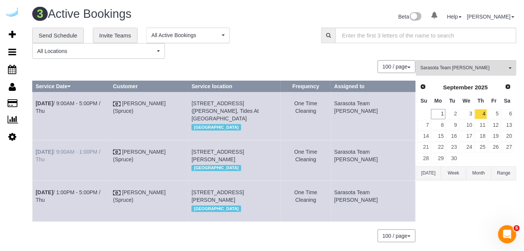
click at [37, 153] on td "Sep 4th / 9:00AM - 1:00PM / Thu" at bounding box center [71, 160] width 77 height 41
drag, startPoint x: 267, startPoint y: 162, endPoint x: 216, endPoint y: 164, distance: 50.8
click at [220, 155] on td "6325 Health Park Way, Building 201, Unit 201 (Phillip Brzenk, Brea Lakewood Ran…" at bounding box center [234, 160] width 92 height 41
drag, startPoint x: 226, startPoint y: 175, endPoint x: 199, endPoint y: 155, distance: 34.1
click at [199, 155] on tr "Sep 4th / 9:00AM - 1:00PM / Thu Brandie Louck (Spruce) 6325 Health Park Way, Bu…" at bounding box center [224, 160] width 383 height 41
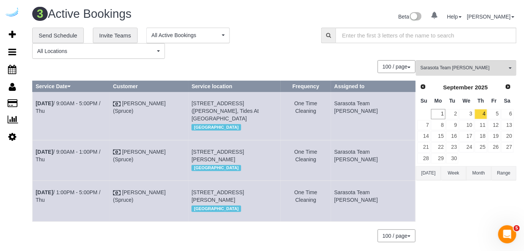
drag, startPoint x: 371, startPoint y: 157, endPoint x: 352, endPoint y: 158, distance: 19.0
click at [352, 158] on tr "Sep 4th / 9:00AM - 1:00PM / Thu Brandie Louck (Spruce) 6325 Health Park Way, Bu…" at bounding box center [224, 160] width 383 height 41
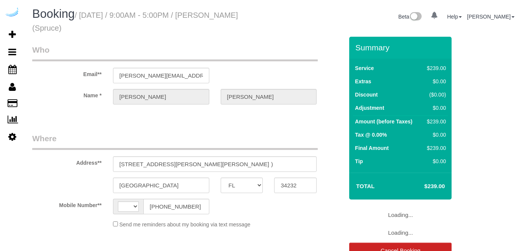
select select "FL"
select select "number:9"
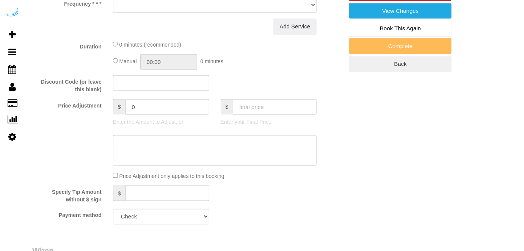
select select "string:[GEOGRAPHIC_DATA]"
select select "object:779"
select select "282"
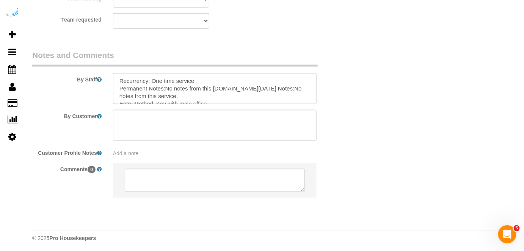
scroll to position [1193, 0]
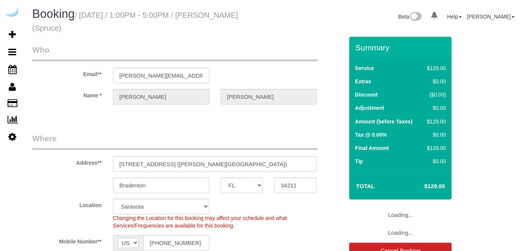
select select "FL"
select select "number:9"
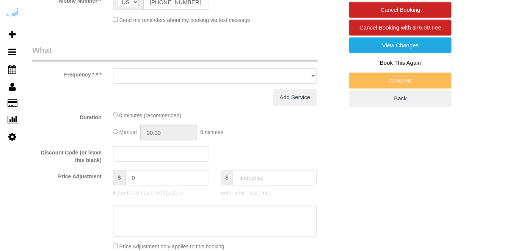
select select "object:779"
select select "282"
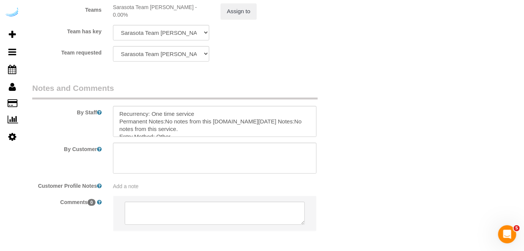
scroll to position [1193, 0]
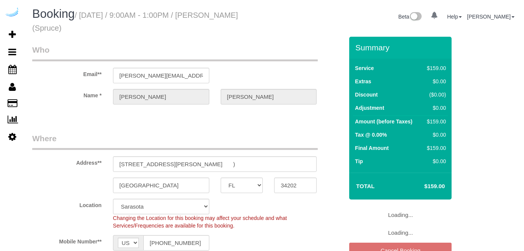
select select "FL"
select select "282"
select select "number:9"
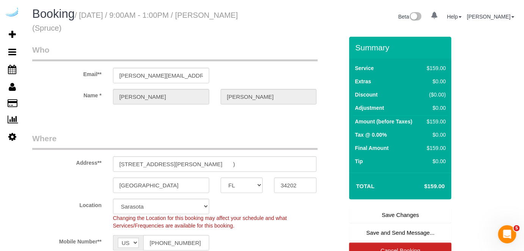
scroll to position [103, 0]
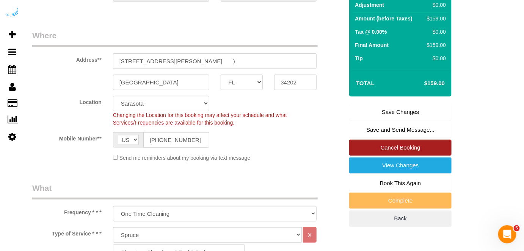
click at [386, 152] on link "Cancel Booking" at bounding box center [400, 148] width 102 height 16
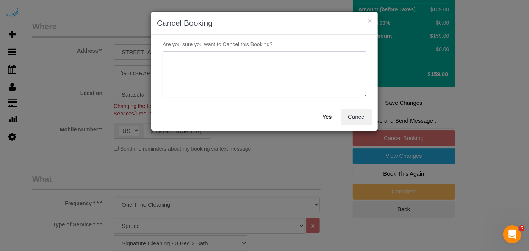
click at [275, 70] on textarea at bounding box center [265, 75] width 204 height 46
type textarea "Not on spruce."
click at [332, 117] on button "Yes" at bounding box center [327, 117] width 22 height 16
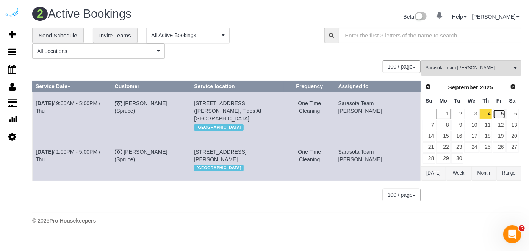
click at [501, 117] on link "5" at bounding box center [499, 114] width 13 height 10
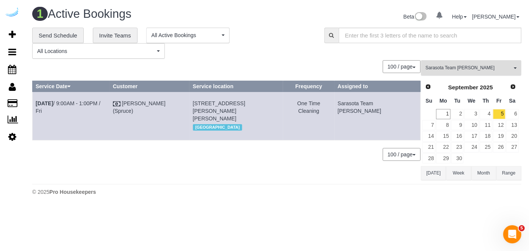
click at [453, 65] on span "Sarasota Team [PERSON_NAME]" at bounding box center [468, 68] width 86 height 6
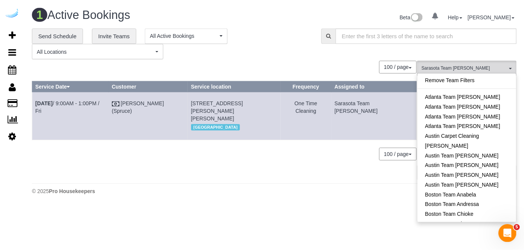
scroll to position [679, 0]
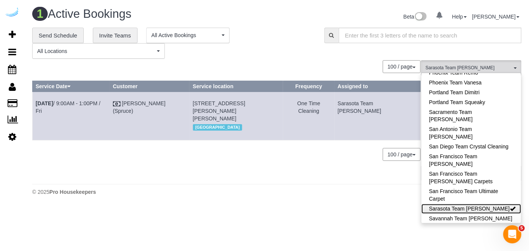
click at [494, 204] on link "Sarasota Team [PERSON_NAME]" at bounding box center [471, 209] width 100 height 10
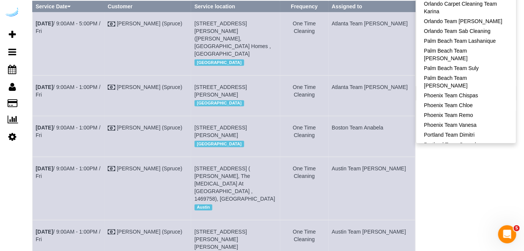
scroll to position [472, 0]
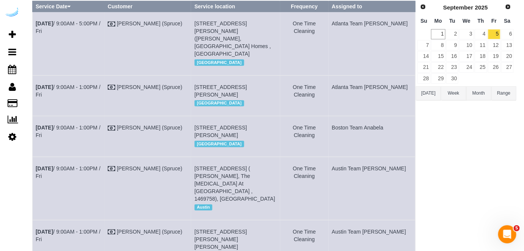
click at [458, 38] on td "2" at bounding box center [452, 34] width 13 height 11
click at [455, 35] on link "2" at bounding box center [452, 34] width 13 height 10
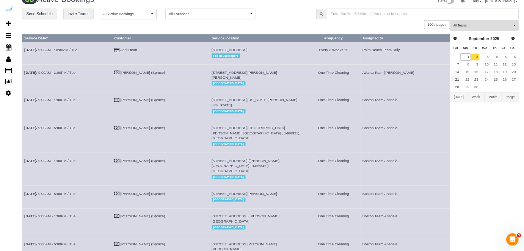
scroll to position [0, 0]
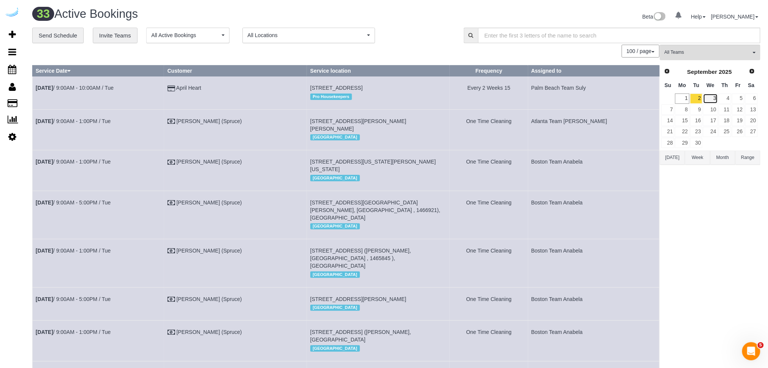
click at [523, 96] on link "3" at bounding box center [710, 99] width 14 height 10
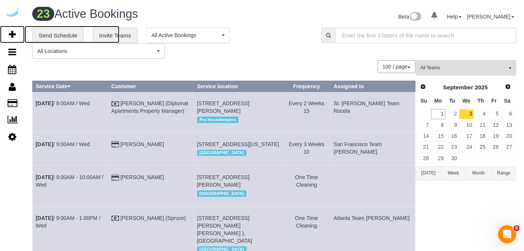
drag, startPoint x: 17, startPoint y: 36, endPoint x: 37, endPoint y: 14, distance: 30.3
click at [17, 36] on link "Add Booking" at bounding box center [12, 34] width 25 height 17
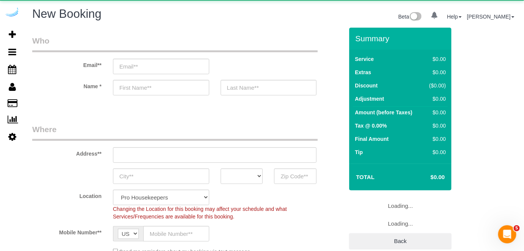
select select "4"
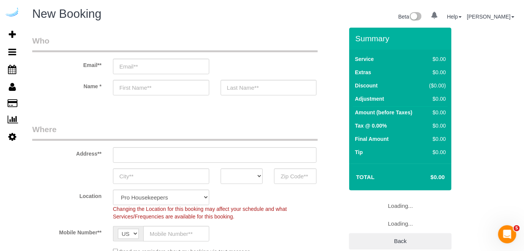
select select "object:3263"
click at [160, 66] on input "email" at bounding box center [161, 67] width 96 height 16
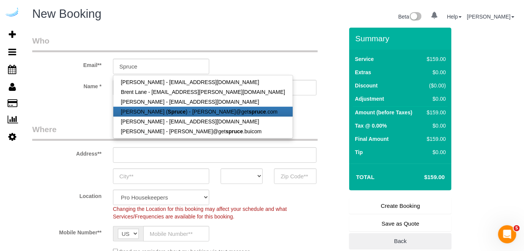
click at [168, 110] on strong "Spruce" at bounding box center [177, 112] width 18 height 6
type input "[PERSON_NAME][EMAIL_ADDRESS][DOMAIN_NAME]"
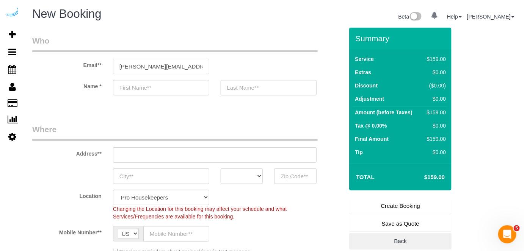
type input "[PERSON_NAME]"
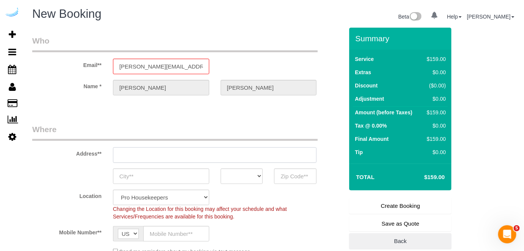
click at [202, 152] on input "text" at bounding box center [215, 155] width 204 height 16
type input "[STREET_ADDRESS][PERSON_NAME]"
type input "Austin"
select select "[GEOGRAPHIC_DATA]"
type input "78704"
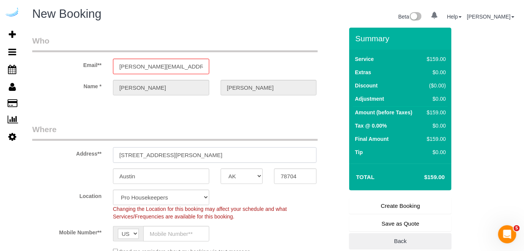
type input "v"
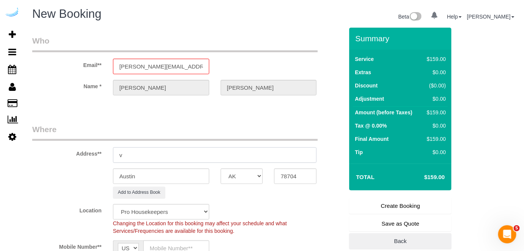
select select "9"
click at [196, 156] on input "v" at bounding box center [215, 155] width 204 height 16
select select "object:3307"
paste input "[STREET_ADDRESS][PERSON_NAME]"
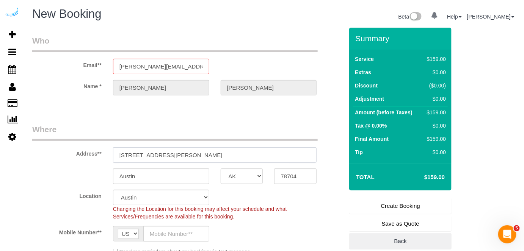
click at [174, 155] on input "[STREET_ADDRESS][PERSON_NAME]" at bounding box center [215, 155] width 204 height 16
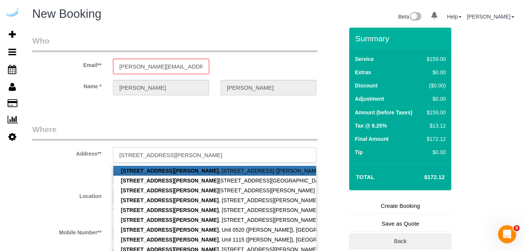
click at [207, 154] on input "[STREET_ADDRESS][PERSON_NAME]" at bounding box center [215, 155] width 204 height 16
paste input "[STREET_ADDRESS]"
drag, startPoint x: 194, startPoint y: 153, endPoint x: 236, endPoint y: 149, distance: 42.6
click at [235, 150] on input "[STREET_ADDRESS]" at bounding box center [215, 155] width 204 height 16
type input "[STREET_ADDRESS]"
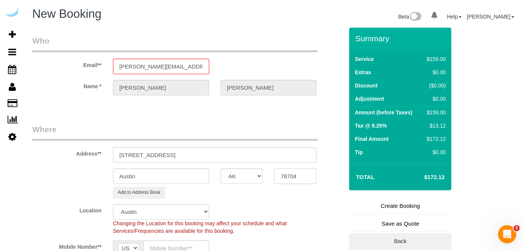
click at [288, 173] on input "78704" at bounding box center [295, 177] width 42 height 16
paste input "98101"
type input "98101"
click at [246, 175] on select "AK AL AR AZ CA CO CT DC DE [GEOGRAPHIC_DATA] [GEOGRAPHIC_DATA] HI IA ID IL IN K…" at bounding box center [242, 177] width 42 height 16
select select "WA"
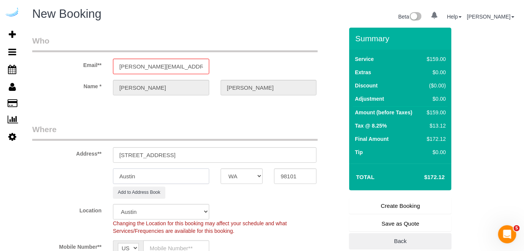
click at [194, 174] on input "Austin" at bounding box center [161, 177] width 96 height 16
select select "11"
type input "S"
select select "object:3482"
type input "[GEOGRAPHIC_DATA]"
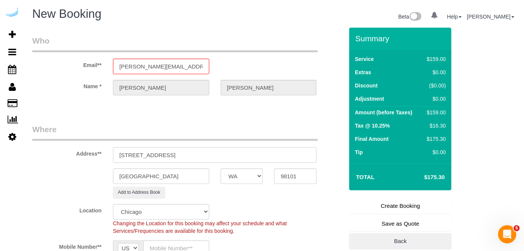
drag, startPoint x: 163, startPoint y: 152, endPoint x: 255, endPoint y: 152, distance: 92.1
click at [255, 152] on input "[STREET_ADDRESS]" at bounding box center [215, 155] width 204 height 16
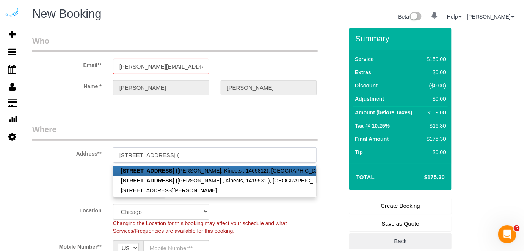
paste input "[PERSON_NAME]"
paste input "Kinects"
paste input "1465814"
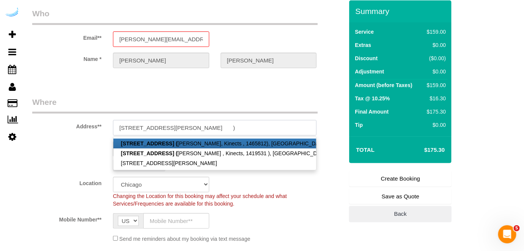
scroll to position [69, 0]
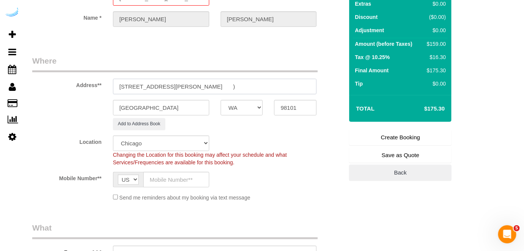
type input "[STREET_ADDRESS][PERSON_NAME] )"
click at [191, 141] on select "Pro Housekeepers [GEOGRAPHIC_DATA] [GEOGRAPHIC_DATA] [GEOGRAPHIC_DATA] [GEOGRAP…" at bounding box center [161, 144] width 96 height 16
select select "4"
click at [113, 136] on select "Pro Housekeepers [GEOGRAPHIC_DATA] [GEOGRAPHIC_DATA] [GEOGRAPHIC_DATA] [GEOGRAP…" at bounding box center [161, 144] width 96 height 16
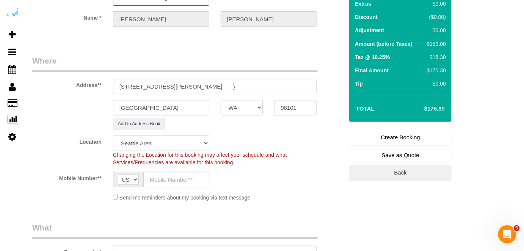
select select "object:3520"
select select "228"
click at [174, 183] on input "text" at bounding box center [176, 180] width 66 height 16
type input "[PHONE_NUMBER]"
type input "[PERSON_NAME]"
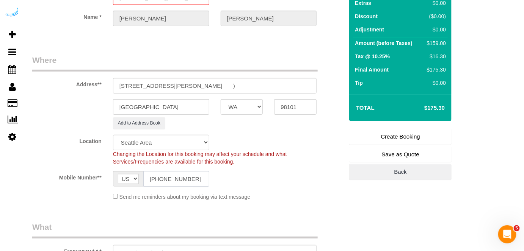
type input "[PHONE_NUMBER]"
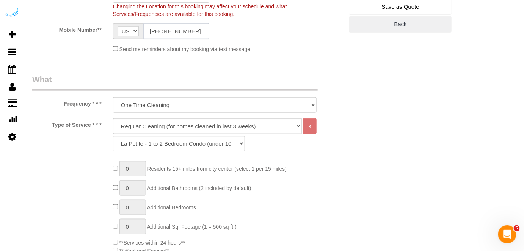
scroll to position [241, 0]
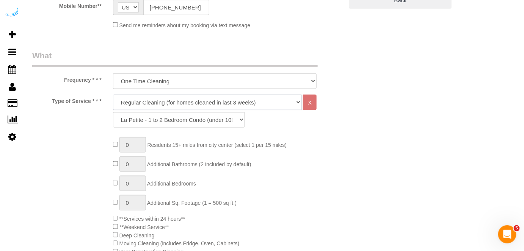
click at [200, 100] on select "Deep Cleaning (for homes that have not been cleaned in 3+ weeks) Spruce Regular…" at bounding box center [207, 103] width 189 height 16
select select "282"
click at [113, 95] on select "Deep Cleaning (for homes that have not been cleaned in 3+ weeks) Spruce Regular…" at bounding box center [207, 103] width 189 height 16
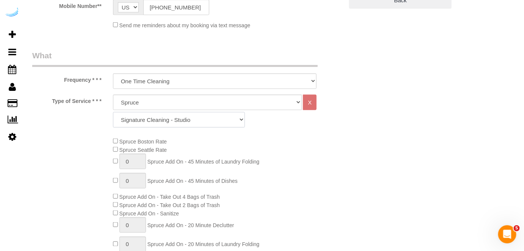
click at [196, 118] on select "Signature Cleaning - Studio Signature Cleaning - 1 Bed 1 Bath Signature Cleanin…" at bounding box center [179, 120] width 132 height 16
select select "304"
click at [113, 112] on select "Signature Cleaning - Studio Signature Cleaning - 1 Bed 1 Bath Signature Cleanin…" at bounding box center [179, 120] width 132 height 16
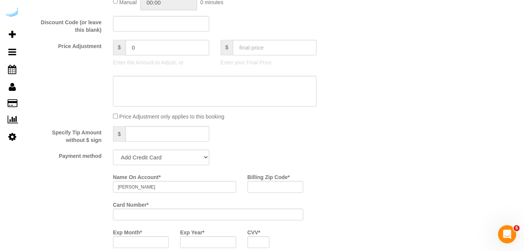
scroll to position [654, 0]
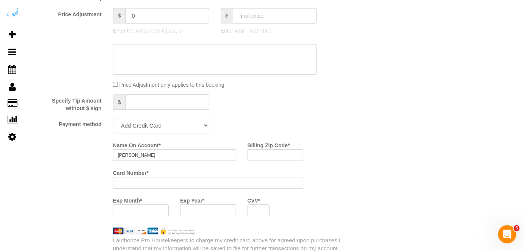
click at [167, 122] on select "Add Credit Card Cash Check Paypal" at bounding box center [161, 126] width 96 height 16
select select "string:check"
click at [113, 119] on select "Add Credit Card Cash Check Paypal" at bounding box center [161, 126] width 96 height 16
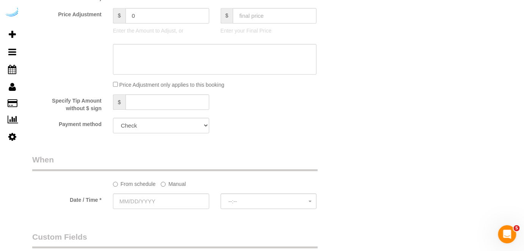
click at [167, 187] on label "Manual" at bounding box center [173, 183] width 25 height 10
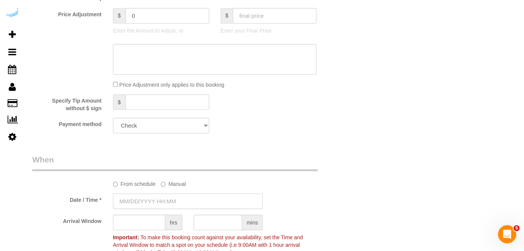
click at [163, 201] on input "text" at bounding box center [188, 202] width 150 height 16
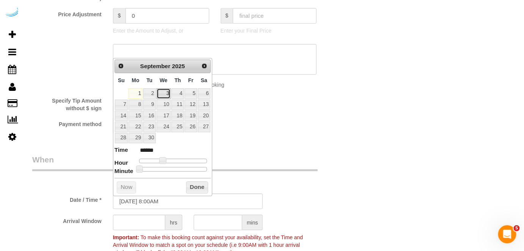
click at [163, 91] on link "3" at bounding box center [163, 93] width 14 height 10
type input "09/03/2025 9:00AM"
type input "******"
click at [164, 161] on span at bounding box center [165, 160] width 7 height 7
click at [145, 225] on input "text" at bounding box center [139, 223] width 52 height 16
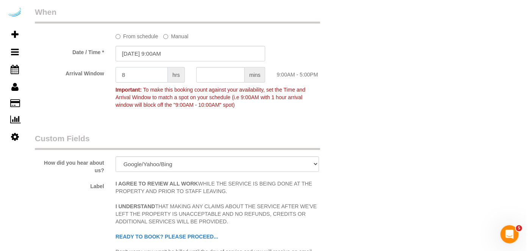
scroll to position [964, 0]
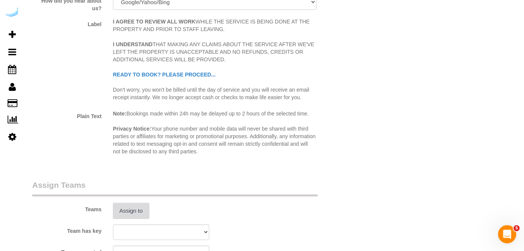
type input "8"
click at [137, 213] on button "Assign to" at bounding box center [131, 211] width 36 height 16
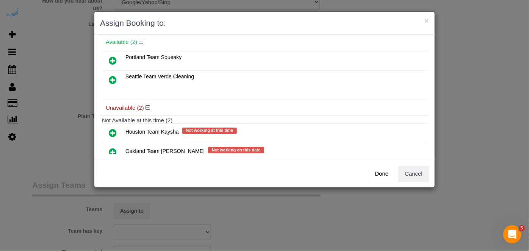
scroll to position [52, 0]
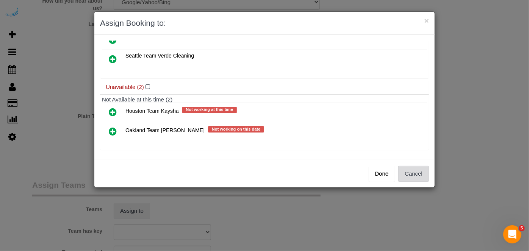
click at [416, 178] on button "Cancel" at bounding box center [413, 174] width 31 height 16
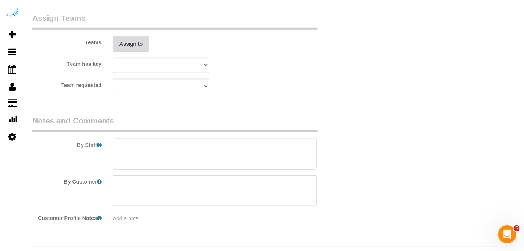
scroll to position [1137, 0]
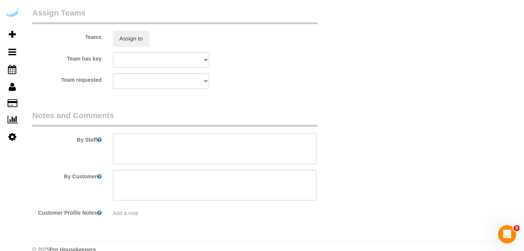
drag, startPoint x: 248, startPoint y: 152, endPoint x: 258, endPoint y: 67, distance: 84.7
click at [248, 148] on textarea at bounding box center [215, 148] width 204 height 31
click at [228, 144] on textarea at bounding box center [215, 148] width 204 height 31
paste textarea "Permanent Notes:No notes from this customer.Today's Notes:No notes from this se…"
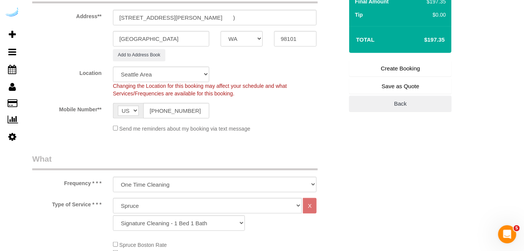
scroll to position [34, 0]
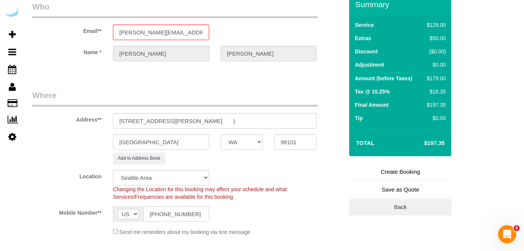
type textarea "Recurrency: EVERY 1 WEEK Permanent Notes:No notes from this customer.Today's No…"
click at [375, 171] on link "Create Booking" at bounding box center [400, 172] width 102 height 16
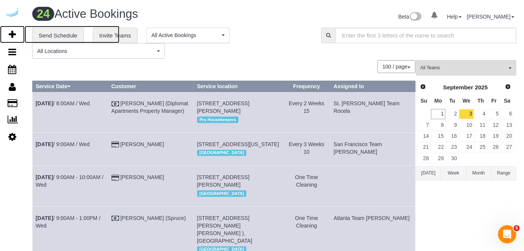
drag, startPoint x: 9, startPoint y: 32, endPoint x: 16, endPoint y: 22, distance: 11.7
click at [9, 32] on icon at bounding box center [12, 34] width 7 height 9
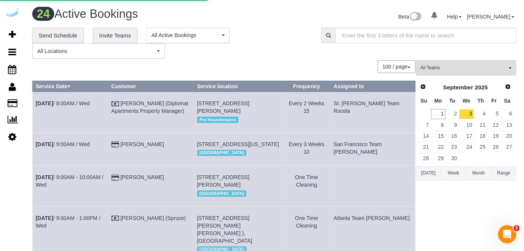
select select "number:9"
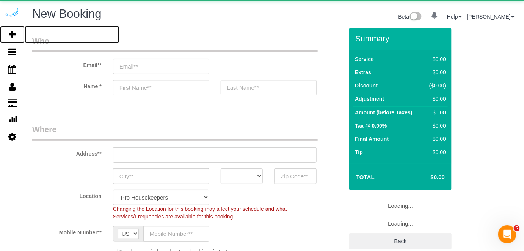
select select "object:5344"
select select "4"
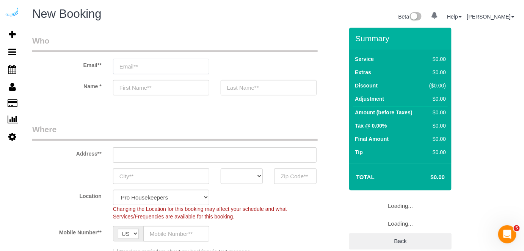
click at [181, 65] on input "email" at bounding box center [161, 67] width 96 height 16
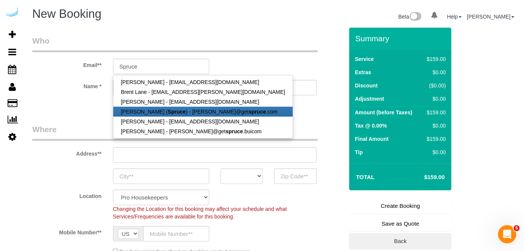
click at [173, 111] on strong "Spruce" at bounding box center [177, 112] width 18 height 6
type input "[PERSON_NAME][EMAIL_ADDRESS][DOMAIN_NAME]"
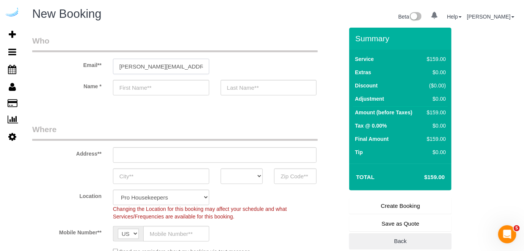
type input "[PERSON_NAME]"
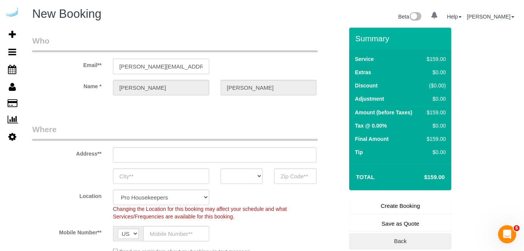
type input "[STREET_ADDRESS][PERSON_NAME]"
type input "Austin"
select select "[GEOGRAPHIC_DATA]"
type input "78704"
click at [209, 153] on input "[STREET_ADDRESS][PERSON_NAME]" at bounding box center [215, 155] width 204 height 16
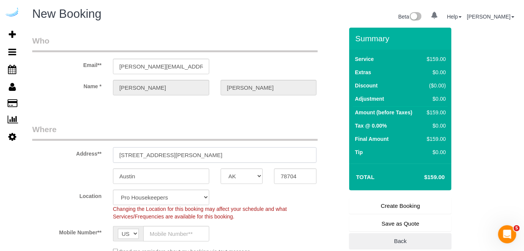
select select "9"
paste input "1823 Minor Ave, Seattle, WA 98101"
type input "1823 Minor Ave, Seattle, WA 98101"
select select "object:5508"
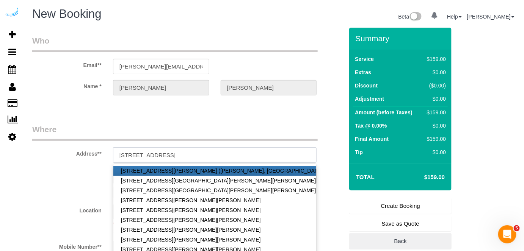
drag, startPoint x: 194, startPoint y: 153, endPoint x: 285, endPoint y: 150, distance: 91.0
click at [285, 150] on input "1823 Minor Ave, Seattle, WA 98101" at bounding box center [215, 155] width 204 height 16
type input "1823 Minor Ave, Seattle, WA 98101"
click at [289, 127] on legend "Where" at bounding box center [174, 132] width 285 height 17
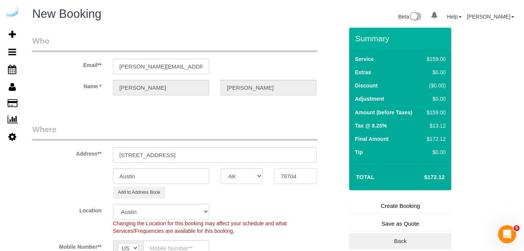
click at [296, 171] on input "78704" at bounding box center [295, 177] width 42 height 16
paste input "98101"
type input "98101"
drag, startPoint x: 239, startPoint y: 177, endPoint x: 233, endPoint y: 180, distance: 7.0
click at [239, 177] on select "AK AL AR AZ CA CO CT DC DE [GEOGRAPHIC_DATA] [GEOGRAPHIC_DATA] HI IA ID IL IN K…" at bounding box center [242, 177] width 42 height 16
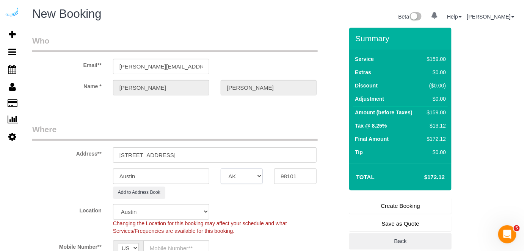
select select "WA"
click at [191, 178] on input "Austin" at bounding box center [161, 177] width 96 height 16
select select "11"
type input "S"
select select "object:5555"
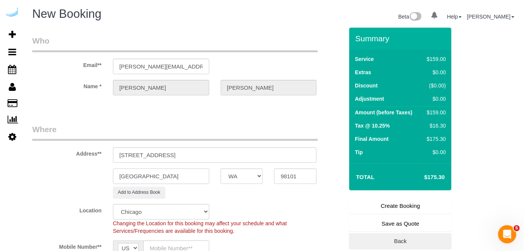
type input "[GEOGRAPHIC_DATA]"
drag, startPoint x: 163, startPoint y: 154, endPoint x: 264, endPoint y: 156, distance: 101.2
click at [261, 155] on input "1823 Minor Ave, Seattle, WA 98101" at bounding box center [215, 155] width 204 height 16
paste input "Kate Chon"
paste input "Kinects"
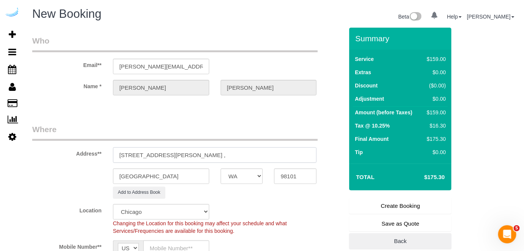
paste input "1429759"
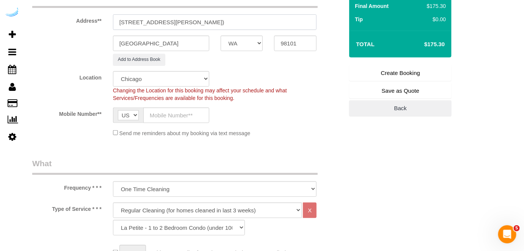
scroll to position [138, 0]
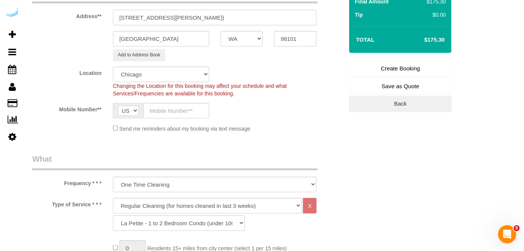
type input "1823 Minor Ave, Building 1105, Unit 1105 ( Kate Chon, Kinects , 1429759)"
click at [181, 70] on select "Pro Housekeepers [GEOGRAPHIC_DATA] [GEOGRAPHIC_DATA] [GEOGRAPHIC_DATA] [GEOGRAP…" at bounding box center [161, 75] width 96 height 16
select select "4"
click at [113, 67] on select "Pro Housekeepers [GEOGRAPHIC_DATA] [GEOGRAPHIC_DATA] [GEOGRAPHIC_DATA] [GEOGRAP…" at bounding box center [161, 75] width 96 height 16
select select "object:5584"
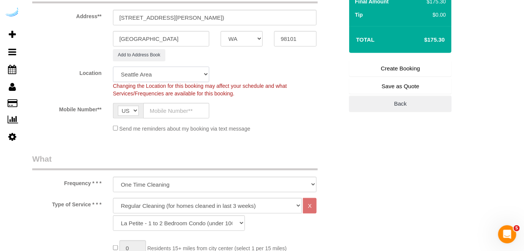
select select "228"
click at [158, 107] on input "text" at bounding box center [176, 111] width 66 height 16
type input "[PHONE_NUMBER]"
type input "[PERSON_NAME]"
type input "[PHONE_NUMBER]"
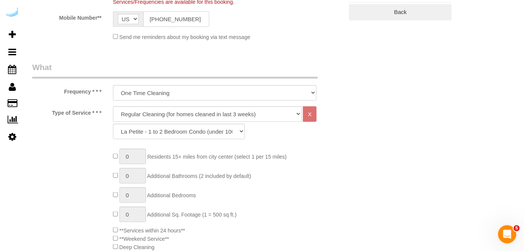
scroll to position [275, 0]
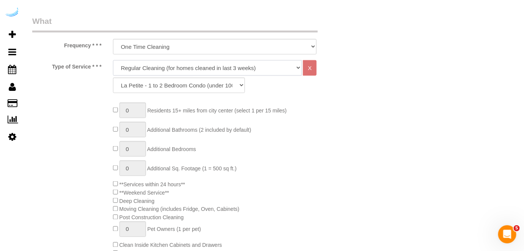
drag, startPoint x: 189, startPoint y: 67, endPoint x: 186, endPoint y: 73, distance: 7.1
click at [189, 67] on select "Deep Cleaning (for homes that have not been cleaned in 3+ weeks) Spruce Regular…" at bounding box center [207, 68] width 189 height 16
select select "282"
click at [113, 60] on select "Deep Cleaning (for homes that have not been cleaned in 3+ weeks) Spruce Regular…" at bounding box center [207, 68] width 189 height 16
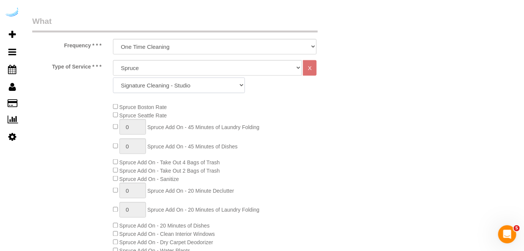
click at [171, 83] on select "Signature Cleaning - Studio Signature Cleaning - 1 Bed 1 Bath Signature Cleanin…" at bounding box center [179, 86] width 132 height 16
select select "304"
click at [113, 78] on select "Signature Cleaning - Studio Signature Cleaning - 1 Bed 1 Bath Signature Cleanin…" at bounding box center [179, 86] width 132 height 16
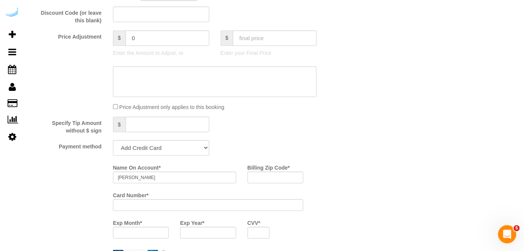
scroll to position [689, 0]
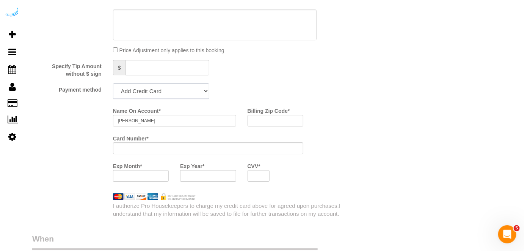
click at [159, 88] on select "Add Credit Card Cash Check Paypal" at bounding box center [161, 91] width 96 height 16
select select "string:check"
click at [113, 84] on select "Add Credit Card Cash Check Paypal" at bounding box center [161, 91] width 96 height 16
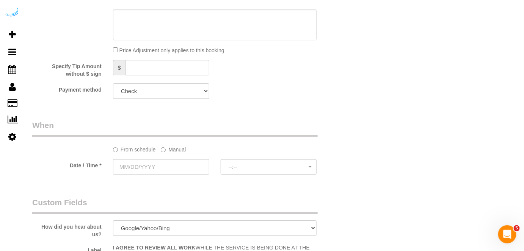
click at [169, 153] on label "Manual" at bounding box center [173, 148] width 25 height 10
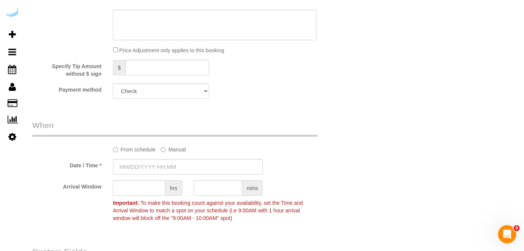
click at [155, 159] on sui-booking-spot "From schedule Manual Date / Time * Arrival Window hrs mins Important: To make t…" at bounding box center [187, 173] width 311 height 106
click at [153, 170] on input "[DATE] 8:00AM" at bounding box center [188, 167] width 150 height 16
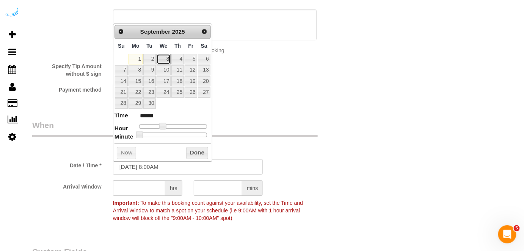
click at [160, 61] on link "3" at bounding box center [163, 59] width 14 height 10
type input "09/03/2025 9:00AM"
type input "******"
click at [164, 124] on span at bounding box center [165, 126] width 7 height 7
click at [143, 188] on input "text" at bounding box center [139, 188] width 52 height 16
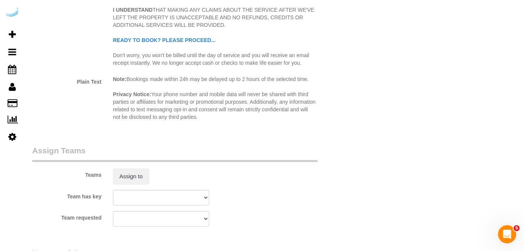
scroll to position [1137, 0]
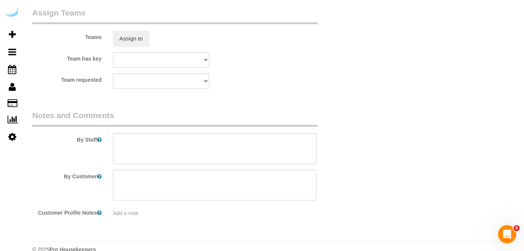
type input "8"
drag, startPoint x: 141, startPoint y: 155, endPoint x: 155, endPoint y: 102, distance: 54.3
click at [143, 155] on textarea at bounding box center [215, 148] width 204 height 31
click at [201, 149] on textarea at bounding box center [215, 148] width 204 height 31
paste textarea "Permanent Notes:No notes from this customer.Today's Notes:No notes from this se…"
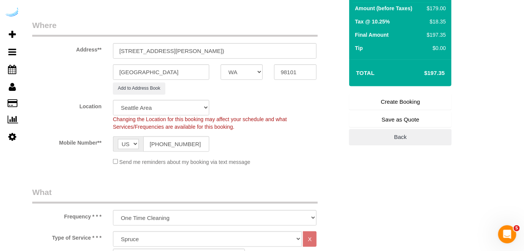
scroll to position [103, 0]
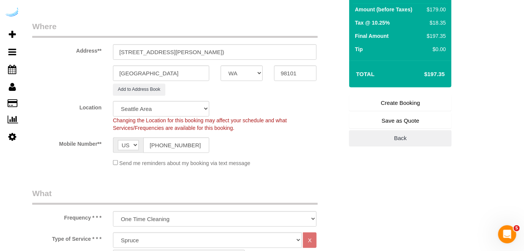
type textarea "Recurrency: Every 1 week Permanent Notes:No notes from this customer.Today's No…"
click at [389, 104] on link "Create Booking" at bounding box center [400, 103] width 102 height 16
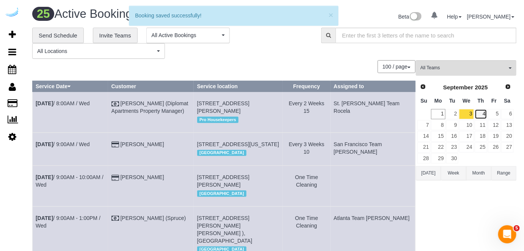
click at [480, 114] on link "4" at bounding box center [480, 114] width 13 height 10
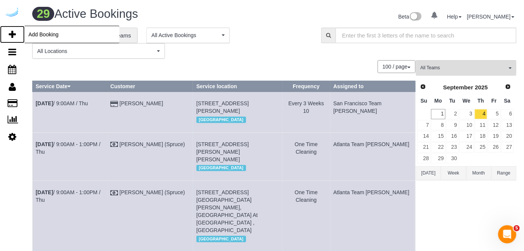
click at [9, 32] on icon at bounding box center [12, 34] width 7 height 9
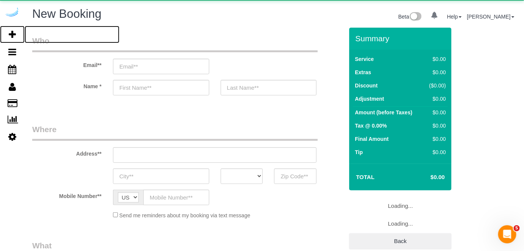
select select "number:9"
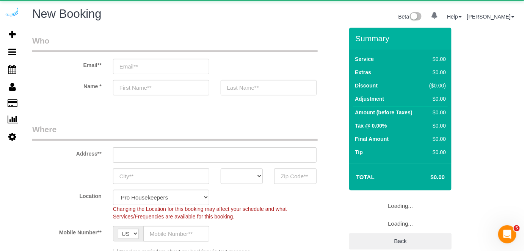
select select "4"
select select "object:7687"
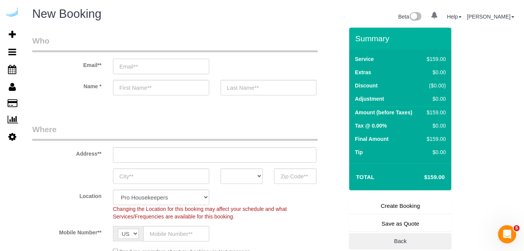
click at [184, 59] on input "email" at bounding box center [161, 67] width 96 height 16
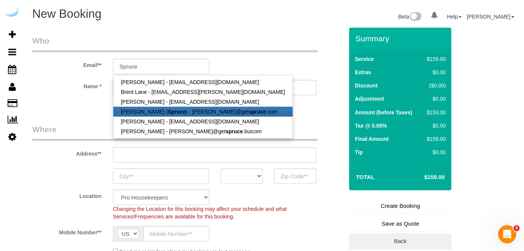
click at [151, 107] on link "[PERSON_NAME] ( Spruce ) - [PERSON_NAME]@get spruce .com" at bounding box center [202, 112] width 179 height 10
type input "[PERSON_NAME][EMAIL_ADDRESS][DOMAIN_NAME]"
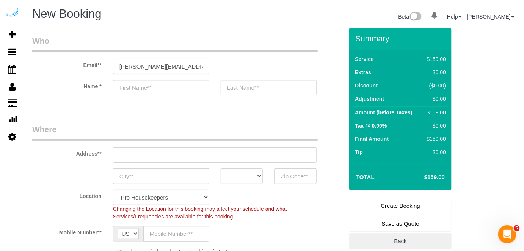
type input "[PERSON_NAME]"
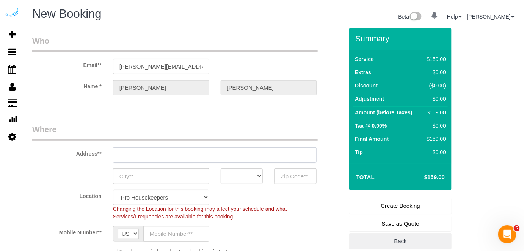
click at [179, 151] on input "text" at bounding box center [215, 155] width 204 height 16
type input "[STREET_ADDRESS][PERSON_NAME]"
type input "Austin"
select select "[GEOGRAPHIC_DATA]"
type input "78704"
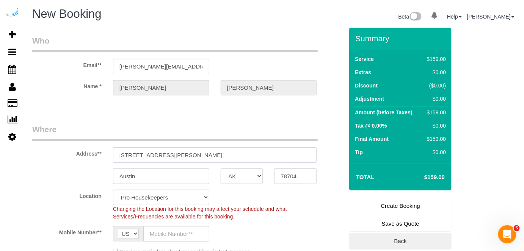
paste input "[STREET_ADDRESS]"
type input "[STREET_ADDRESS]"
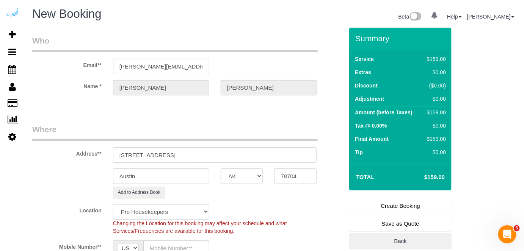
select select "9"
select select "object:7731"
drag, startPoint x: 249, startPoint y: 155, endPoint x: 291, endPoint y: 171, distance: 44.7
click at [271, 159] on input "[STREET_ADDRESS]" at bounding box center [215, 155] width 204 height 16
type input "[STREET_ADDRESS]"
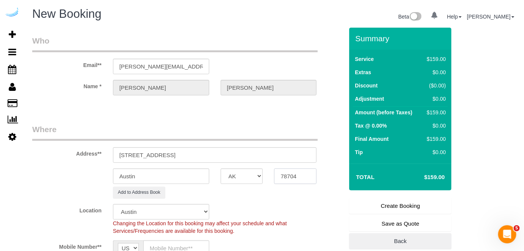
click at [291, 175] on input "78704" at bounding box center [295, 177] width 42 height 16
paste input "98033"
type input "98033"
click at [230, 172] on select "AK AL AR AZ CA CO CT DC DE [GEOGRAPHIC_DATA] [GEOGRAPHIC_DATA] HI IA ID IL IN K…" at bounding box center [242, 177] width 42 height 16
select select "WA"
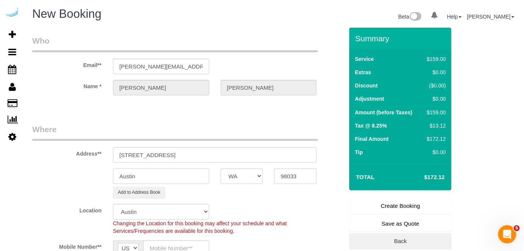
click at [195, 174] on input "Austin" at bounding box center [161, 177] width 96 height 16
select select "11"
select select "object:7778"
type input "[PERSON_NAME]"
drag, startPoint x: 243, startPoint y: 157, endPoint x: 273, endPoint y: 160, distance: 30.0
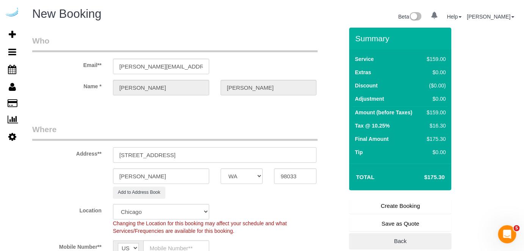
click at [272, 160] on input "[STREET_ADDRESS]" at bounding box center [215, 155] width 204 height 16
paste input "Linda Savell"
paste input "1441159"
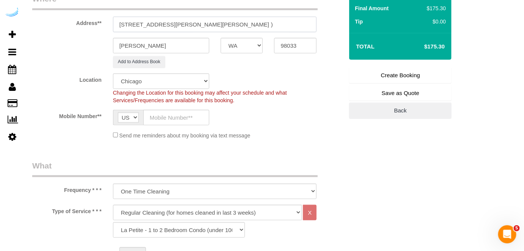
scroll to position [138, 0]
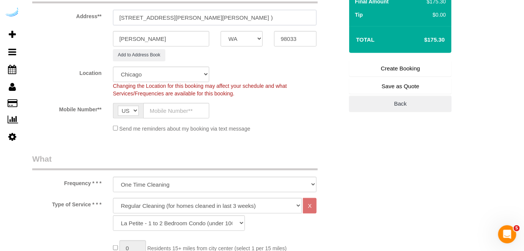
type input "148 Lake St S, Unit 418 (Linda Savell , Vela, 1441159 )"
drag, startPoint x: 157, startPoint y: 69, endPoint x: 157, endPoint y: 74, distance: 4.6
click at [157, 70] on select "Pro Housekeepers [GEOGRAPHIC_DATA] [GEOGRAPHIC_DATA] [GEOGRAPHIC_DATA] [GEOGRAP…" at bounding box center [161, 75] width 96 height 16
select select "4"
click at [113, 67] on select "Pro Housekeepers [GEOGRAPHIC_DATA] [GEOGRAPHIC_DATA] [GEOGRAPHIC_DATA] [GEOGRAP…" at bounding box center [161, 75] width 96 height 16
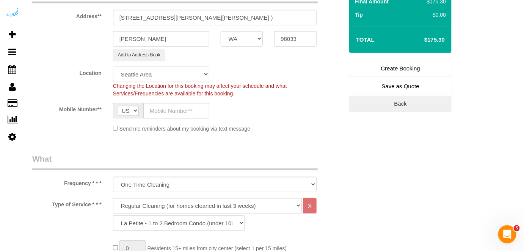
select select "object:7807"
select select "228"
click at [168, 114] on input "text" at bounding box center [176, 111] width 66 height 16
type input "[PHONE_NUMBER]"
type input "[PERSON_NAME]"
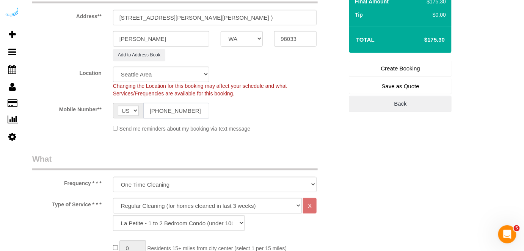
type input "[PHONE_NUMBER]"
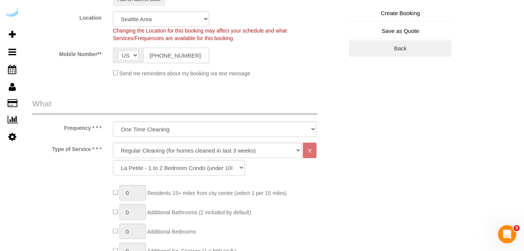
scroll to position [241, 0]
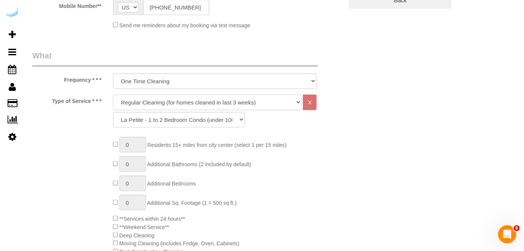
click at [185, 106] on select "Deep Cleaning (for homes that have not been cleaned in 3+ weeks) Spruce Regular…" at bounding box center [207, 103] width 189 height 16
select select "5"
click at [113, 95] on select "Deep Cleaning (for homes that have not been cleaned in 3+ weeks) Spruce Regular…" at bounding box center [207, 103] width 189 height 16
select select "278"
click at [176, 100] on select "Deep Cleaning (for homes that have not been cleaned in 3+ weeks) Spruce Regular…" at bounding box center [207, 103] width 189 height 16
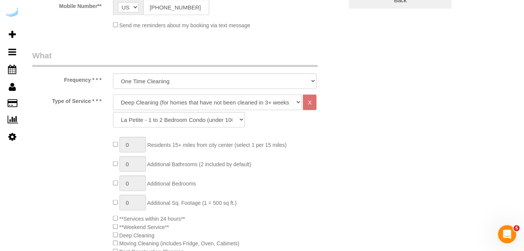
select select "282"
click at [113, 95] on select "Deep Cleaning (for homes that have not been cleaned in 3+ weeks) Spruce Regular…" at bounding box center [207, 103] width 189 height 16
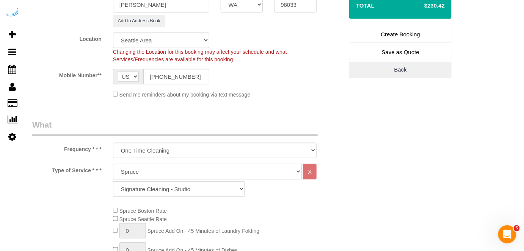
scroll to position [206, 0]
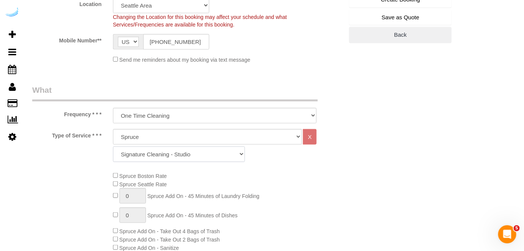
drag, startPoint x: 172, startPoint y: 155, endPoint x: 174, endPoint y: 148, distance: 6.7
click at [172, 155] on select "Signature Cleaning - Studio Signature Cleaning - 1 Bed 1 Bath Signature Cleanin…" at bounding box center [179, 155] width 132 height 16
select select "309"
click at [113, 147] on select "Signature Cleaning - Studio Signature Cleaning - 1 Bed 1 Bath Signature Cleanin…" at bounding box center [179, 155] width 132 height 16
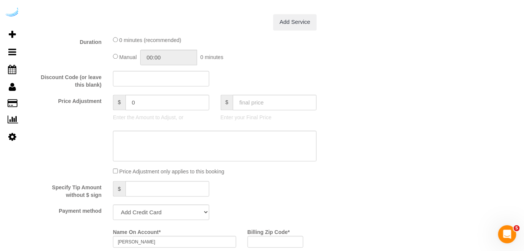
scroll to position [689, 0]
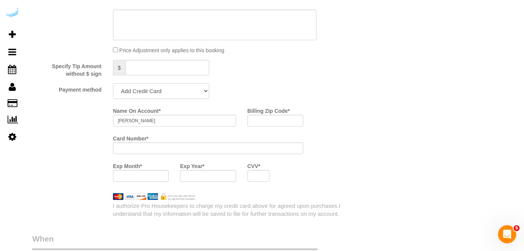
click at [160, 95] on select "Add Credit Card Cash Check Paypal" at bounding box center [161, 91] width 96 height 16
select select "string:check"
click at [113, 84] on select "Add Credit Card Cash Check Paypal" at bounding box center [161, 91] width 96 height 16
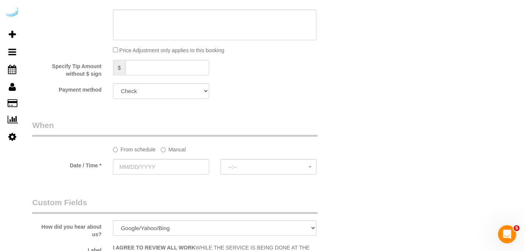
click at [173, 148] on label "Manual" at bounding box center [173, 148] width 25 height 10
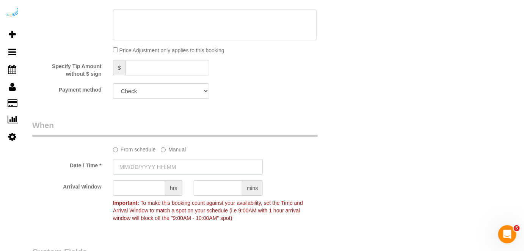
click at [161, 163] on input "text" at bounding box center [188, 167] width 150 height 16
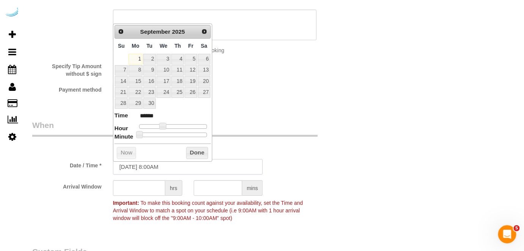
scroll to position [654, 0]
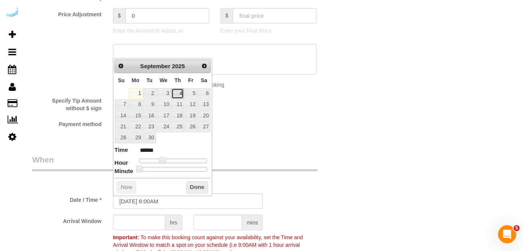
click at [178, 92] on link "4" at bounding box center [177, 93] width 13 height 10
type input "[DATE] 9:00AM"
type input "******"
type input "09/04/2025 10:00AM"
type input "*******"
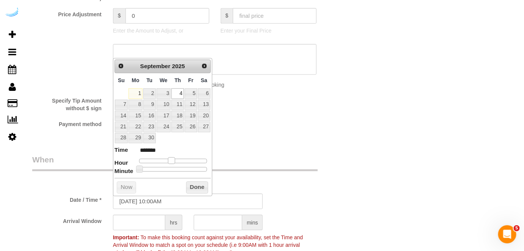
type input "09/04/2025 11:00AM"
type input "*******"
drag, startPoint x: 163, startPoint y: 160, endPoint x: 174, endPoint y: 160, distance: 10.2
click at [174, 160] on span at bounding box center [171, 160] width 7 height 7
type input "09/04/2025 12:00PM"
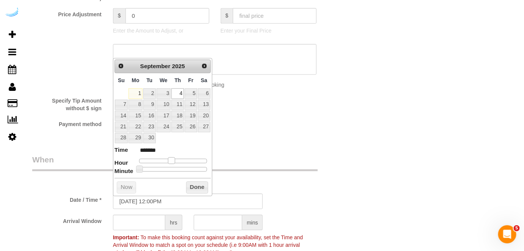
type input "*******"
type input "09/04/2025 1:00PM"
type input "******"
drag, startPoint x: 170, startPoint y: 160, endPoint x: 176, endPoint y: 160, distance: 6.1
click at [176, 160] on span at bounding box center [177, 160] width 7 height 7
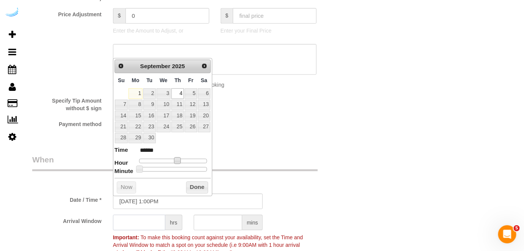
click at [138, 219] on input "text" at bounding box center [139, 223] width 52 height 16
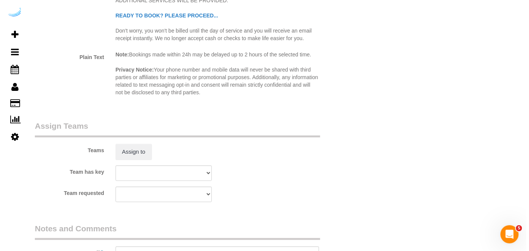
scroll to position [1033, 0]
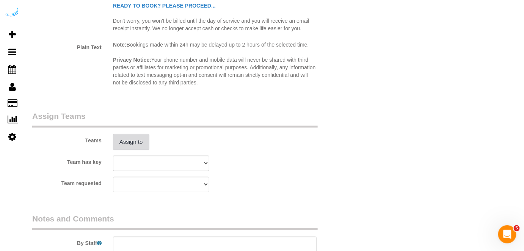
type input "4"
click at [136, 149] on button "Assign to" at bounding box center [131, 142] width 36 height 16
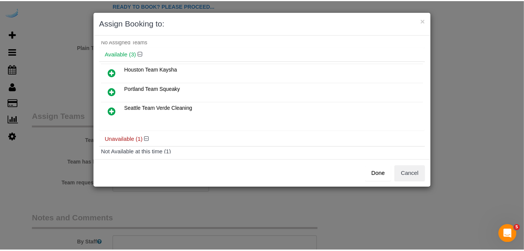
scroll to position [34, 0]
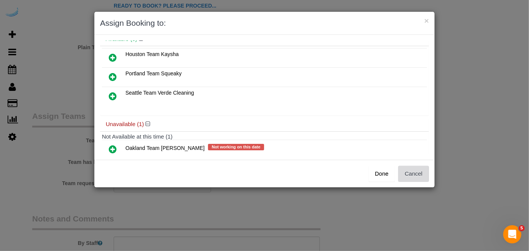
click at [417, 172] on button "Cancel" at bounding box center [413, 174] width 31 height 16
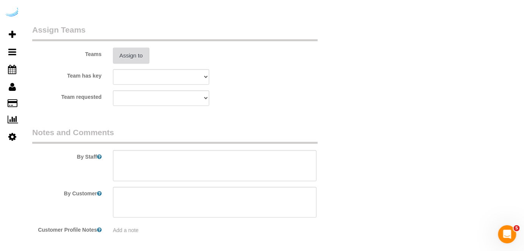
scroll to position [1137, 0]
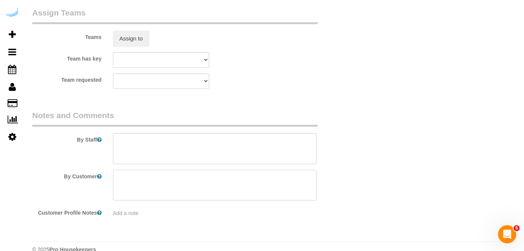
click at [208, 172] on textarea at bounding box center [215, 185] width 204 height 31
click at [216, 152] on textarea at bounding box center [215, 148] width 204 height 31
click at [247, 144] on textarea at bounding box center [215, 148] width 204 height 31
type textarea "E"
paste textarea "Permanent Notes:No notes from this customer.Today's Notes:No notes from this se…"
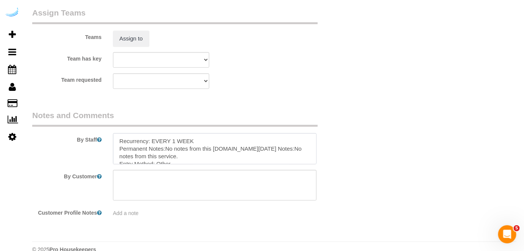
scroll to position [56, 0]
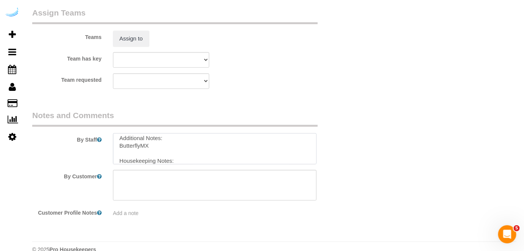
paste textarea "Please if arriving outside eta ask CST first, cst said "Do not come before 1pm …"
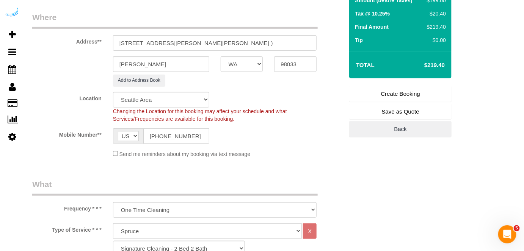
scroll to position [34, 0]
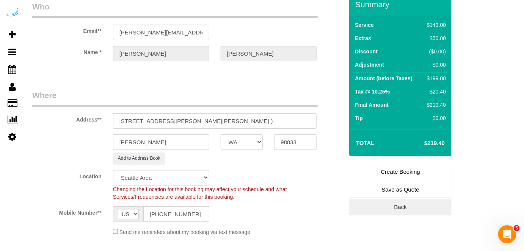
type textarea "Recurrency: EVERY 1 WEEK Permanent Notes:No notes from this customer.Today's No…"
click at [385, 175] on link "Create Booking" at bounding box center [400, 172] width 102 height 16
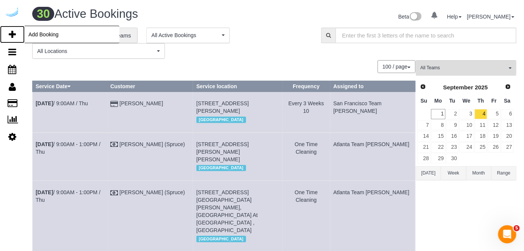
click at [12, 33] on icon at bounding box center [12, 34] width 7 height 9
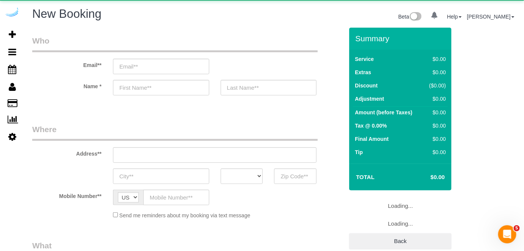
select select "object:9875"
select select "4"
select select "number:9"
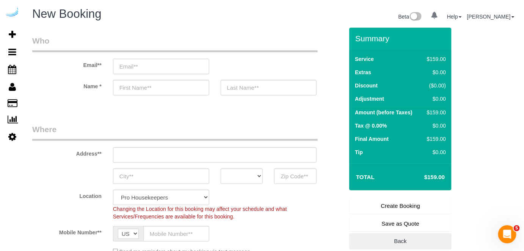
click at [193, 67] on input "email" at bounding box center [161, 67] width 96 height 16
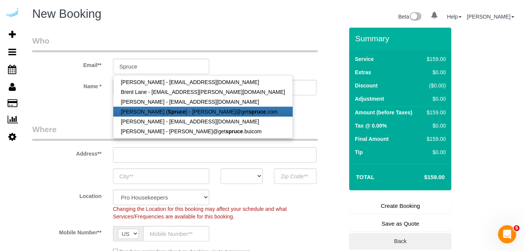
click at [182, 113] on link "[PERSON_NAME] ( Spruce ) - [PERSON_NAME]@get spruce .com" at bounding box center [202, 112] width 179 height 10
type input "[PERSON_NAME][EMAIL_ADDRESS][DOMAIN_NAME]"
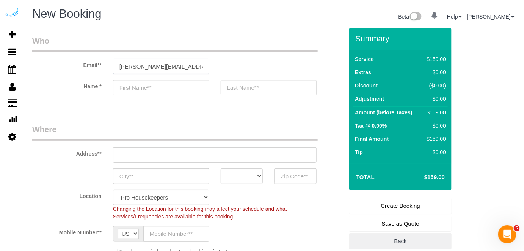
type input "[PERSON_NAME]"
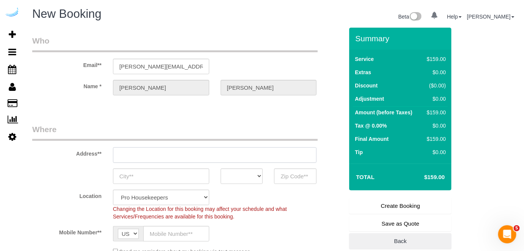
click at [204, 149] on input "text" at bounding box center [215, 155] width 204 height 16
type input "[STREET_ADDRESS][PERSON_NAME]"
type input "Austin"
select select "[GEOGRAPHIC_DATA]"
type input "78704"
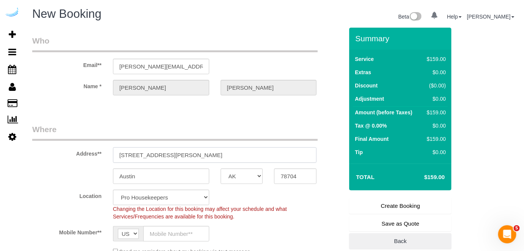
paste input "2401 3rd Ave, Seattle, WA 98121"
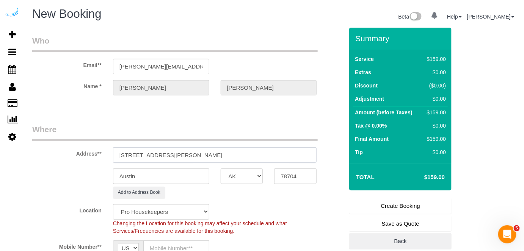
type input "2401 3rd Ave, Seattle, WA 98121"
select select "9"
select select "object:9919"
drag, startPoint x: 186, startPoint y: 155, endPoint x: 290, endPoint y: 173, distance: 105.8
click at [250, 155] on input "2401 3rd Ave, Seattle, WA 98121" at bounding box center [215, 155] width 204 height 16
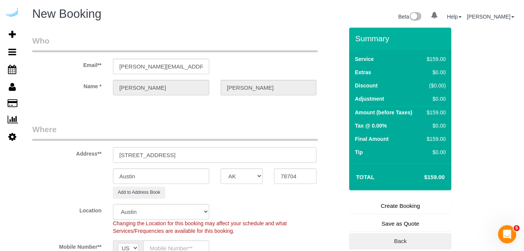
type input "2401 3rd Ave, Seattle, WA 98121"
click at [290, 173] on input "78704" at bounding box center [295, 177] width 42 height 16
paste input "98121"
type input "98121"
click at [247, 175] on select "AK AL AR AZ CA CO CT DC DE [GEOGRAPHIC_DATA] [GEOGRAPHIC_DATA] HI IA ID IL IN K…" at bounding box center [242, 177] width 42 height 16
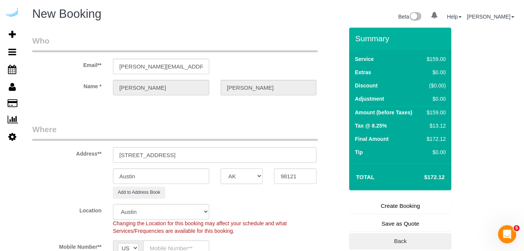
select select "4"
select select "WA"
click at [195, 169] on input "Austin" at bounding box center [161, 177] width 96 height 16
select select "object:9966"
select select "228"
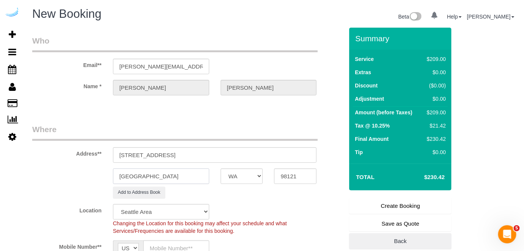
type input "[GEOGRAPHIC_DATA]"
drag, startPoint x: 156, startPoint y: 156, endPoint x: 276, endPoint y: 149, distance: 119.6
click at [275, 149] on input "2401 3rd Ave, Seattle, WA 98121" at bounding box center [215, 155] width 204 height 16
paste input "Alexander Brown"
paste input "O2"
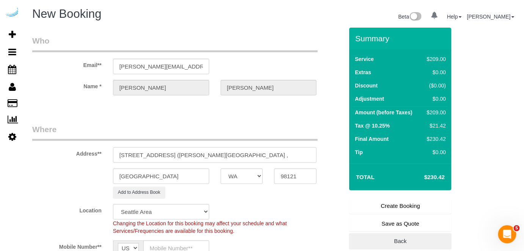
paste input "1432326"
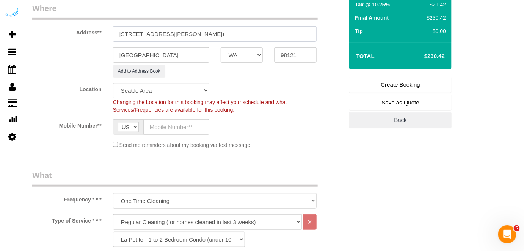
scroll to position [138, 0]
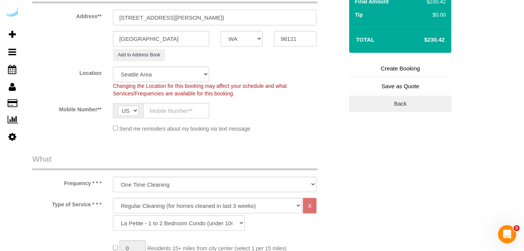
type input "2401 3rd Ave, Building 0810 , Unit 0810 (Alexander Brown, O2 , 1432326)"
click at [190, 109] on input "text" at bounding box center [176, 111] width 66 height 16
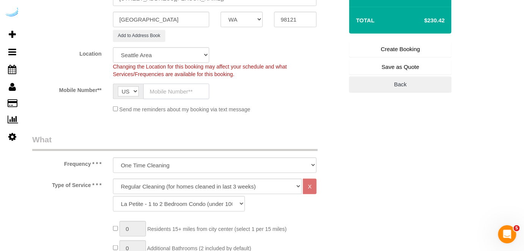
scroll to position [206, 0]
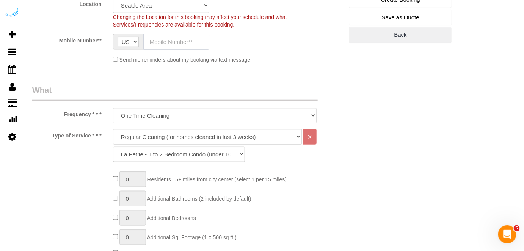
click at [192, 44] on input "text" at bounding box center [176, 42] width 66 height 16
type input "[PHONE_NUMBER]"
type input "[PERSON_NAME]"
type input "[PHONE_NUMBER]"
click at [197, 130] on select "Deep Cleaning (for homes that have not been cleaned in 3+ weeks) Spruce Regular…" at bounding box center [207, 137] width 189 height 16
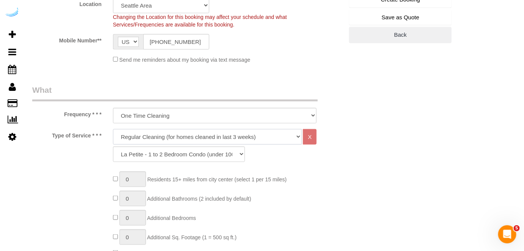
select select "282"
click at [113, 129] on select "Deep Cleaning (for homes that have not been cleaned in 3+ weeks) Spruce Regular…" at bounding box center [207, 137] width 189 height 16
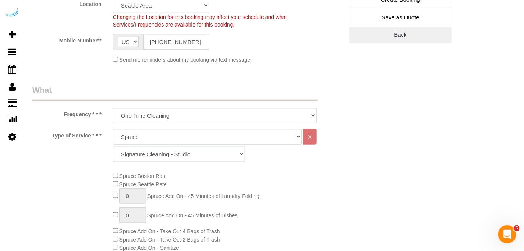
click at [156, 160] on select "Signature Cleaning - Studio Signature Cleaning - 1 Bed 1 Bath Signature Cleanin…" at bounding box center [179, 155] width 132 height 16
click at [113, 147] on select "Signature Cleaning - Studio Signature Cleaning - 1 Bed 1 Bath Signature Cleanin…" at bounding box center [179, 155] width 132 height 16
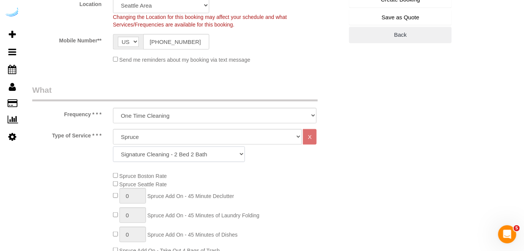
drag, startPoint x: 158, startPoint y: 159, endPoint x: 160, endPoint y: 149, distance: 10.3
click at [159, 158] on select "Signature Cleaning - Studio Signature Cleaning - 1 Bed 1 Bath Signature Cleanin…" at bounding box center [179, 155] width 132 height 16
select select "304"
click at [113, 147] on select "Signature Cleaning - Studio Signature Cleaning - 1 Bed 1 Bath Signature Cleanin…" at bounding box center [179, 155] width 132 height 16
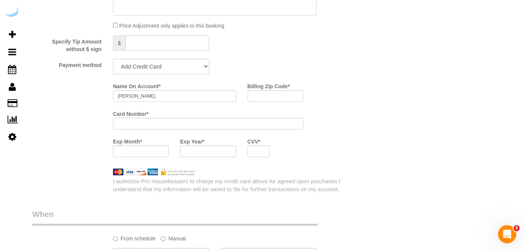
scroll to position [723, 0]
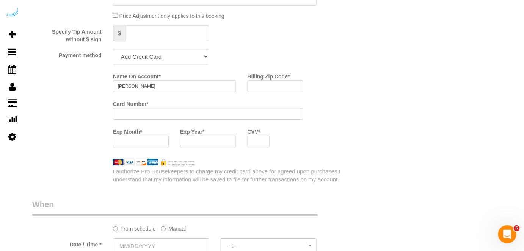
click at [180, 58] on select "Add Credit Card Cash Check Paypal" at bounding box center [161, 57] width 96 height 16
select select "string:check"
click at [113, 50] on select "Add Credit Card Cash Check Paypal" at bounding box center [161, 57] width 96 height 16
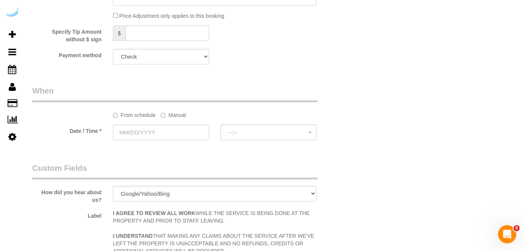
click at [172, 114] on label "Manual" at bounding box center [173, 114] width 25 height 10
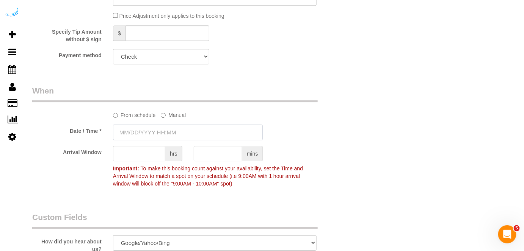
click at [165, 133] on input "text" at bounding box center [188, 133] width 150 height 16
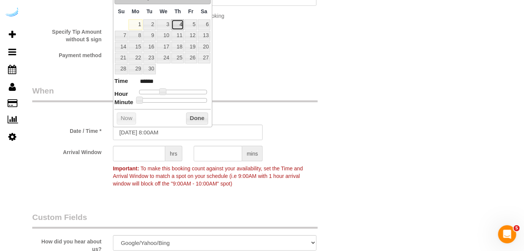
click at [180, 22] on link "4" at bounding box center [177, 24] width 13 height 10
type input "[DATE] 9:00AM"
type input "******"
type input "09/04/2025 11:00AM"
type input "*******"
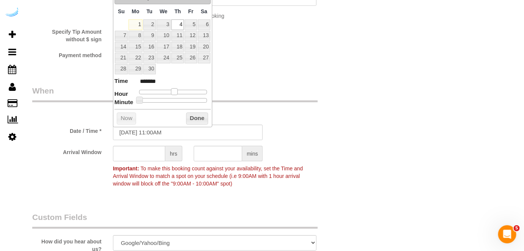
type input "09/04/2025 12:00PM"
type input "*******"
type input "09/04/2025 1:00PM"
type input "******"
drag, startPoint x: 165, startPoint y: 92, endPoint x: 178, endPoint y: 93, distance: 12.5
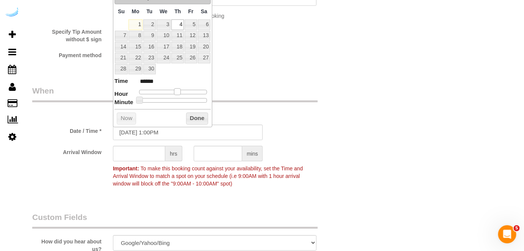
click at [178, 93] on span at bounding box center [177, 91] width 7 height 7
click at [140, 150] on input "text" at bounding box center [139, 154] width 52 height 16
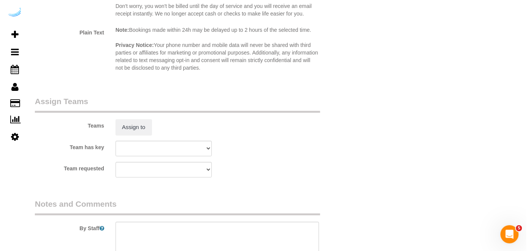
scroll to position [1149, 0]
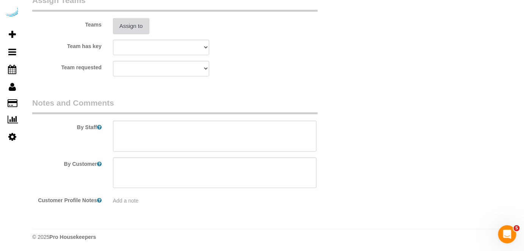
type input "4"
click at [123, 27] on button "Assign to" at bounding box center [131, 26] width 36 height 16
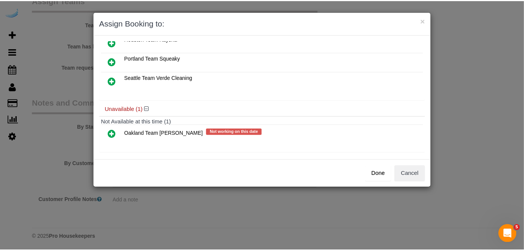
scroll to position [52, 0]
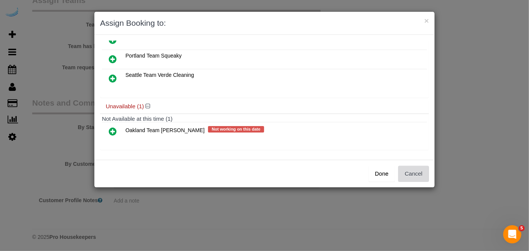
drag, startPoint x: 410, startPoint y: 176, endPoint x: 386, endPoint y: 174, distance: 24.3
click at [410, 176] on button "Cancel" at bounding box center [413, 174] width 31 height 16
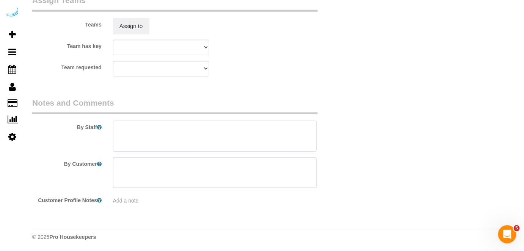
click at [307, 139] on textarea at bounding box center [215, 136] width 204 height 31
click at [225, 130] on textarea at bounding box center [215, 136] width 204 height 31
paste textarea "Permanent Notes:No notes from this customer.Today's Notes:Most important is def…"
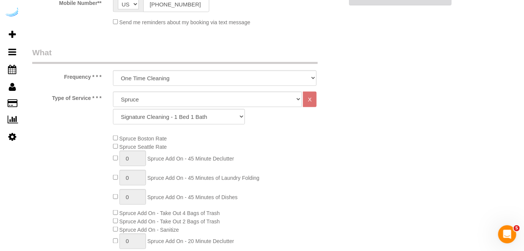
scroll to position [150, 0]
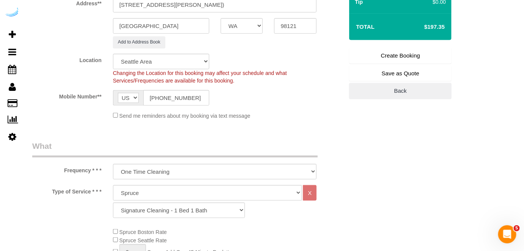
type textarea "Recurrency: EVERY 2 WEEKS Permanent Notes:No notes from this customer.Today's N…"
drag, startPoint x: 408, startPoint y: 56, endPoint x: 403, endPoint y: 42, distance: 14.5
click at [408, 55] on link "Create Booking" at bounding box center [400, 56] width 102 height 16
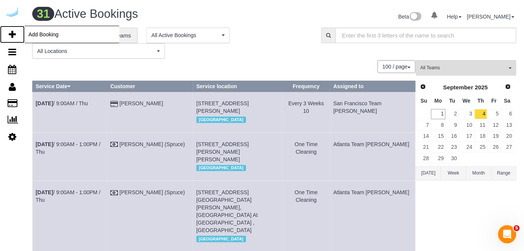
click at [8, 34] on link "Add Booking" at bounding box center [12, 34] width 25 height 17
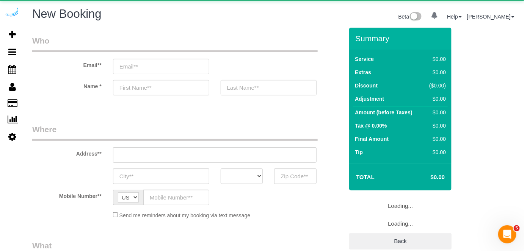
select select "4"
select select "number:9"
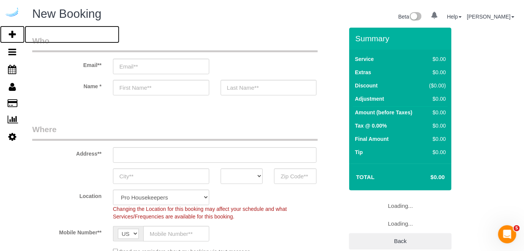
select select "object:11931"
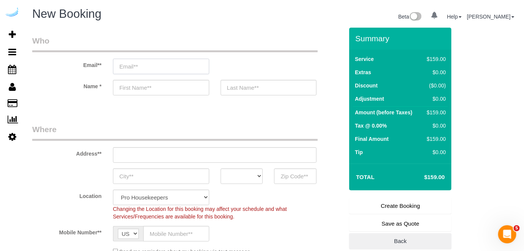
click at [177, 62] on input "email" at bounding box center [161, 67] width 96 height 16
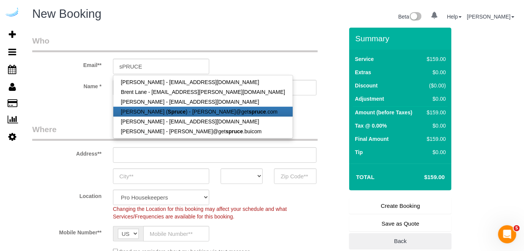
click at [168, 112] on strong "Spruce" at bounding box center [177, 112] width 18 height 6
type input "[PERSON_NAME][EMAIL_ADDRESS][DOMAIN_NAME]"
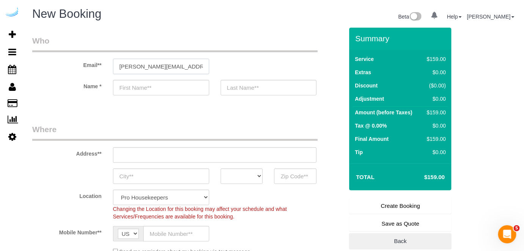
type input "[PERSON_NAME]"
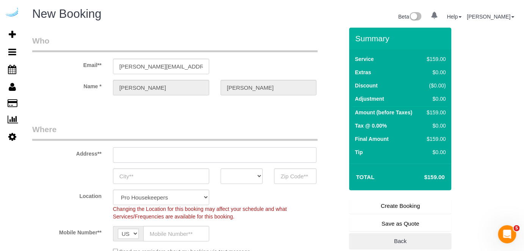
click at [210, 156] on input "text" at bounding box center [215, 155] width 204 height 16
type input "[STREET_ADDRESS][PERSON_NAME]"
type input "Austin"
select select "[GEOGRAPHIC_DATA]"
type input "78704"
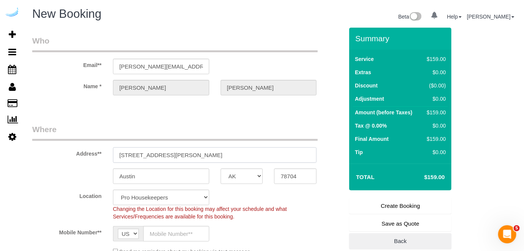
paste input "[STREET_ADDRESS]"
type input "[STREET_ADDRESS]"
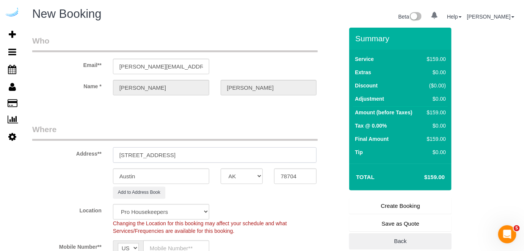
select select "9"
select select "object:11975"
drag, startPoint x: 183, startPoint y: 152, endPoint x: 267, endPoint y: 158, distance: 84.3
click at [267, 158] on input "[STREET_ADDRESS]" at bounding box center [215, 155] width 204 height 16
click at [268, 162] on input "[STREET_ADDRESS]" at bounding box center [215, 155] width 204 height 16
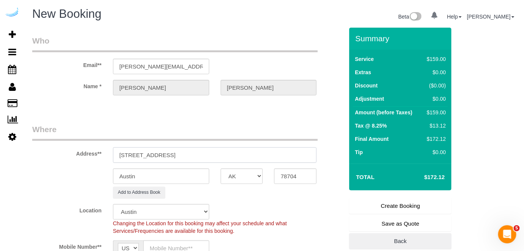
drag, startPoint x: 188, startPoint y: 154, endPoint x: 231, endPoint y: 153, distance: 42.8
click at [230, 153] on input "[STREET_ADDRESS]" at bounding box center [215, 155] width 204 height 16
type input "[STREET_ADDRESS]"
click at [283, 177] on input "78704" at bounding box center [295, 177] width 42 height 16
paste input "98033"
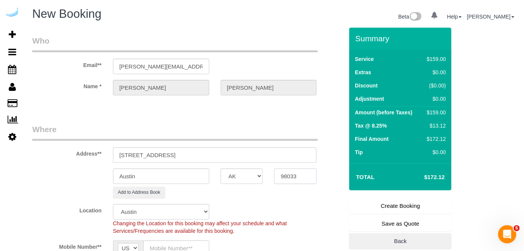
type input "98033"
click at [247, 174] on select "AK AL AR AZ CA CO CT DC DE [GEOGRAPHIC_DATA] [GEOGRAPHIC_DATA] HI IA ID IL IN K…" at bounding box center [242, 177] width 42 height 16
select select "WA"
select select "11"
click at [194, 177] on input "Austin" at bounding box center [161, 177] width 96 height 16
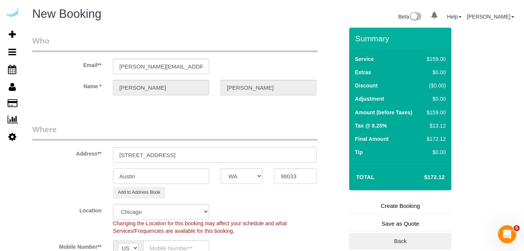
select select "object:12022"
type input "[PERSON_NAME]"
drag, startPoint x: 199, startPoint y: 155, endPoint x: 248, endPoint y: 150, distance: 49.4
click at [246, 151] on input "[STREET_ADDRESS]" at bounding box center [215, 155] width 204 height 16
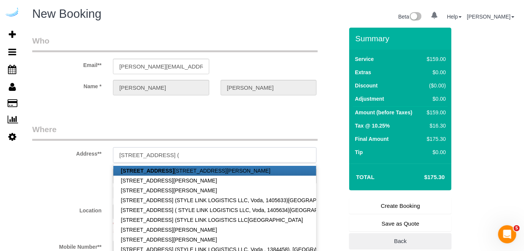
paste input "Lisa Jones"
paste input "1466845"
type input "207 Park Ln, Building 202, Unit 202 ( Lisa Jones, Voda, 1466845)"
click at [252, 106] on fieldset "Who Email** brandie@getspruce.com Name * Brandie Louck" at bounding box center [187, 72] width 311 height 74
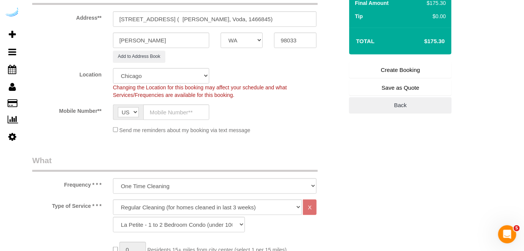
scroll to position [138, 0]
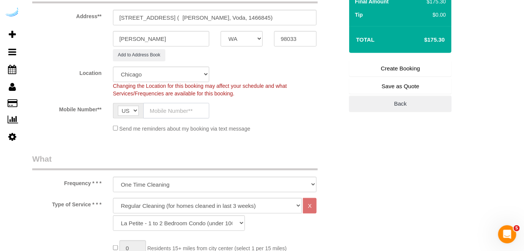
click at [171, 106] on input "text" at bounding box center [176, 111] width 66 height 16
type input "[PHONE_NUMBER]"
type input "[PERSON_NAME]"
type input "[PHONE_NUMBER]"
click at [181, 80] on select "Pro Housekeepers [GEOGRAPHIC_DATA] [GEOGRAPHIC_DATA] [GEOGRAPHIC_DATA] [GEOGRAP…" at bounding box center [161, 75] width 96 height 16
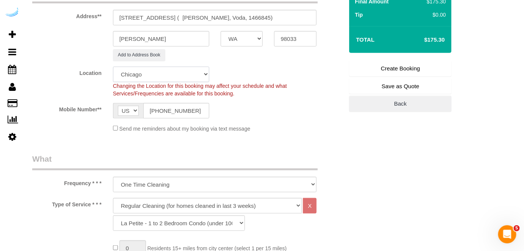
select select "4"
click at [191, 73] on select "Pro Housekeepers [GEOGRAPHIC_DATA] [GEOGRAPHIC_DATA] [GEOGRAPHIC_DATA] [GEOGRAP…" at bounding box center [161, 75] width 96 height 16
select select "object:12273"
select select "228"
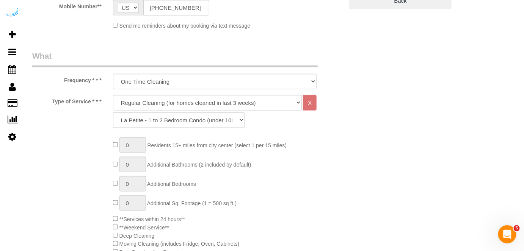
scroll to position [241, 0]
drag, startPoint x: 196, startPoint y: 103, endPoint x: 193, endPoint y: 107, distance: 5.4
click at [196, 103] on select "Deep Cleaning (for homes that have not been cleaned in 3+ weeks) Spruce Regular…" at bounding box center [207, 103] width 189 height 16
select select "282"
click at [113, 95] on select "Deep Cleaning (for homes that have not been cleaned in 3+ weeks) Spruce Regular…" at bounding box center [207, 103] width 189 height 16
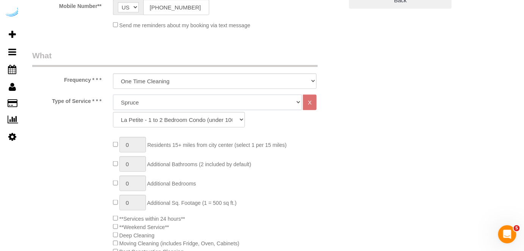
select select "303"
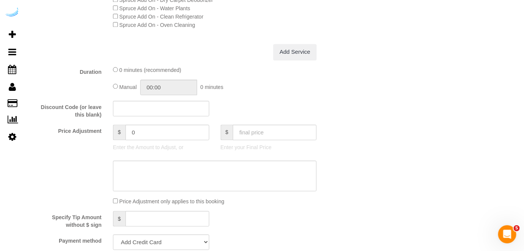
scroll to position [585, 0]
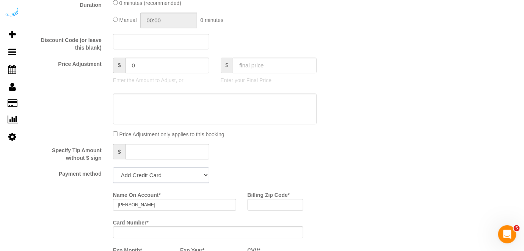
click at [163, 178] on select "Add Credit Card Cash Check Paypal" at bounding box center [161, 175] width 96 height 16
select select "string:check"
click at [113, 168] on select "Add Credit Card Cash Check Paypal" at bounding box center [161, 175] width 96 height 16
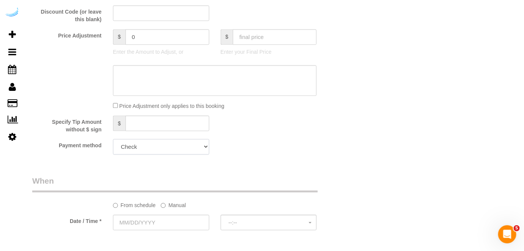
scroll to position [654, 0]
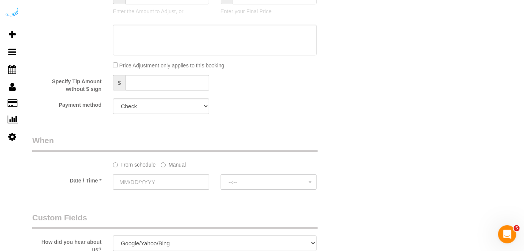
click at [170, 167] on label "Manual" at bounding box center [173, 163] width 25 height 10
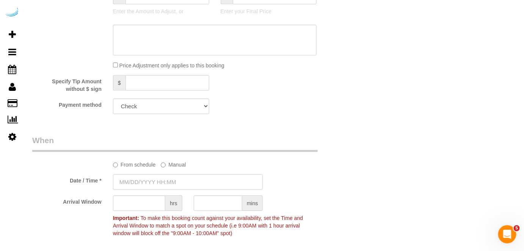
click at [158, 184] on input "text" at bounding box center [188, 182] width 150 height 16
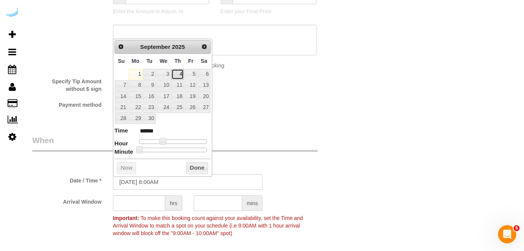
click at [181, 73] on link "4" at bounding box center [177, 74] width 13 height 10
type input "[DATE] 9:00AM"
type input "******"
drag, startPoint x: 161, startPoint y: 138, endPoint x: 166, endPoint y: 138, distance: 4.5
click at [166, 138] on span at bounding box center [165, 141] width 7 height 7
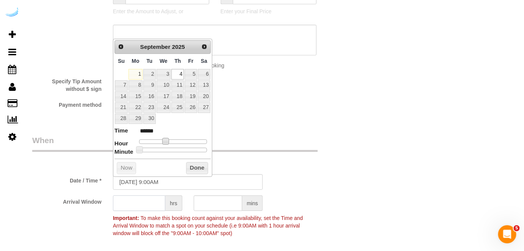
click at [145, 199] on input "text" at bounding box center [139, 204] width 52 height 16
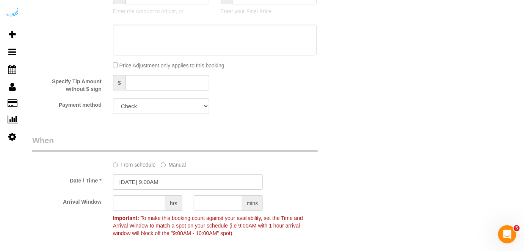
type input "3"
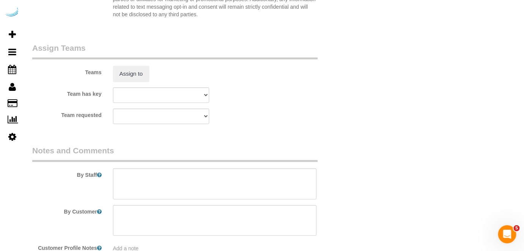
scroll to position [1130, 0]
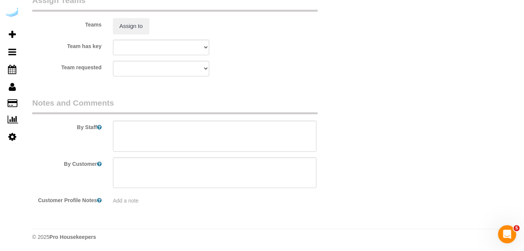
type input "4"
click at [149, 135] on textarea at bounding box center [215, 136] width 204 height 31
paste textarea "Permanent Notes:No notes from this customer.Today's Notes:No notes from this se…"
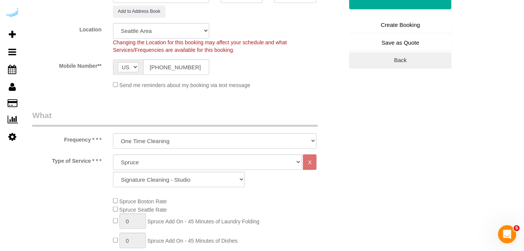
scroll to position [97, 0]
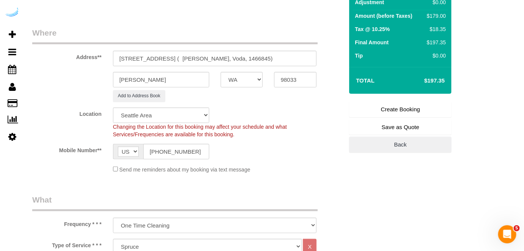
type textarea "Recurrency: Every 5 weeks Permanent Notes:No notes from this customer.Today's N…"
click at [410, 107] on link "Create Booking" at bounding box center [400, 110] width 102 height 16
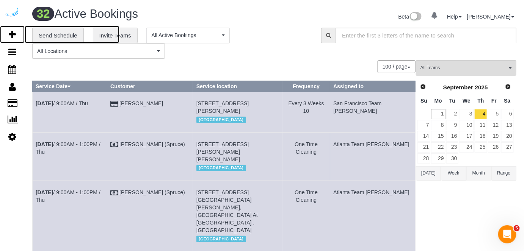
drag, startPoint x: 12, startPoint y: 34, endPoint x: 56, endPoint y: 9, distance: 50.4
click at [12, 34] on icon at bounding box center [12, 34] width 7 height 9
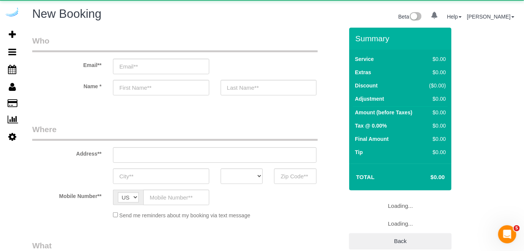
select select "4"
select select "number:9"
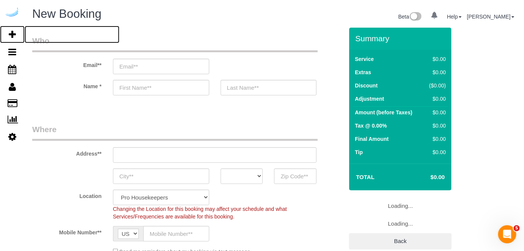
select select "object:14041"
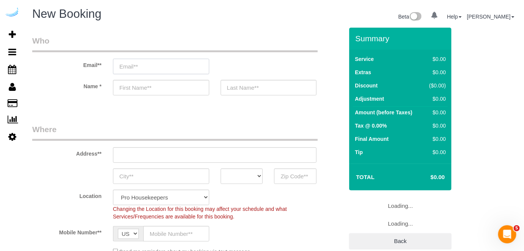
click at [176, 69] on input "email" at bounding box center [161, 67] width 96 height 16
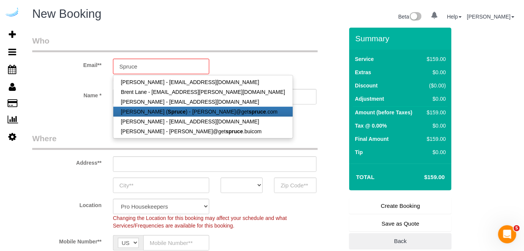
click at [174, 112] on strong "Spruce" at bounding box center [177, 112] width 18 height 6
type input "[PERSON_NAME][EMAIL_ADDRESS][DOMAIN_NAME]"
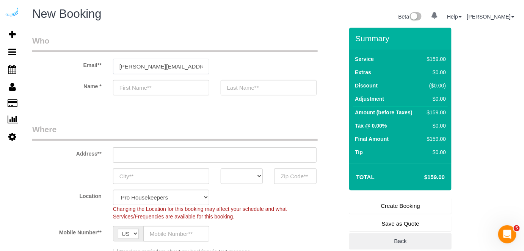
type input "[PERSON_NAME]"
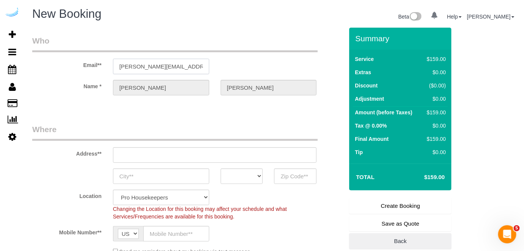
type input "[STREET_ADDRESS][PERSON_NAME]"
type input "Austin"
select select "[GEOGRAPHIC_DATA]"
type input "78704"
click at [206, 154] on input "[STREET_ADDRESS][PERSON_NAME]" at bounding box center [215, 155] width 204 height 16
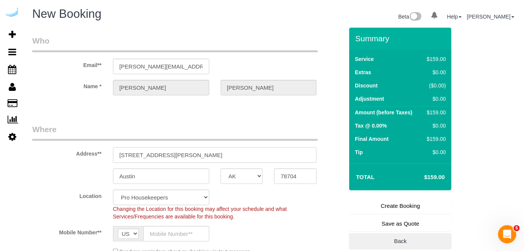
select select "9"
paste input "[STREET_ADDRESS]"
type input "[STREET_ADDRESS]"
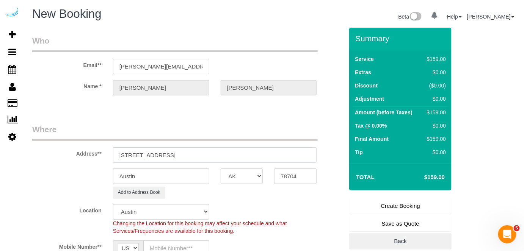
select select "object:14085"
drag, startPoint x: 187, startPoint y: 156, endPoint x: 261, endPoint y: 165, distance: 75.2
click at [239, 156] on input "[STREET_ADDRESS]" at bounding box center [215, 155] width 204 height 16
type input "[STREET_ADDRESS]"
click at [291, 177] on input "78704" at bounding box center [295, 177] width 42 height 16
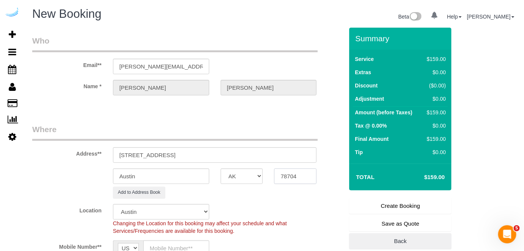
paste input "98033"
click at [243, 173] on select "AK AL AR AZ CA CO CT DC DE [GEOGRAPHIC_DATA] [GEOGRAPHIC_DATA] HI IA ID IL IN K…" at bounding box center [242, 177] width 42 height 16
click at [199, 177] on input "Austin" at bounding box center [161, 177] width 96 height 16
drag, startPoint x: 153, startPoint y: 154, endPoint x: 286, endPoint y: 155, distance: 132.6
click at [286, 155] on input "[STREET_ADDRESS]" at bounding box center [215, 155] width 204 height 16
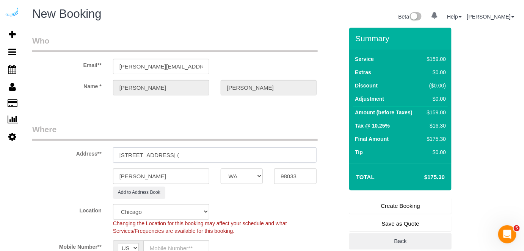
paste input "STYLE LINK LOGISTICS LLC"
paste input "1435097"
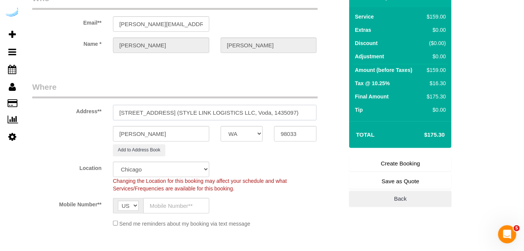
scroll to position [103, 0]
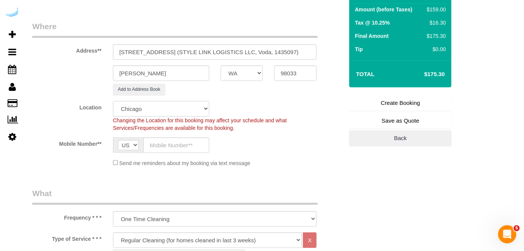
click at [184, 108] on select "Pro Housekeepers [GEOGRAPHIC_DATA] [GEOGRAPHIC_DATA] [GEOGRAPHIC_DATA] [GEOGRAP…" at bounding box center [161, 109] width 96 height 16
click at [113, 101] on select "Pro Housekeepers [GEOGRAPHIC_DATA] [GEOGRAPHIC_DATA] [GEOGRAPHIC_DATA] [GEOGRAP…" at bounding box center [161, 109] width 96 height 16
click at [184, 145] on input "text" at bounding box center [176, 146] width 66 height 16
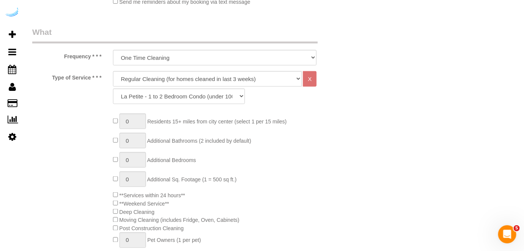
scroll to position [275, 0]
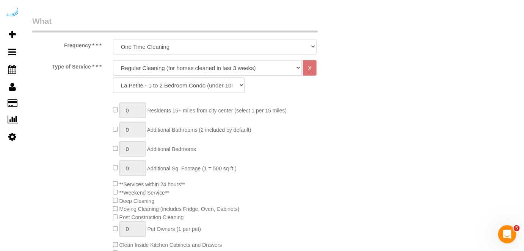
click at [190, 68] on select "Deep Cleaning (for homes that have not been cleaned in 3+ weeks) Spruce Regular…" at bounding box center [207, 68] width 189 height 16
click at [113, 60] on select "Deep Cleaning (for homes that have not been cleaned in 3+ weeks) Spruce Regular…" at bounding box center [207, 68] width 189 height 16
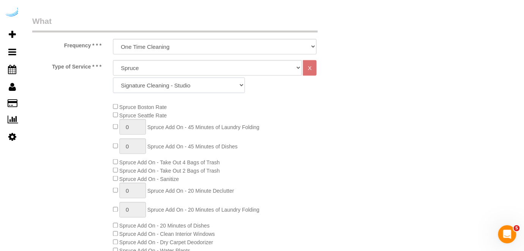
click at [174, 86] on select "Signature Cleaning - Studio Signature Cleaning - 1 Bed 1 Bath Signature Cleanin…" at bounding box center [179, 86] width 132 height 16
click at [113, 78] on select "Signature Cleaning - Studio Signature Cleaning - 1 Bed 1 Bath Signature Cleanin…" at bounding box center [179, 86] width 132 height 16
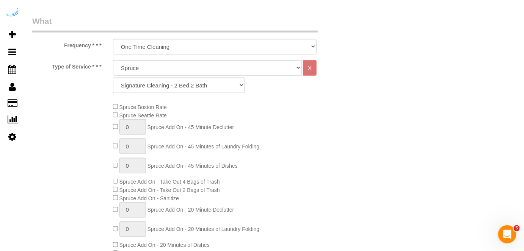
click at [112, 115] on div "Spruce Boston Rate Spruce Seattle Rate 0 Spruce Add On - 45 Minute Declutter 0 …" at bounding box center [228, 197] width 242 height 188
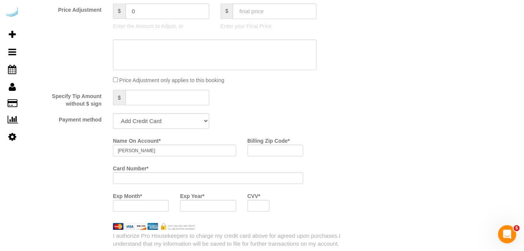
scroll to position [723, 0]
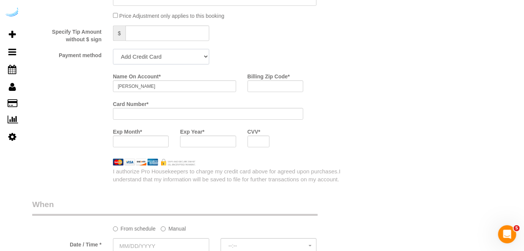
click at [177, 59] on select "Add Credit Card Cash Check Paypal" at bounding box center [161, 57] width 96 height 16
click at [113, 50] on select "Add Credit Card Cash Check Paypal" at bounding box center [161, 57] width 96 height 16
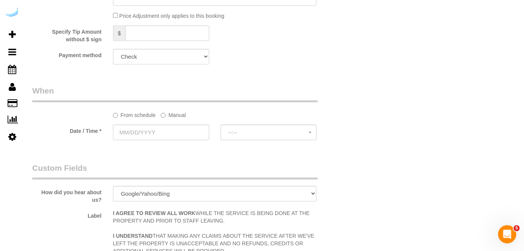
click at [184, 113] on label "Manual" at bounding box center [173, 114] width 25 height 10
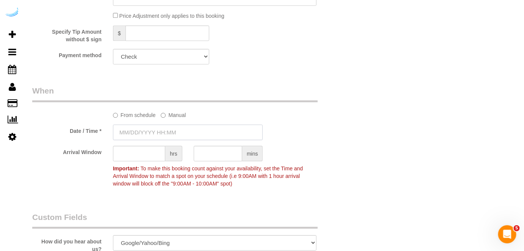
click at [172, 128] on input "text" at bounding box center [188, 133] width 150 height 16
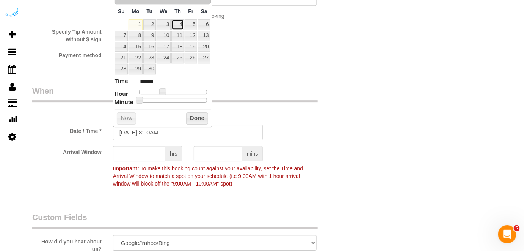
click at [180, 23] on link "4" at bounding box center [177, 24] width 13 height 10
drag, startPoint x: 163, startPoint y: 91, endPoint x: 167, endPoint y: 93, distance: 4.4
click at [167, 93] on span at bounding box center [165, 91] width 7 height 7
click at [144, 153] on input "text" at bounding box center [139, 154] width 52 height 16
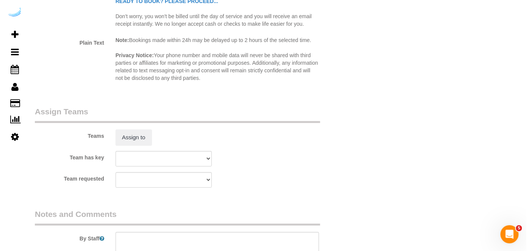
scroll to position [1137, 0]
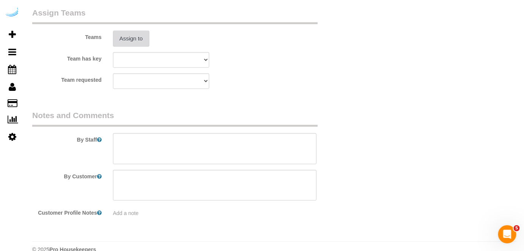
click at [146, 45] on button "Assign to" at bounding box center [131, 39] width 36 height 16
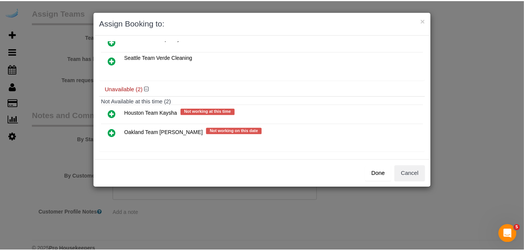
scroll to position [52, 0]
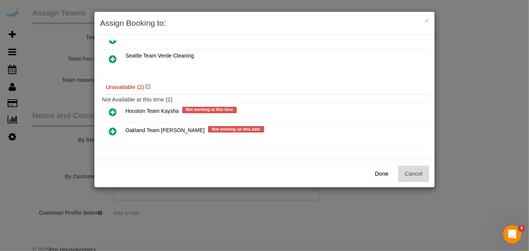
click at [410, 176] on button "Cancel" at bounding box center [413, 174] width 31 height 16
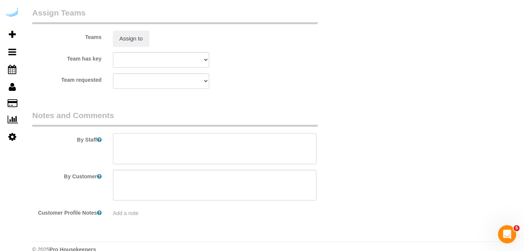
click at [256, 154] on textarea at bounding box center [215, 148] width 204 height 31
click at [224, 141] on textarea at bounding box center [215, 148] width 204 height 31
paste textarea "Permanent Notes:No notes from this customer.Today's Notes:No notes from this se…"
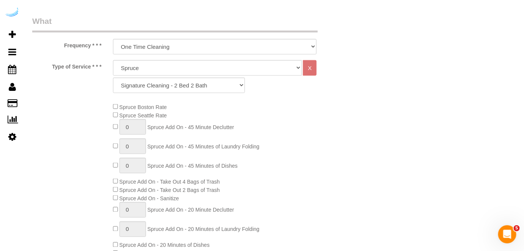
scroll to position [103, 0]
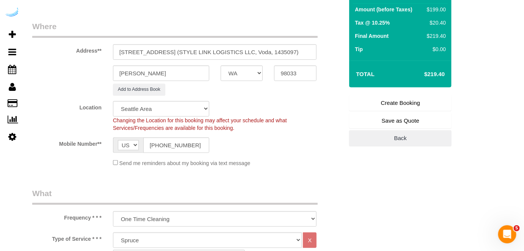
click at [410, 101] on link "Create Booking" at bounding box center [400, 103] width 102 height 16
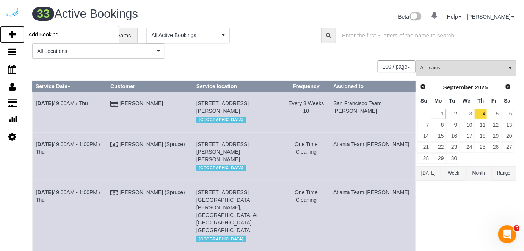
click at [13, 33] on icon at bounding box center [12, 34] width 7 height 9
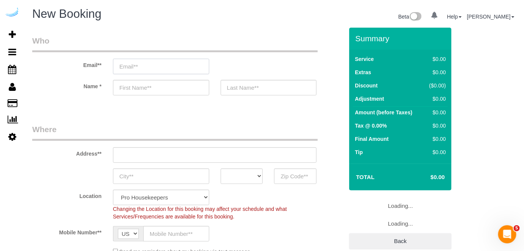
click at [187, 67] on input "email" at bounding box center [161, 67] width 96 height 16
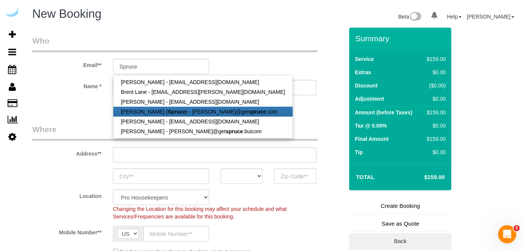
click at [168, 113] on strong "Spruce" at bounding box center [177, 112] width 18 height 6
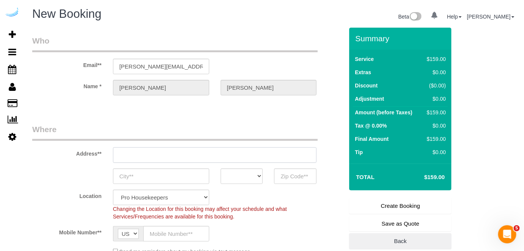
click at [202, 152] on input "text" at bounding box center [215, 155] width 204 height 16
paste input "627 Stone Way N, Seattle, WA 98103"
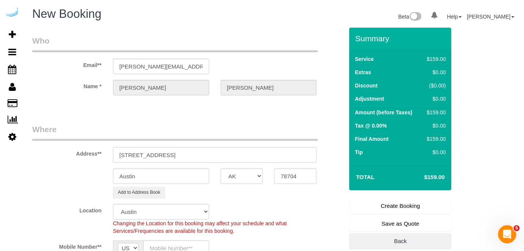
drag, startPoint x: 200, startPoint y: 154, endPoint x: 313, endPoint y: 176, distance: 114.6
click at [313, 176] on sui-booking-address "Address** 3627 Stone Way N, Seattle, WA 98103 Austin AK AL AR AZ CA CO CT DC DE…" at bounding box center [187, 161] width 311 height 75
click at [304, 177] on input "78704" at bounding box center [295, 177] width 42 height 16
paste input "98103"
click at [235, 178] on select "AK AL AR AZ CA CO CT DC DE [GEOGRAPHIC_DATA] [GEOGRAPHIC_DATA] HI IA ID IL IN K…" at bounding box center [242, 177] width 42 height 16
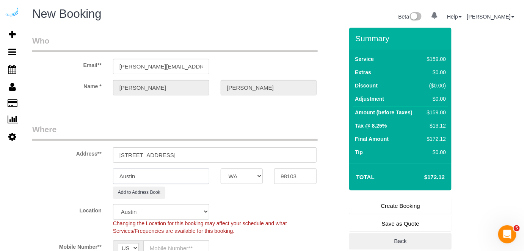
click at [194, 179] on input "Austin" at bounding box center [161, 177] width 96 height 16
drag, startPoint x: 169, startPoint y: 154, endPoint x: 329, endPoint y: 151, distance: 160.7
click at [329, 151] on div "Address** 3627 Stone Way N, Seattle, WA 98103" at bounding box center [188, 143] width 322 height 39
paste input "Connor Costello"
click at [215, 156] on input "3627 Stone Way N, Building 427, Unti 427 (Connor Costello," at bounding box center [215, 155] width 204 height 16
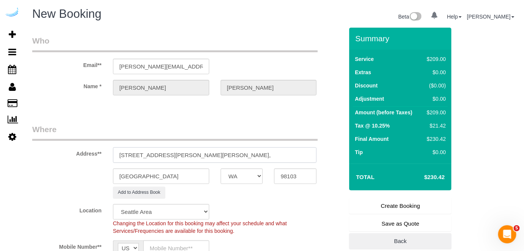
click at [305, 155] on input "3627 Stone Way N, Building 427, Unit 427 (Connor Costello," at bounding box center [215, 155] width 204 height 16
paste input "The Hayes on Stone Way"
paste input "1435018"
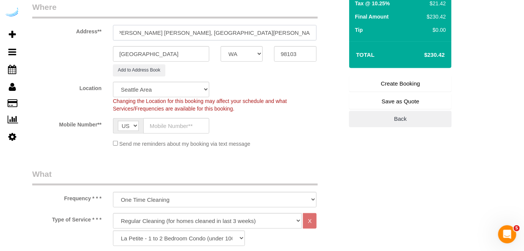
scroll to position [138, 0]
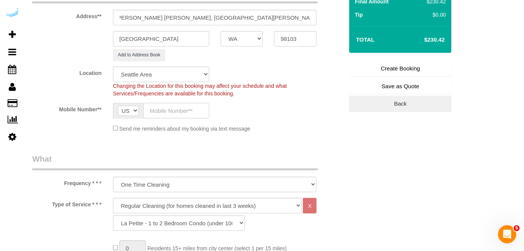
click at [166, 114] on input "text" at bounding box center [176, 111] width 66 height 16
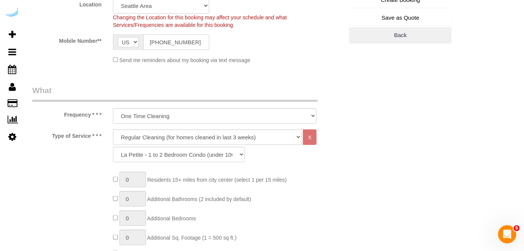
scroll to position [241, 0]
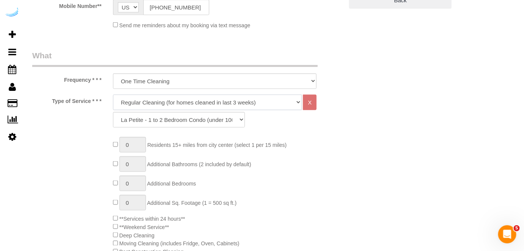
drag, startPoint x: 191, startPoint y: 102, endPoint x: 188, endPoint y: 106, distance: 5.3
click at [191, 102] on select "Deep Cleaning (for homes that have not been cleaned in 3+ weeks) Spruce Regular…" at bounding box center [207, 103] width 189 height 16
click at [113, 95] on select "Deep Cleaning (for homes that have not been cleaned in 3+ weeks) Spruce Regular…" at bounding box center [207, 103] width 189 height 16
drag, startPoint x: 187, startPoint y: 103, endPoint x: 186, endPoint y: 108, distance: 5.8
click at [187, 103] on select "Deep Cleaning (for homes that have not been cleaned in 3+ weeks) Spruce Regular…" at bounding box center [207, 103] width 189 height 16
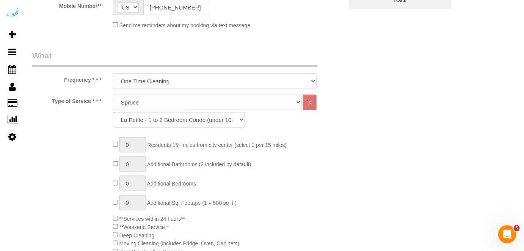
click at [113, 95] on select "Deep Cleaning (for homes that have not been cleaned in 3+ weeks) Spruce Regular…" at bounding box center [207, 103] width 189 height 16
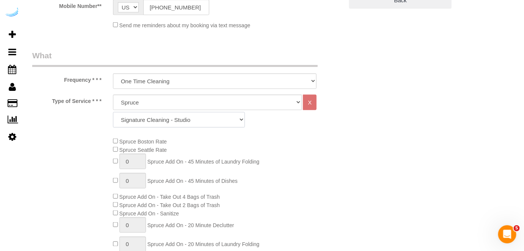
click at [145, 117] on select "Signature Cleaning - Studio Signature Cleaning - 1 Bed 1 Bath Signature Cleanin…" at bounding box center [179, 120] width 132 height 16
click at [113, 112] on select "Signature Cleaning - Studio Signature Cleaning - 1 Bed 1 Bath Signature Cleanin…" at bounding box center [179, 120] width 132 height 16
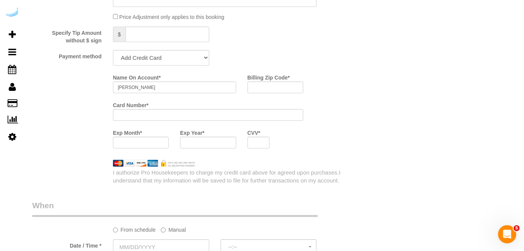
scroll to position [723, 0]
click at [164, 56] on select "Add Credit Card Cash Check Paypal" at bounding box center [161, 57] width 96 height 16
click at [113, 50] on select "Add Credit Card Cash Check Paypal" at bounding box center [161, 57] width 96 height 16
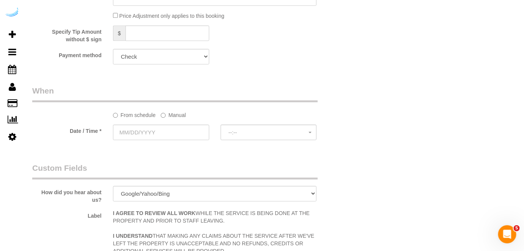
click at [167, 114] on label "Manual" at bounding box center [173, 114] width 25 height 10
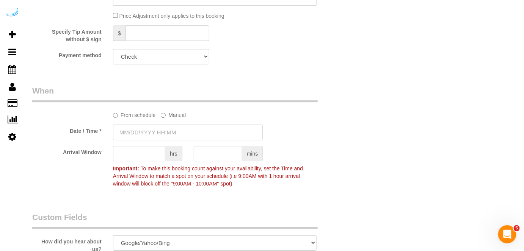
click at [166, 130] on input "text" at bounding box center [188, 133] width 150 height 16
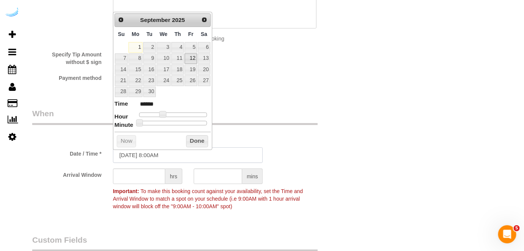
scroll to position [654, 0]
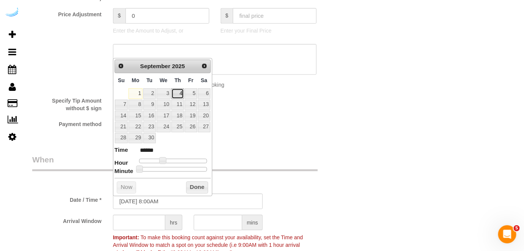
click at [180, 94] on link "4" at bounding box center [177, 93] width 13 height 10
click at [166, 159] on span at bounding box center [165, 160] width 7 height 7
click at [154, 221] on input "text" at bounding box center [139, 223] width 52 height 16
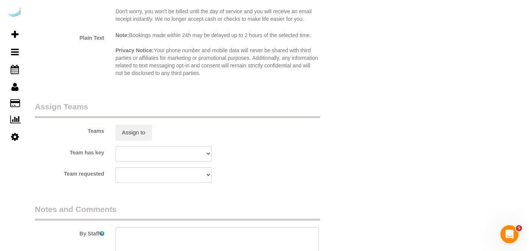
scroll to position [1068, 0]
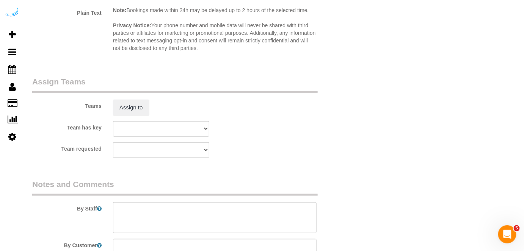
click at [129, 99] on div "Teams Assign to" at bounding box center [188, 95] width 322 height 39
click at [130, 103] on button "Assign to" at bounding box center [131, 108] width 36 height 16
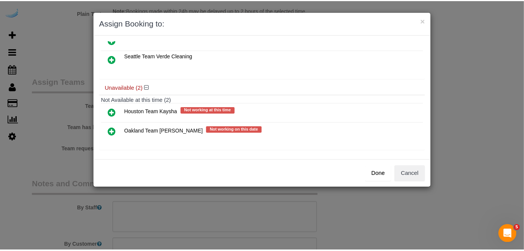
scroll to position [52, 0]
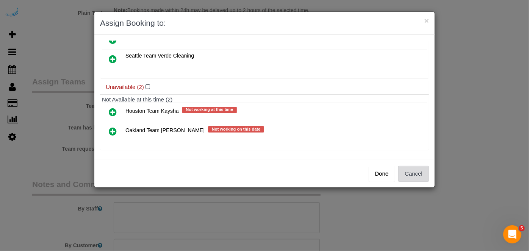
drag, startPoint x: 407, startPoint y: 169, endPoint x: 307, endPoint y: 177, distance: 100.7
click at [408, 169] on button "Cancel" at bounding box center [413, 174] width 31 height 16
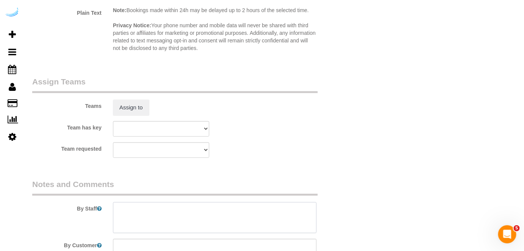
click at [271, 212] on textarea at bounding box center [215, 217] width 204 height 31
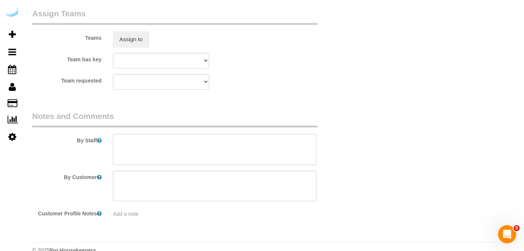
scroll to position [1137, 0]
click at [212, 147] on textarea at bounding box center [215, 148] width 204 height 31
paste textarea "Permanent Notes:No notes from this customer.Today's Notes:No notes from this se…"
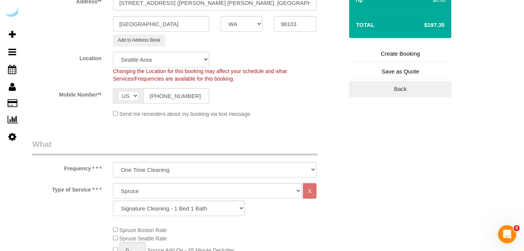
scroll to position [103, 0]
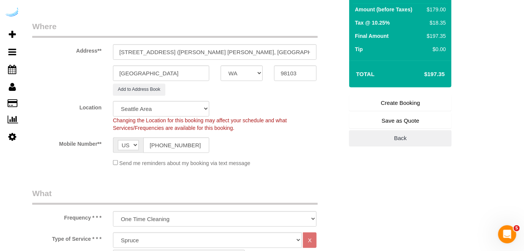
click at [402, 99] on link "Create Booking" at bounding box center [400, 103] width 102 height 16
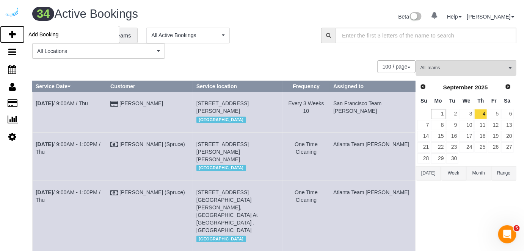
drag, startPoint x: 19, startPoint y: 39, endPoint x: 16, endPoint y: 37, distance: 3.9
click at [19, 39] on link "Add Booking" at bounding box center [12, 34] width 25 height 17
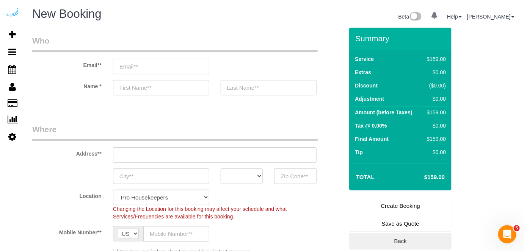
click at [171, 67] on input "email" at bounding box center [161, 67] width 96 height 16
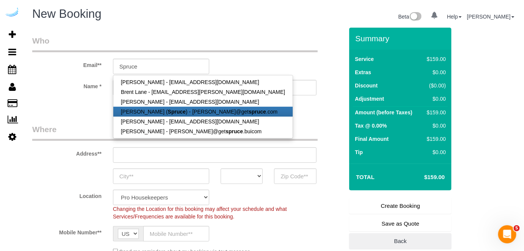
click at [152, 113] on link "[PERSON_NAME] ( Spruce ) - [PERSON_NAME]@get spruce .com" at bounding box center [202, 112] width 179 height 10
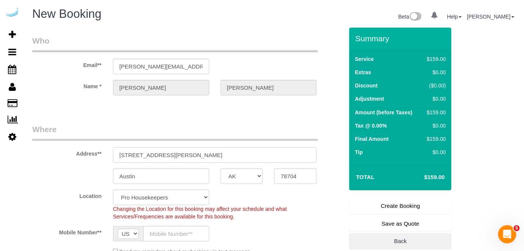
click at [194, 152] on input "[STREET_ADDRESS][PERSON_NAME]" at bounding box center [215, 155] width 204 height 16
paste input "[STREET_ADDRESS]"
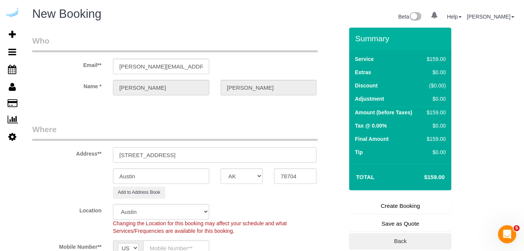
drag, startPoint x: 187, startPoint y: 155, endPoint x: 308, endPoint y: 184, distance: 124.3
click at [266, 159] on input "[STREET_ADDRESS]" at bounding box center [215, 155] width 204 height 16
click at [307, 178] on input "78704" at bounding box center [295, 177] width 42 height 16
paste input "98033"
click at [238, 182] on select "AK AL AR AZ CA CO CT DC DE [GEOGRAPHIC_DATA] [GEOGRAPHIC_DATA] HI IA ID IL IN K…" at bounding box center [242, 177] width 42 height 16
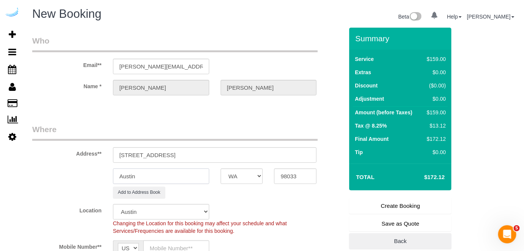
click at [192, 182] on input "Austin" at bounding box center [161, 177] width 96 height 16
drag, startPoint x: 153, startPoint y: 153, endPoint x: 275, endPoint y: 147, distance: 121.8
click at [273, 151] on input "[STREET_ADDRESS]" at bounding box center [215, 155] width 204 height 16
paste input "STYLE LINK LOGISTICS LLC"
paste input "1430681"
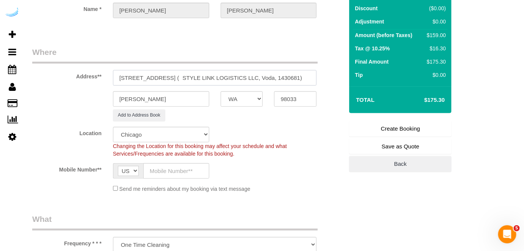
scroll to position [103, 0]
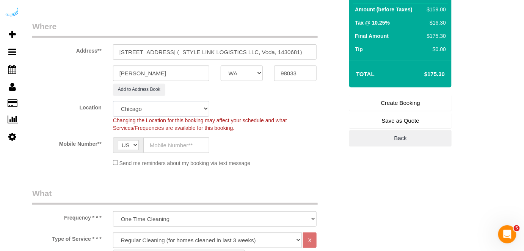
click at [146, 107] on select "Pro Housekeepers [GEOGRAPHIC_DATA] [GEOGRAPHIC_DATA] [GEOGRAPHIC_DATA] [GEOGRAP…" at bounding box center [161, 109] width 96 height 16
click at [113, 101] on select "Pro Housekeepers [GEOGRAPHIC_DATA] [GEOGRAPHIC_DATA] [GEOGRAPHIC_DATA] [GEOGRAP…" at bounding box center [161, 109] width 96 height 16
click at [148, 108] on select "Pro Housekeepers [GEOGRAPHIC_DATA] [GEOGRAPHIC_DATA] [GEOGRAPHIC_DATA] [GEOGRAP…" at bounding box center [161, 109] width 96 height 16
click at [113, 101] on select "Pro Housekeepers [GEOGRAPHIC_DATA] [GEOGRAPHIC_DATA] [GEOGRAPHIC_DATA] [GEOGRAP…" at bounding box center [161, 109] width 96 height 16
click at [178, 147] on input "text" at bounding box center [176, 146] width 66 height 16
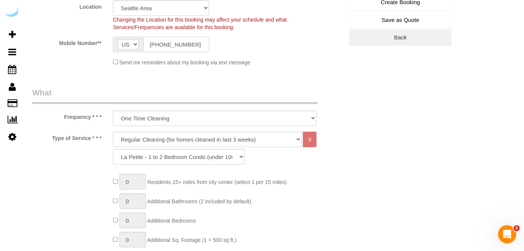
scroll to position [206, 0]
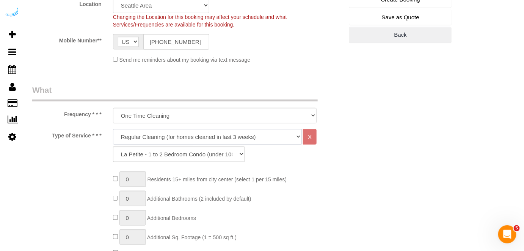
click at [178, 136] on select "Deep Cleaning (for homes that have not been cleaned in 3+ weeks) Spruce Regular…" at bounding box center [207, 137] width 189 height 16
click at [113, 129] on select "Deep Cleaning (for homes that have not been cleaned in 3+ weeks) Spruce Regular…" at bounding box center [207, 137] width 189 height 16
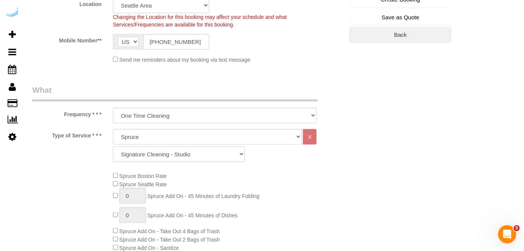
drag, startPoint x: 190, startPoint y: 160, endPoint x: 190, endPoint y: 147, distance: 12.1
click at [190, 160] on select "Signature Cleaning - Studio Signature Cleaning - 1 Bed 1 Bath Signature Cleanin…" at bounding box center [179, 155] width 132 height 16
click at [113, 147] on select "Signature Cleaning - Studio Signature Cleaning - 1 Bed 1 Bath Signature Cleanin…" at bounding box center [179, 155] width 132 height 16
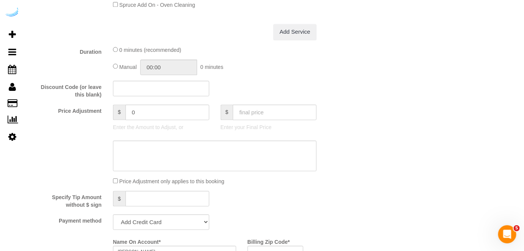
scroll to position [620, 0]
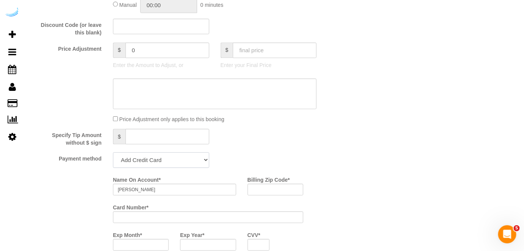
click at [160, 162] on select "Add Credit Card Cash Check Paypal" at bounding box center [161, 160] width 96 height 16
click at [113, 153] on select "Add Credit Card Cash Check Paypal" at bounding box center [161, 160] width 96 height 16
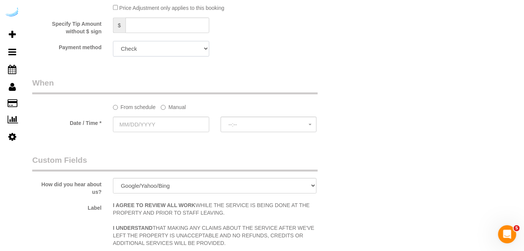
scroll to position [758, 0]
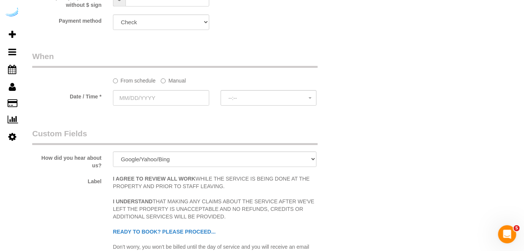
click at [170, 82] on label "Manual" at bounding box center [173, 79] width 25 height 10
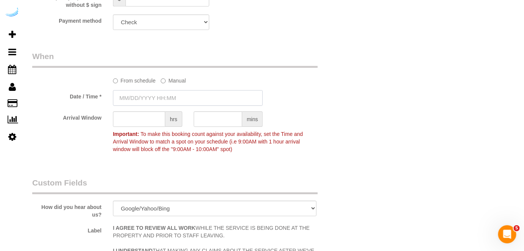
click at [166, 97] on input "text" at bounding box center [188, 98] width 150 height 16
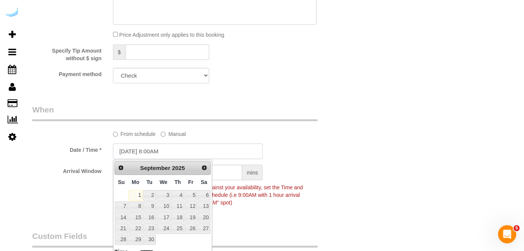
scroll to position [689, 0]
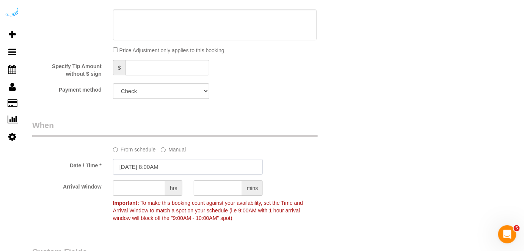
click at [167, 164] on input "[DATE] 8:00AM" at bounding box center [188, 167] width 150 height 16
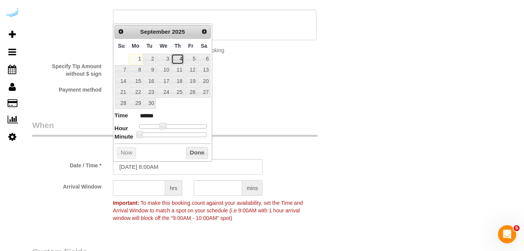
click at [179, 61] on link "4" at bounding box center [177, 59] width 13 height 10
drag, startPoint x: 163, startPoint y: 124, endPoint x: 153, endPoint y: 174, distance: 51.2
click at [166, 124] on span at bounding box center [165, 126] width 7 height 7
click at [147, 186] on input "text" at bounding box center [139, 188] width 52 height 16
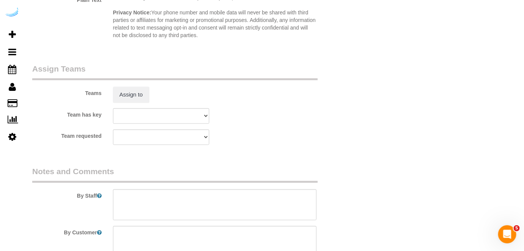
scroll to position [1137, 0]
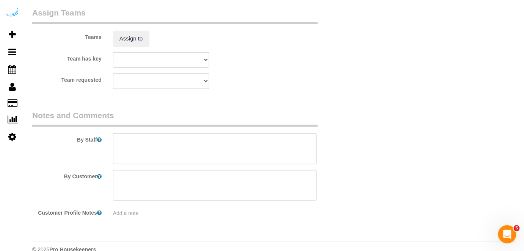
click at [166, 157] on textarea at bounding box center [215, 148] width 204 height 31
click at [227, 149] on textarea at bounding box center [215, 148] width 204 height 31
paste textarea "Permanent Notes:No notes from this customer.Today's Notes:No notes from this se…"
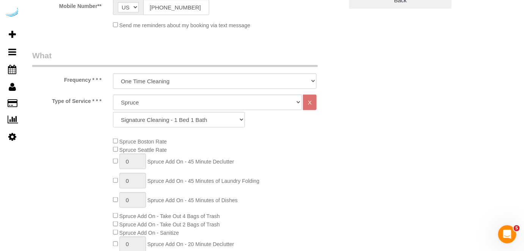
scroll to position [69, 0]
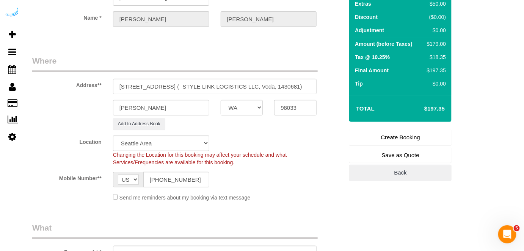
click at [387, 131] on link "Create Booking" at bounding box center [400, 138] width 102 height 16
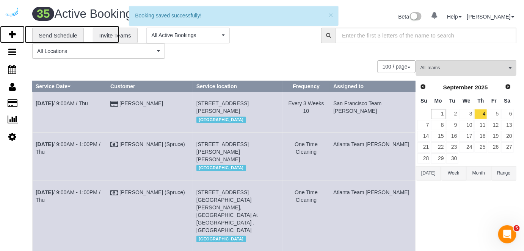
drag, startPoint x: 15, startPoint y: 33, endPoint x: 69, endPoint y: 4, distance: 61.2
click at [15, 33] on icon at bounding box center [12, 34] width 7 height 9
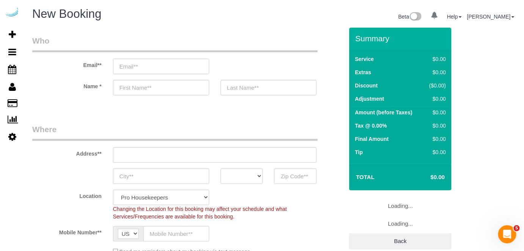
click at [179, 59] on input "email" at bounding box center [161, 67] width 96 height 16
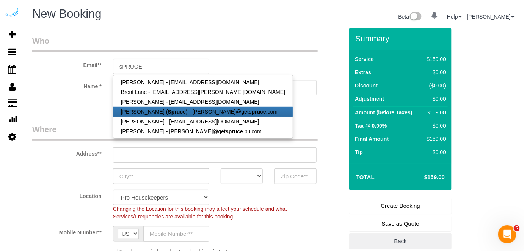
click at [168, 111] on strong "Spruce" at bounding box center [177, 112] width 18 height 6
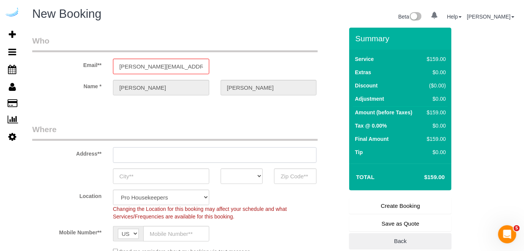
click at [211, 152] on input "text" at bounding box center [215, 155] width 204 height 16
paste input "[STREET_ADDRESS]"
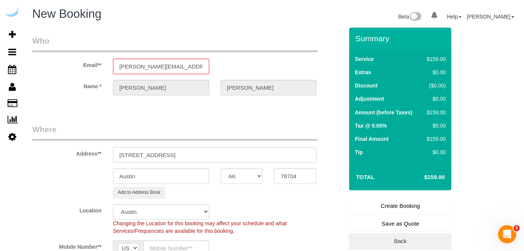
drag, startPoint x: 187, startPoint y: 155, endPoint x: 277, endPoint y: 174, distance: 92.5
click at [252, 161] on input "[STREET_ADDRESS]" at bounding box center [215, 155] width 204 height 16
click at [288, 175] on input "78704" at bounding box center [295, 177] width 42 height 16
paste input "98033"
click at [250, 175] on select "AK AL AR AZ CA CO CT DC DE [GEOGRAPHIC_DATA] [GEOGRAPHIC_DATA] HI IA ID IL IN K…" at bounding box center [242, 177] width 42 height 16
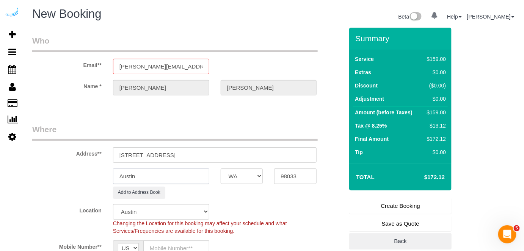
click at [190, 171] on input "Austin" at bounding box center [161, 177] width 96 height 16
drag, startPoint x: 154, startPoint y: 156, endPoint x: 279, endPoint y: 161, distance: 124.8
click at [279, 161] on input "[STREET_ADDRESS]" at bounding box center [215, 155] width 204 height 16
paste input "STYLE LINK LOGISTICS LLC"
paste input "1430680"
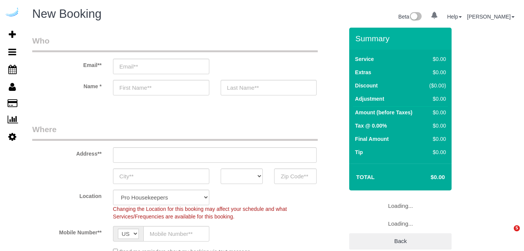
select select "4"
select select "number:9"
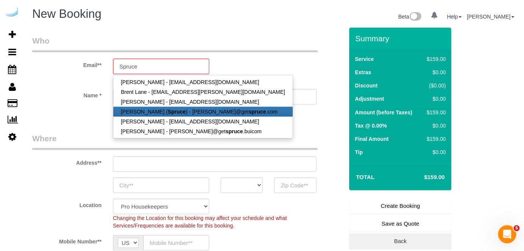
click at [181, 113] on link "[PERSON_NAME] ( Spruce ) - [PERSON_NAME]@get spruce .com" at bounding box center [202, 112] width 179 height 10
type input "[PERSON_NAME][EMAIL_ADDRESS][DOMAIN_NAME]"
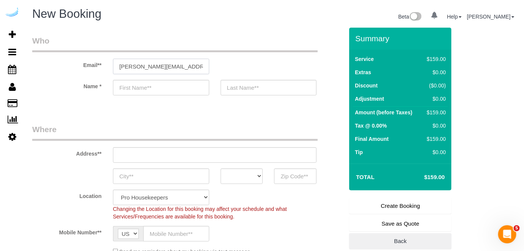
type input "[PERSON_NAME]"
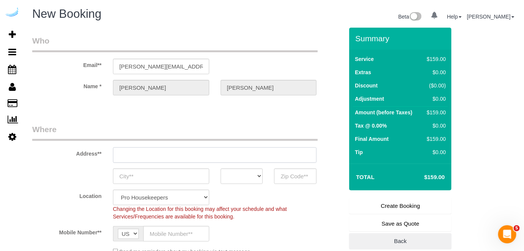
click at [225, 160] on input "text" at bounding box center [215, 155] width 204 height 16
type input "[STREET_ADDRESS][PERSON_NAME]"
type input "Austin"
select select "[GEOGRAPHIC_DATA]"
type input "78704"
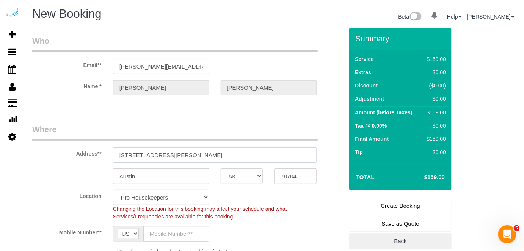
paste input "[STREET_ADDRESS]"
type input "[STREET_ADDRESS]"
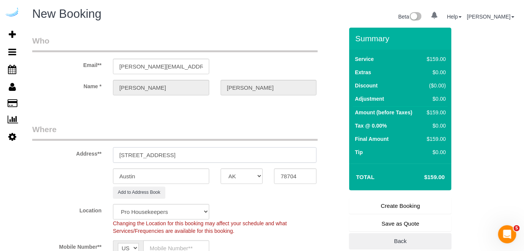
select select "9"
select select "object:22753"
drag, startPoint x: 190, startPoint y: 156, endPoint x: 297, endPoint y: 173, distance: 108.1
click at [266, 162] on input "[STREET_ADDRESS]" at bounding box center [215, 155] width 204 height 16
type input "[STREET_ADDRESS]"
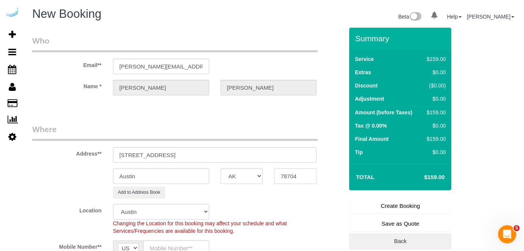
click at [302, 174] on input "78704" at bounding box center [295, 177] width 42 height 16
paste input "98033"
type input "98033"
click at [243, 171] on select "AK AL AR AZ CA CO CT DC DE [GEOGRAPHIC_DATA] [GEOGRAPHIC_DATA] HI IA ID IL IN K…" at bounding box center [242, 177] width 42 height 16
select select "WA"
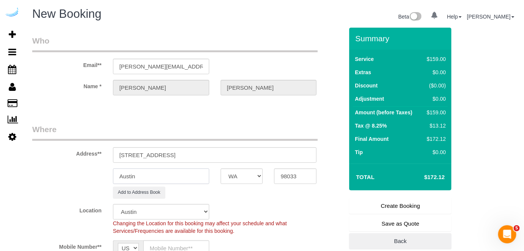
click at [184, 180] on input "Austin" at bounding box center [161, 177] width 96 height 16
select select "11"
select select "object:22800"
type input "[PERSON_NAME]"
drag, startPoint x: 160, startPoint y: 154, endPoint x: 271, endPoint y: 152, distance: 110.3
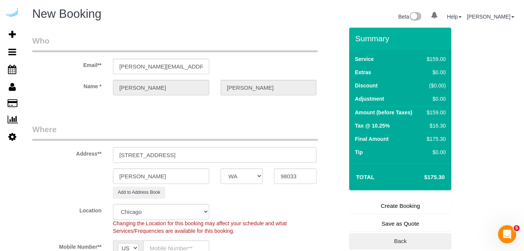
click at [270, 152] on input "[STREET_ADDRESS]" at bounding box center [215, 155] width 204 height 16
paste input "[PERSON_NAME]"
paste input "1430336"
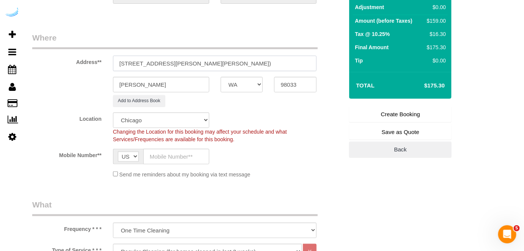
scroll to position [172, 0]
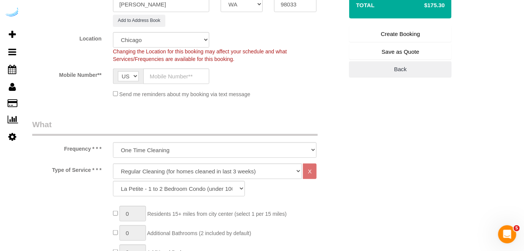
type input "[STREET_ADDRESS][PERSON_NAME][PERSON_NAME])"
click at [174, 37] on select "Pro Housekeepers [GEOGRAPHIC_DATA] [GEOGRAPHIC_DATA] [GEOGRAPHIC_DATA] [GEOGRAP…" at bounding box center [161, 40] width 96 height 16
select select "4"
click at [113, 32] on select "Pro Housekeepers [GEOGRAPHIC_DATA] [GEOGRAPHIC_DATA] [GEOGRAPHIC_DATA] [GEOGRAP…" at bounding box center [161, 40] width 96 height 16
select select "object:22829"
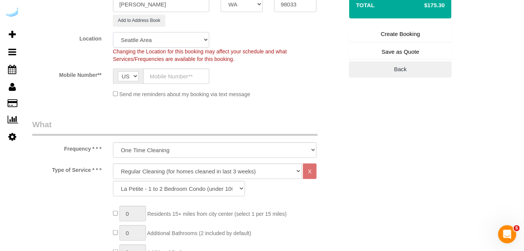
select select "228"
click at [188, 74] on input "text" at bounding box center [176, 77] width 66 height 16
type input "[PHONE_NUMBER]"
type input "[PERSON_NAME]"
type input "[PHONE_NUMBER]"
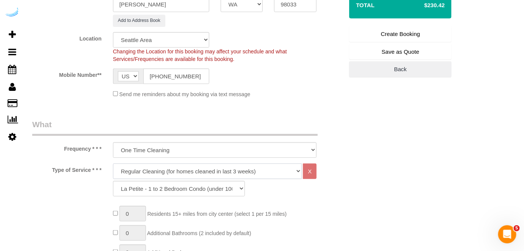
click at [194, 170] on select "Deep Cleaning (for homes that have not been cleaned in 3+ weeks) Spruce Regular…" at bounding box center [207, 172] width 189 height 16
select select "282"
click at [113, 164] on select "Deep Cleaning (for homes that have not been cleaned in 3+ weeks) Spruce Regular…" at bounding box center [207, 172] width 189 height 16
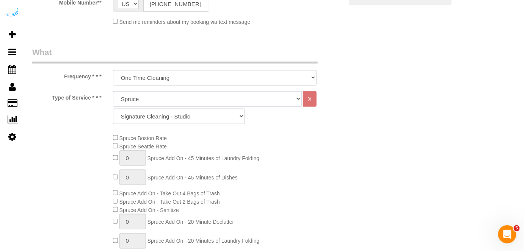
scroll to position [275, 0]
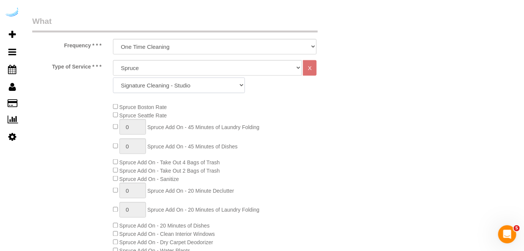
click at [175, 91] on select "Signature Cleaning - Studio Signature Cleaning - 1 Bed 1 Bath Signature Cleanin…" at bounding box center [179, 86] width 132 height 16
select select "312"
click at [113, 78] on select "Signature Cleaning - Studio Signature Cleaning - 1 Bed 1 Bath Signature Cleanin…" at bounding box center [179, 86] width 132 height 16
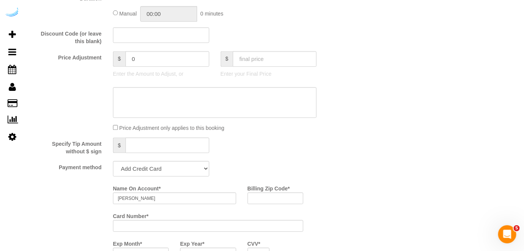
scroll to position [654, 0]
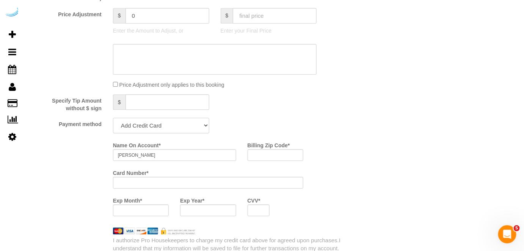
click at [172, 126] on select "Add Credit Card Cash Check Paypal" at bounding box center [161, 126] width 96 height 16
select select "string:check"
click at [113, 119] on select "Add Credit Card Cash Check Paypal" at bounding box center [161, 126] width 96 height 16
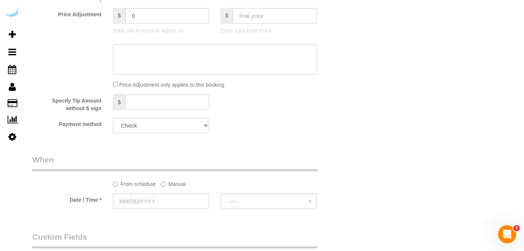
click at [168, 183] on label "Manual" at bounding box center [173, 183] width 25 height 10
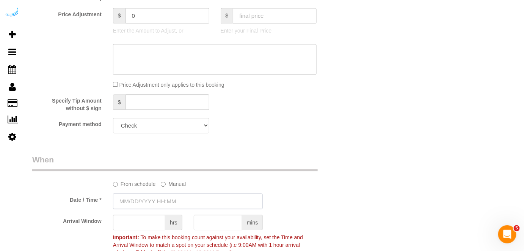
click at [158, 196] on input "text" at bounding box center [188, 202] width 150 height 16
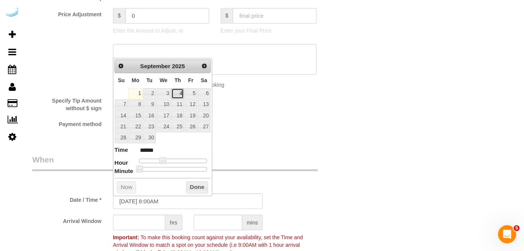
click at [179, 92] on link "4" at bounding box center [177, 93] width 13 height 10
type input "[DATE] 9:00AM"
type input "******"
drag, startPoint x: 161, startPoint y: 159, endPoint x: 166, endPoint y: 160, distance: 4.2
click at [166, 160] on span at bounding box center [165, 160] width 7 height 7
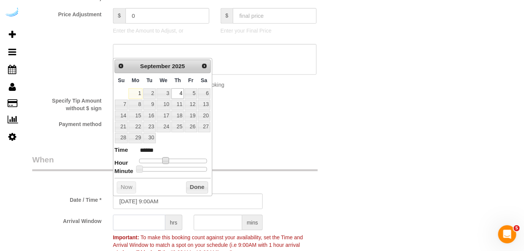
click at [144, 217] on input "text" at bounding box center [139, 223] width 52 height 16
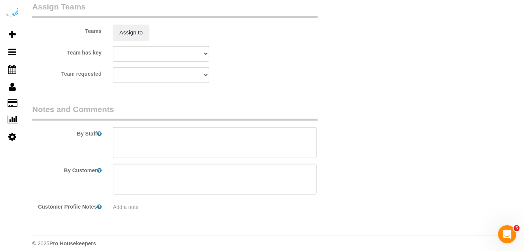
scroll to position [1149, 0]
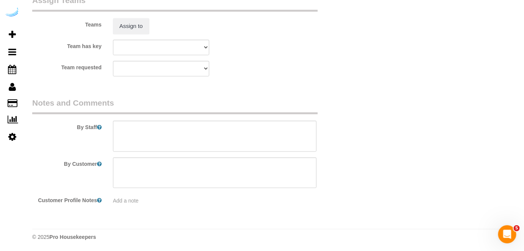
type input "8"
drag, startPoint x: 167, startPoint y: 138, endPoint x: 164, endPoint y: 4, distance: 134.6
click at [167, 136] on textarea at bounding box center [215, 136] width 204 height 31
click at [210, 137] on textarea at bounding box center [215, 136] width 204 height 31
paste textarea "Permanent Notes:No notes from this [DOMAIN_NAME][DATE] Notes:No notes from this…"
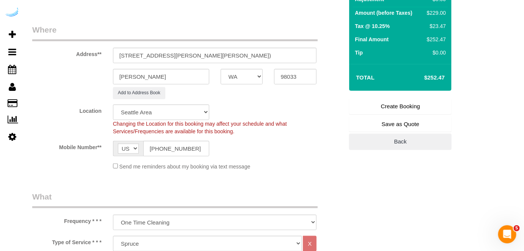
scroll to position [13, 0]
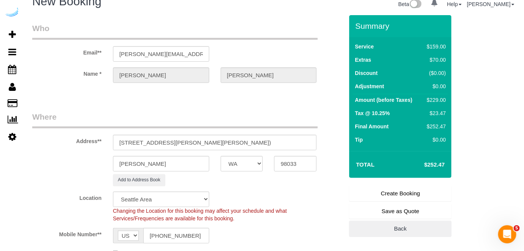
type textarea "Recurrency: Every 4 weeks Permanent Notes:No notes from this [DOMAIN_NAME][DATE…"
click at [381, 188] on link "Create Booking" at bounding box center [400, 194] width 102 height 16
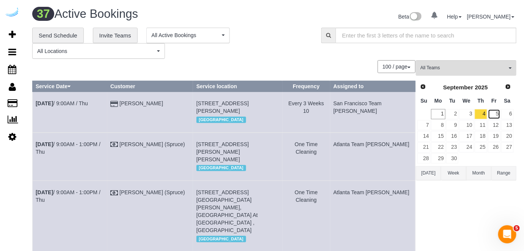
drag, startPoint x: 490, startPoint y: 111, endPoint x: 379, endPoint y: 84, distance: 113.9
click at [490, 111] on link "5" at bounding box center [494, 114] width 13 height 10
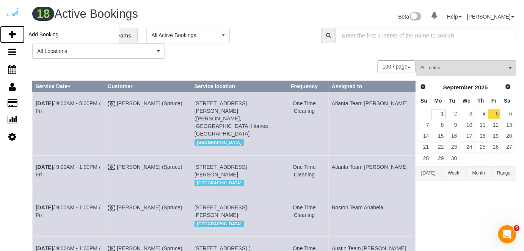
click at [11, 33] on icon at bounding box center [12, 34] width 7 height 9
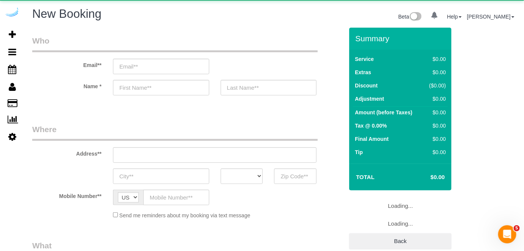
select select "object:24925"
select select "4"
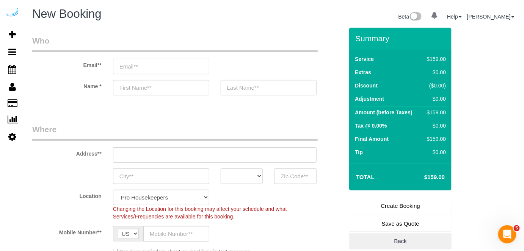
click at [150, 61] on input "email" at bounding box center [161, 67] width 96 height 16
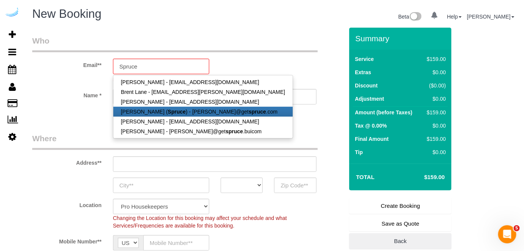
click at [162, 107] on link "[PERSON_NAME] ( Spruce ) - [PERSON_NAME]@get spruce .com" at bounding box center [202, 112] width 179 height 10
type input "[PERSON_NAME][EMAIL_ADDRESS][DOMAIN_NAME]"
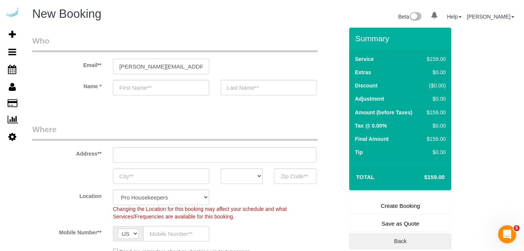
type input "[PERSON_NAME]"
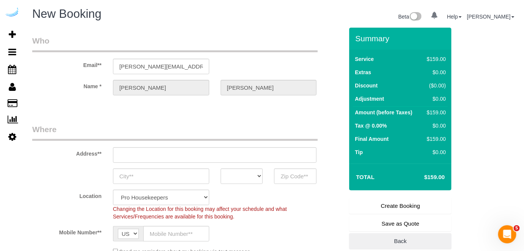
type input "[STREET_ADDRESS][PERSON_NAME]"
type input "Austin"
select select "[GEOGRAPHIC_DATA]"
type input "78704"
select select "9"
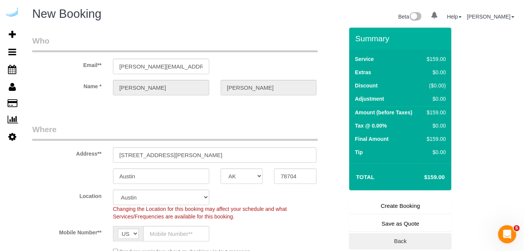
select select "object:24964"
click at [192, 157] on input "[STREET_ADDRESS][PERSON_NAME]" at bounding box center [215, 155] width 204 height 16
paste input "Domicile Suites at [GEOGRAPHIC_DATA], [STREET_ADDRESS]"
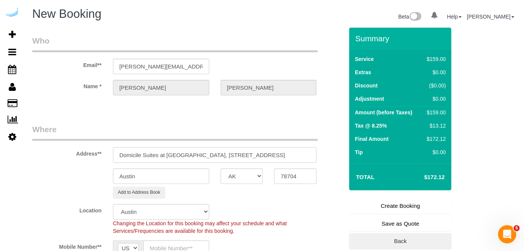
drag, startPoint x: 267, startPoint y: 152, endPoint x: 299, endPoint y: 166, distance: 34.8
click at [308, 155] on input "Domicile Suites at [GEOGRAPHIC_DATA], [STREET_ADDRESS]" at bounding box center [215, 155] width 204 height 16
type input "Domicile Suites at [GEOGRAPHIC_DATA], [STREET_ADDRESS]"
click at [296, 175] on input "78704" at bounding box center [295, 177] width 42 height 16
paste input "98101"
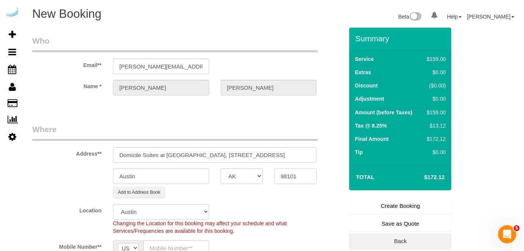
type input "98101"
click at [253, 177] on select "AK AL AR AZ CA CO CT DC DE [GEOGRAPHIC_DATA] [GEOGRAPHIC_DATA] HI IA ID IL IN K…" at bounding box center [242, 177] width 42 height 16
select select "WA"
click at [183, 175] on input "Austin" at bounding box center [161, 177] width 96 height 16
select select "11"
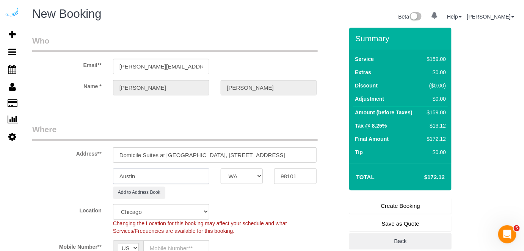
type input "S"
select select "object:25016"
type input "[GEOGRAPHIC_DATA]"
click at [139, 213] on select "Pro Housekeepers [GEOGRAPHIC_DATA] [GEOGRAPHIC_DATA] [GEOGRAPHIC_DATA] [GEOGRAP…" at bounding box center [161, 212] width 96 height 16
drag, startPoint x: 299, startPoint y: 157, endPoint x: 321, endPoint y: 155, distance: 22.4
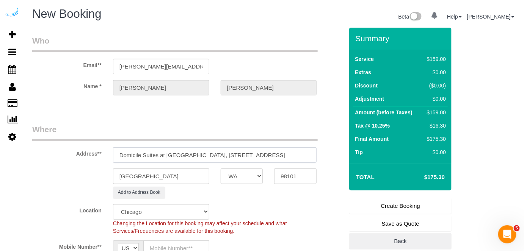
click at [321, 158] on div "Domicile Suites at [GEOGRAPHIC_DATA], [STREET_ADDRESS]" at bounding box center [214, 155] width 215 height 16
paste input "[PERSON_NAME]"
paste input "Harbor Steps"
paste input "1447993"
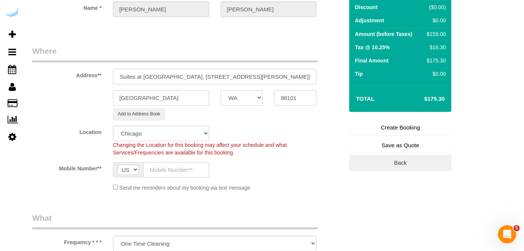
scroll to position [103, 0]
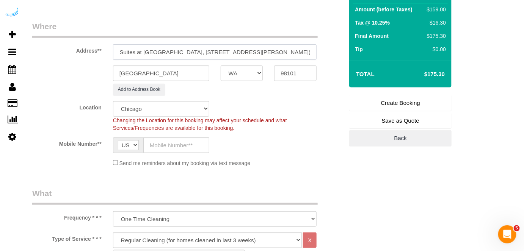
type input "Domicile Suites at [GEOGRAPHIC_DATA], [STREET_ADDRESS][PERSON_NAME])"
click at [189, 105] on select "Pro Housekeepers [GEOGRAPHIC_DATA] [GEOGRAPHIC_DATA] [GEOGRAPHIC_DATA] [GEOGRAP…" at bounding box center [161, 109] width 96 height 16
select select "4"
click at [113, 101] on select "Pro Housekeepers [GEOGRAPHIC_DATA] [GEOGRAPHIC_DATA] [GEOGRAPHIC_DATA] [GEOGRAP…" at bounding box center [161, 109] width 96 height 16
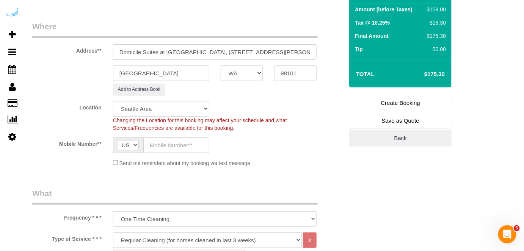
select select "object:25045"
select select "228"
drag, startPoint x: 179, startPoint y: 145, endPoint x: 184, endPoint y: 151, distance: 7.2
click at [179, 145] on input "text" at bounding box center [176, 146] width 66 height 16
type input "[PHONE_NUMBER]"
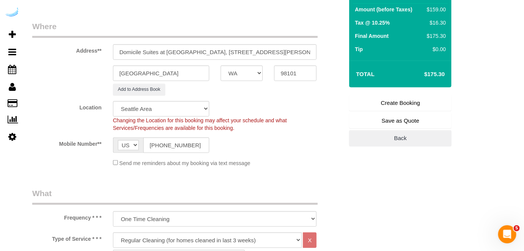
type input "[PERSON_NAME]"
type input "[PHONE_NUMBER]"
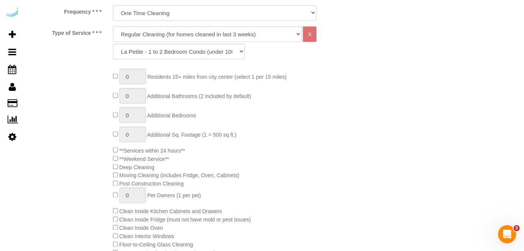
scroll to position [310, 0]
click at [181, 27] on select "Deep Cleaning (for homes that have not been cleaned in 3+ weeks) Spruce Regular…" at bounding box center [207, 34] width 189 height 16
select select "282"
click at [113, 26] on select "Deep Cleaning (for homes that have not been cleaned in 3+ weeks) Spruce Regular…" at bounding box center [207, 34] width 189 height 16
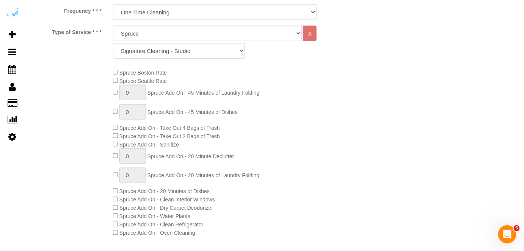
click at [188, 51] on select "Signature Cleaning - Studio Signature Cleaning - 1 Bed 1 Bath Signature Cleanin…" at bounding box center [179, 51] width 132 height 16
select select "309"
click at [113, 43] on select "Signature Cleaning - Studio Signature Cleaning - 1 Bed 1 Bath Signature Cleanin…" at bounding box center [179, 51] width 132 height 16
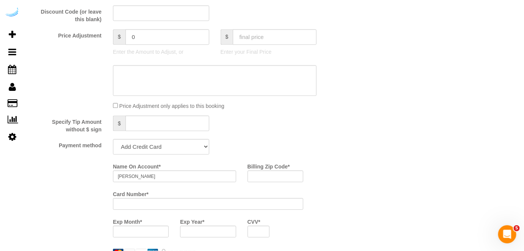
scroll to position [654, 0]
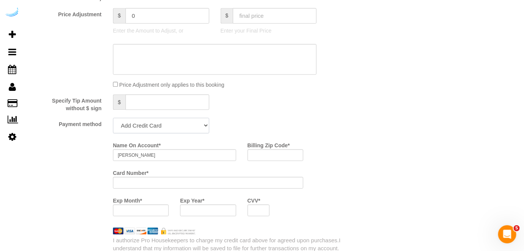
drag, startPoint x: 161, startPoint y: 124, endPoint x: 155, endPoint y: 131, distance: 8.9
click at [161, 124] on select "Add Credit Card Cash Check Paypal" at bounding box center [161, 126] width 96 height 16
select select "string:check"
click at [113, 119] on select "Add Credit Card Cash Check Paypal" at bounding box center [161, 126] width 96 height 16
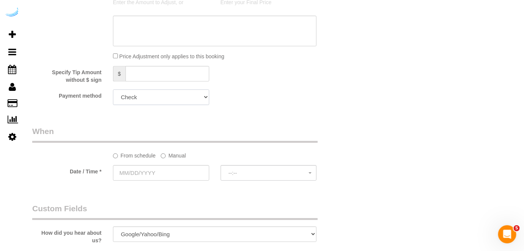
scroll to position [723, 0]
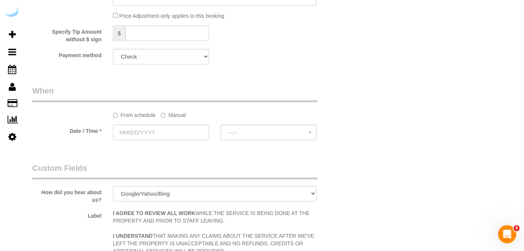
click at [178, 117] on label "Manual" at bounding box center [173, 114] width 25 height 10
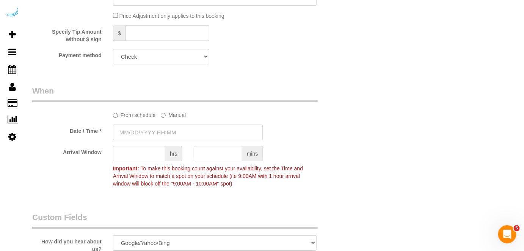
click at [169, 130] on input "text" at bounding box center [188, 133] width 150 height 16
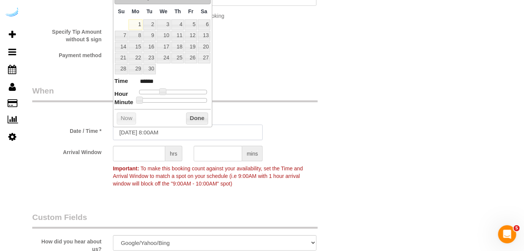
scroll to position [689, 0]
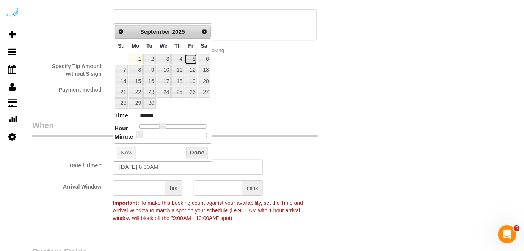
click at [192, 60] on link "5" at bounding box center [191, 59] width 12 height 10
type input "[DATE] 9:00AM"
type input "******"
type input "[DATE] 10:00AM"
type input "*******"
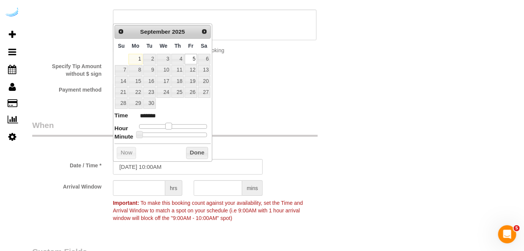
type input "[DATE] 11:00AM"
type input "*******"
type input "[DATE] 12:00PM"
type input "*******"
type input "[DATE] 1:00PM"
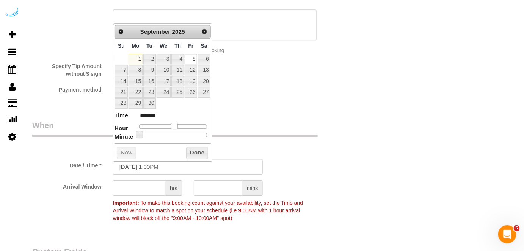
type input "******"
drag, startPoint x: 159, startPoint y: 125, endPoint x: 174, endPoint y: 126, distance: 14.8
click at [174, 126] on span at bounding box center [177, 126] width 7 height 7
click at [140, 184] on input "text" at bounding box center [139, 188] width 52 height 16
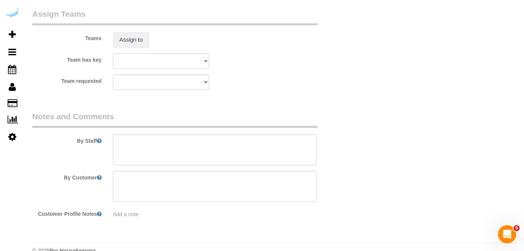
scroll to position [1137, 0]
type input "4"
click at [177, 147] on textarea at bounding box center [215, 148] width 204 height 31
paste textarea "1447993"
paste textarea "Permanent Notes:No notes from this [DOMAIN_NAME][DATE] Notes:No notes from this…"
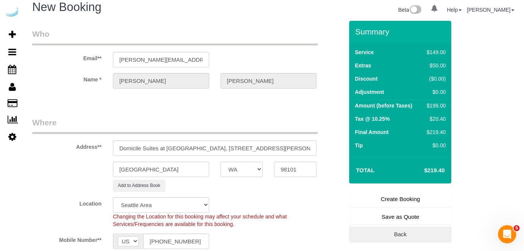
scroll to position [0, 0]
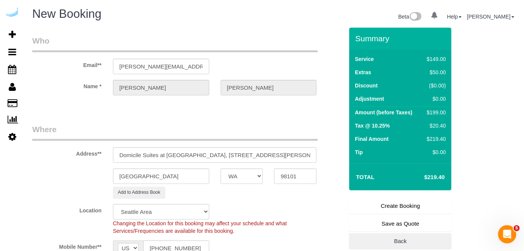
type textarea "Recurrency: Every 5 weeks Permanent Notes:No notes from this [DOMAIN_NAME][DATE…"
click at [398, 205] on link "Create Booking" at bounding box center [400, 206] width 102 height 16
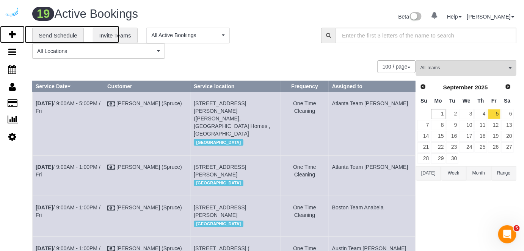
drag, startPoint x: 10, startPoint y: 31, endPoint x: 100, endPoint y: 2, distance: 94.5
click at [10, 31] on icon at bounding box center [12, 34] width 7 height 9
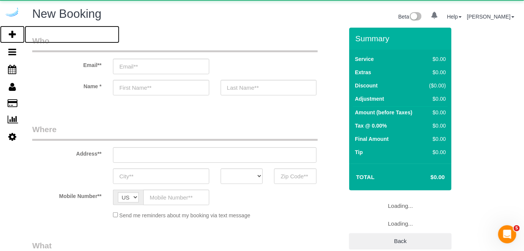
select select "number:9"
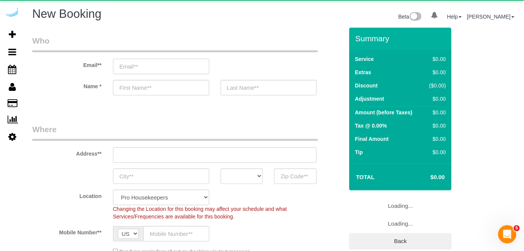
click at [178, 62] on input "email" at bounding box center [161, 67] width 96 height 16
select select "4"
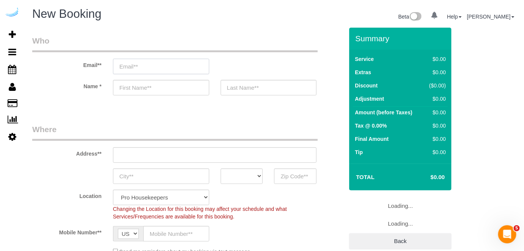
select select "object:26723"
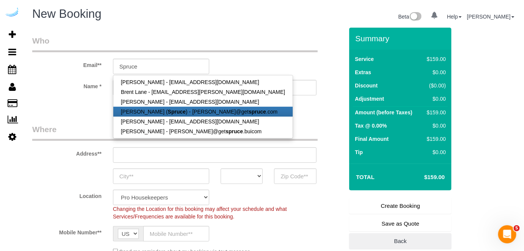
click at [177, 109] on link "[PERSON_NAME] ( Spruce ) - [PERSON_NAME]@get spruce .com" at bounding box center [202, 112] width 179 height 10
type input "[PERSON_NAME][EMAIL_ADDRESS][DOMAIN_NAME]"
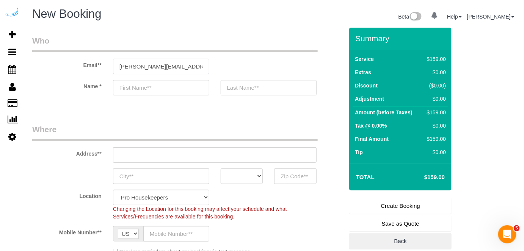
type input "[PERSON_NAME]"
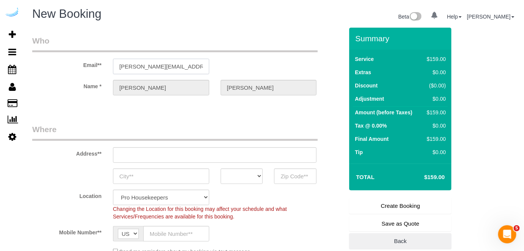
type input "[STREET_ADDRESS][PERSON_NAME]"
type input "Austin"
select select "[GEOGRAPHIC_DATA]"
type input "78704"
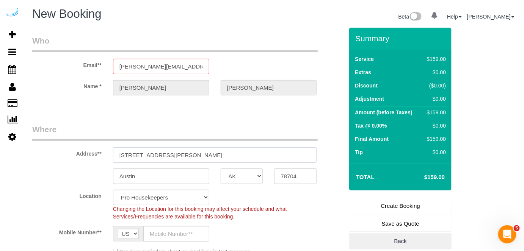
click at [223, 155] on input "[STREET_ADDRESS][PERSON_NAME]" at bounding box center [215, 155] width 204 height 16
paste input "[STREET_ADDRESS]"
type input "[STREET_ADDRESS]"
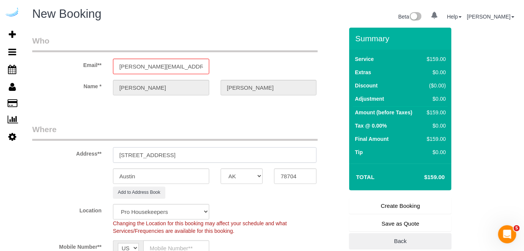
select select "9"
select select "object:26767"
drag, startPoint x: 205, startPoint y: 155, endPoint x: 300, endPoint y: 161, distance: 94.9
click at [299, 161] on input "[STREET_ADDRESS]" at bounding box center [215, 155] width 204 height 16
type input "[STREET_ADDRESS]"
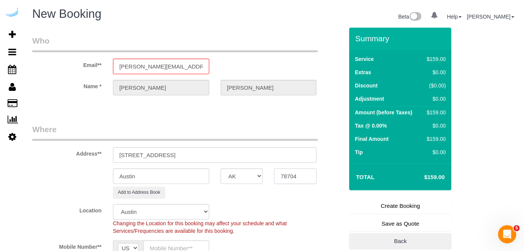
click at [308, 180] on input "78704" at bounding box center [295, 177] width 42 height 16
paste input "98033"
type input "98033"
click at [236, 171] on select "AK AL AR AZ CA CO CT DC DE [GEOGRAPHIC_DATA] [GEOGRAPHIC_DATA] HI IA ID IL IN K…" at bounding box center [242, 177] width 42 height 16
select select "11"
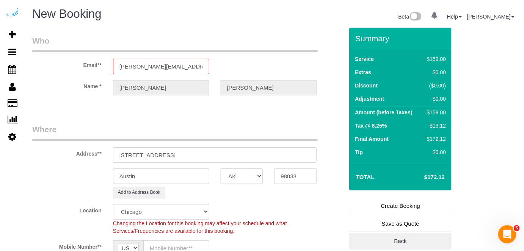
select select "object:26814"
select select "WA"
click at [184, 176] on input "Austin" at bounding box center [161, 177] width 96 height 16
type input "[PERSON_NAME]"
drag, startPoint x: 153, startPoint y: 154, endPoint x: 300, endPoint y: 161, distance: 147.2
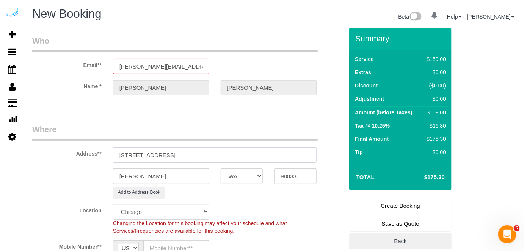
click at [300, 161] on input "[STREET_ADDRESS]" at bounding box center [215, 155] width 204 height 16
paste input "[PERSON_NAME]"
paste input "1431628"
type input "[STREET_ADDRESS][PERSON_NAME])"
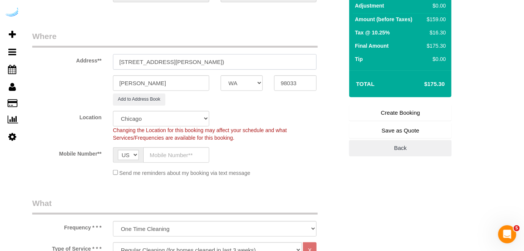
scroll to position [103, 0]
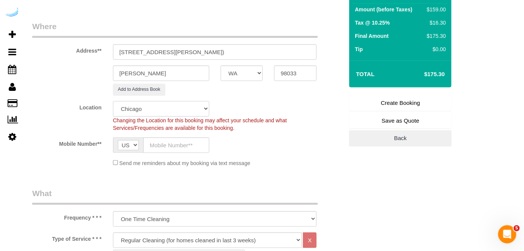
click at [181, 107] on select "Pro Housekeepers [GEOGRAPHIC_DATA] [GEOGRAPHIC_DATA] [GEOGRAPHIC_DATA] [GEOGRAP…" at bounding box center [161, 109] width 96 height 16
select select "4"
click at [113, 101] on select "Pro Housekeepers [GEOGRAPHIC_DATA] [GEOGRAPHIC_DATA] [GEOGRAPHIC_DATA] [GEOGRAP…" at bounding box center [161, 109] width 96 height 16
select select "object:26843"
click at [165, 152] on input "text" at bounding box center [176, 146] width 66 height 16
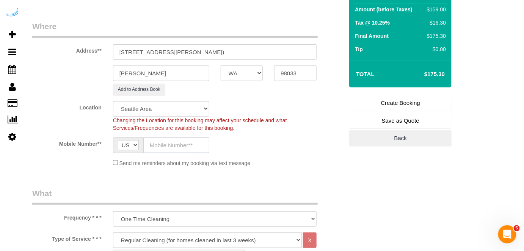
select select "228"
type input "[PHONE_NUMBER]"
type input "[PERSON_NAME]"
type input "[PHONE_NUMBER]"
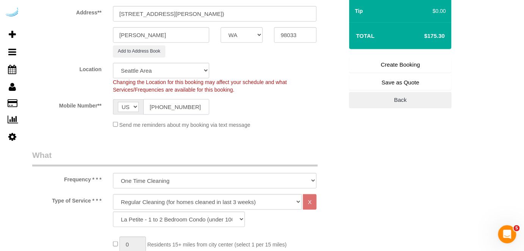
scroll to position [206, 0]
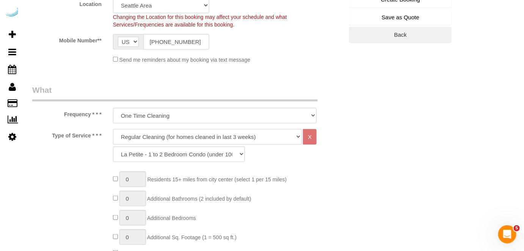
click at [194, 135] on select "Deep Cleaning (for homes that have not been cleaned in 3+ weeks) Spruce Regular…" at bounding box center [207, 137] width 189 height 16
select select "282"
click at [113, 129] on select "Deep Cleaning (for homes that have not been cleaned in 3+ weeks) Spruce Regular…" at bounding box center [207, 137] width 189 height 16
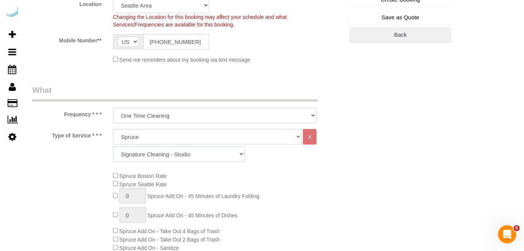
click at [187, 155] on select "Signature Cleaning - Studio Signature Cleaning - 1 Bed 1 Bath Signature Cleanin…" at bounding box center [179, 155] width 132 height 16
select select "309"
click at [113, 147] on select "Signature Cleaning - Studio Signature Cleaning - 1 Bed 1 Bath Signature Cleanin…" at bounding box center [179, 155] width 132 height 16
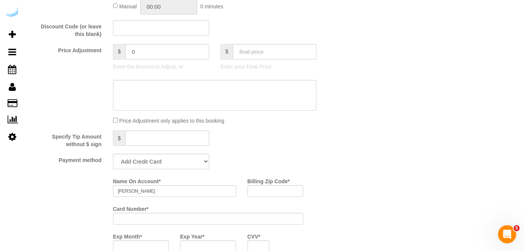
scroll to position [620, 0]
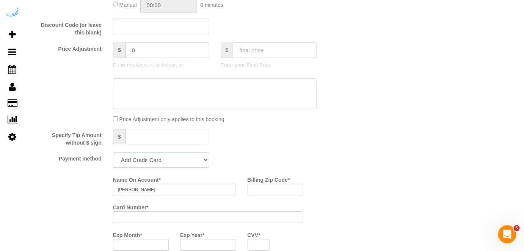
click at [147, 165] on select "Add Credit Card Cash Check Paypal" at bounding box center [161, 160] width 96 height 16
select select "string:check"
click at [113, 153] on select "Add Credit Card Cash Check Paypal" at bounding box center [161, 160] width 96 height 16
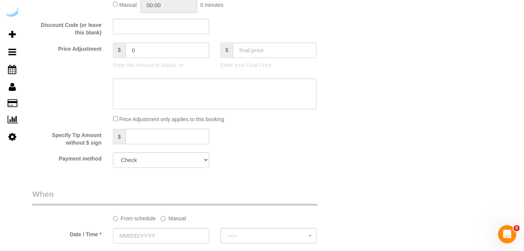
click at [174, 217] on label "Manual" at bounding box center [173, 217] width 25 height 10
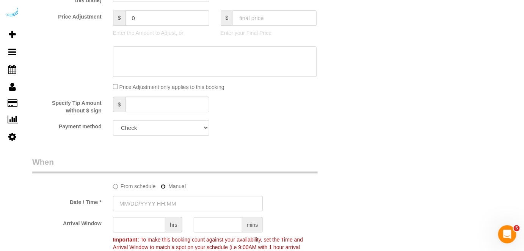
scroll to position [689, 0]
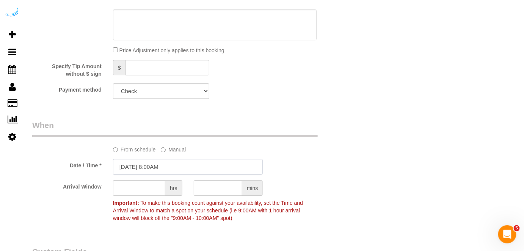
click at [160, 169] on input "[DATE] 8:00AM" at bounding box center [188, 167] width 150 height 16
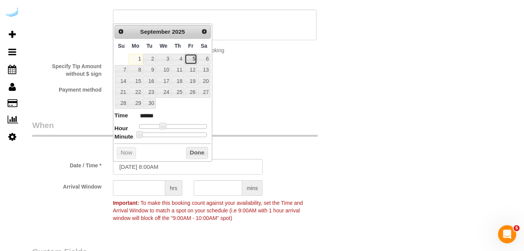
click at [192, 61] on link "5" at bounding box center [191, 59] width 12 height 10
type input "[DATE] 9:00AM"
type input "******"
click at [165, 124] on span at bounding box center [165, 126] width 7 height 7
click at [150, 187] on input "text" at bounding box center [139, 188] width 52 height 16
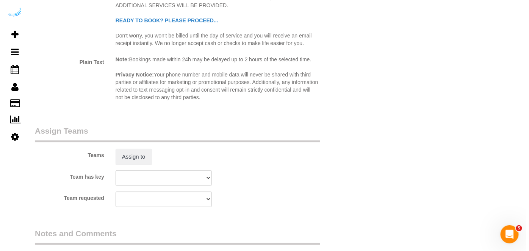
scroll to position [1033, 0]
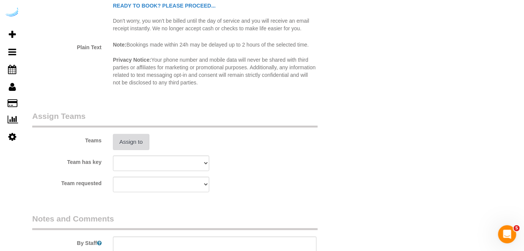
type input "4"
click at [135, 142] on button "Assign to" at bounding box center [131, 142] width 36 height 16
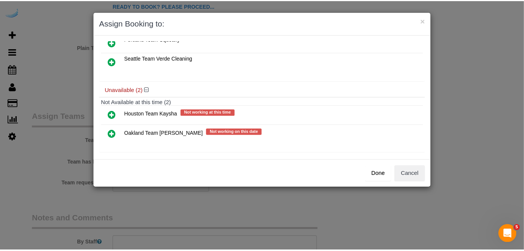
scroll to position [52, 0]
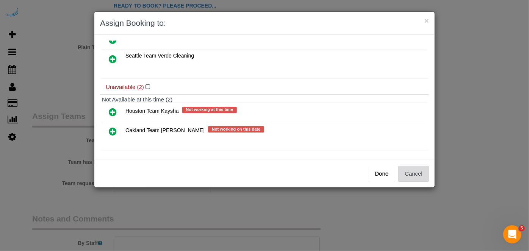
click at [424, 173] on button "Cancel" at bounding box center [413, 174] width 31 height 16
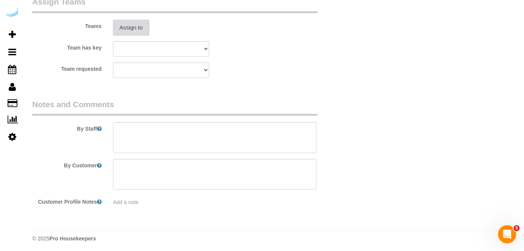
scroll to position [1149, 0]
click at [198, 131] on textarea at bounding box center [215, 136] width 204 height 31
click at [224, 135] on textarea at bounding box center [215, 136] width 204 height 31
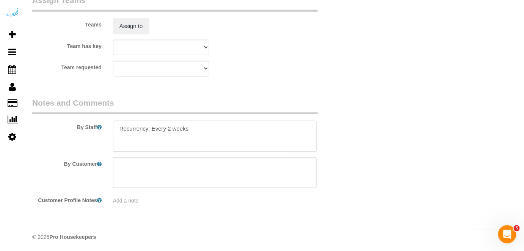
paste textarea "Permanent Notes:Unit 501[DATE] Notes:No notes from this service. Entry Method: …"
paste textarea "I am on the 5th floor nr501"
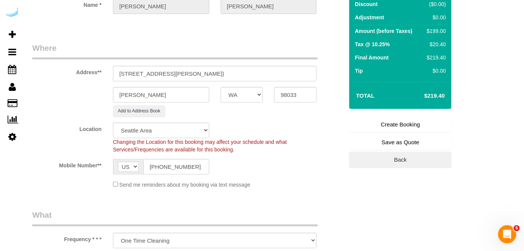
scroll to position [0, 0]
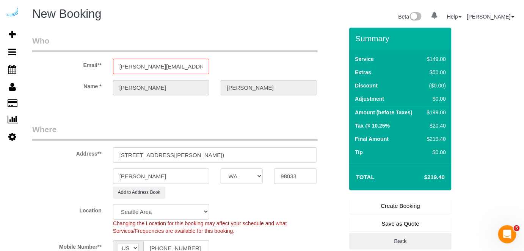
type textarea "Recurrency: Every 2 weeks Permanent Notes:Unit 501[DATE] Notes:No notes from th…"
click at [392, 205] on link "Create Booking" at bounding box center [400, 206] width 102 height 16
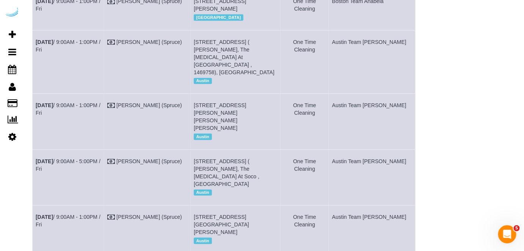
scroll to position [447, 0]
